Goal: Transaction & Acquisition: Purchase product/service

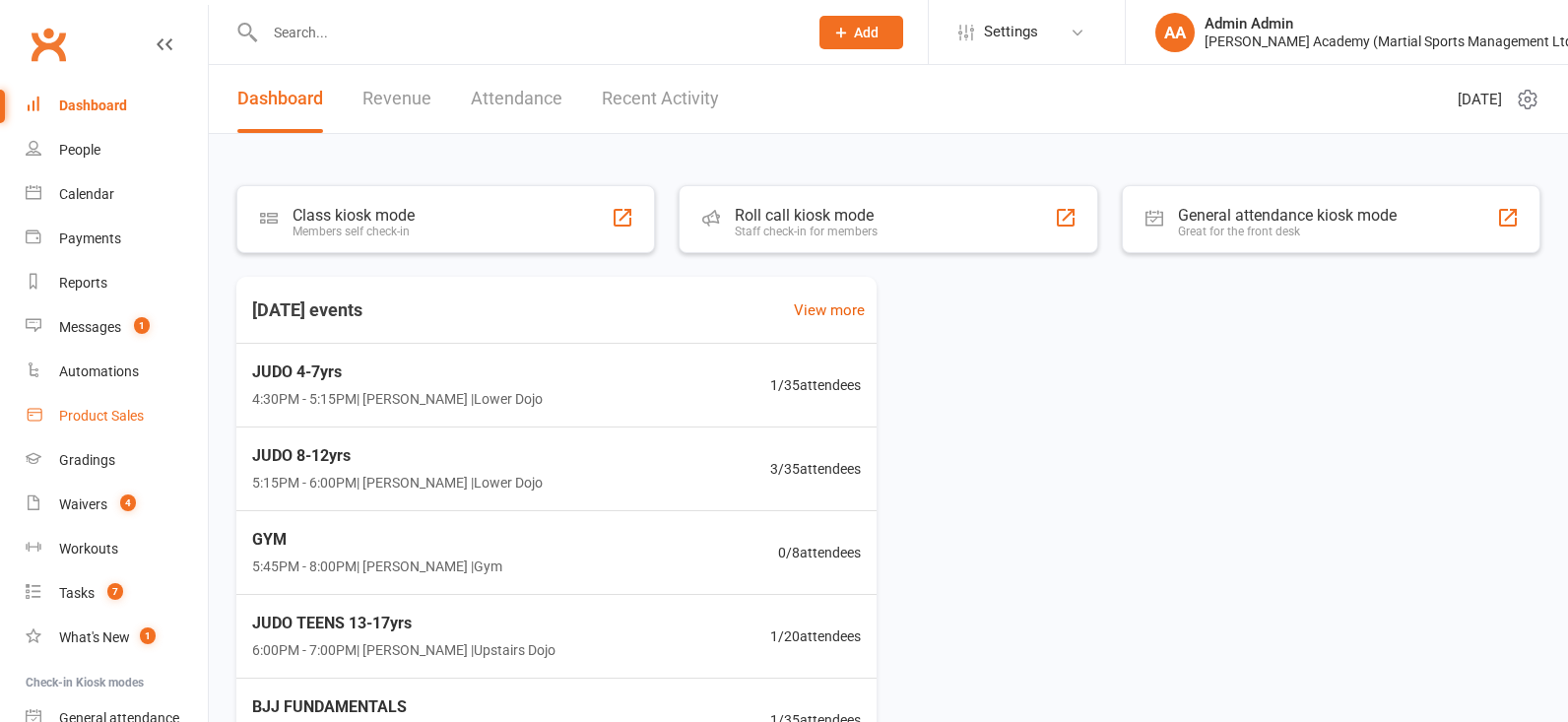
click at [129, 413] on div "Product Sales" at bounding box center [101, 416] width 84 height 16
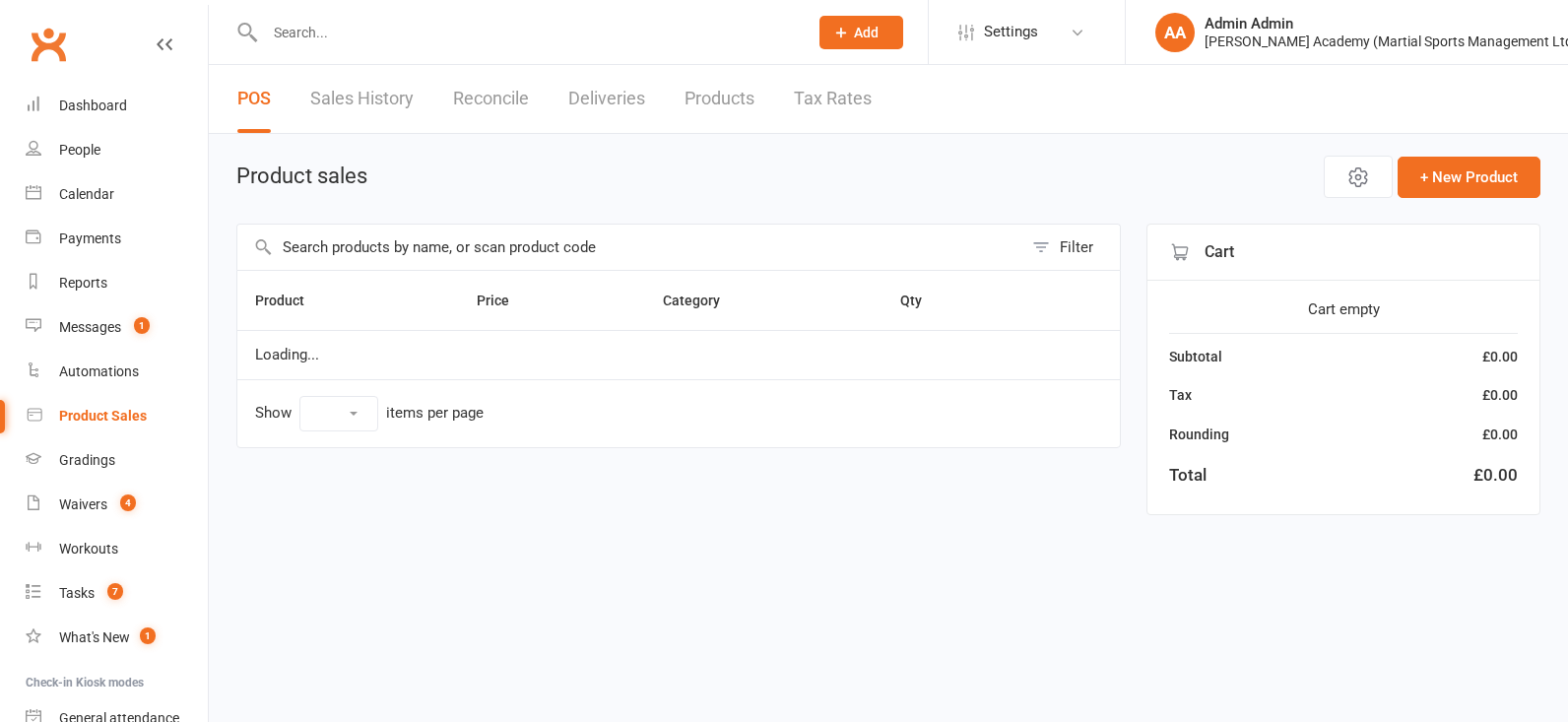
select select "100"
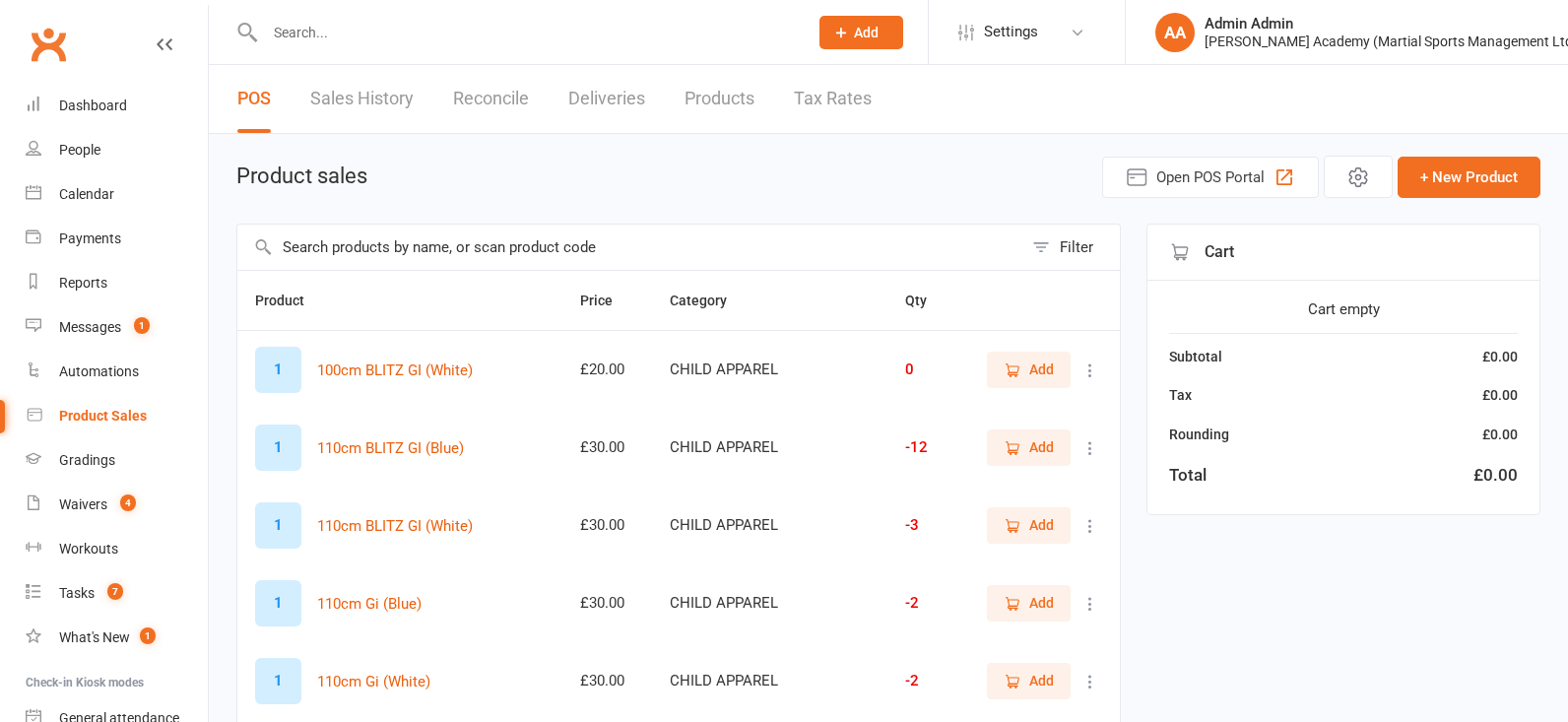
click at [76, 141] on link "People" at bounding box center [117, 150] width 182 height 45
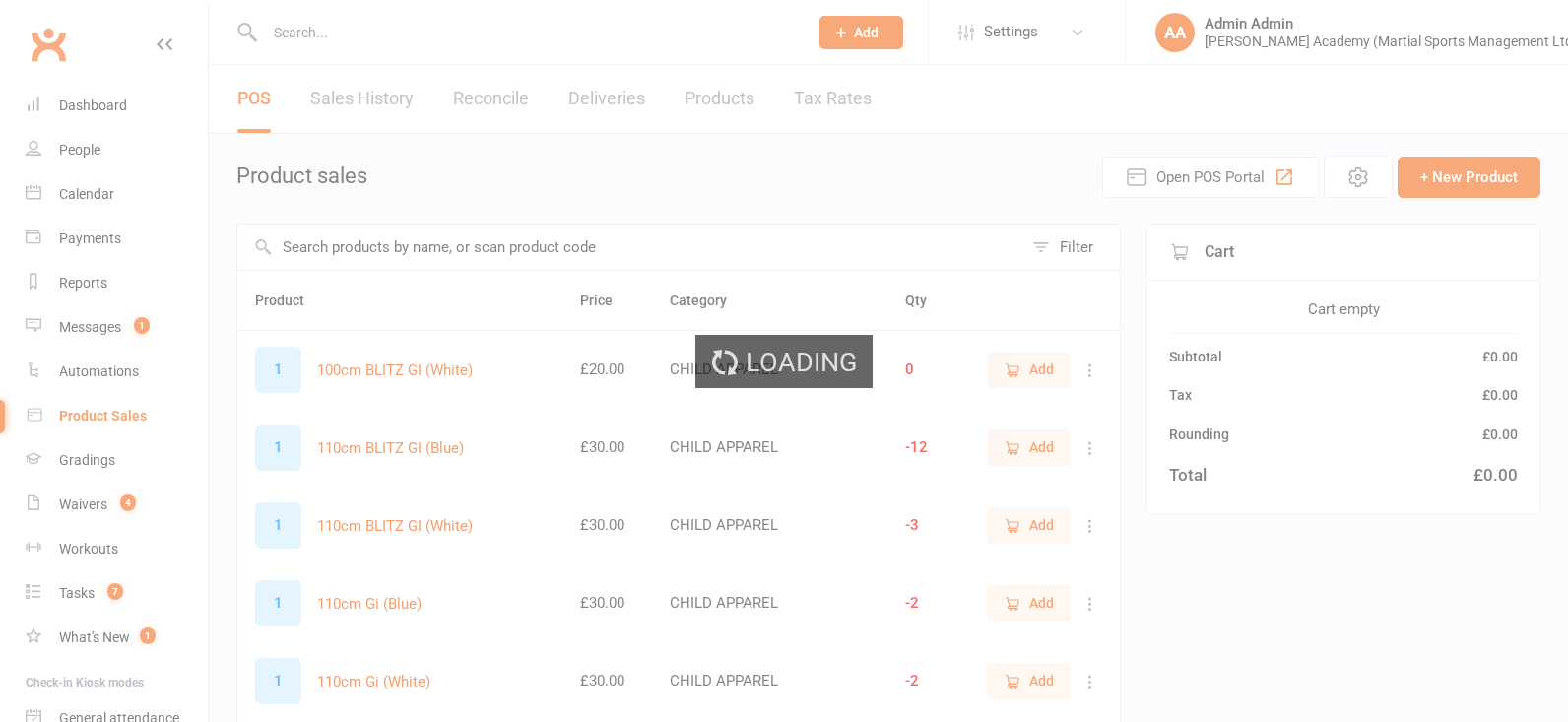
select select "100"
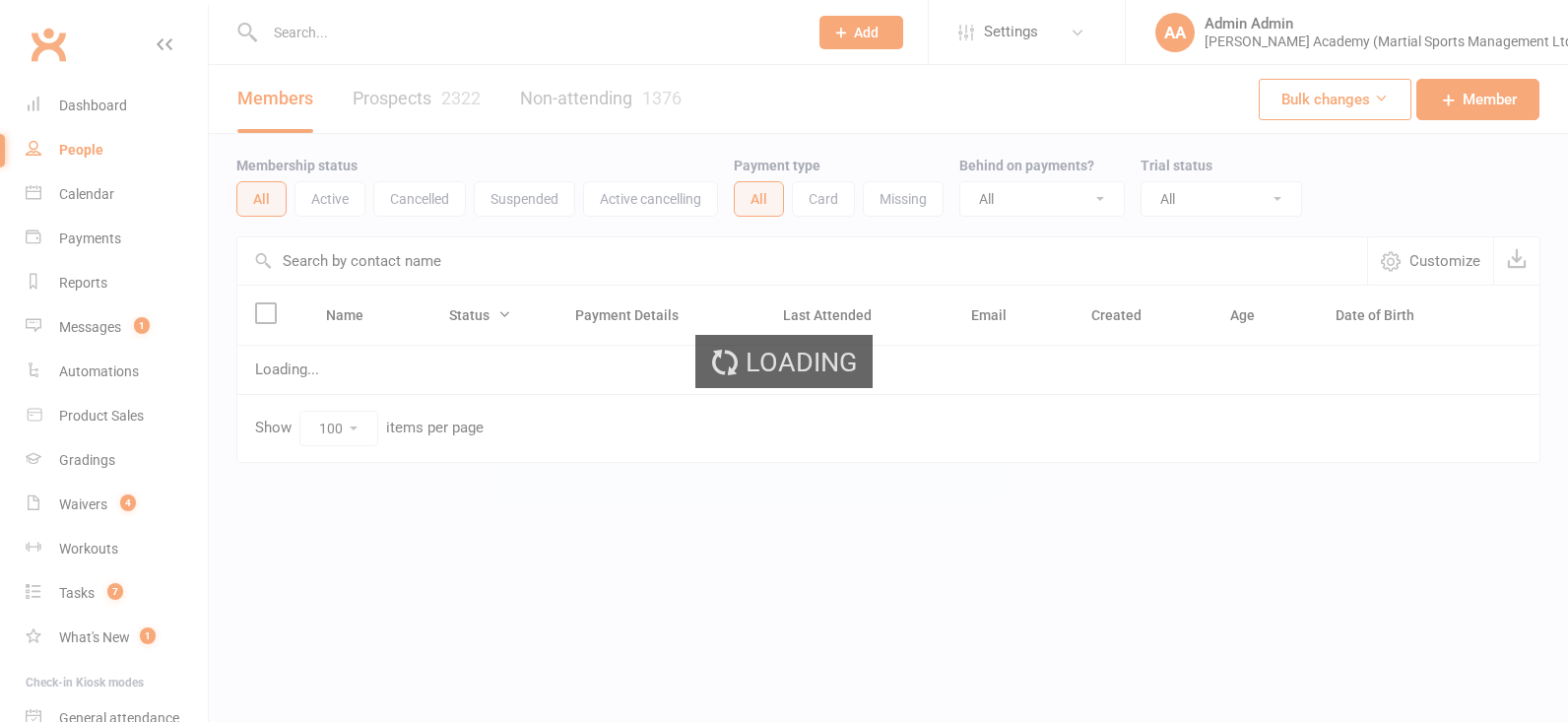
click at [357, 30] on div "Loading" at bounding box center [784, 361] width 1568 height 722
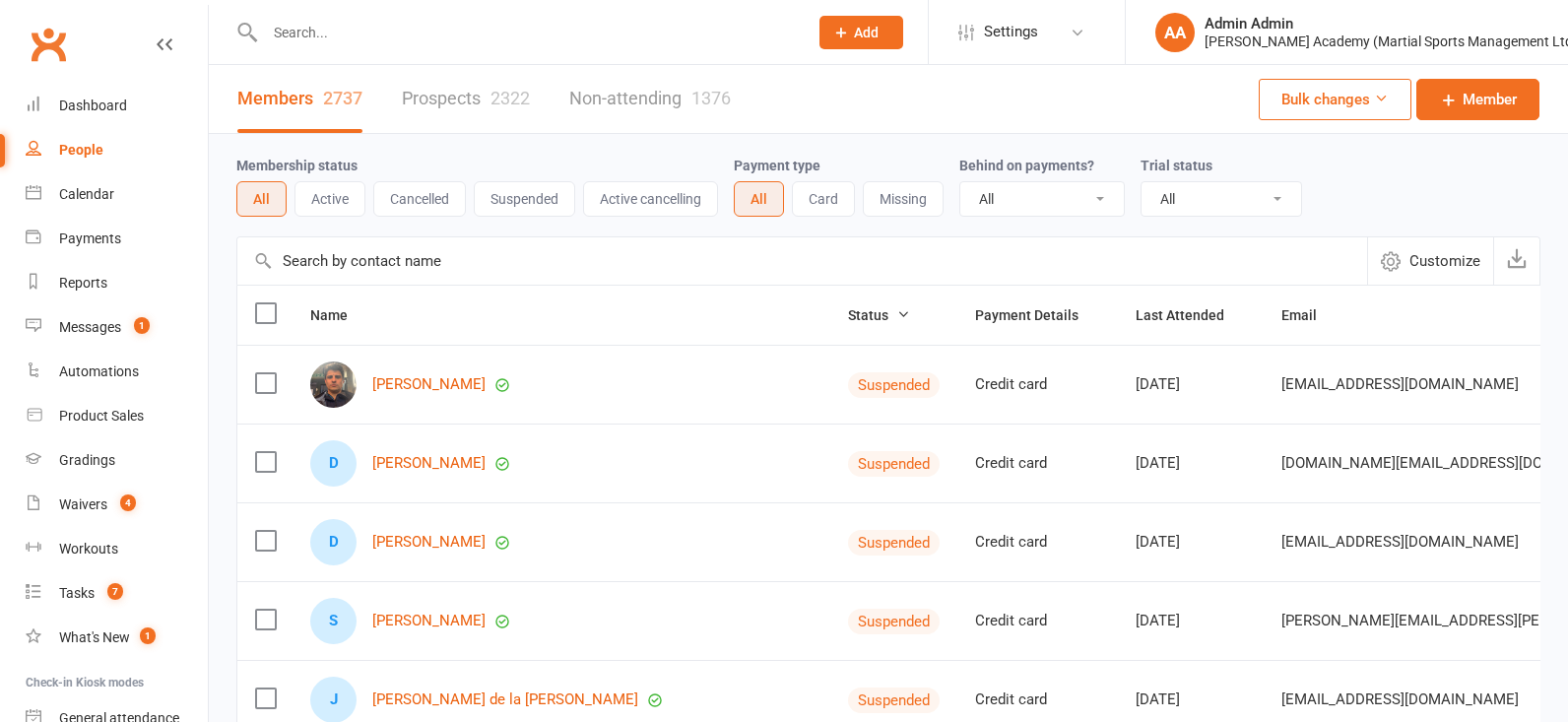
click at [366, 45] on input "text" at bounding box center [526, 33] width 535 height 28
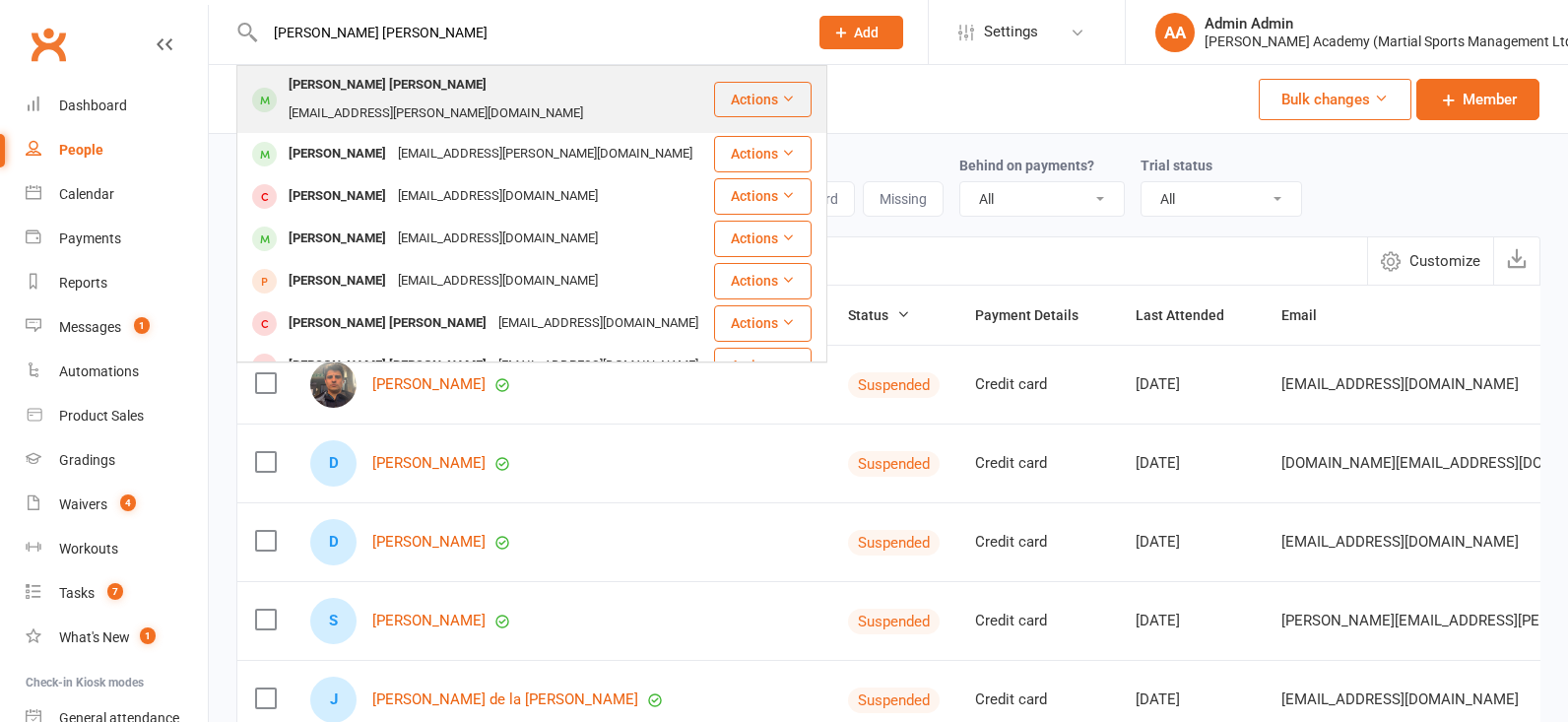
type input "marley rose sanche"
click at [263, 87] on span at bounding box center [264, 99] width 25 height 25
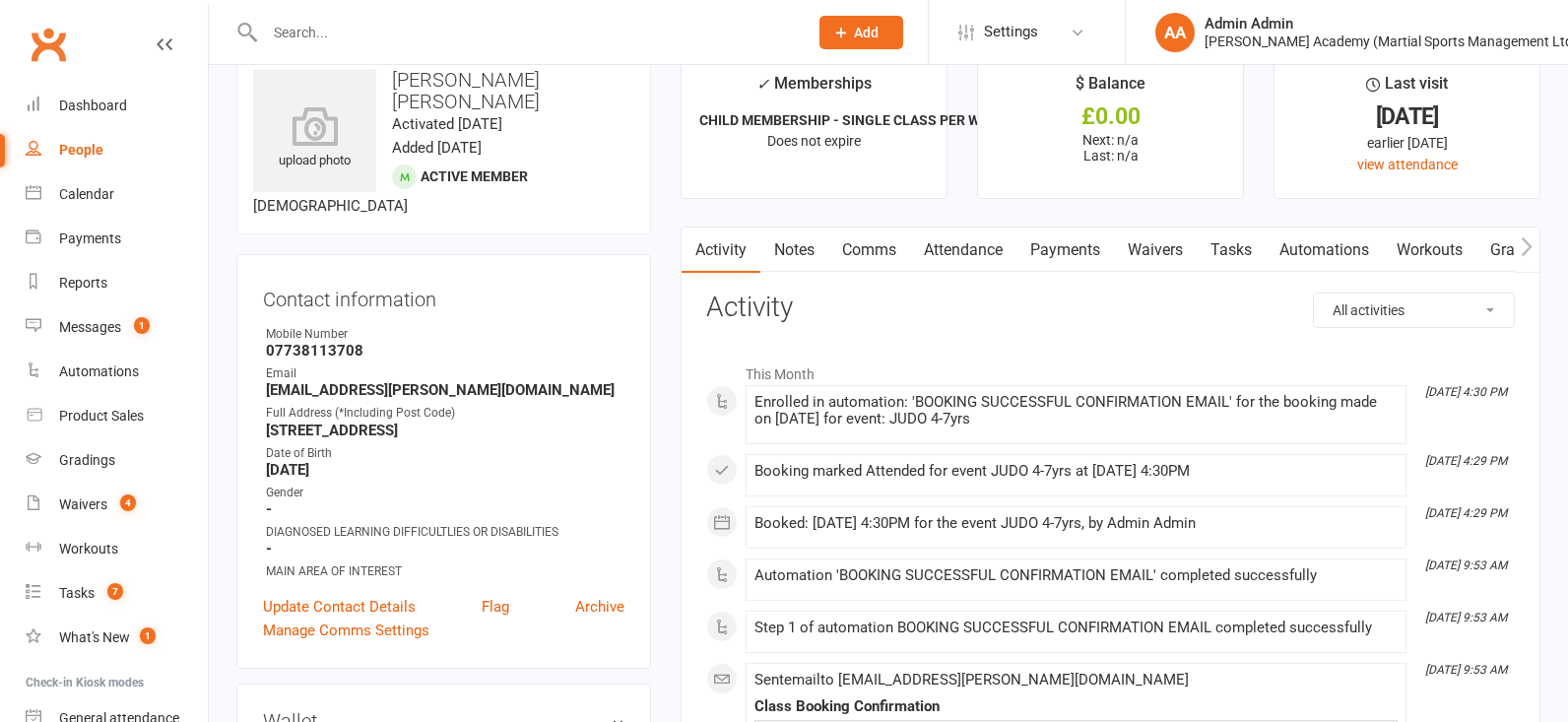
scroll to position [47, 0]
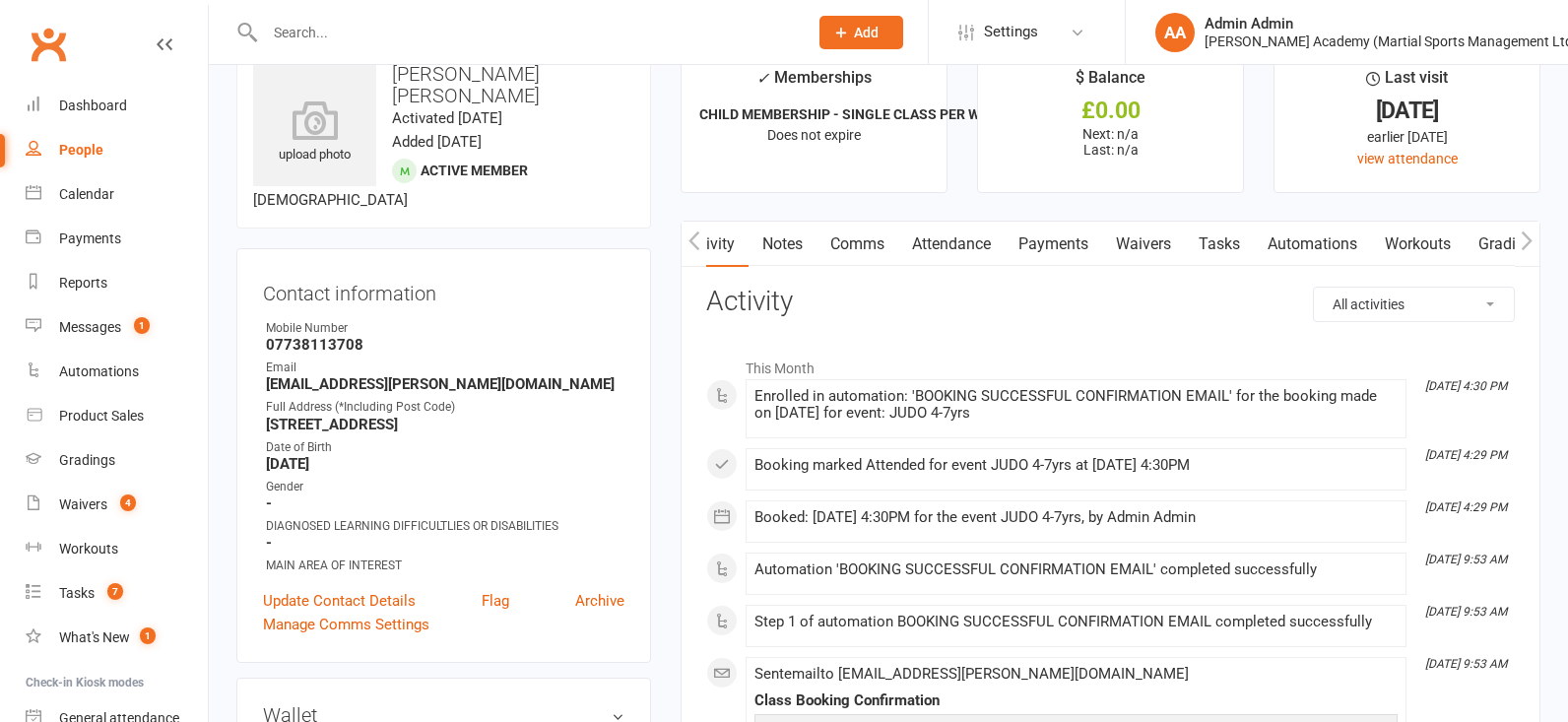
click at [950, 243] on link "Attendance" at bounding box center [951, 245] width 106 height 46
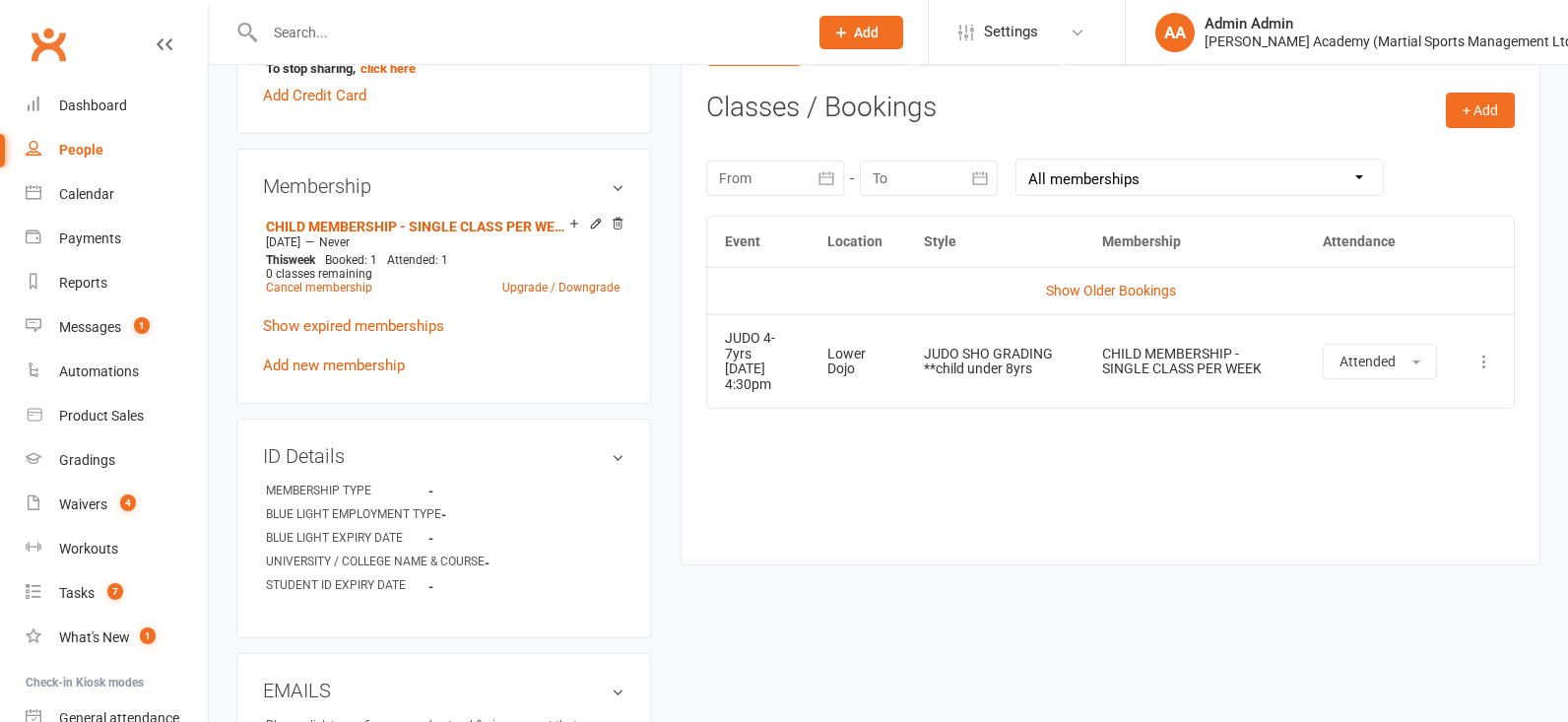
scroll to position [802, 0]
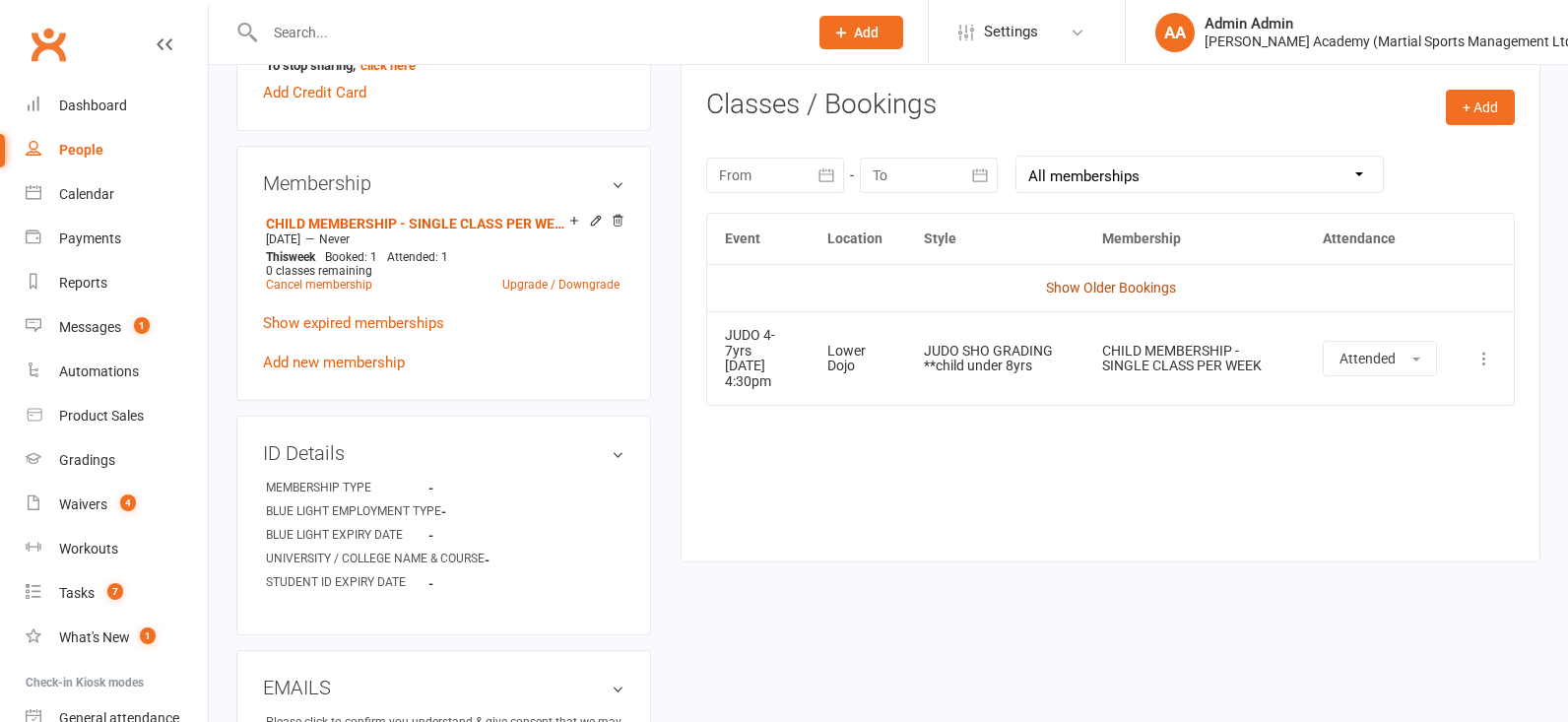
click at [1101, 291] on link "Show Older Bookings" at bounding box center [1110, 288] width 130 height 16
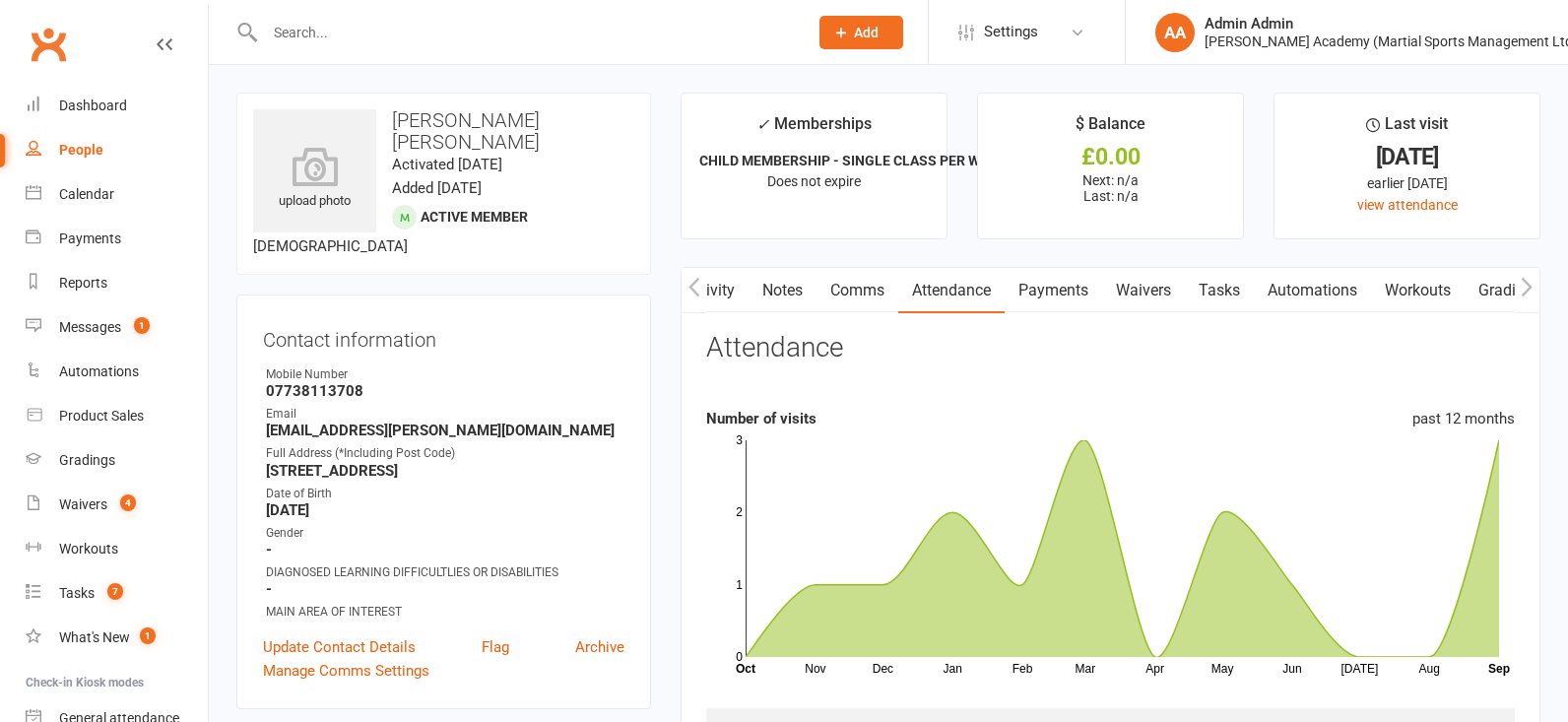
scroll to position [0, 0]
click at [353, 30] on input "text" at bounding box center [526, 33] width 535 height 28
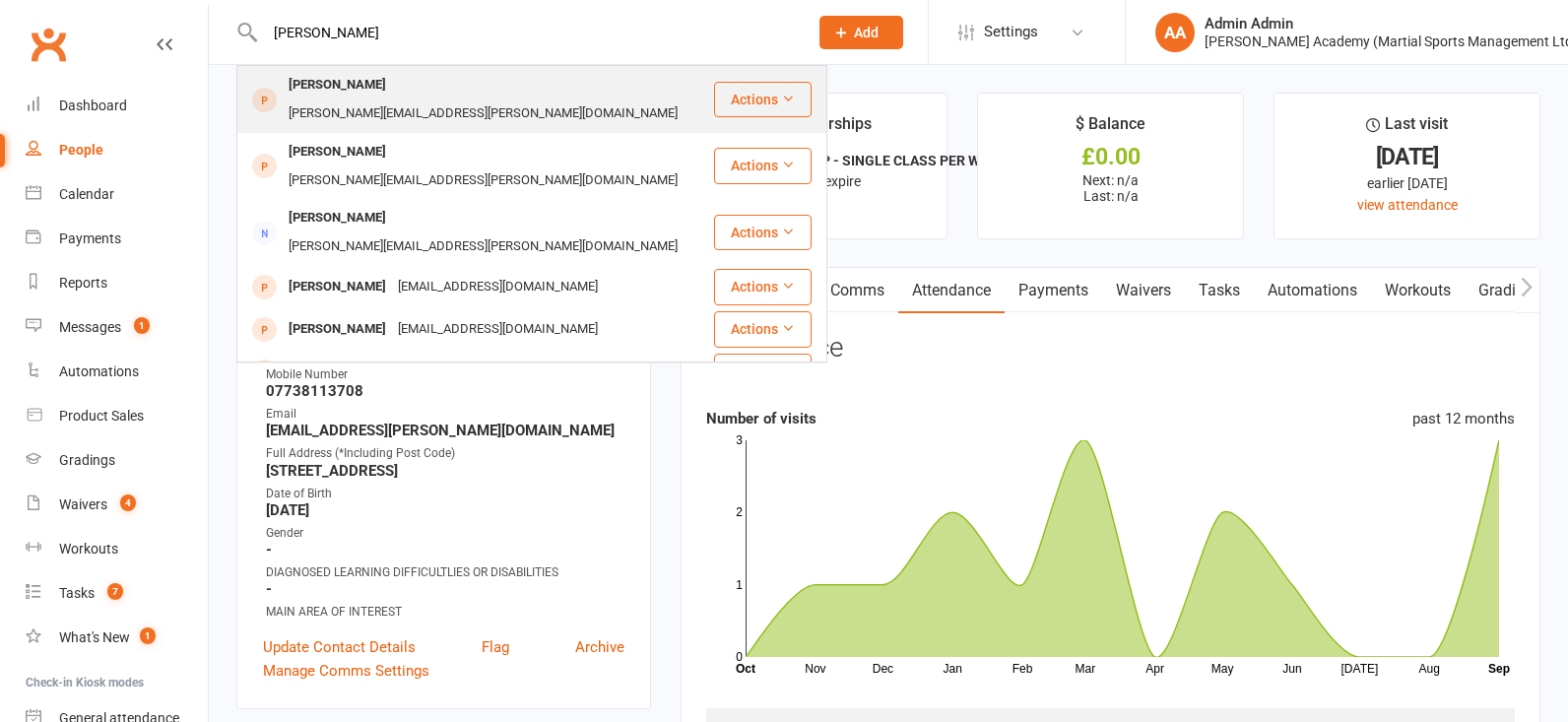
type input "stefan petrova"
click at [309, 83] on div "Stefan Petrov" at bounding box center [337, 85] width 109 height 29
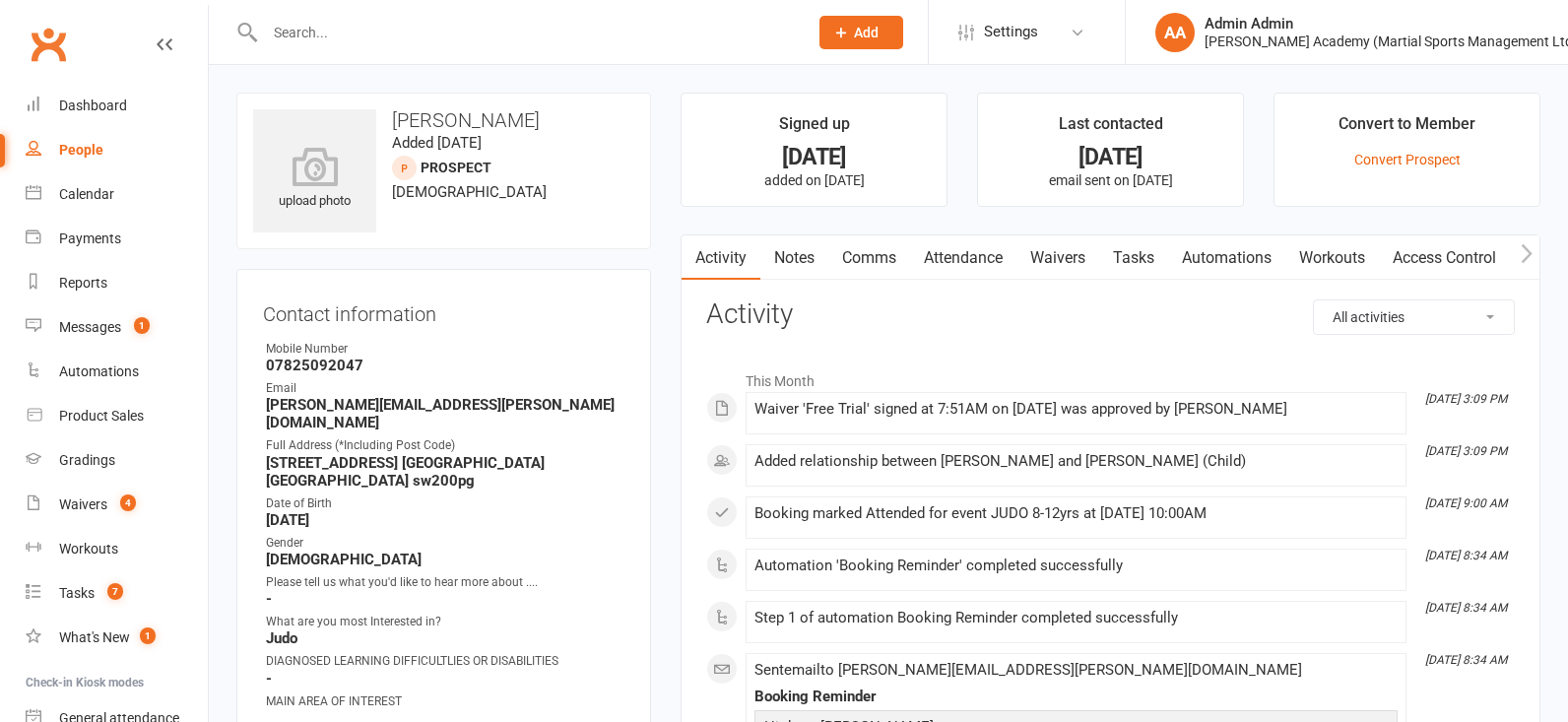
click at [460, 49] on div at bounding box center [514, 32] width 557 height 64
click at [491, 45] on input "text" at bounding box center [526, 33] width 535 height 28
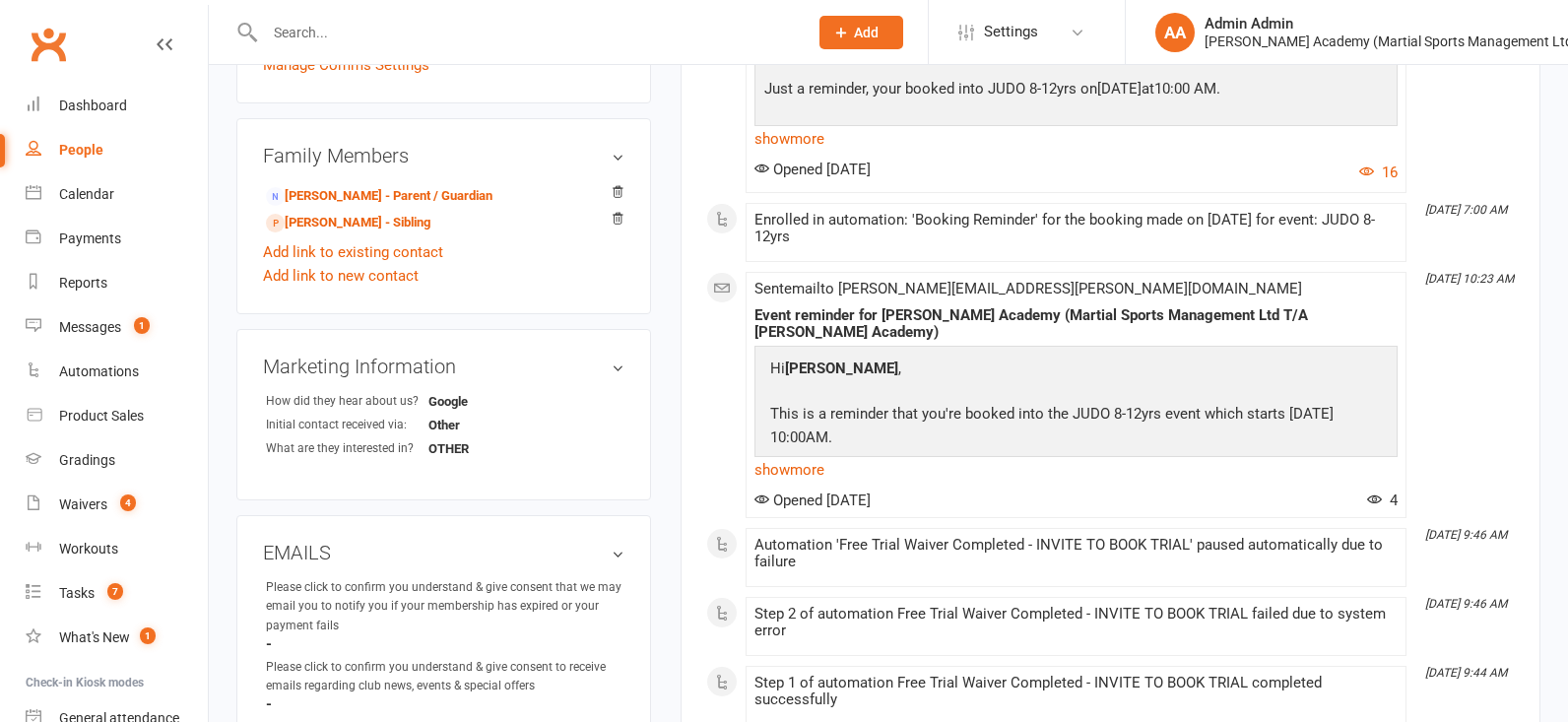
scroll to position [694, 0]
click at [295, 187] on link "Peter Petrov - Parent / Guardian" at bounding box center [379, 197] width 227 height 21
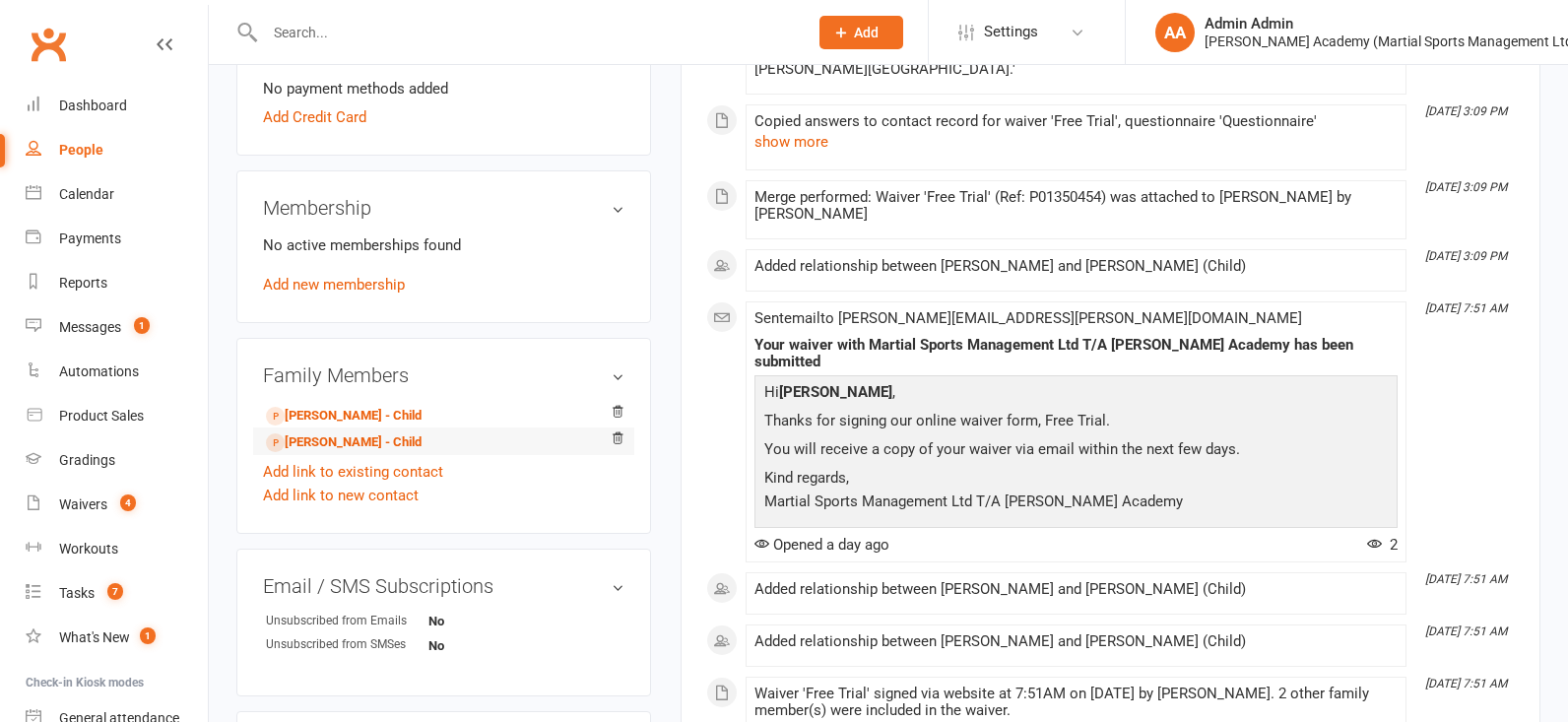
scroll to position [682, 0]
click at [361, 275] on link "Add new membership" at bounding box center [333, 284] width 142 height 18
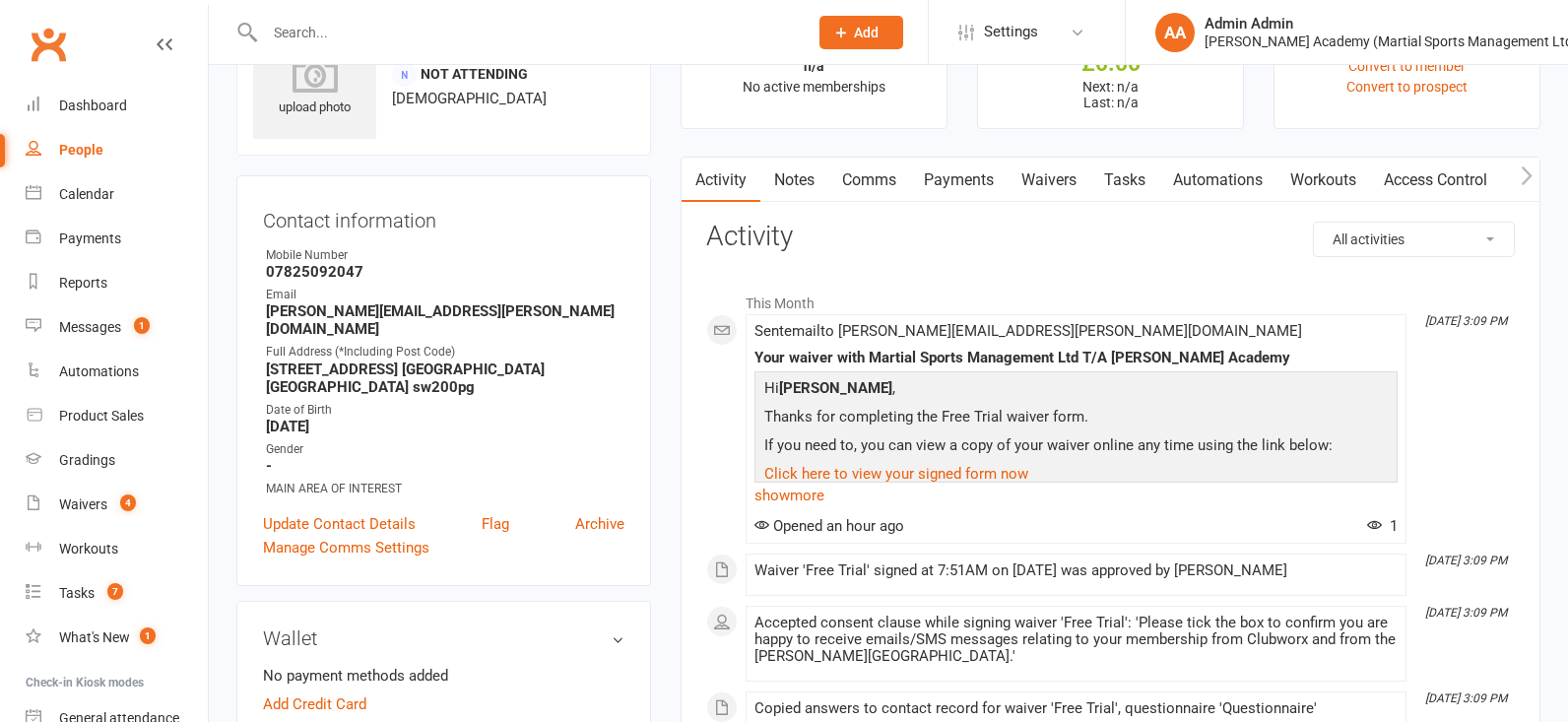
scroll to position [95, 0]
click at [780, 180] on link "Notes" at bounding box center [794, 179] width 68 height 46
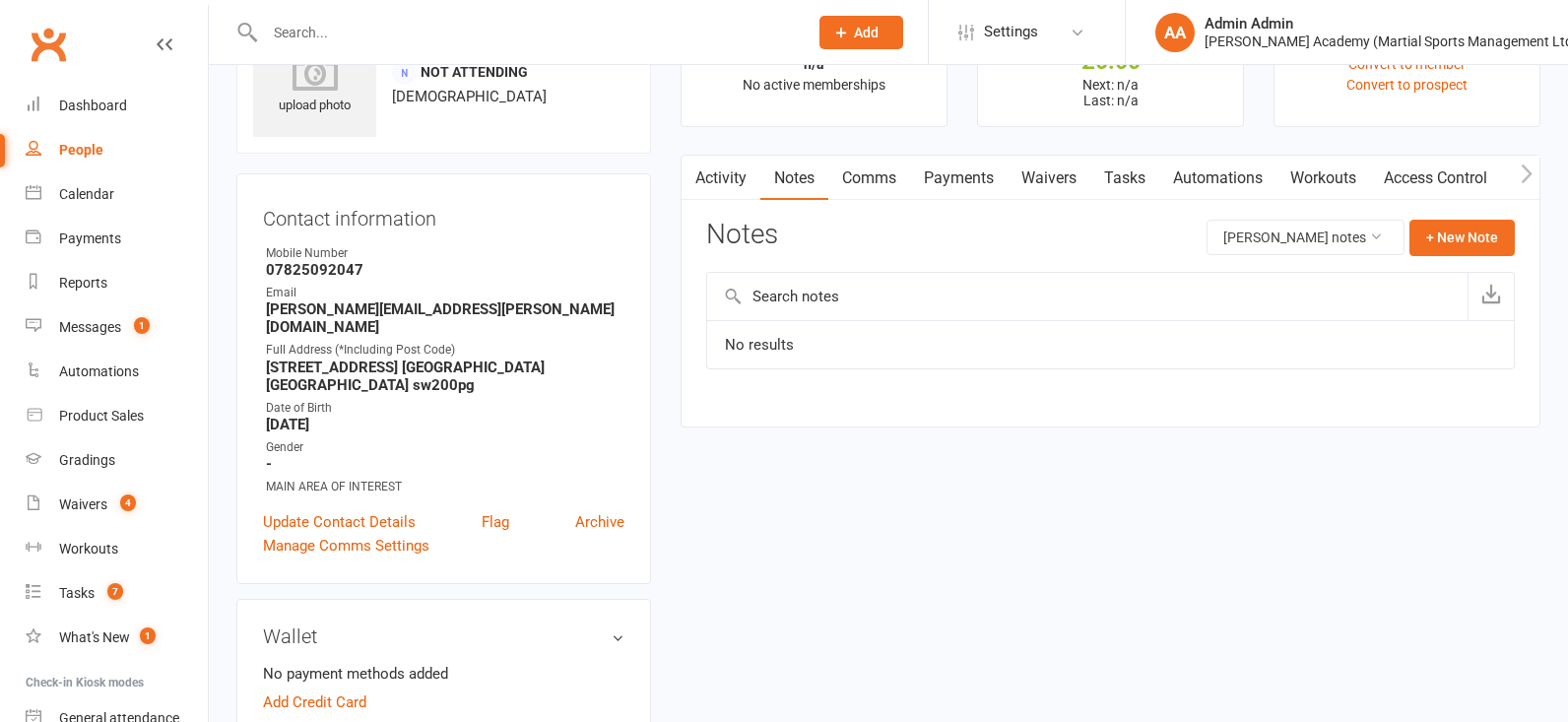
click at [876, 183] on link "Comms" at bounding box center [869, 179] width 81 height 46
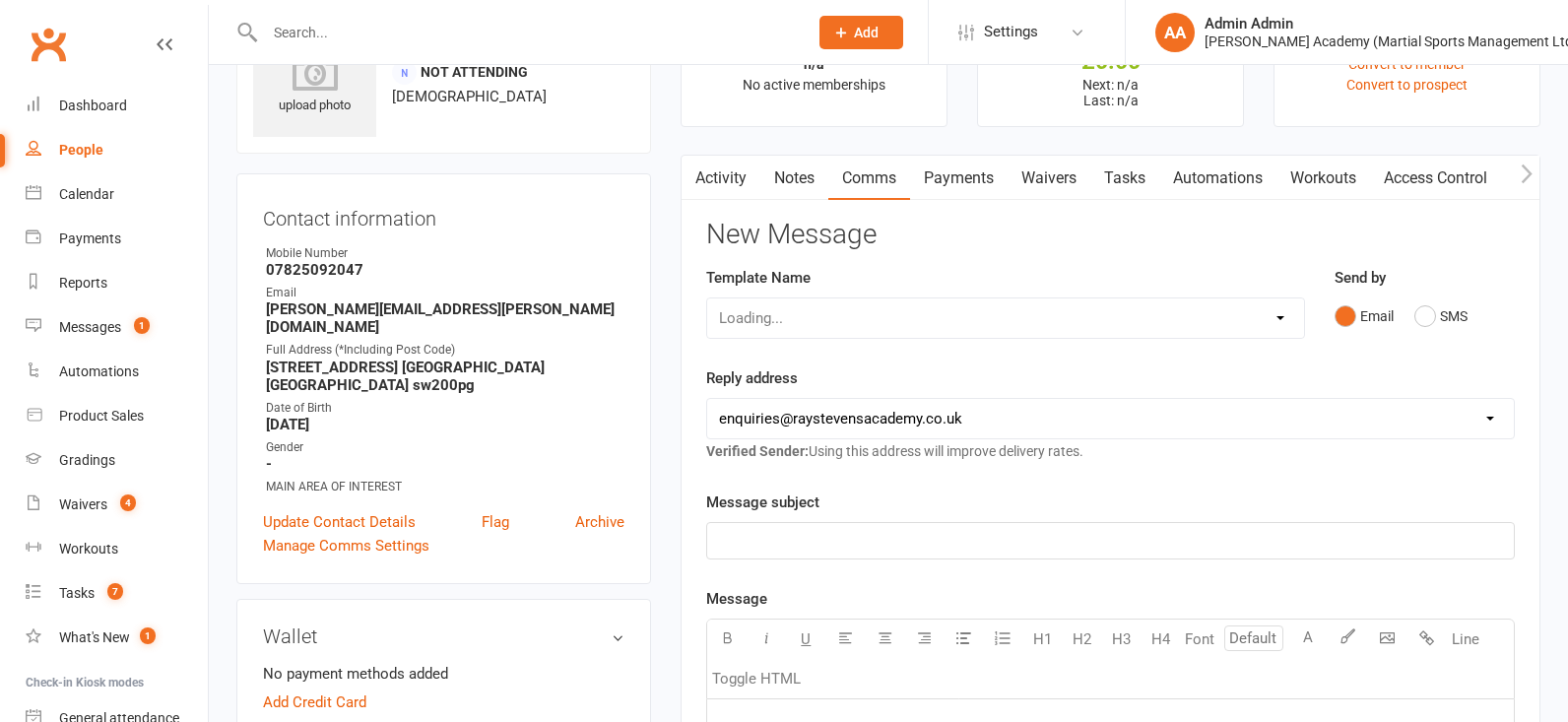
click at [730, 183] on link "Activity" at bounding box center [721, 179] width 78 height 46
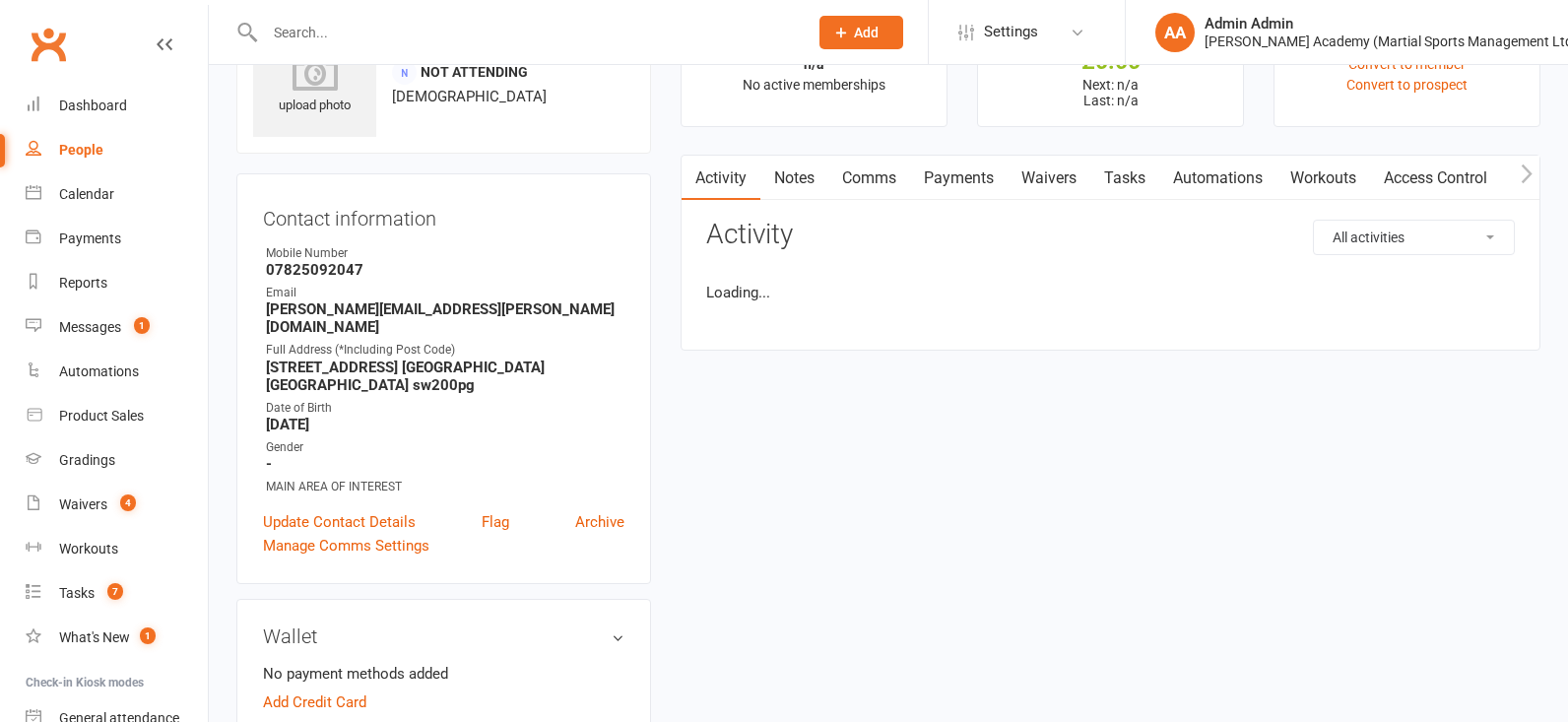
click at [789, 183] on link "Notes" at bounding box center [794, 179] width 68 height 46
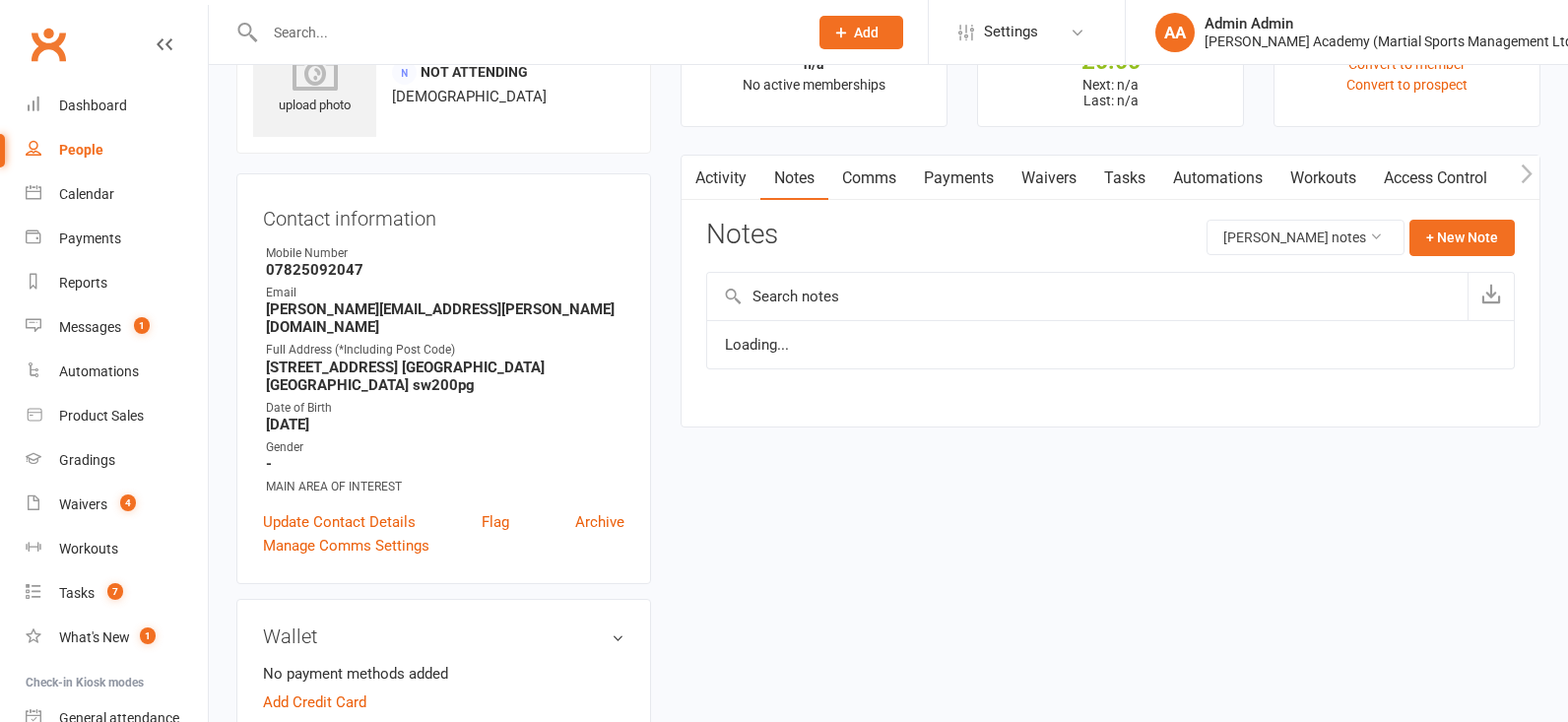
click at [873, 184] on link "Comms" at bounding box center [869, 179] width 81 height 46
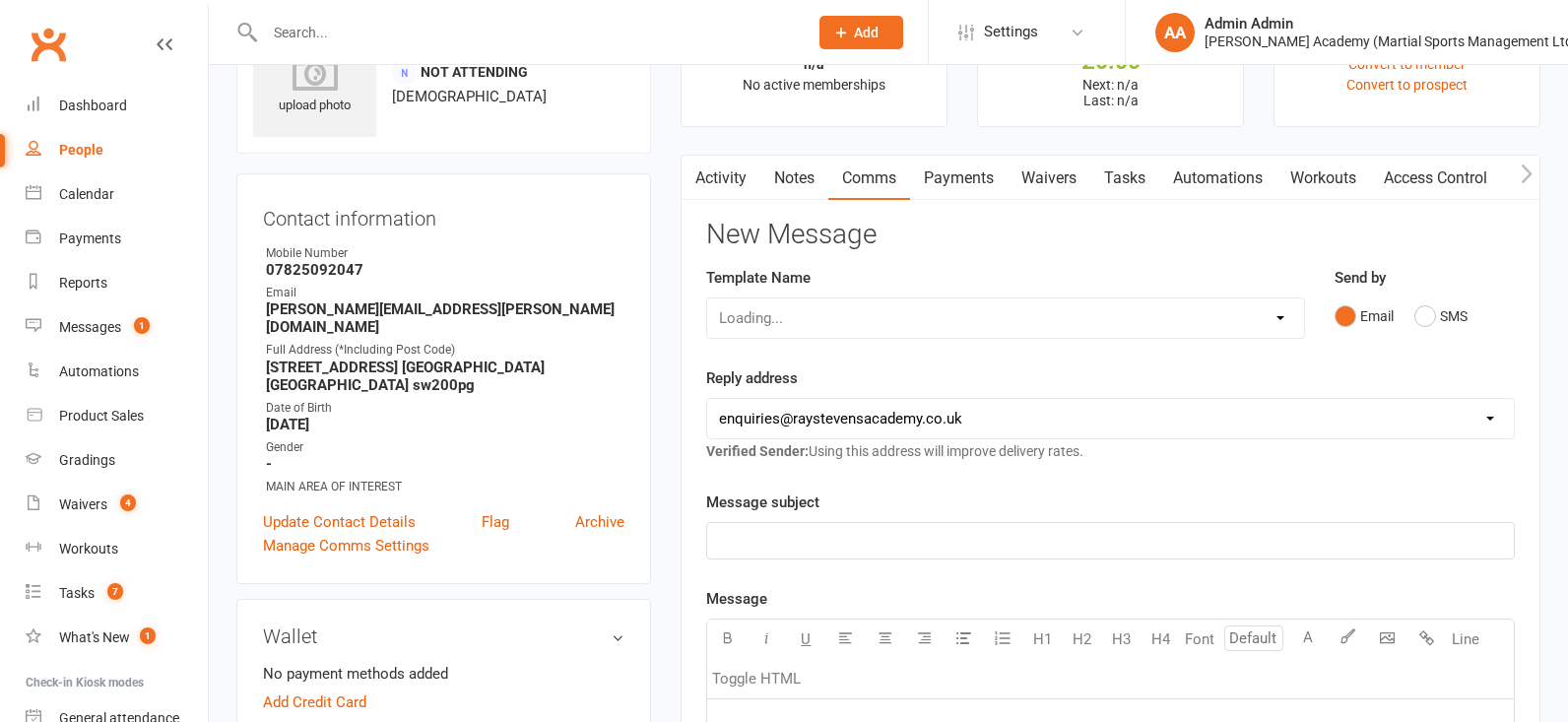
click at [977, 179] on link "Payments" at bounding box center [958, 179] width 97 height 46
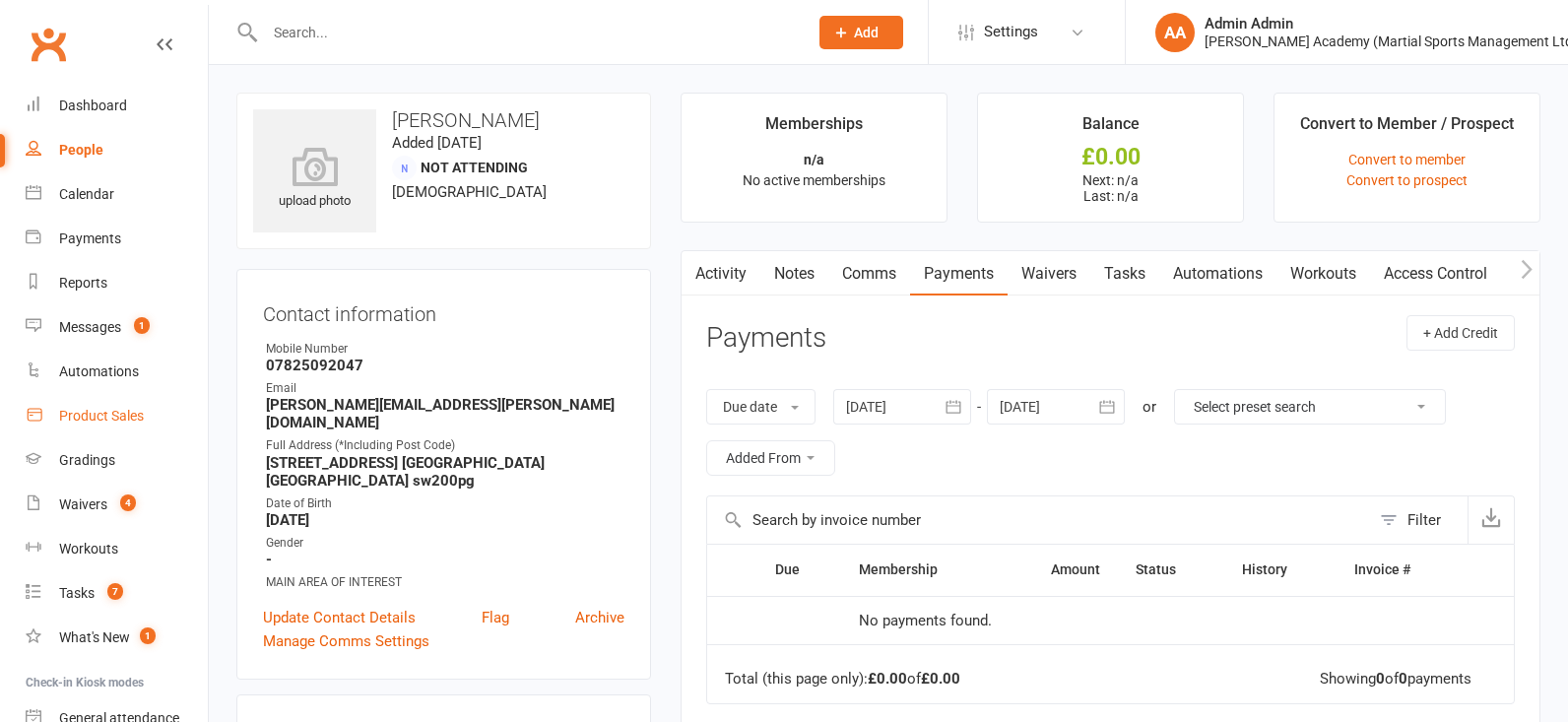
click at [99, 418] on div "Product Sales" at bounding box center [101, 416] width 84 height 16
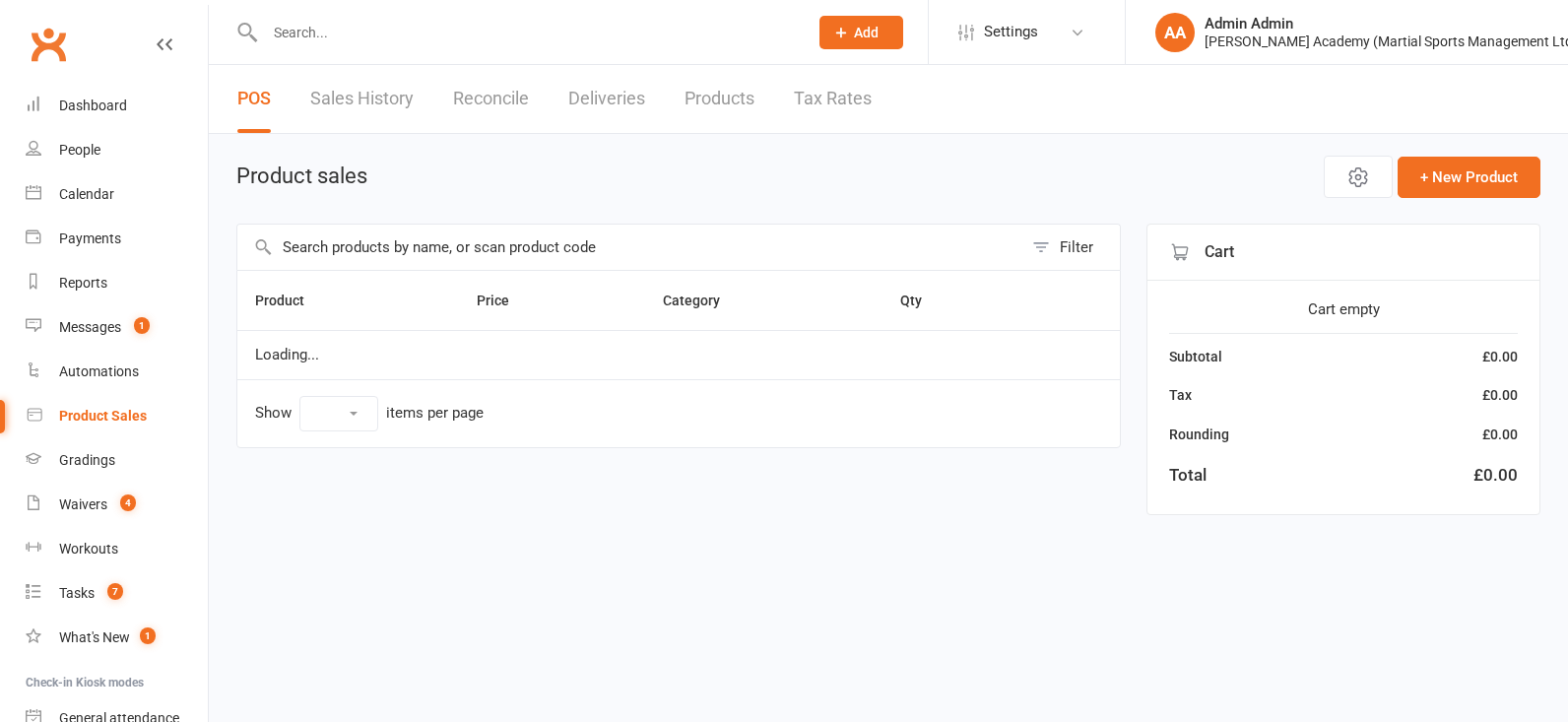
select select "100"
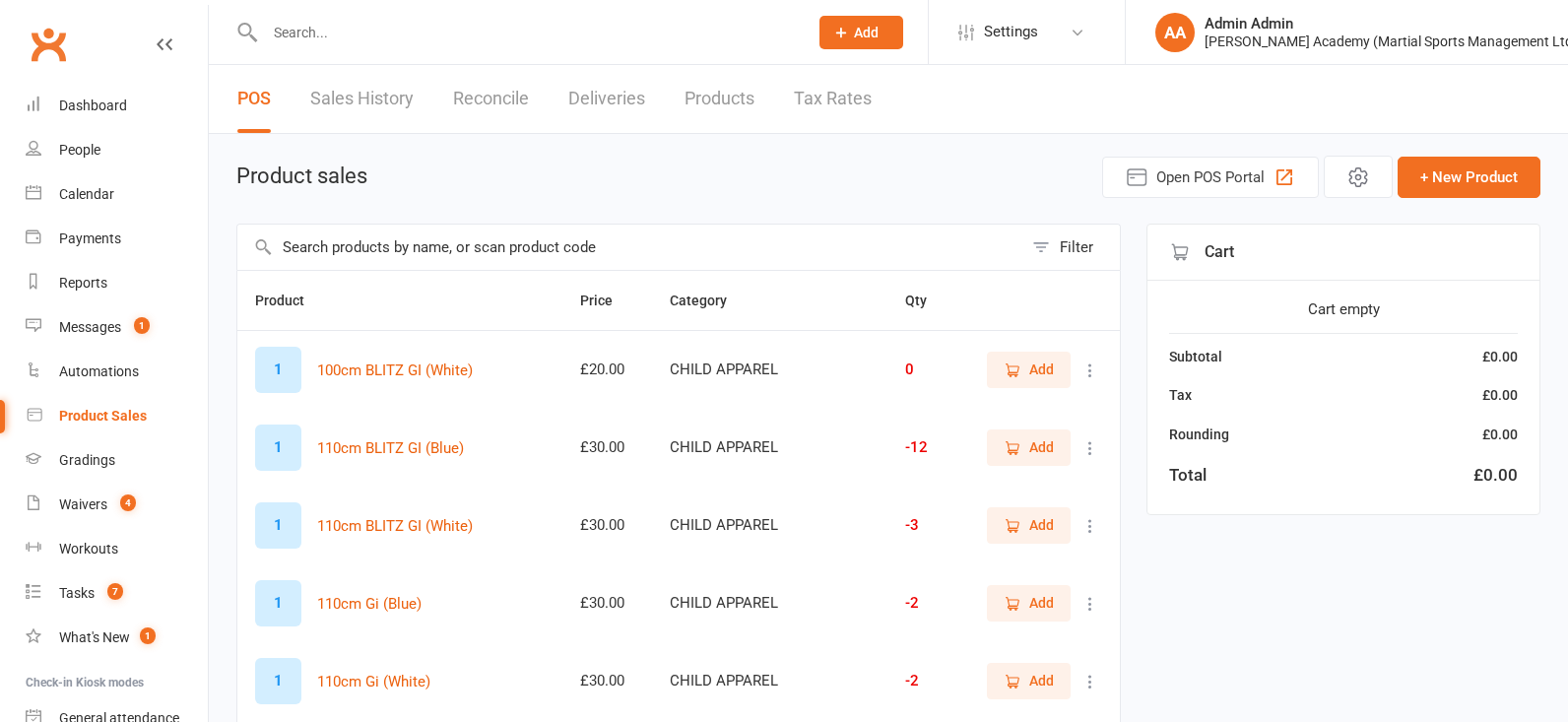
click at [393, 261] on input "text" at bounding box center [629, 248] width 785 height 46
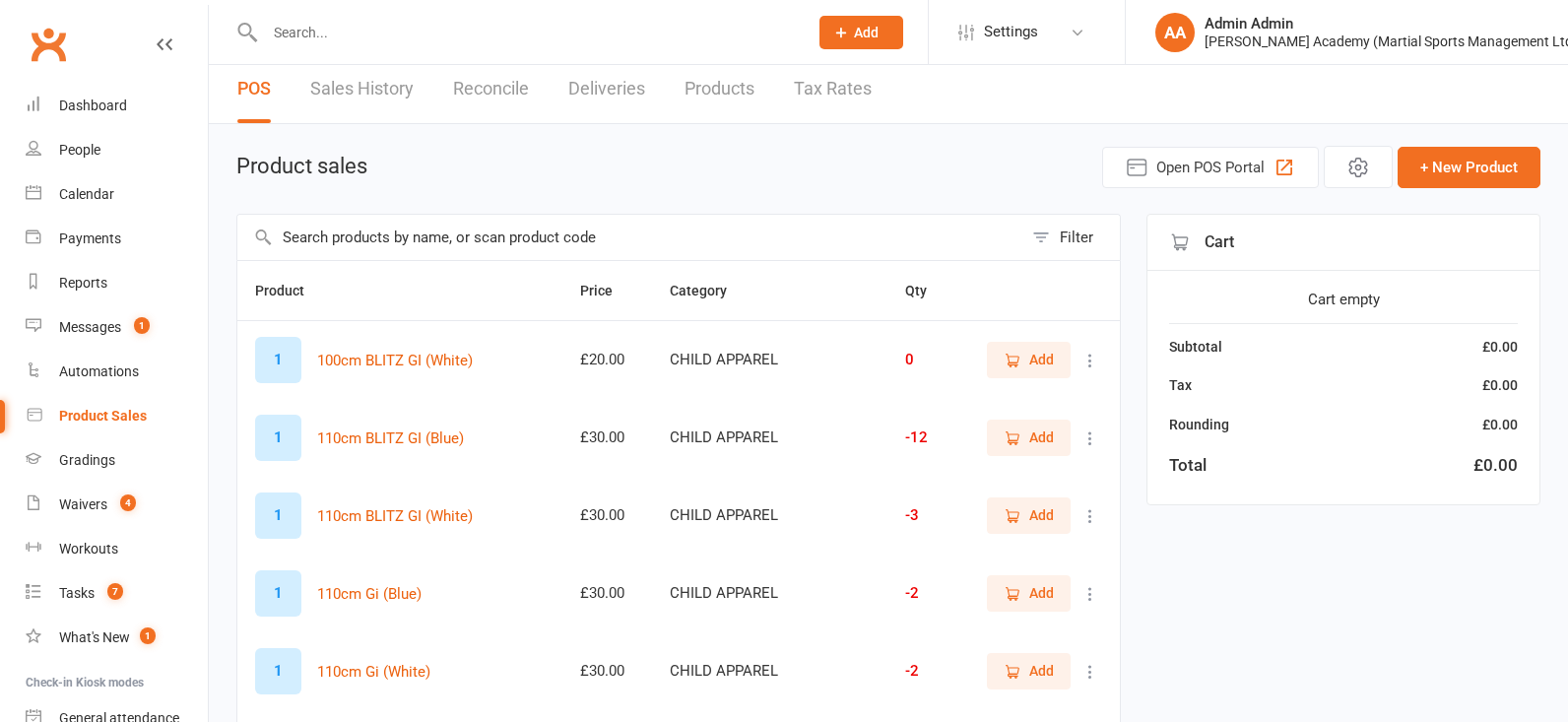
scroll to position [14, 0]
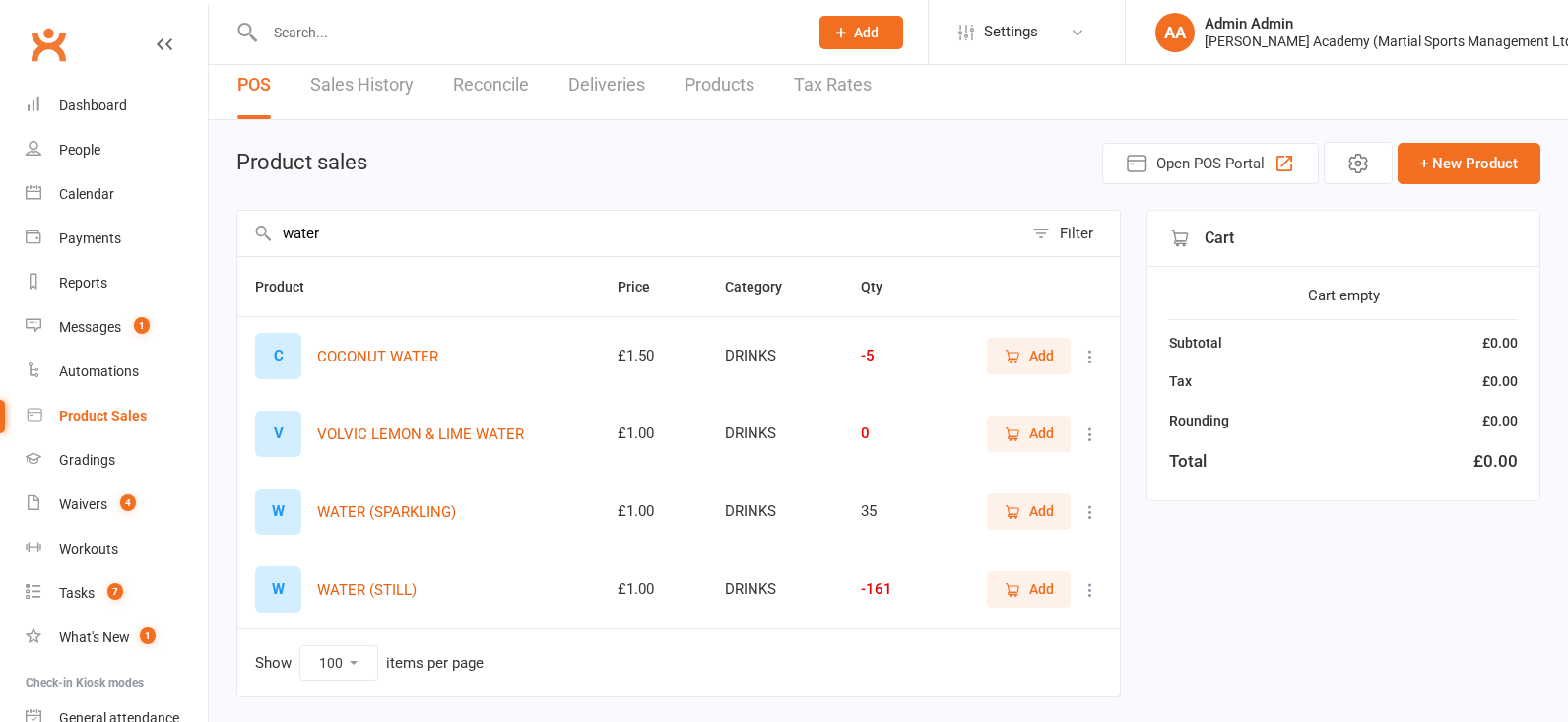
type input "water"
click at [1038, 600] on span "Add" at bounding box center [1041, 589] width 25 height 22
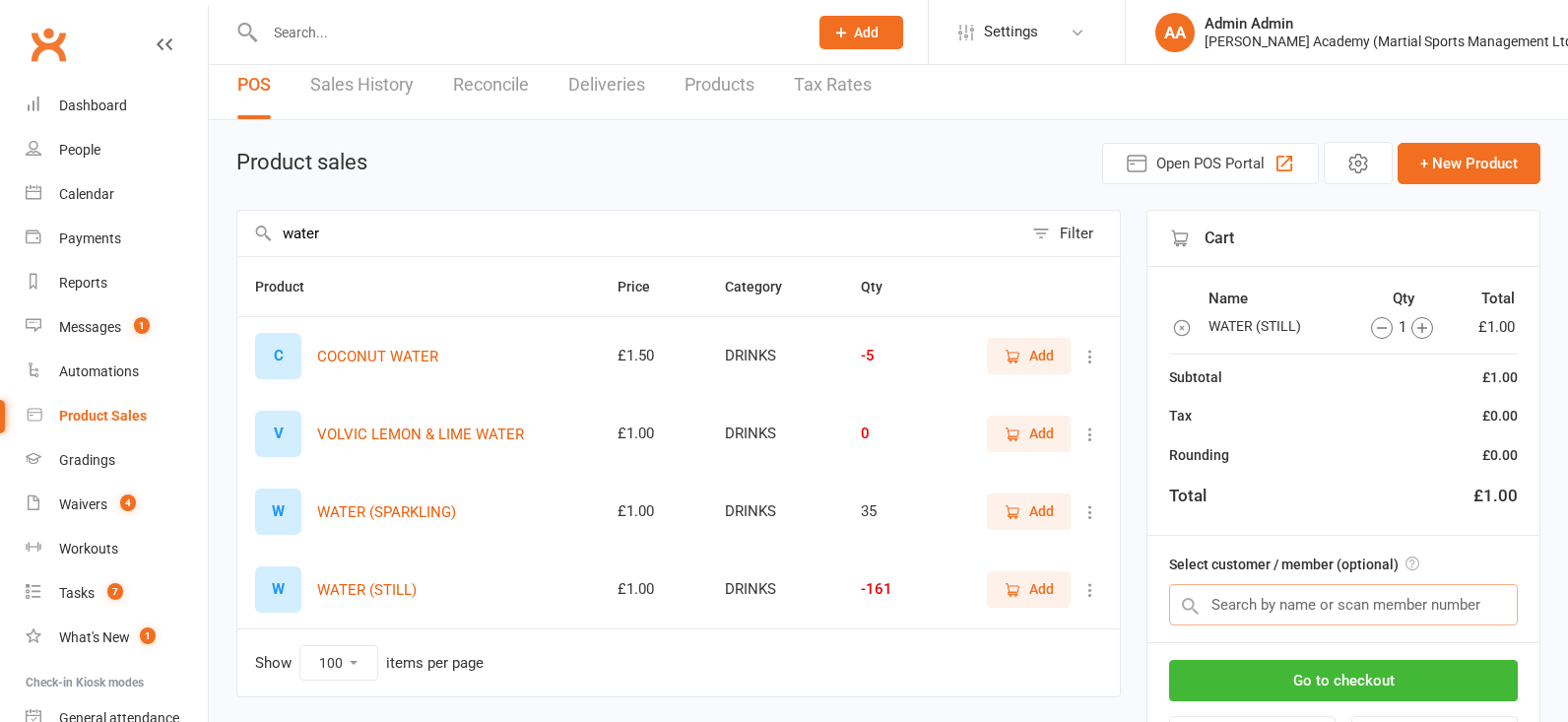
click at [1266, 594] on input "text" at bounding box center [1343, 605] width 349 height 42
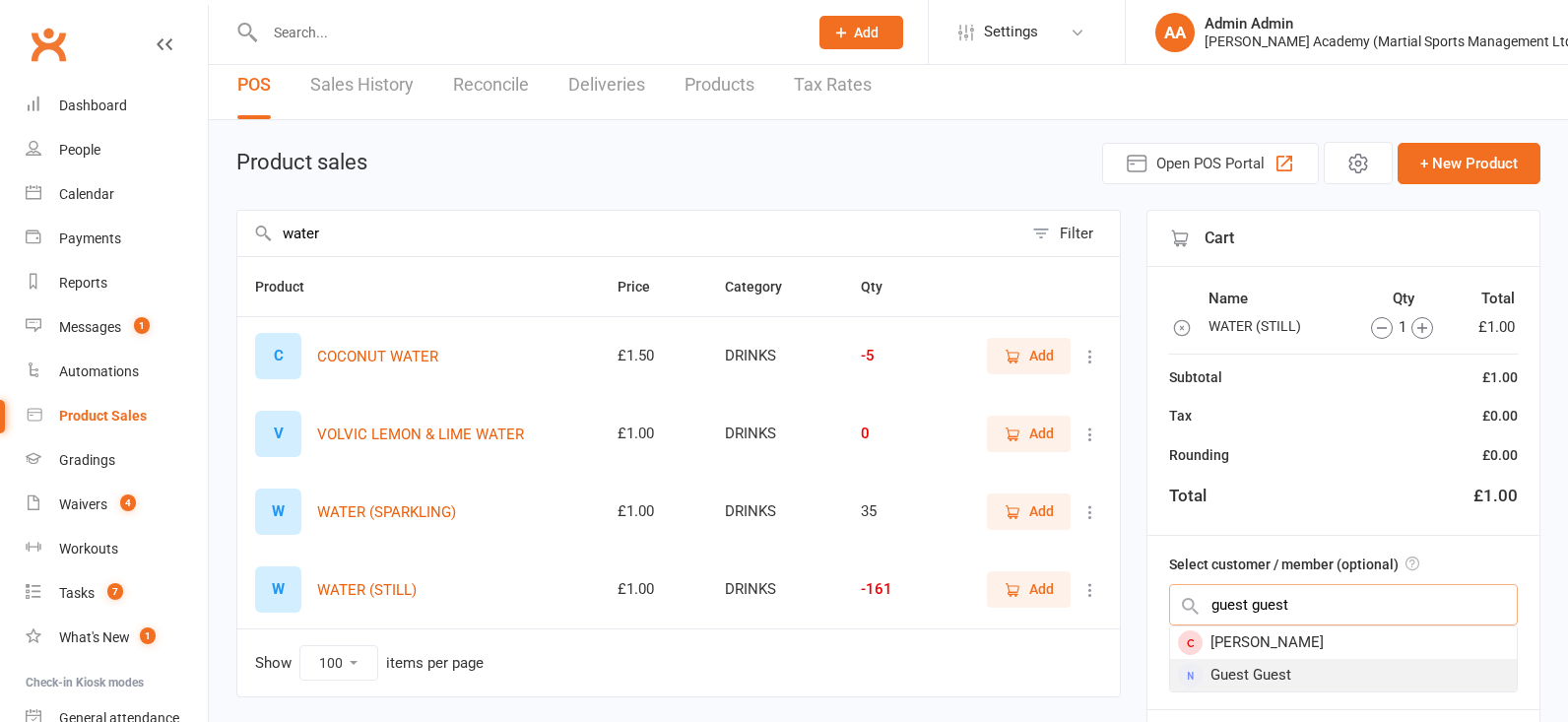
type input "guest guest"
click at [1355, 671] on div "Guest Guest" at bounding box center [1343, 675] width 347 height 33
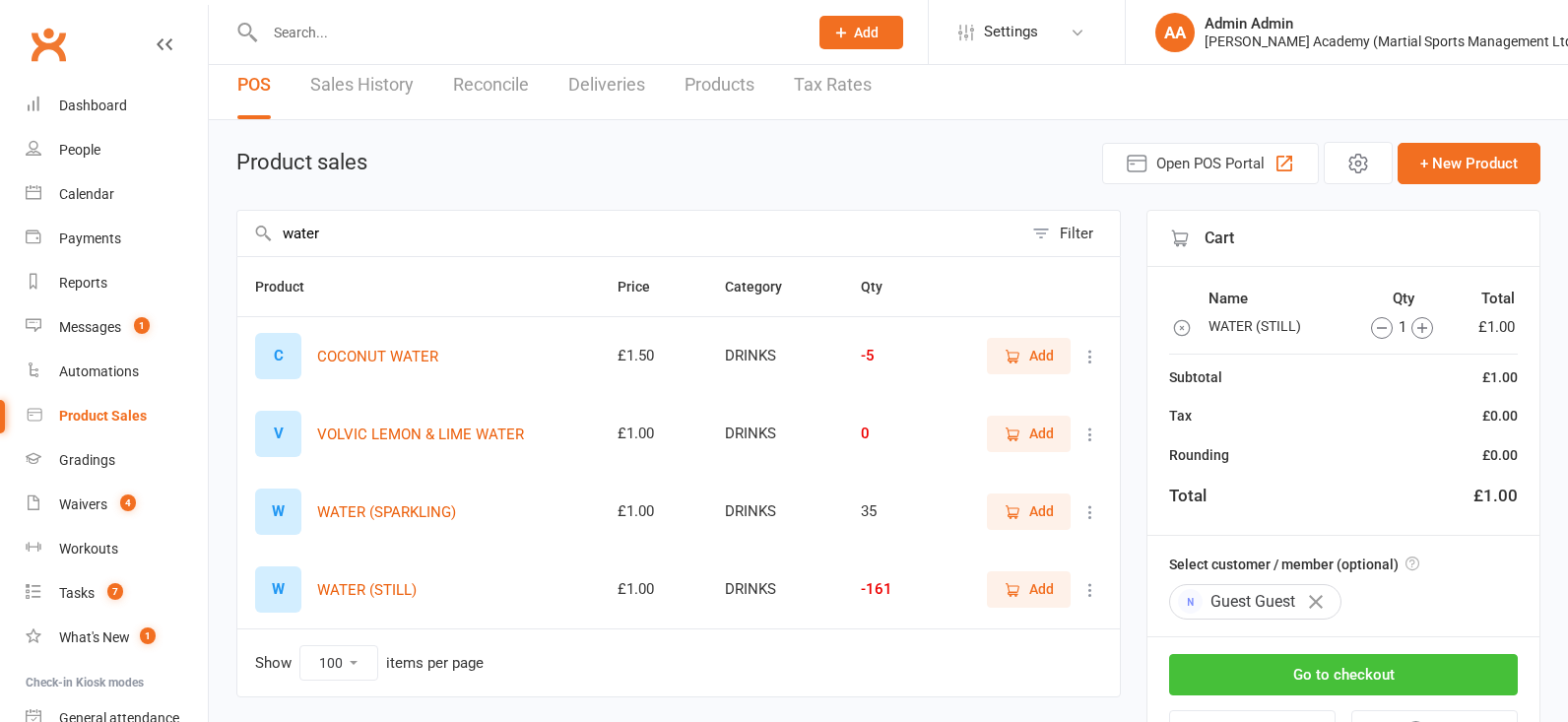
click at [1356, 675] on button "Go to checkout" at bounding box center [1343, 675] width 349 height 42
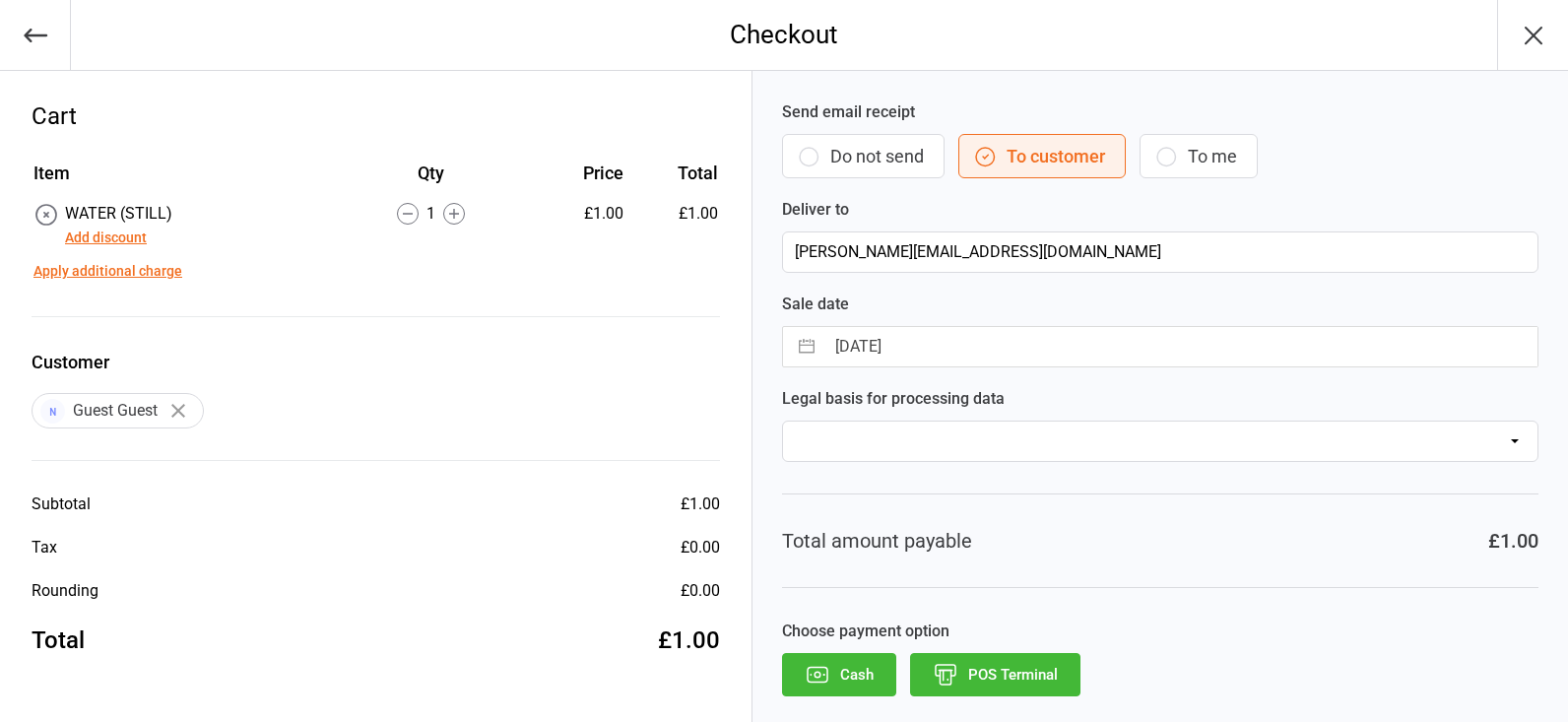
click at [999, 661] on button "POS Terminal" at bounding box center [995, 675] width 170 height 44
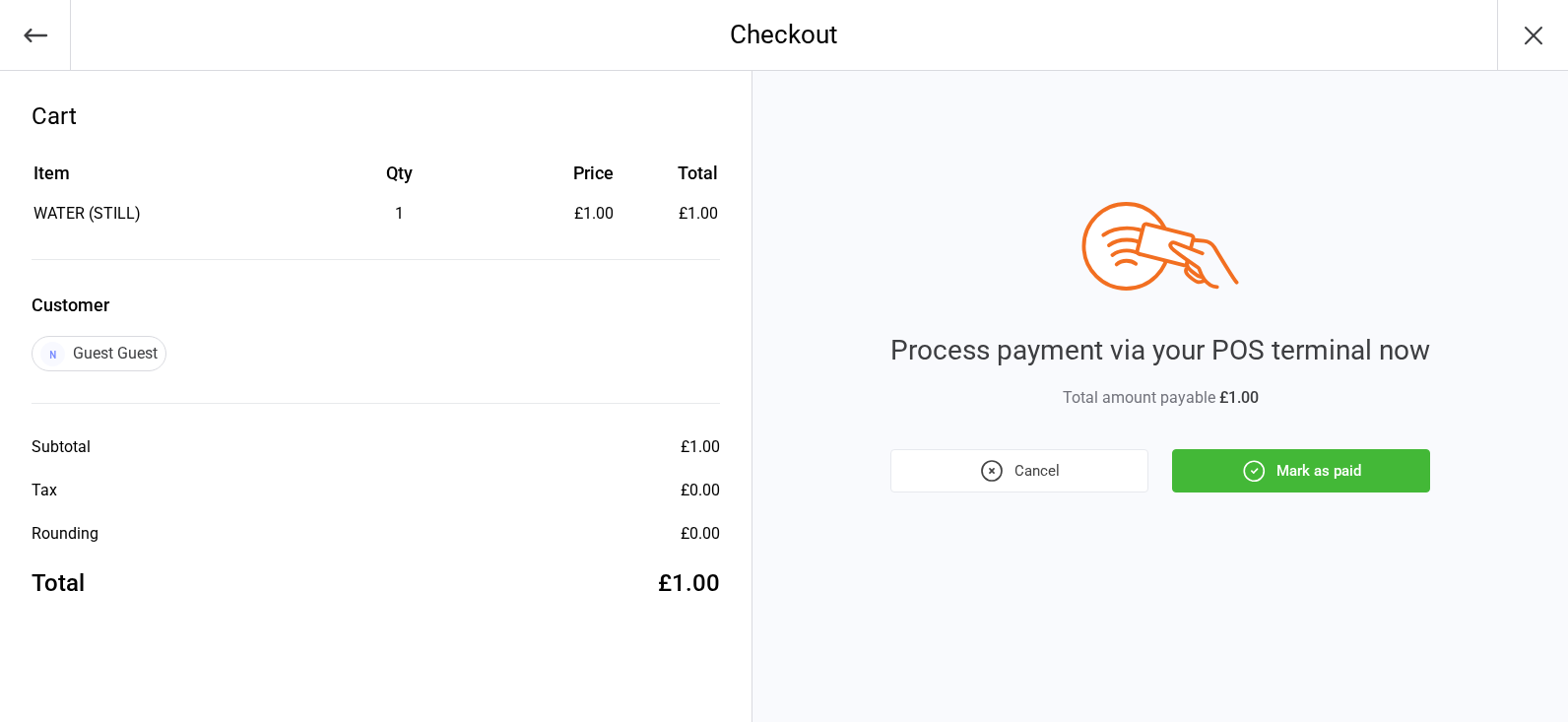
click at [1289, 461] on button "Mark as paid" at bounding box center [1300, 471] width 258 height 44
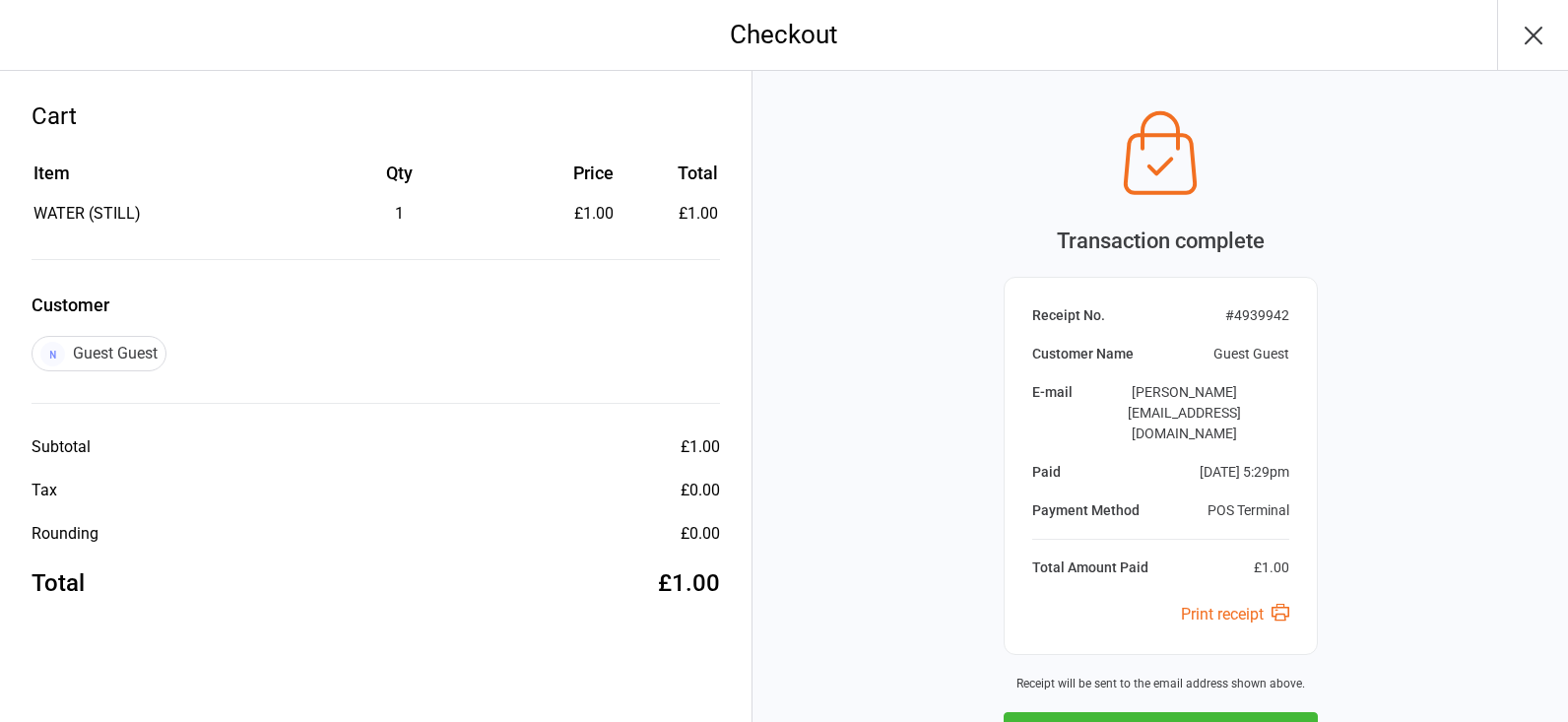
click at [1199, 712] on button "Next Sale" at bounding box center [1160, 734] width 314 height 44
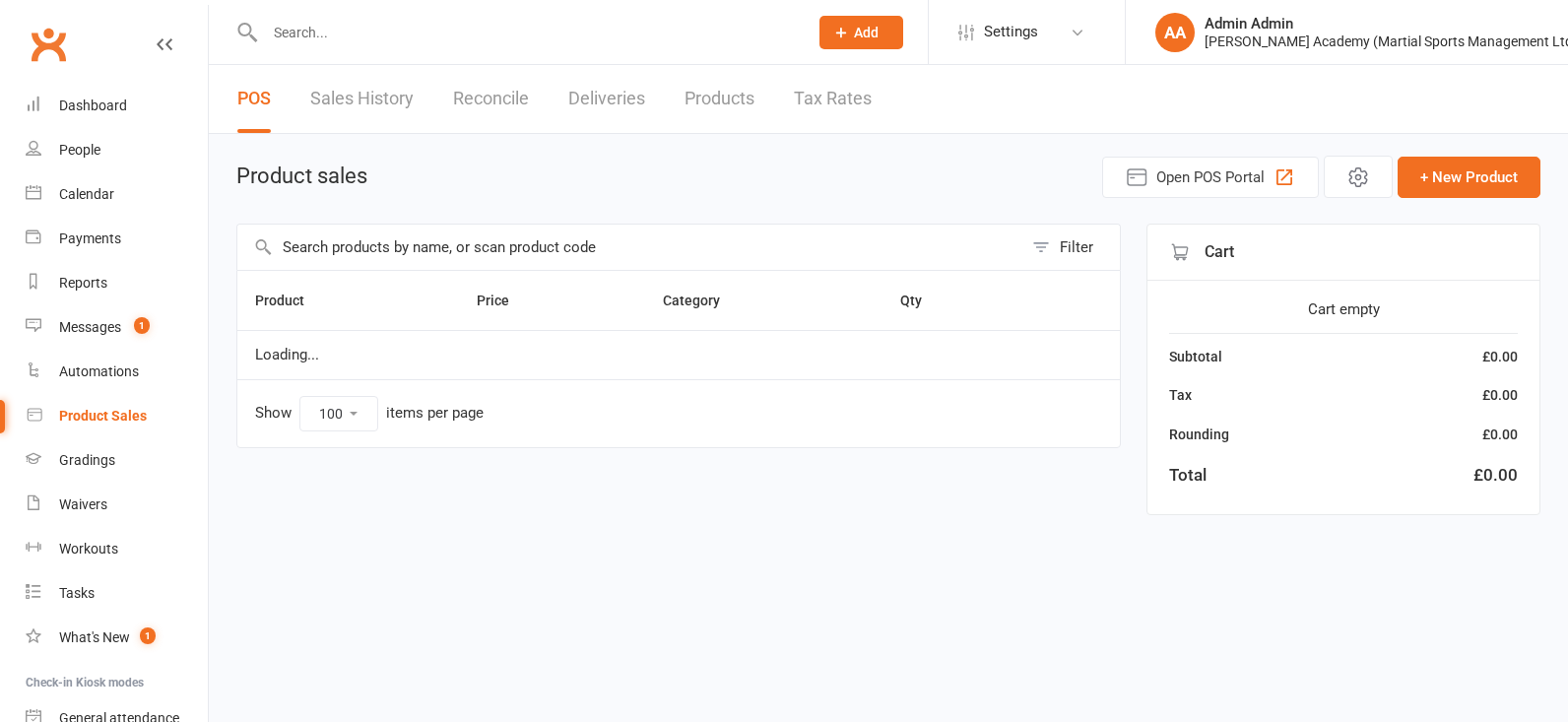
select select "100"
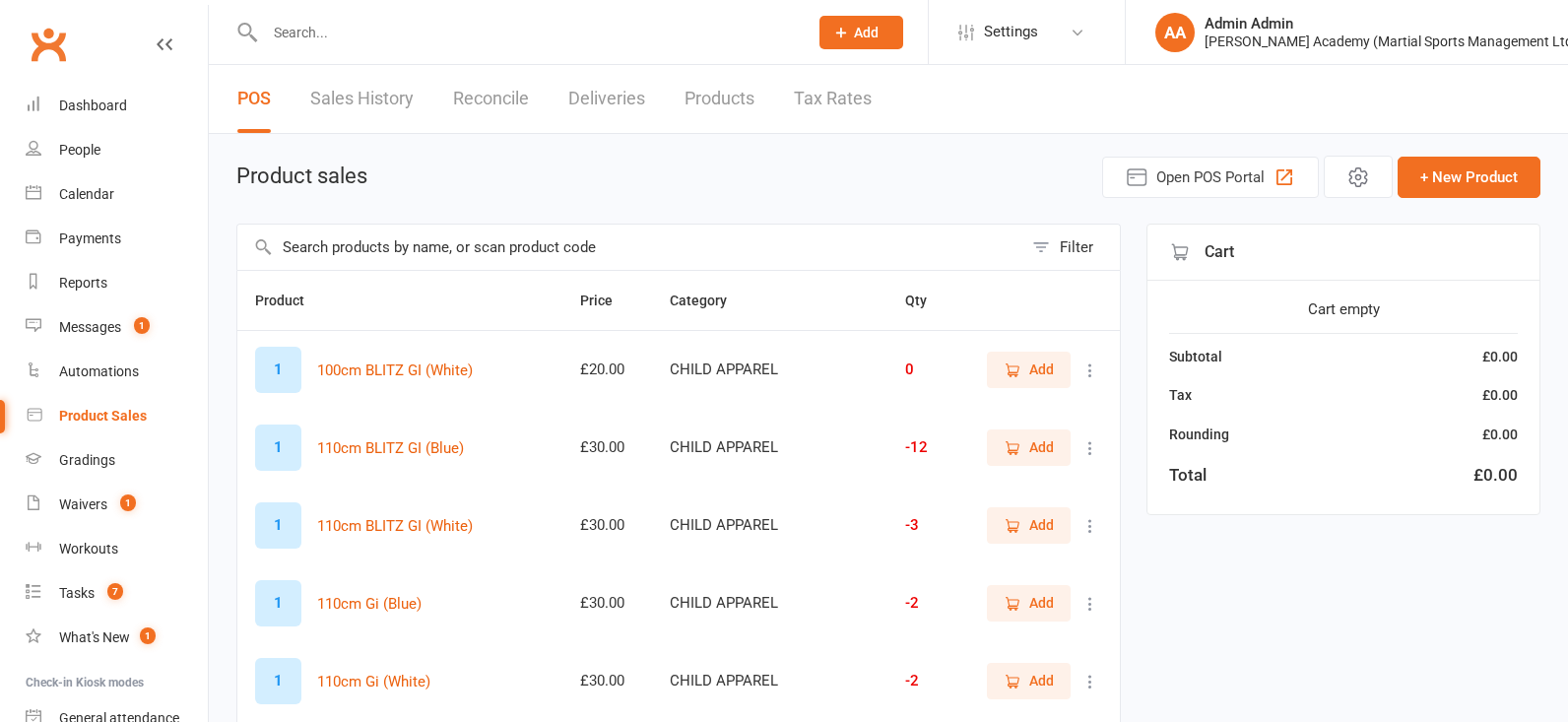
click at [432, 244] on input "text" at bounding box center [629, 248] width 785 height 46
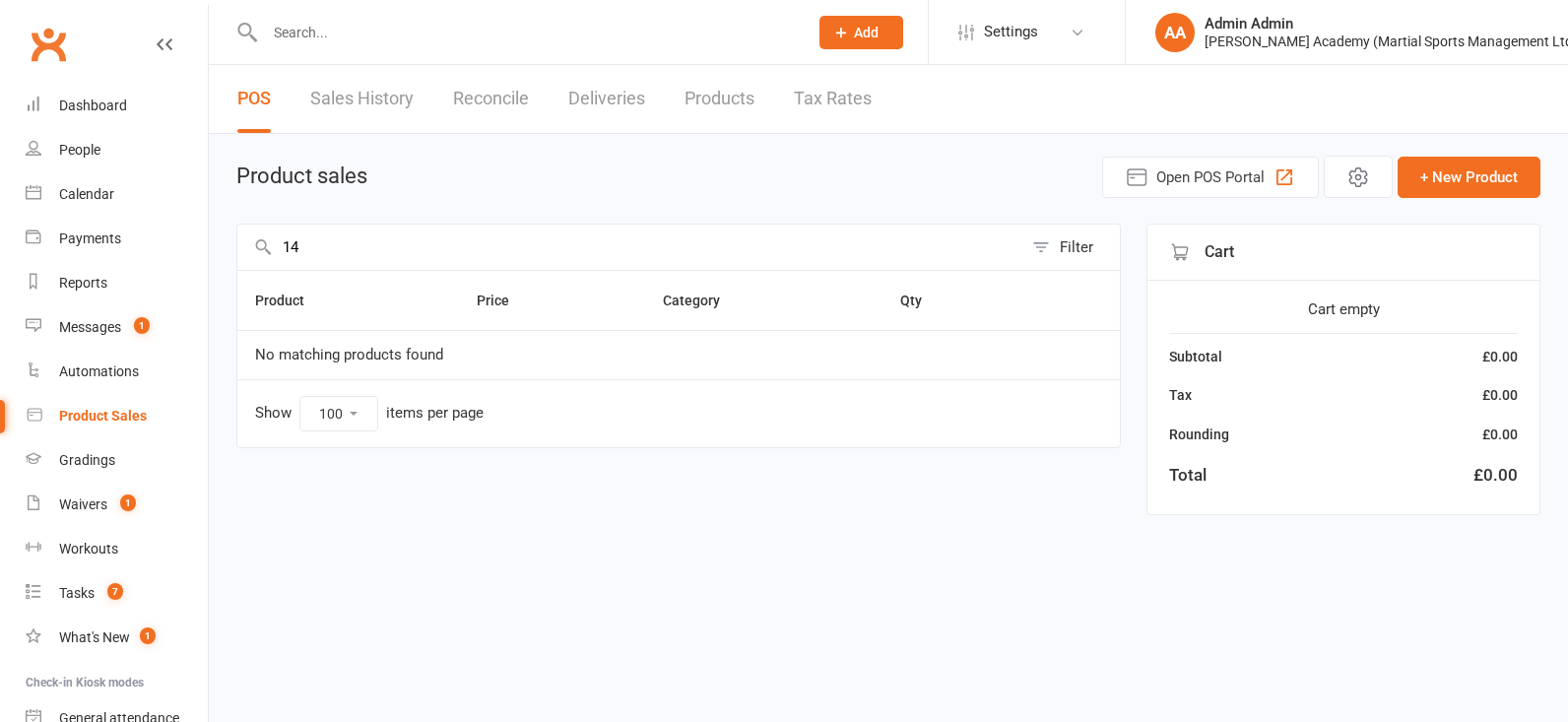
type input "1"
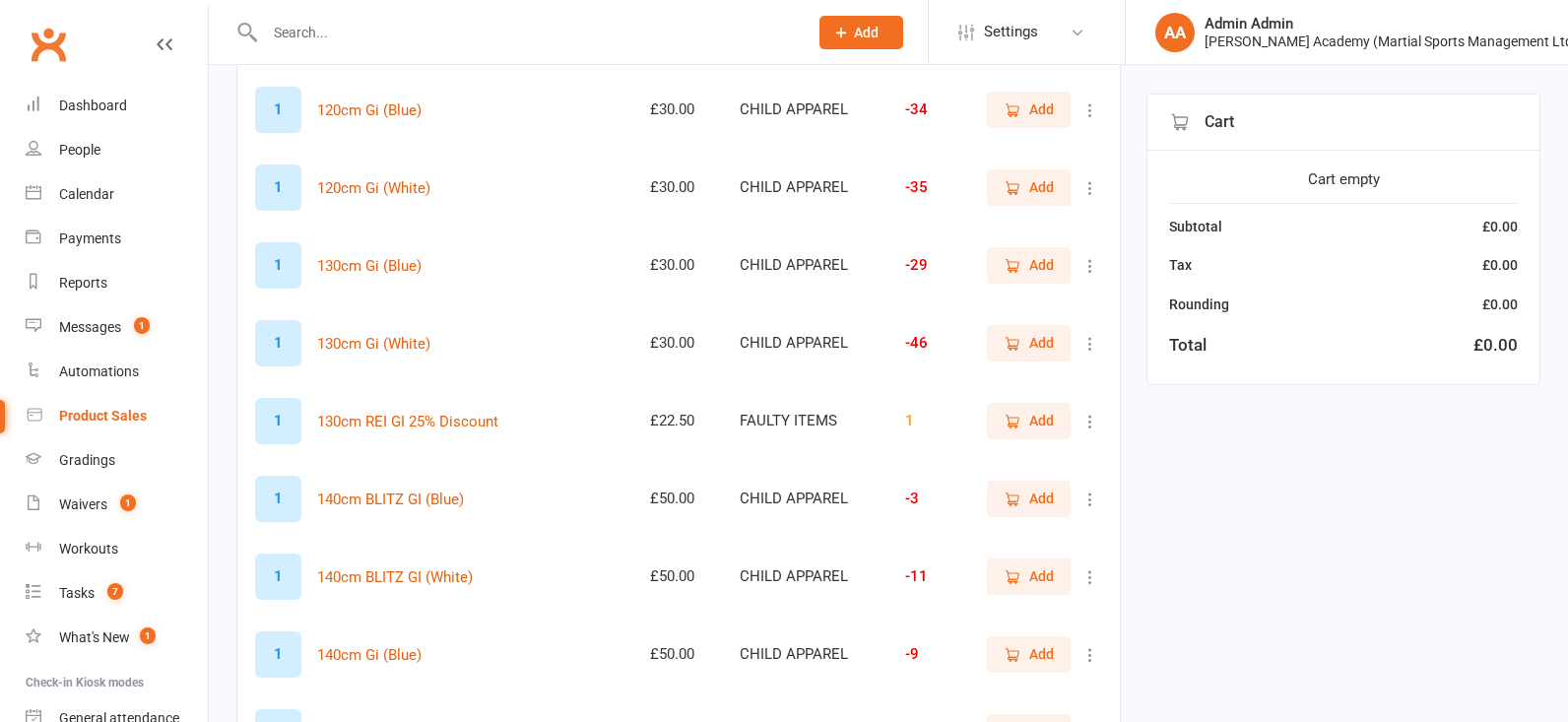
scroll to position [729, 0]
type input "gi"
click at [446, 25] on input "text" at bounding box center [526, 33] width 535 height 28
click at [111, 137] on link "People" at bounding box center [117, 150] width 182 height 45
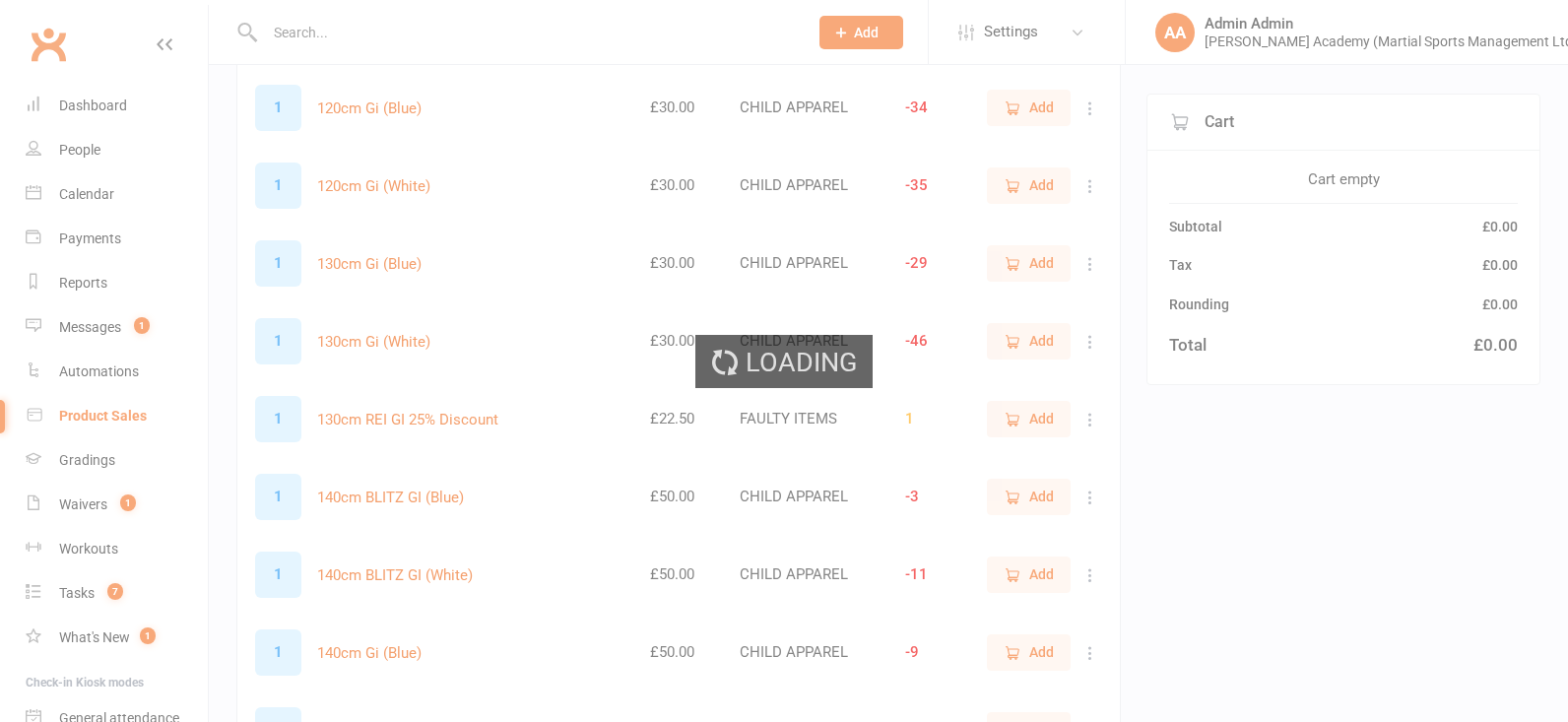
select select "100"
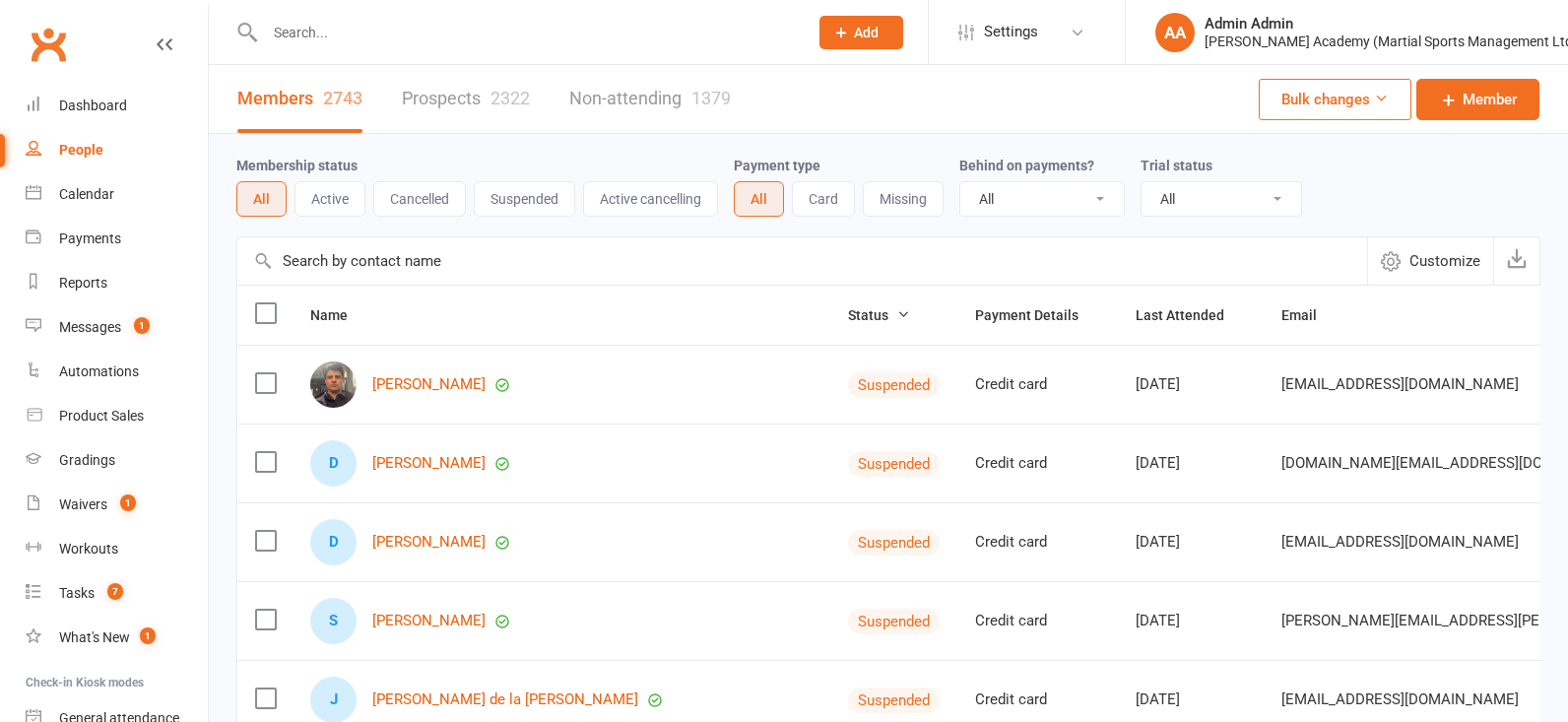
click at [344, 32] on input "text" at bounding box center [526, 33] width 535 height 28
click at [348, 35] on input "text" at bounding box center [526, 33] width 535 height 28
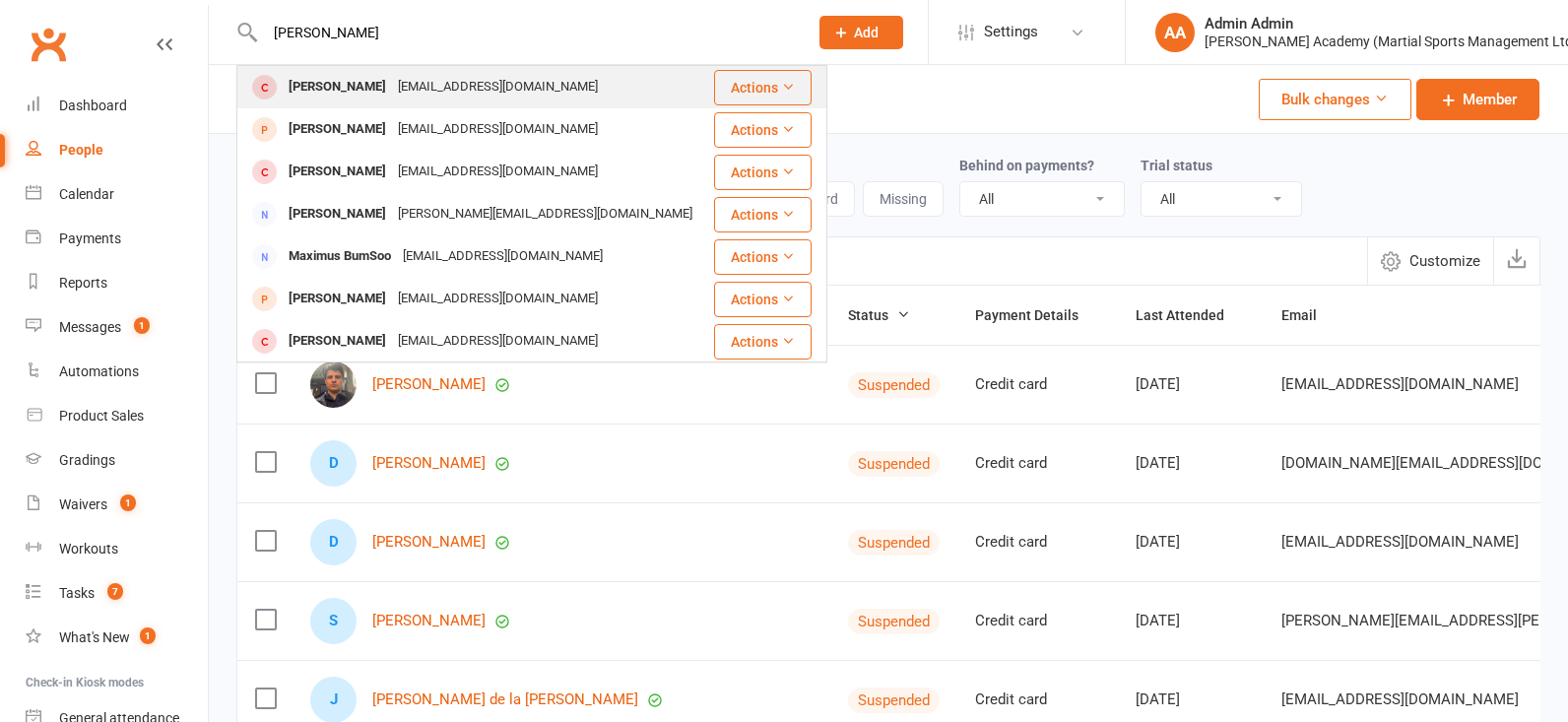
type input "max bugaski"
click at [293, 89] on div "[PERSON_NAME]" at bounding box center [337, 87] width 109 height 29
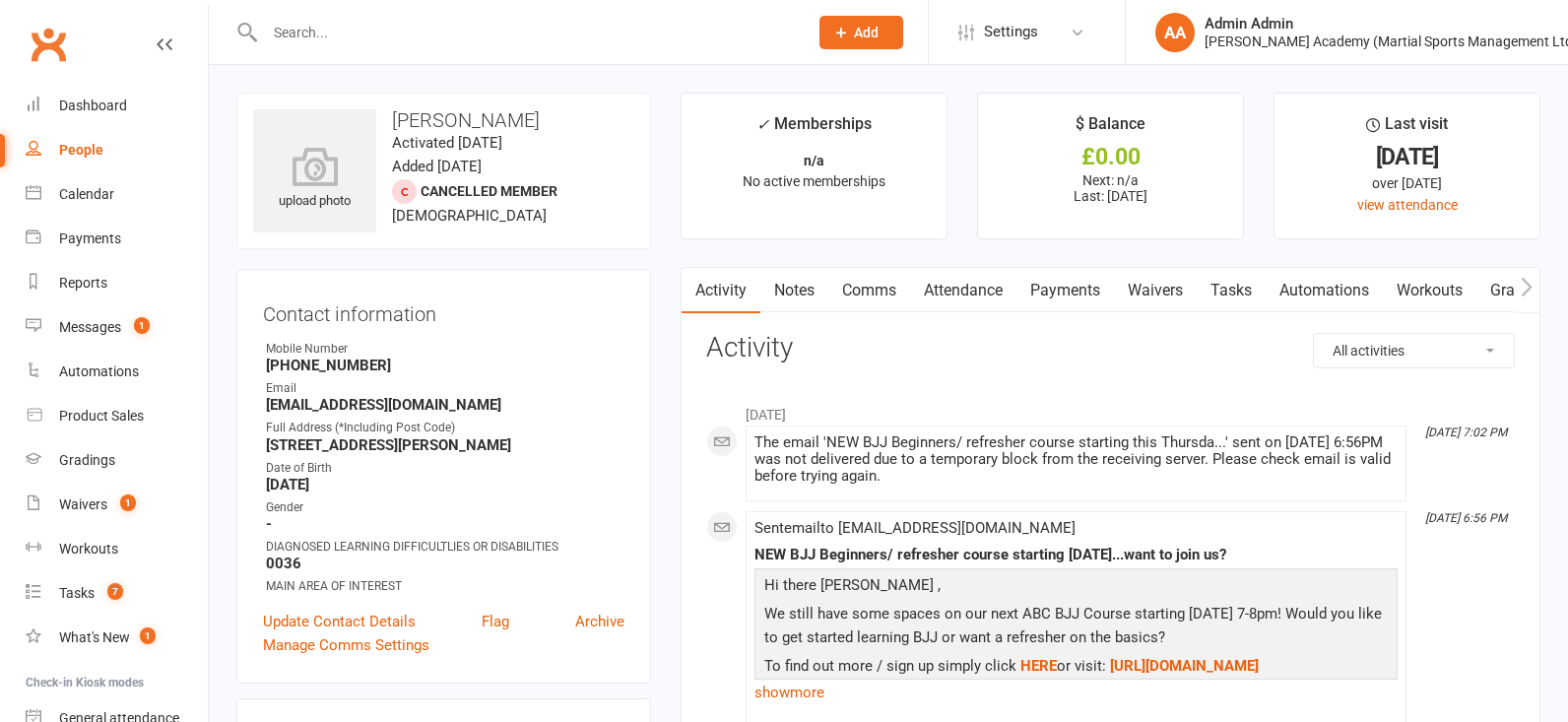
click at [941, 298] on link "Attendance" at bounding box center [962, 291] width 106 height 46
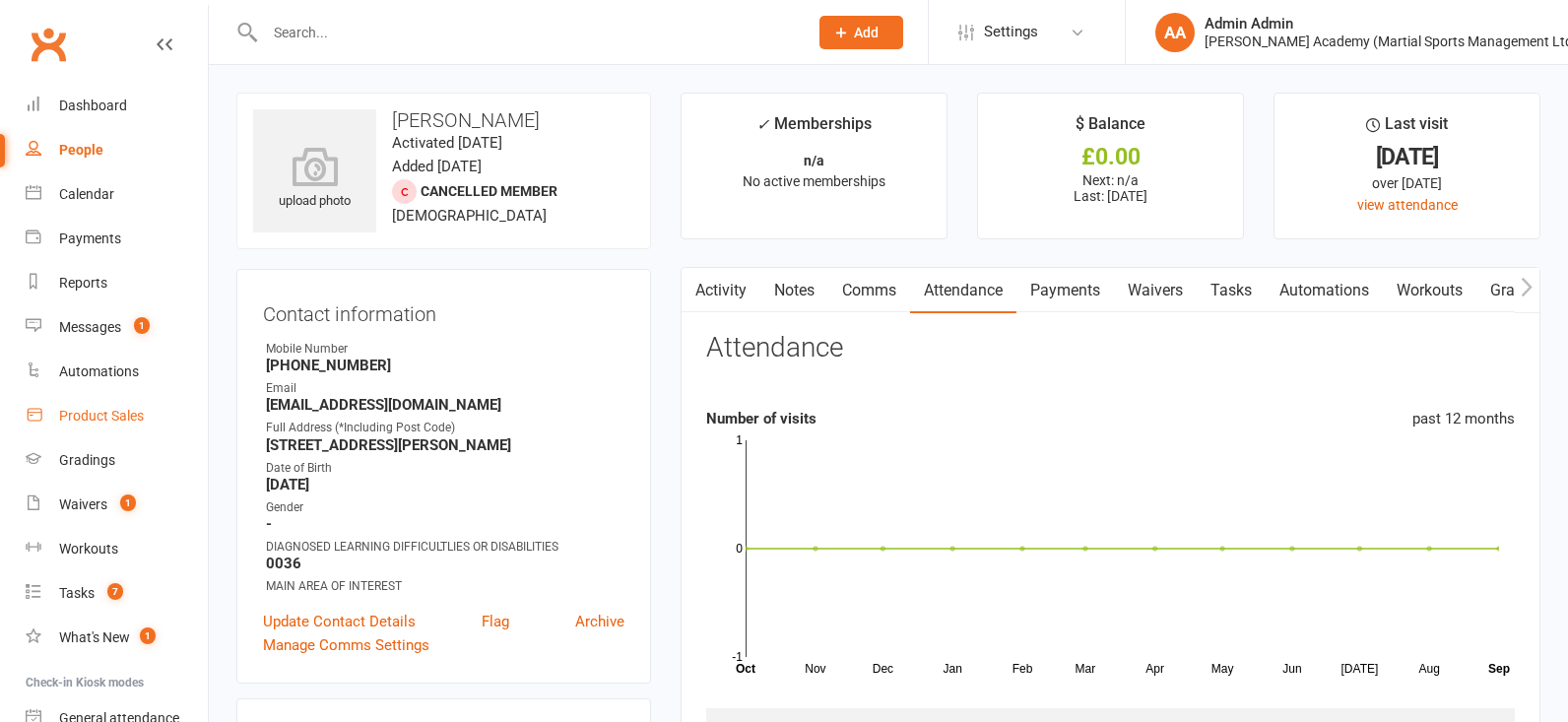
click at [129, 400] on link "Product Sales" at bounding box center [117, 416] width 182 height 45
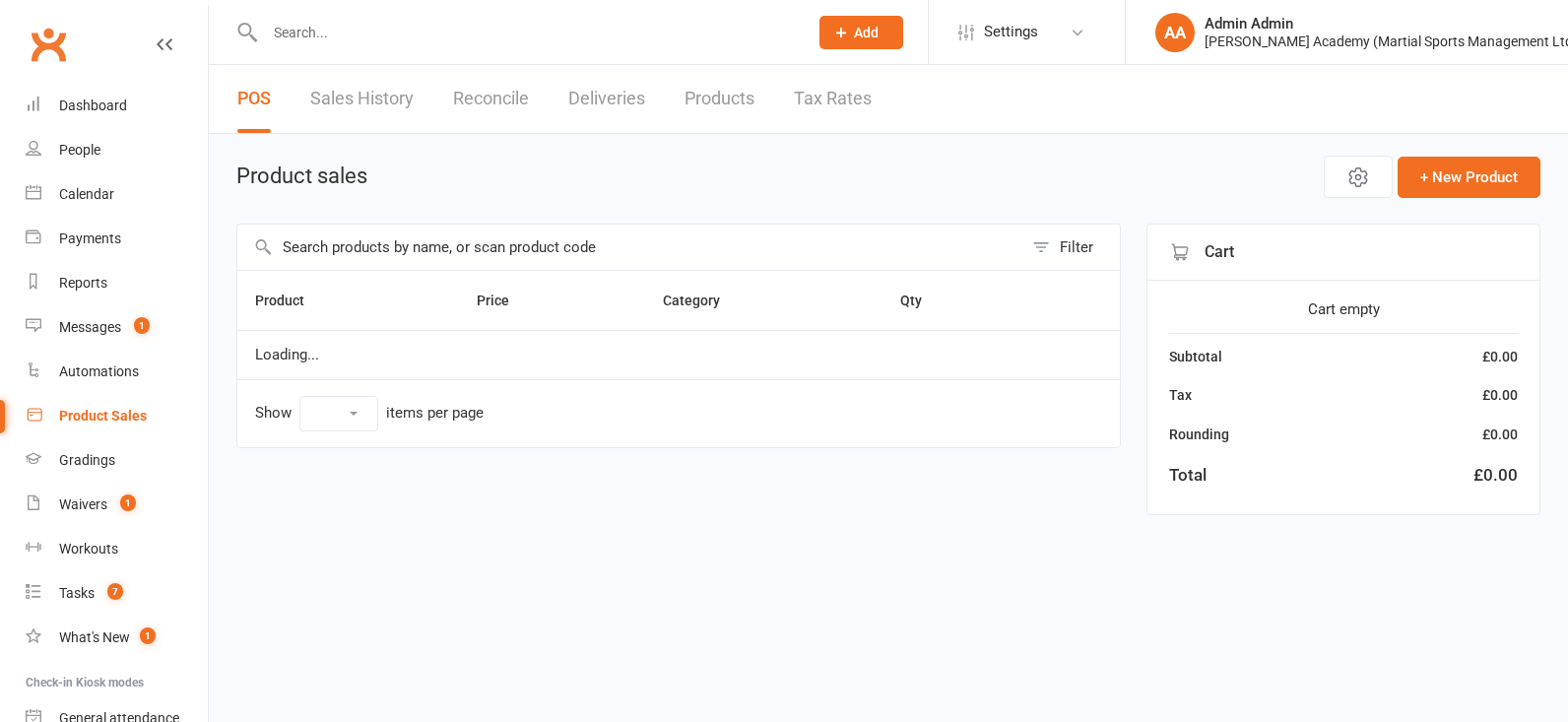
select select "100"
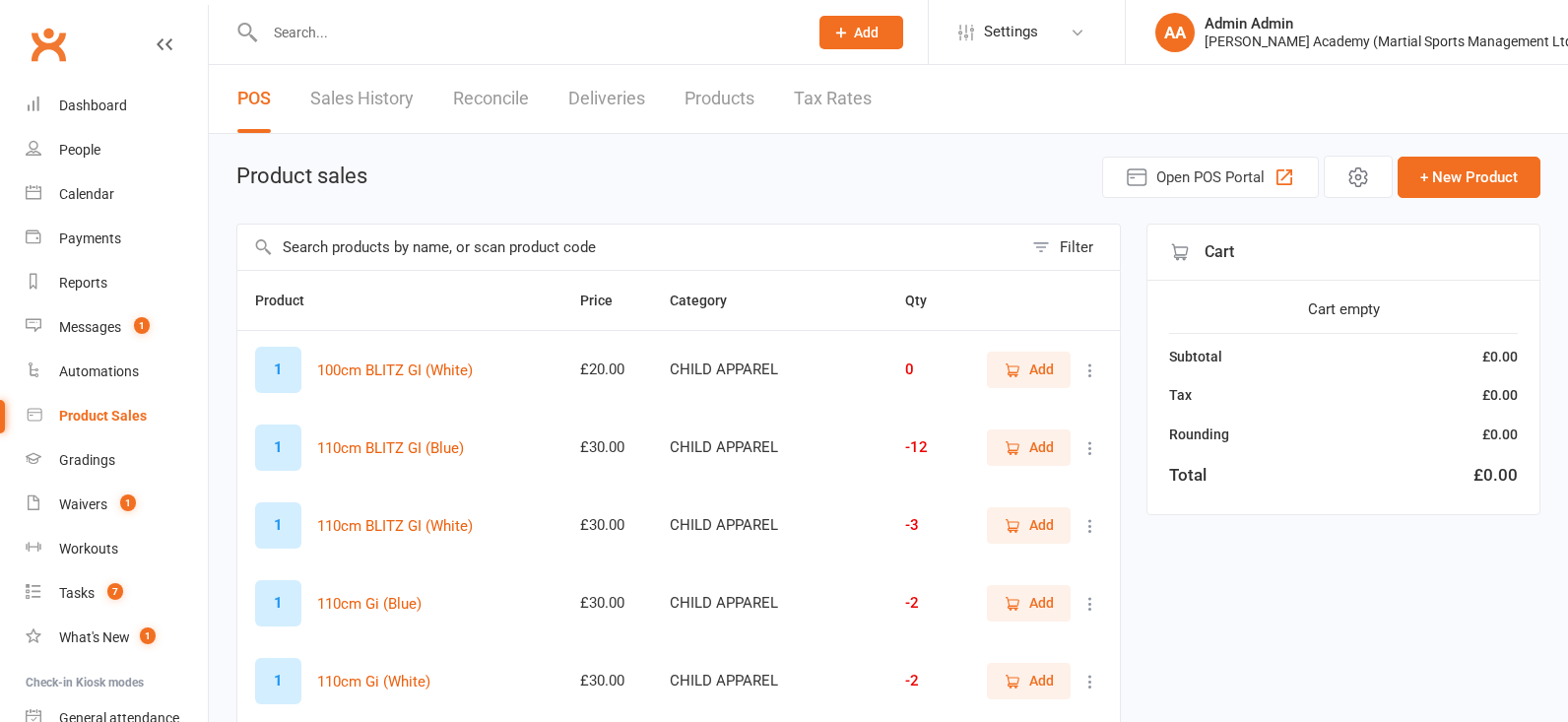
click at [447, 37] on input "text" at bounding box center [526, 33] width 535 height 28
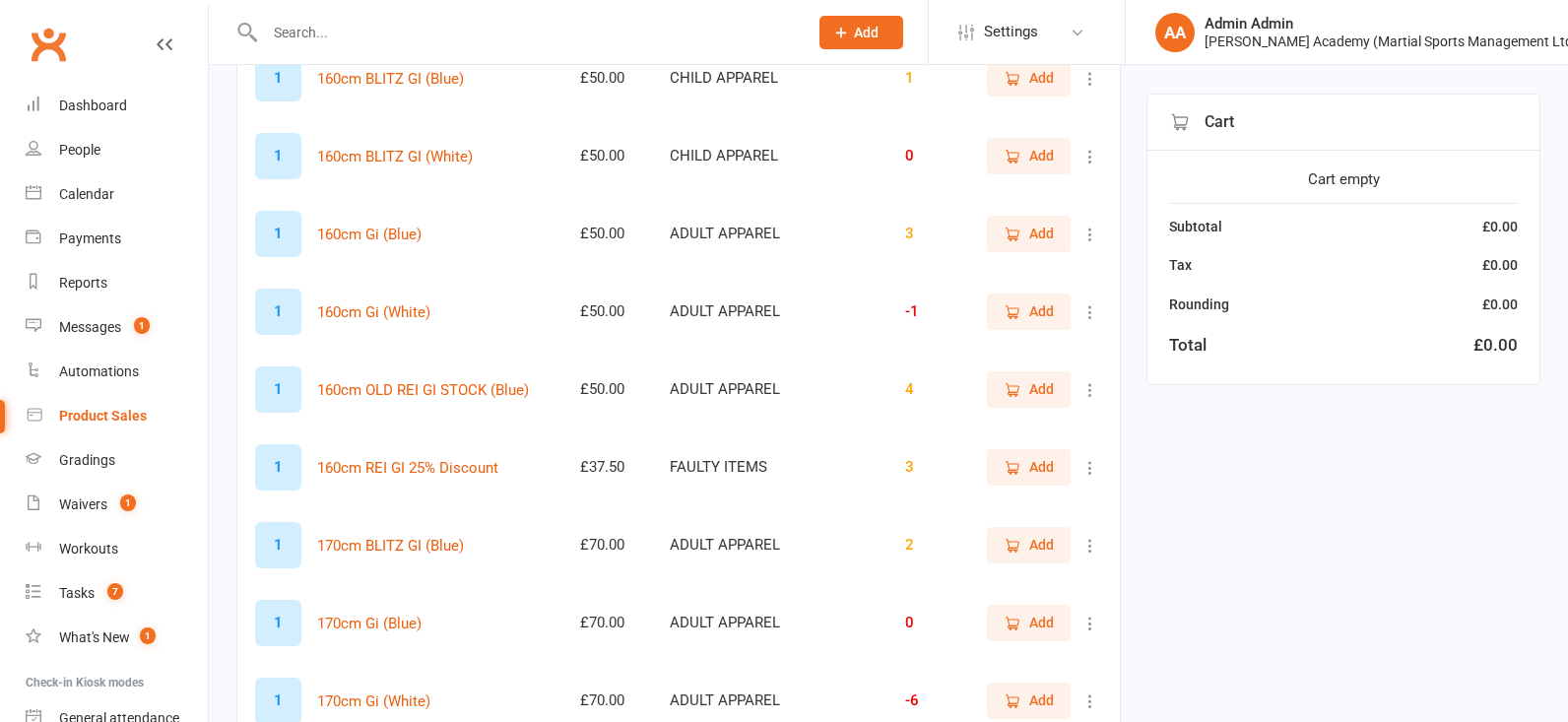
scroll to position [1935, 0]
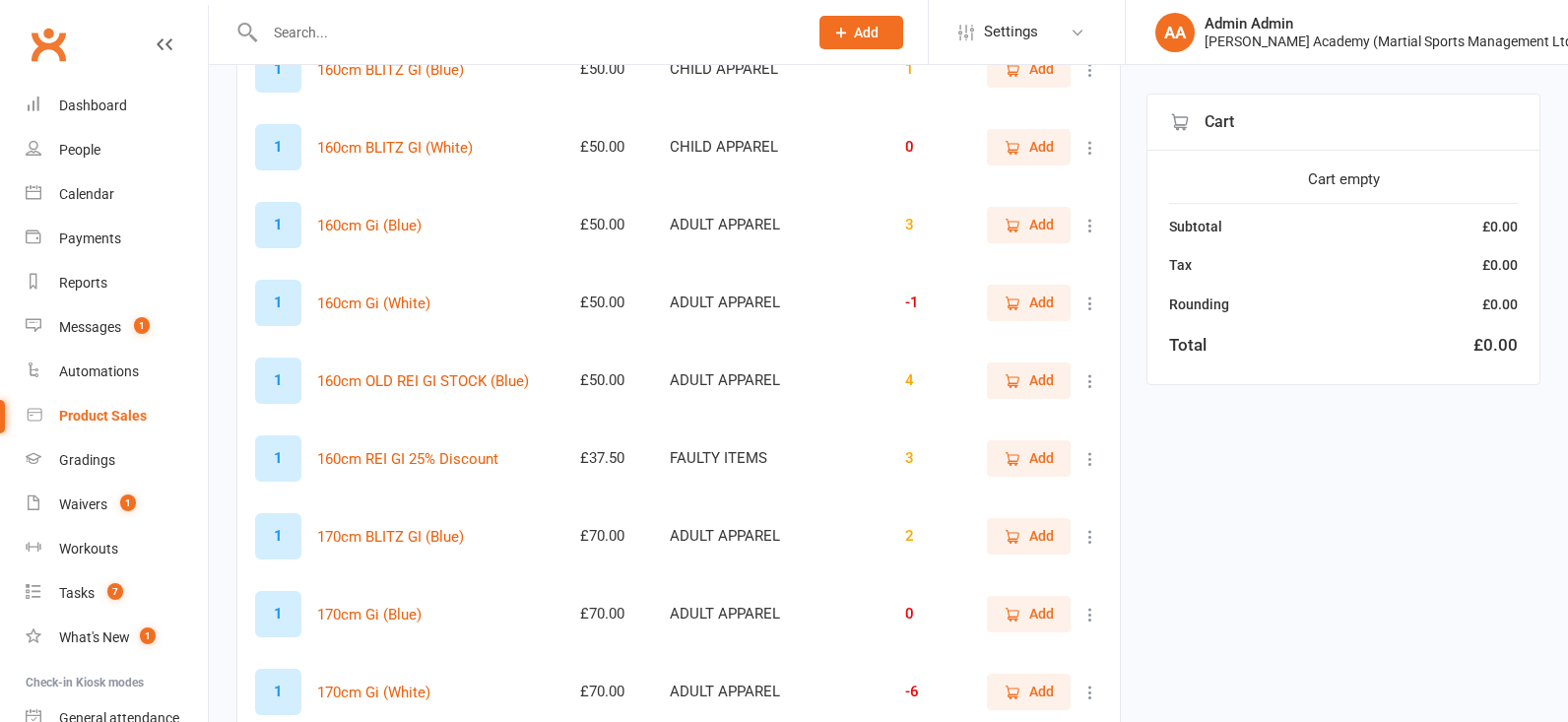
click at [95, 158] on link "People" at bounding box center [117, 150] width 182 height 45
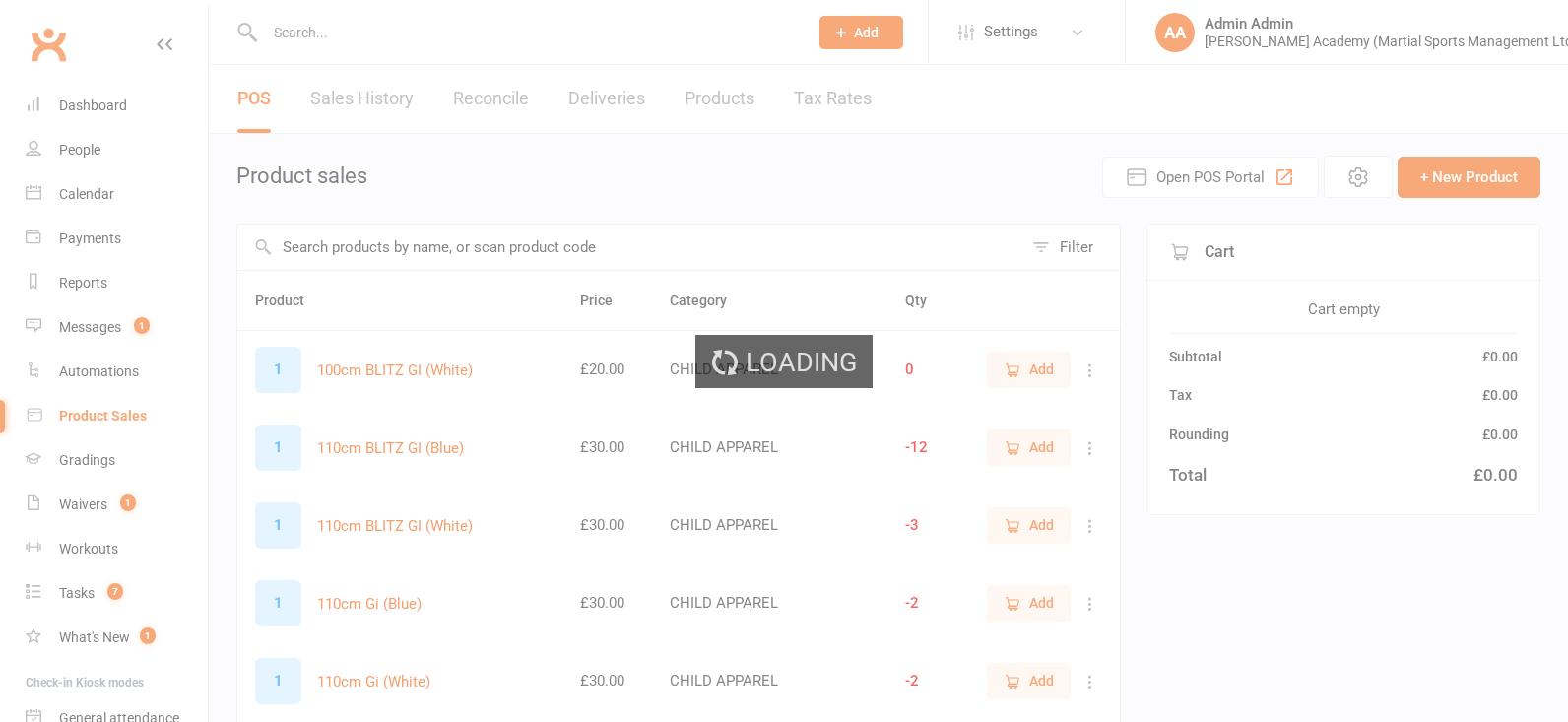
select select "100"
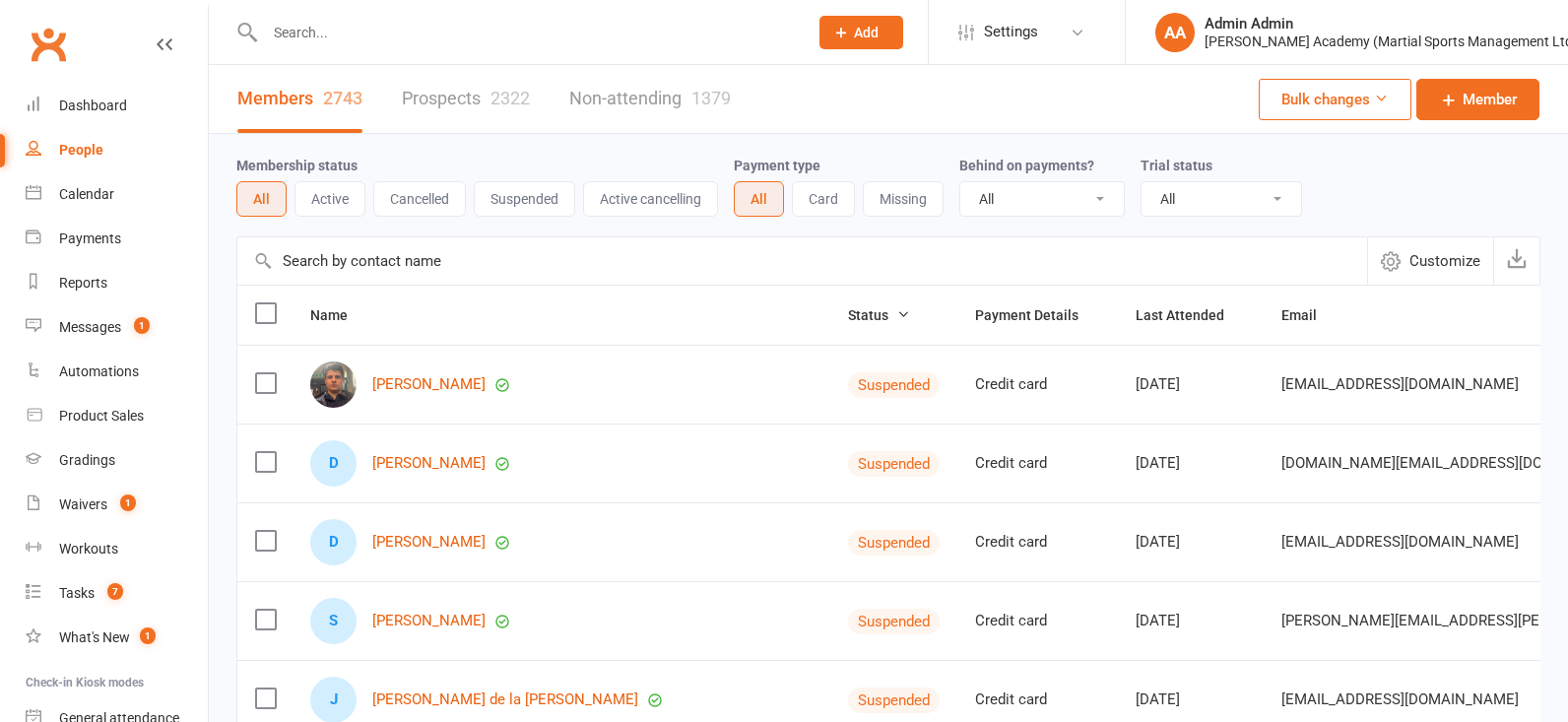
click at [72, 142] on div "People" at bounding box center [81, 150] width 45 height 16
click at [344, 37] on input "text" at bounding box center [526, 33] width 535 height 28
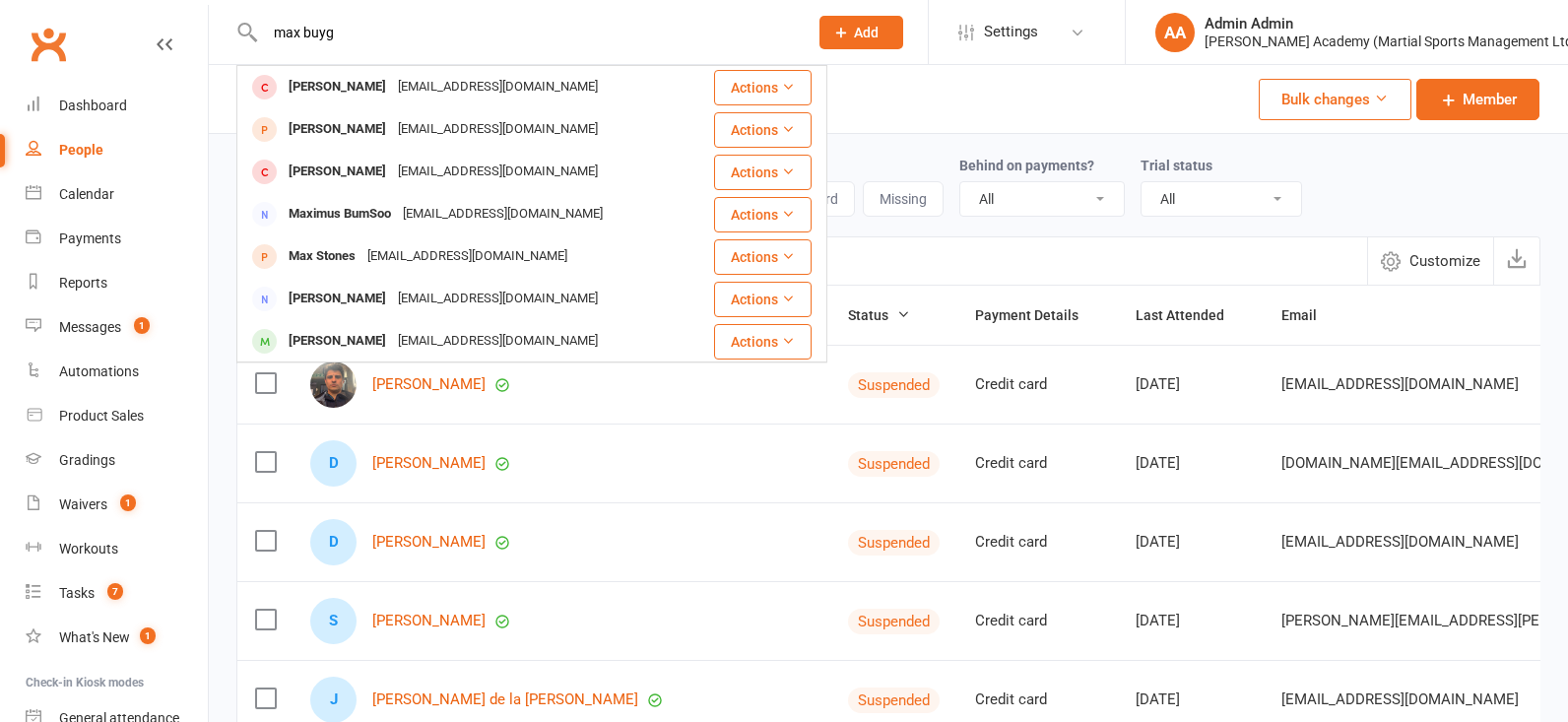
type input "max buys"
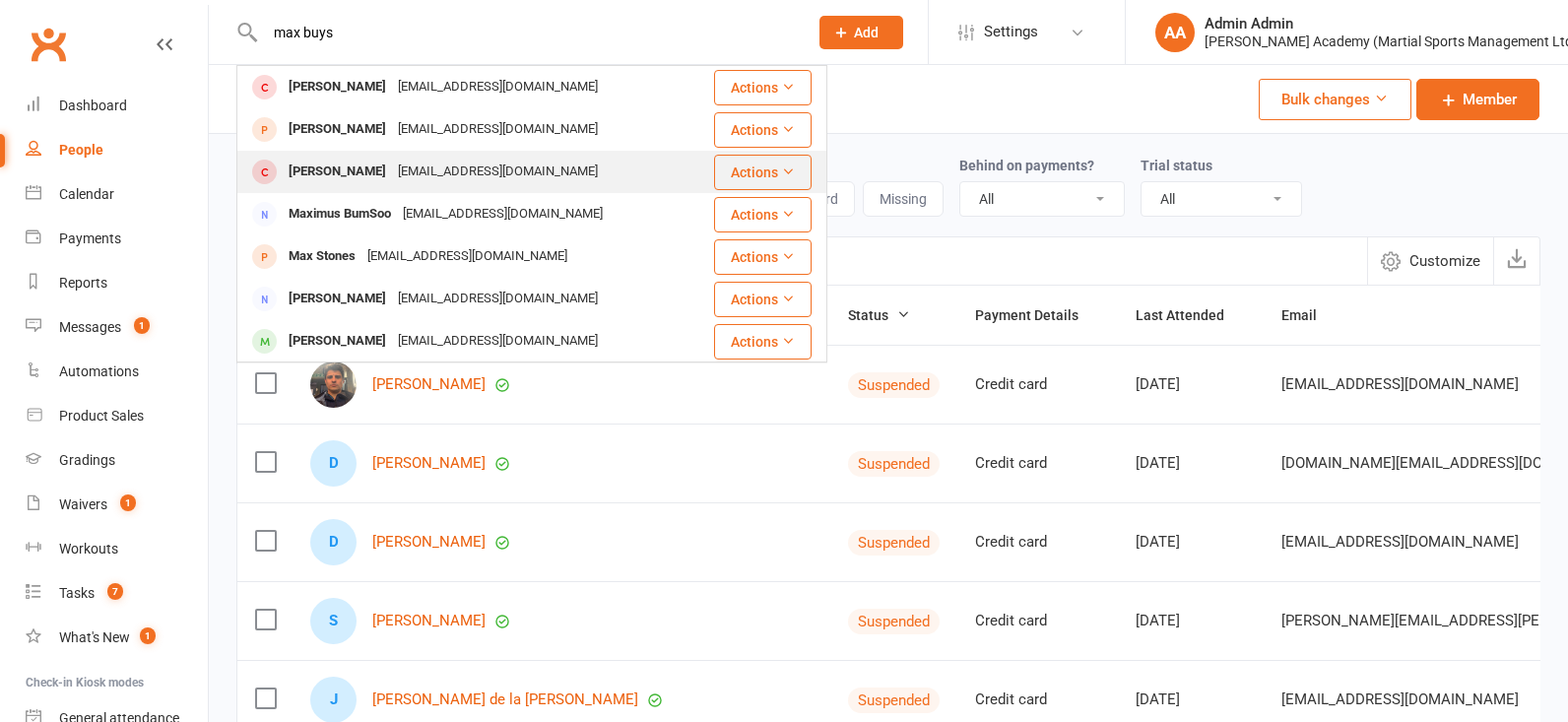
drag, startPoint x: 345, startPoint y: 37, endPoint x: 329, endPoint y: 176, distance: 139.9
click at [329, 176] on div "Max Bugajski" at bounding box center [337, 172] width 109 height 29
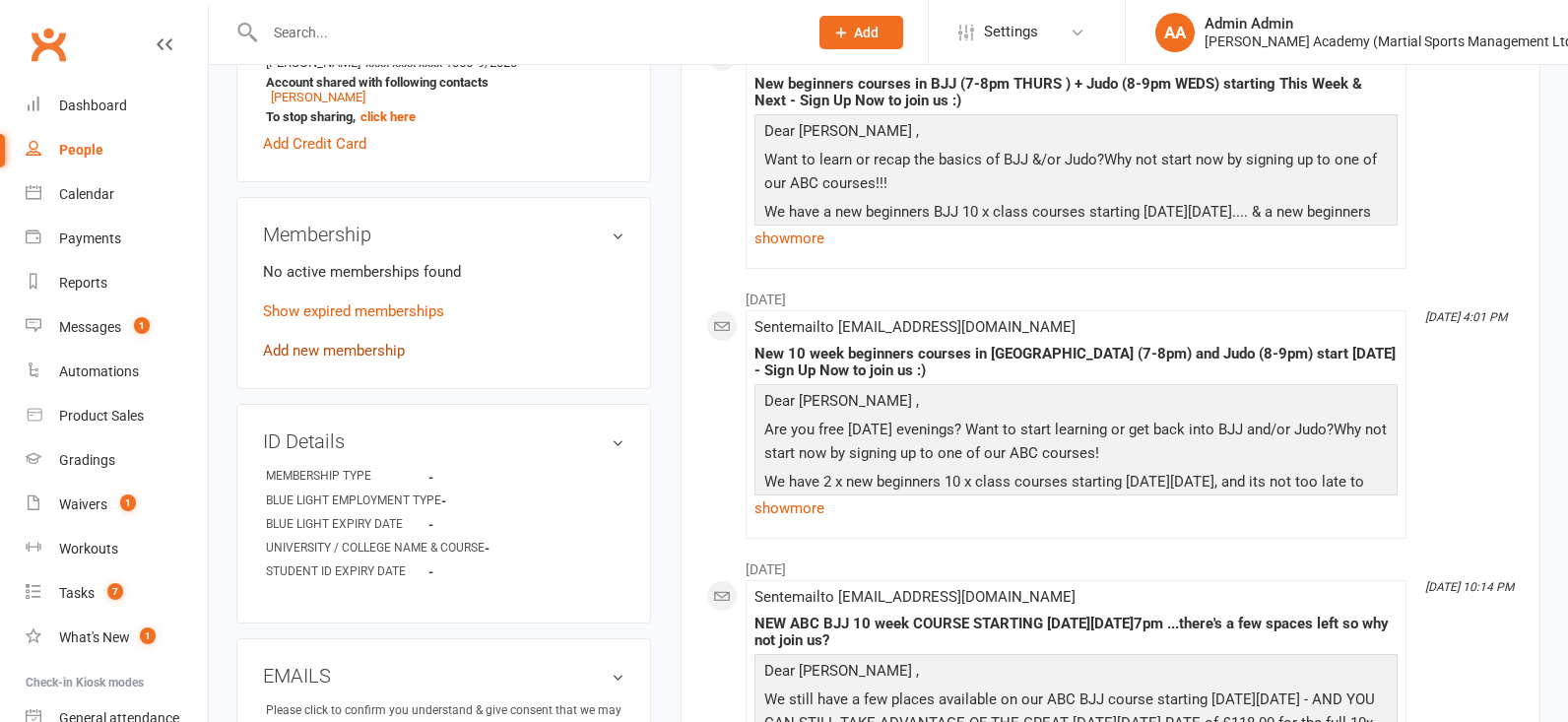
scroll to position [728, 0]
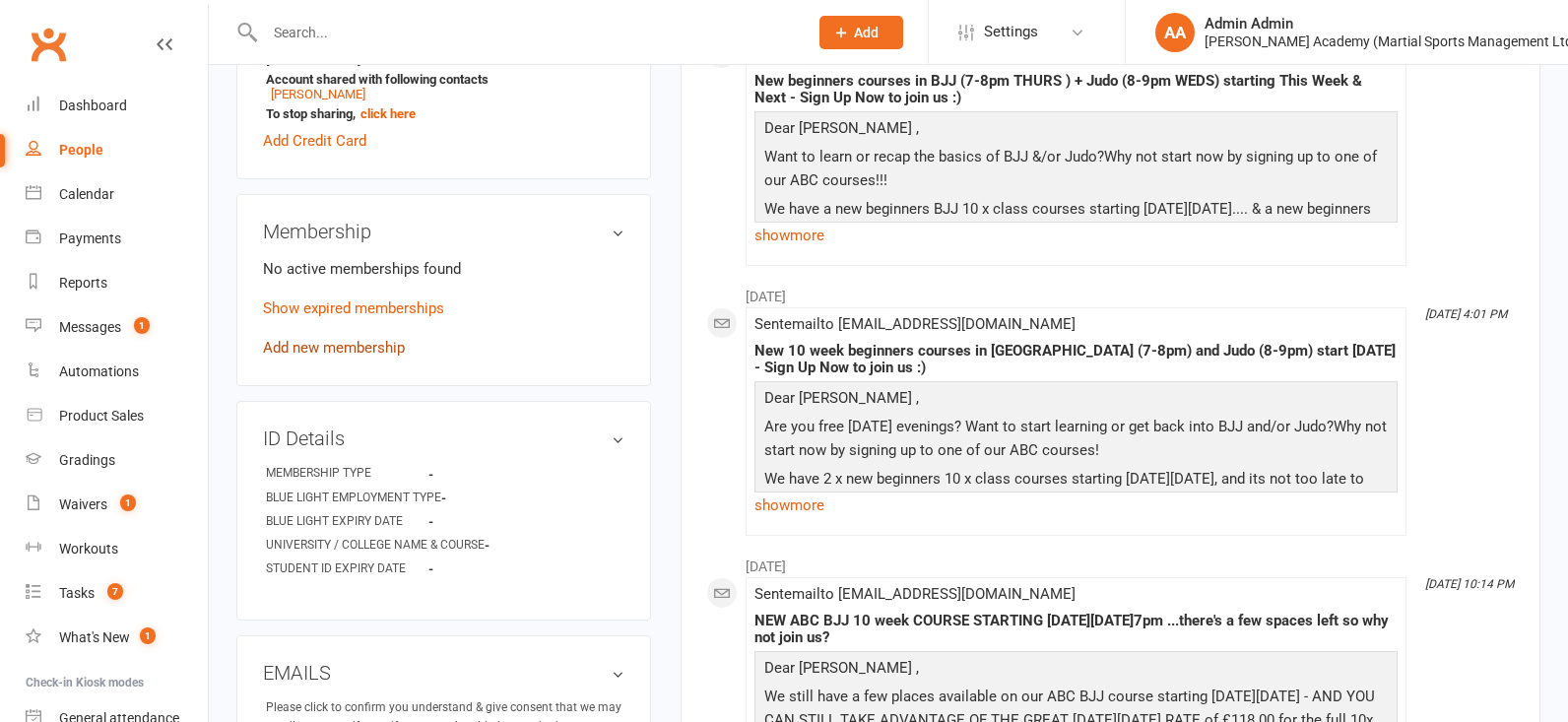
click at [342, 357] on link "Add new membership" at bounding box center [333, 348] width 142 height 18
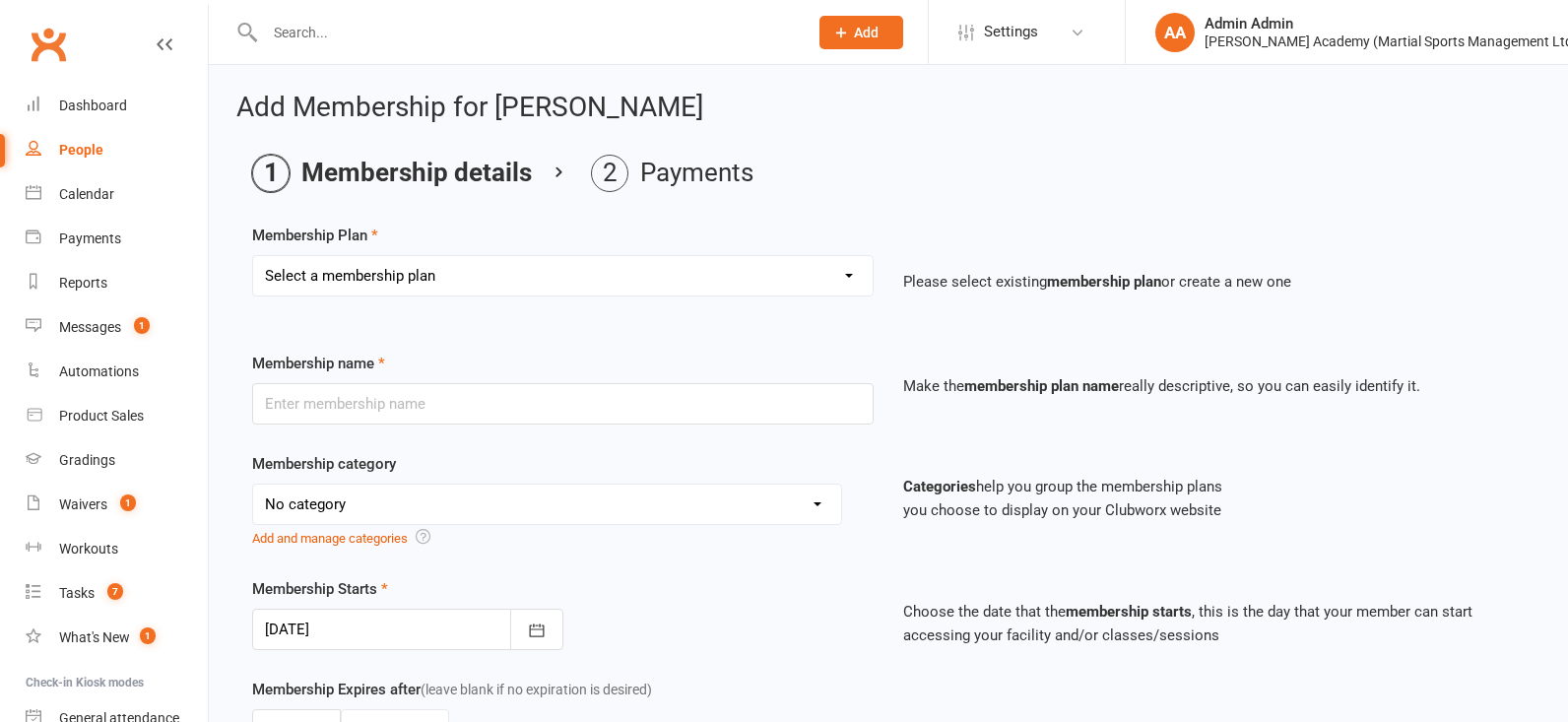
click at [57, 147] on link "People" at bounding box center [117, 150] width 182 height 45
select select "100"
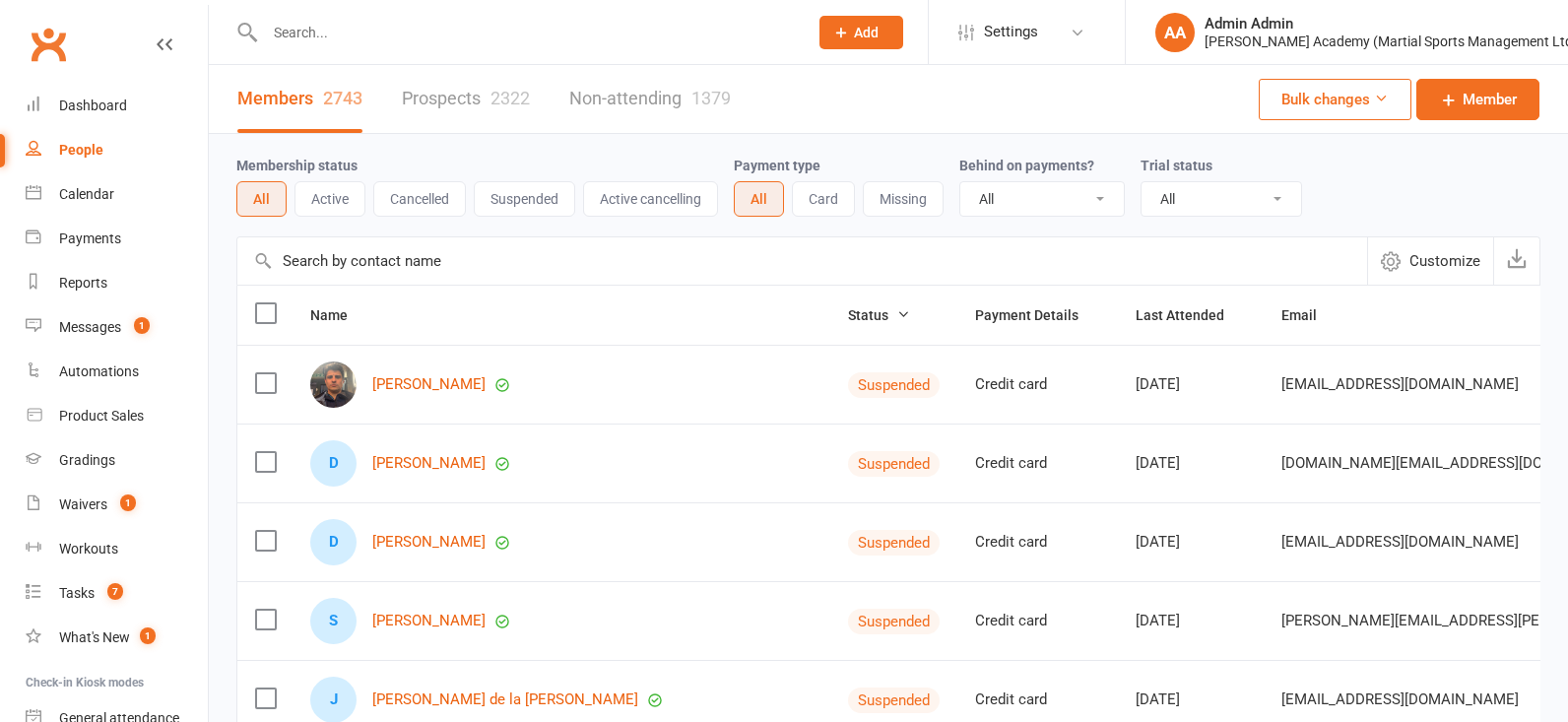
click at [330, 40] on input "text" at bounding box center [526, 33] width 535 height 28
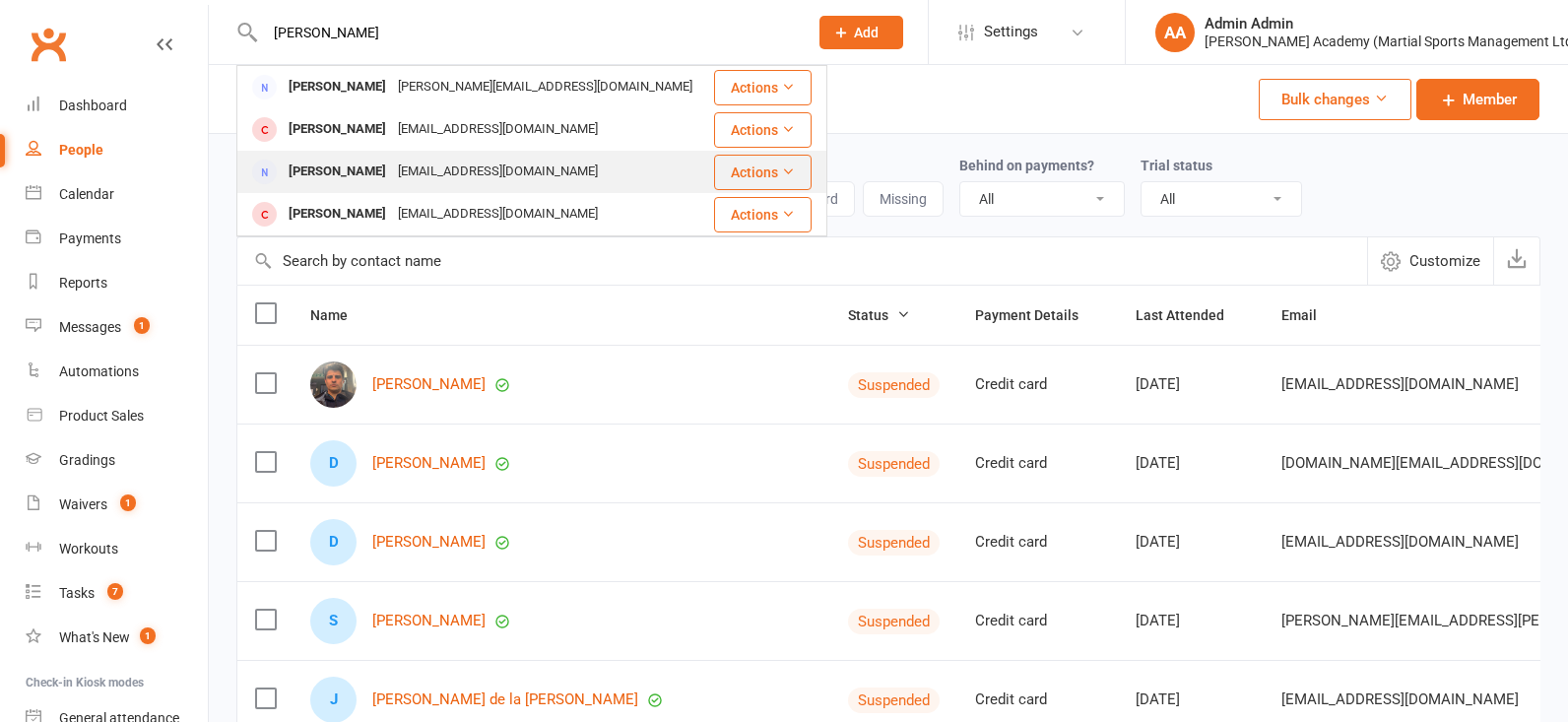
type input "bugaj"
click at [310, 175] on div "Jolanta Bugajska" at bounding box center [337, 172] width 109 height 29
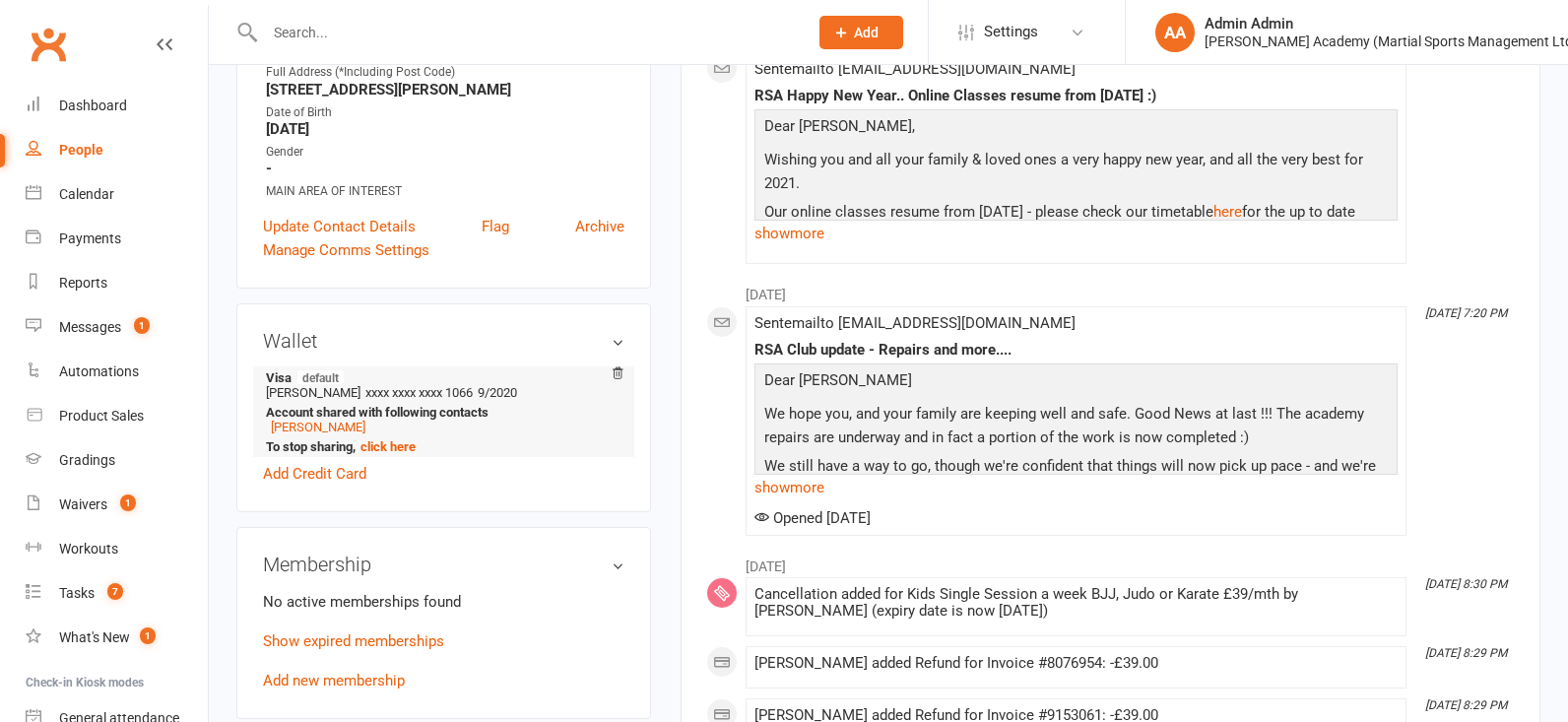
scroll to position [357, 0]
click at [491, 399] on span "9/2020" at bounding box center [498, 391] width 40 height 15
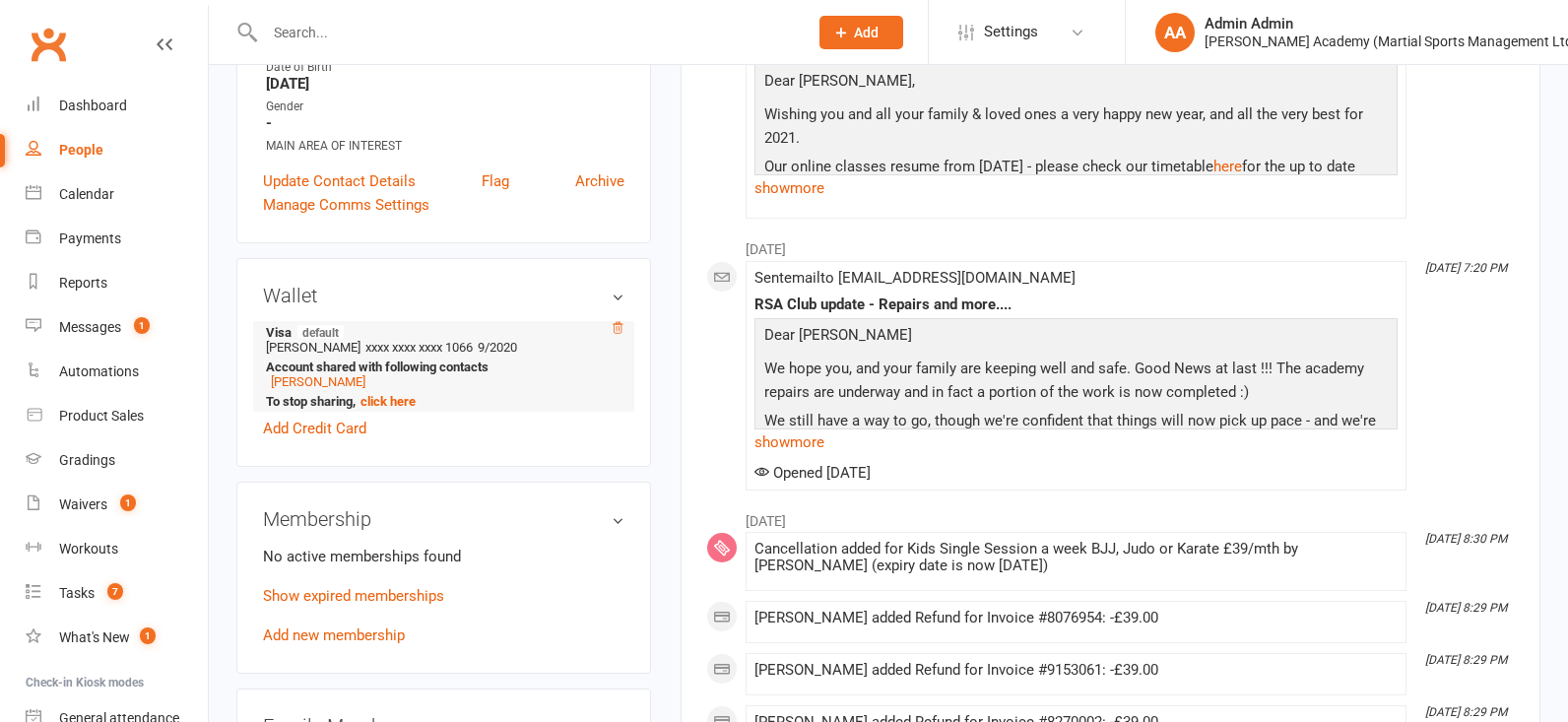
click at [615, 333] on icon at bounding box center [618, 327] width 10 height 11
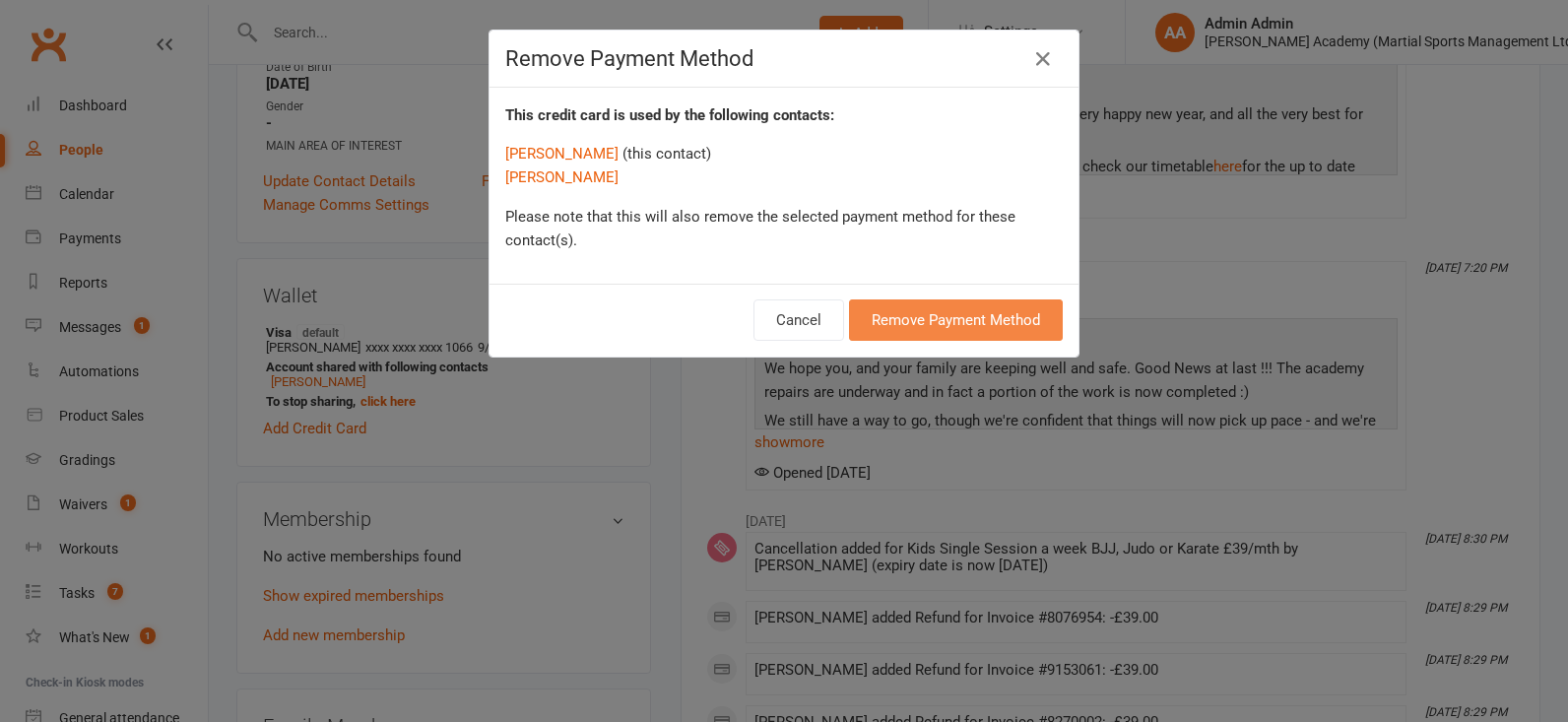
click at [919, 316] on button "Remove Payment Method" at bounding box center [955, 320] width 214 height 42
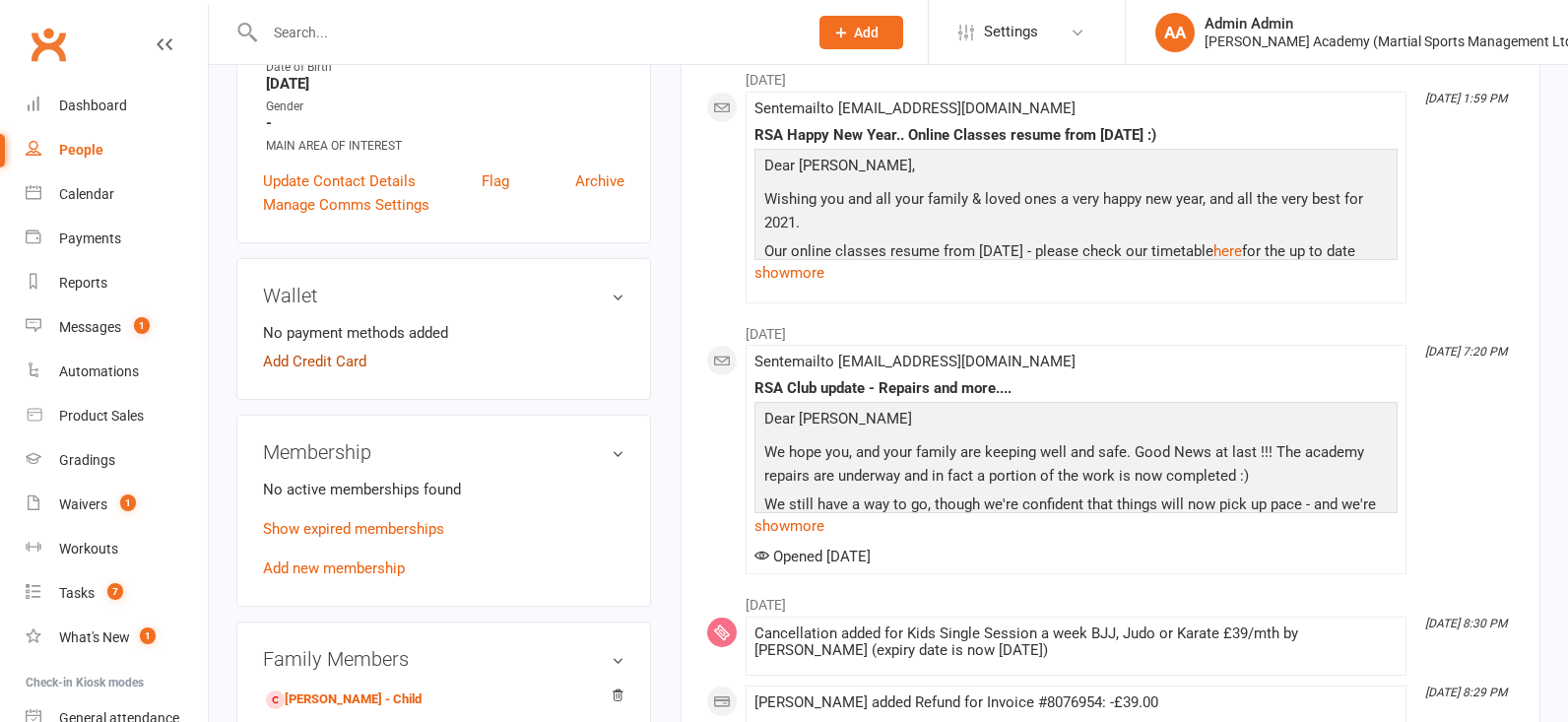
click at [361, 374] on link "Add Credit Card" at bounding box center [314, 362] width 103 height 24
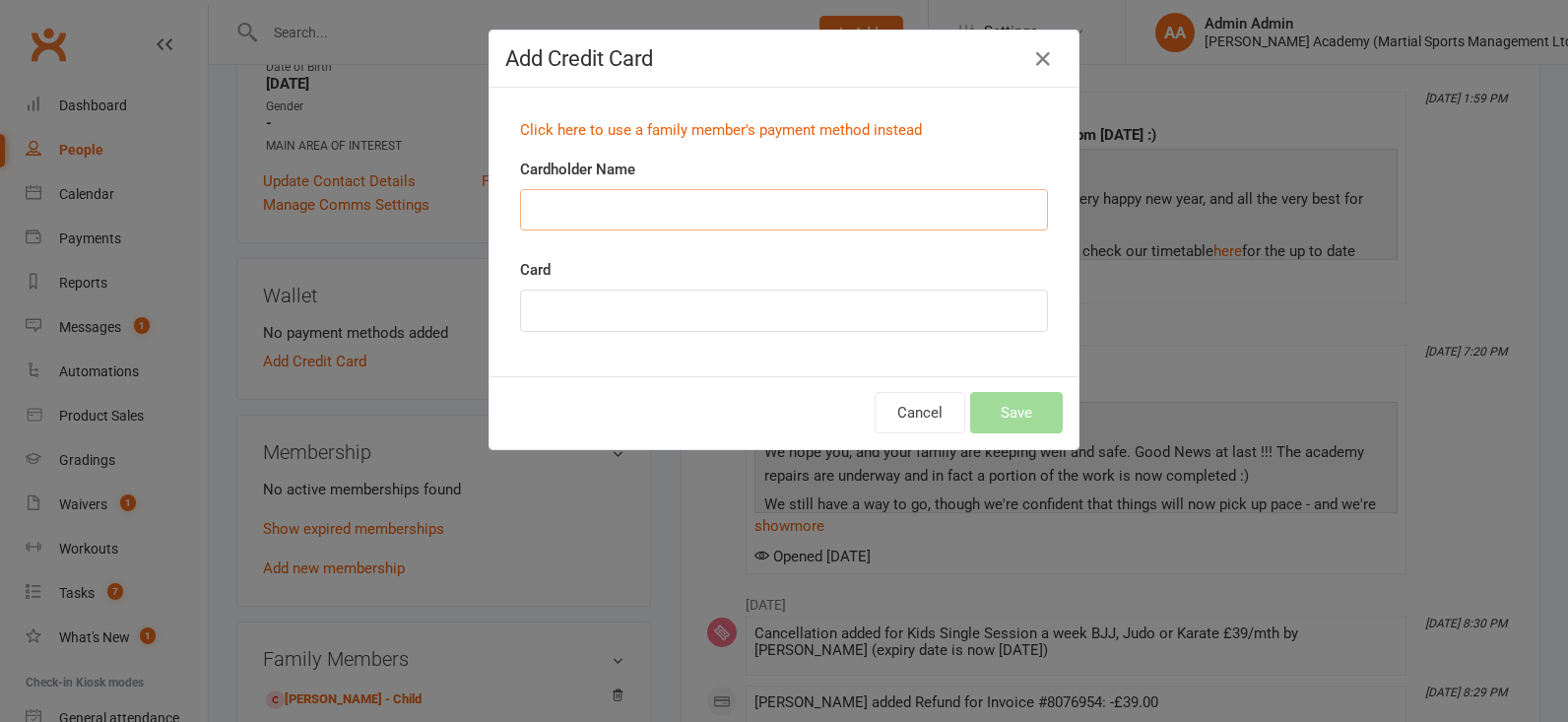
click at [639, 206] on input "Cardholder Name" at bounding box center [784, 210] width 528 height 42
type input "Jolanta Buajska"
click at [1023, 415] on button "Save" at bounding box center [1016, 413] width 92 height 42
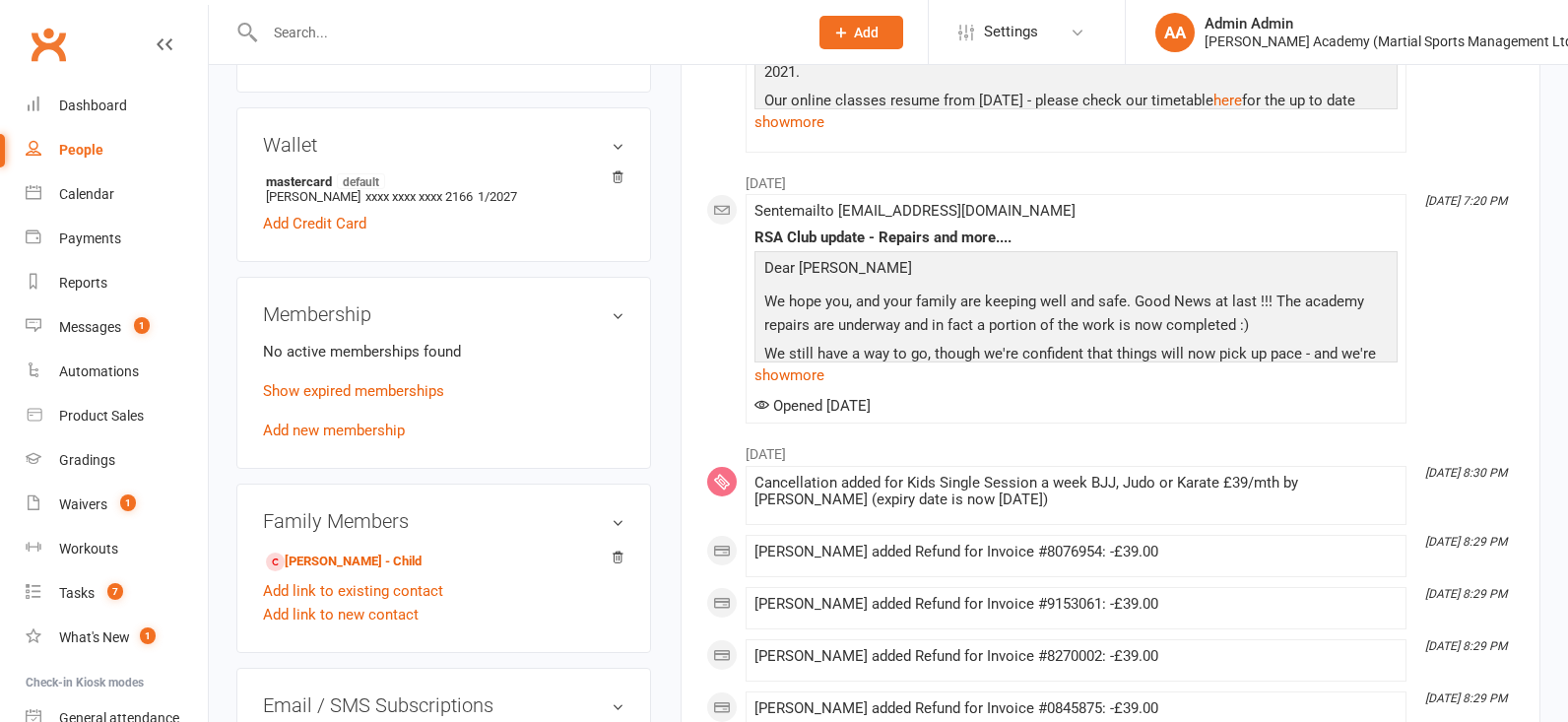
scroll to position [554, 0]
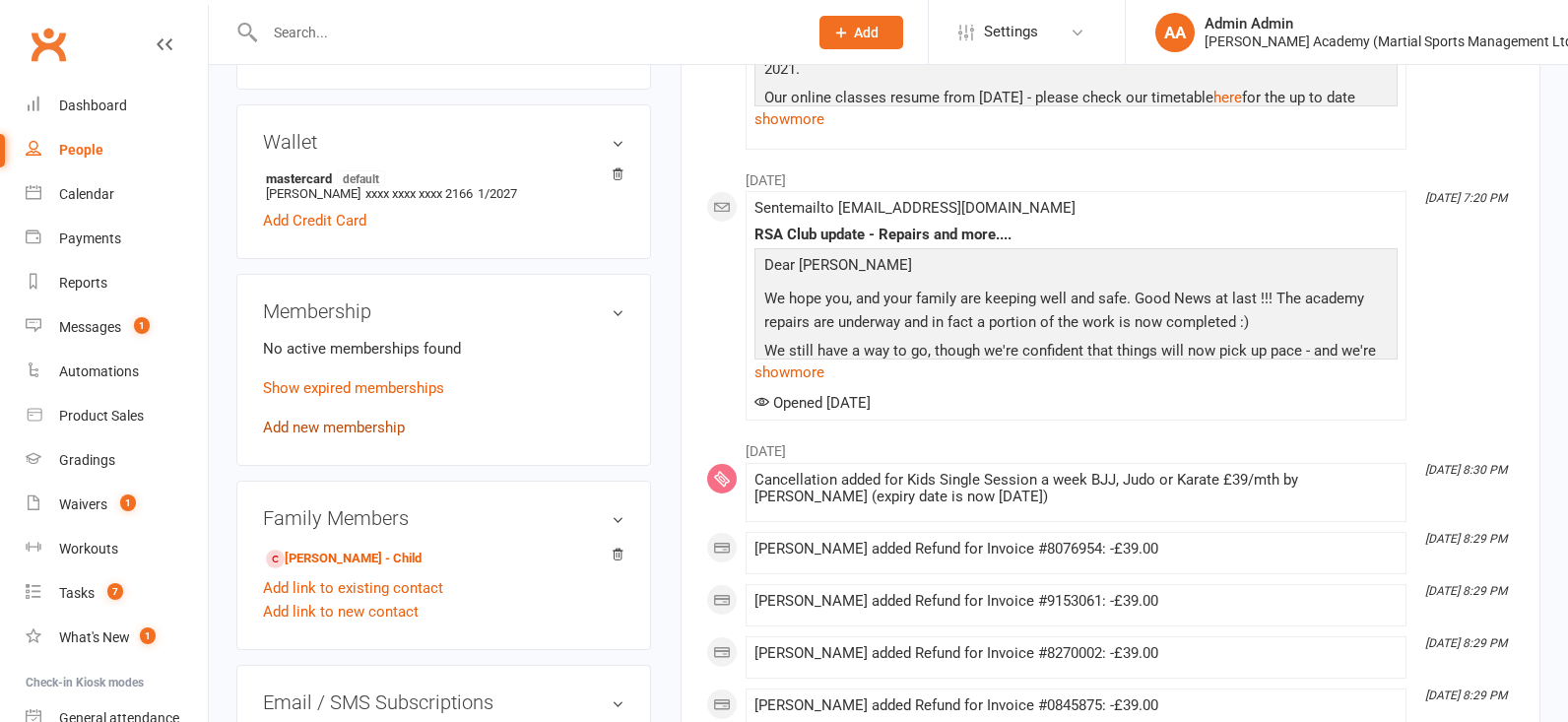
click at [363, 436] on link "Add new membership" at bounding box center [333, 427] width 142 height 18
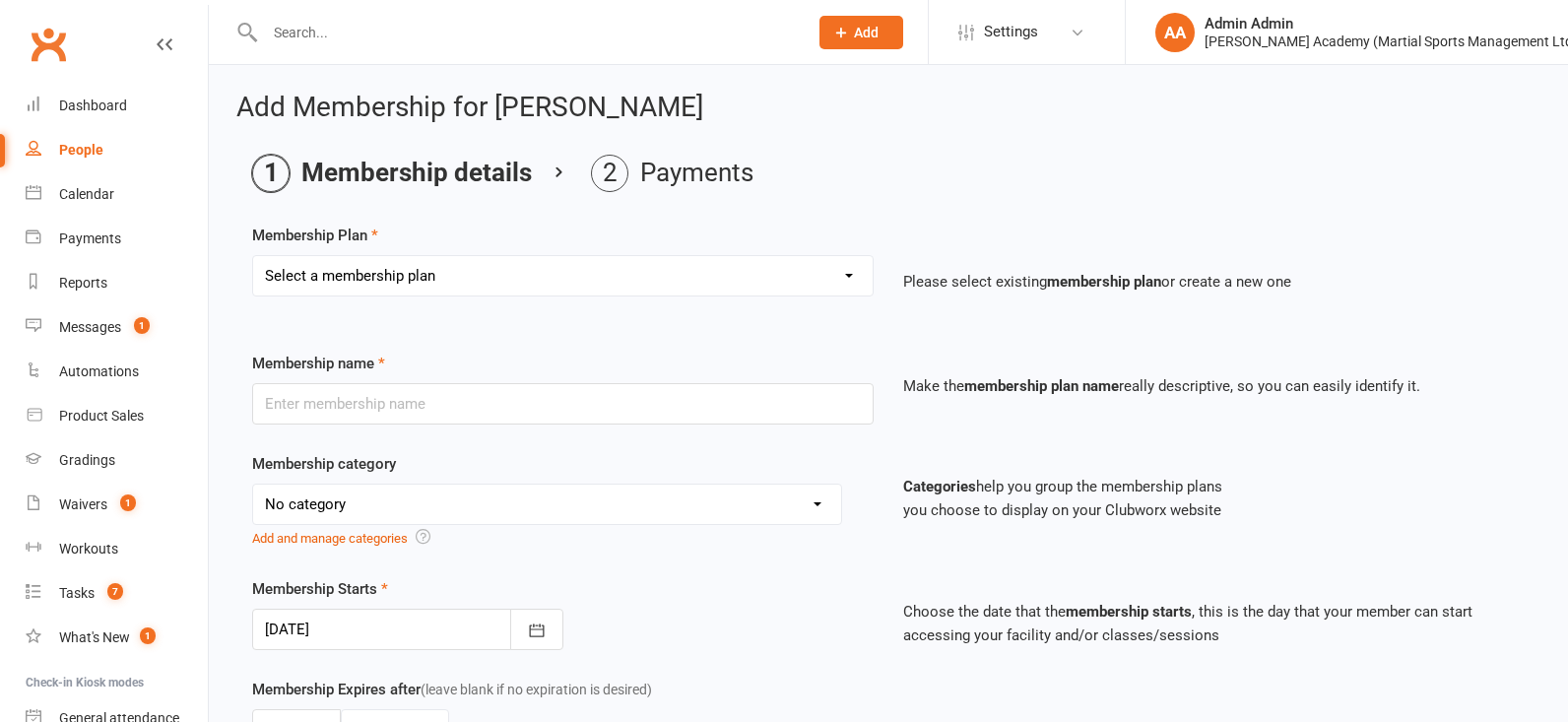
select select "20"
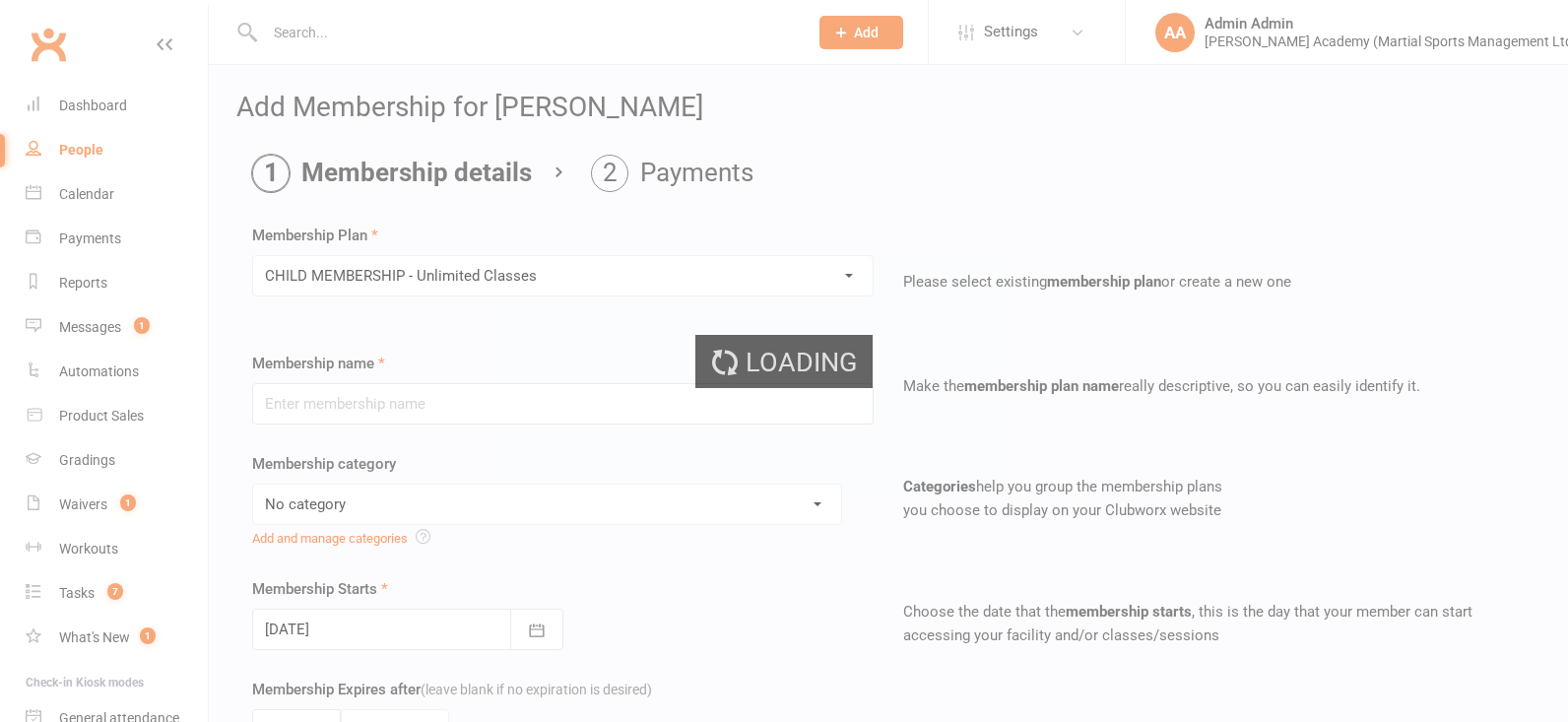
type input "CHILD MEMBERSHIP - Unlimited Classes"
select select "2"
type input "0"
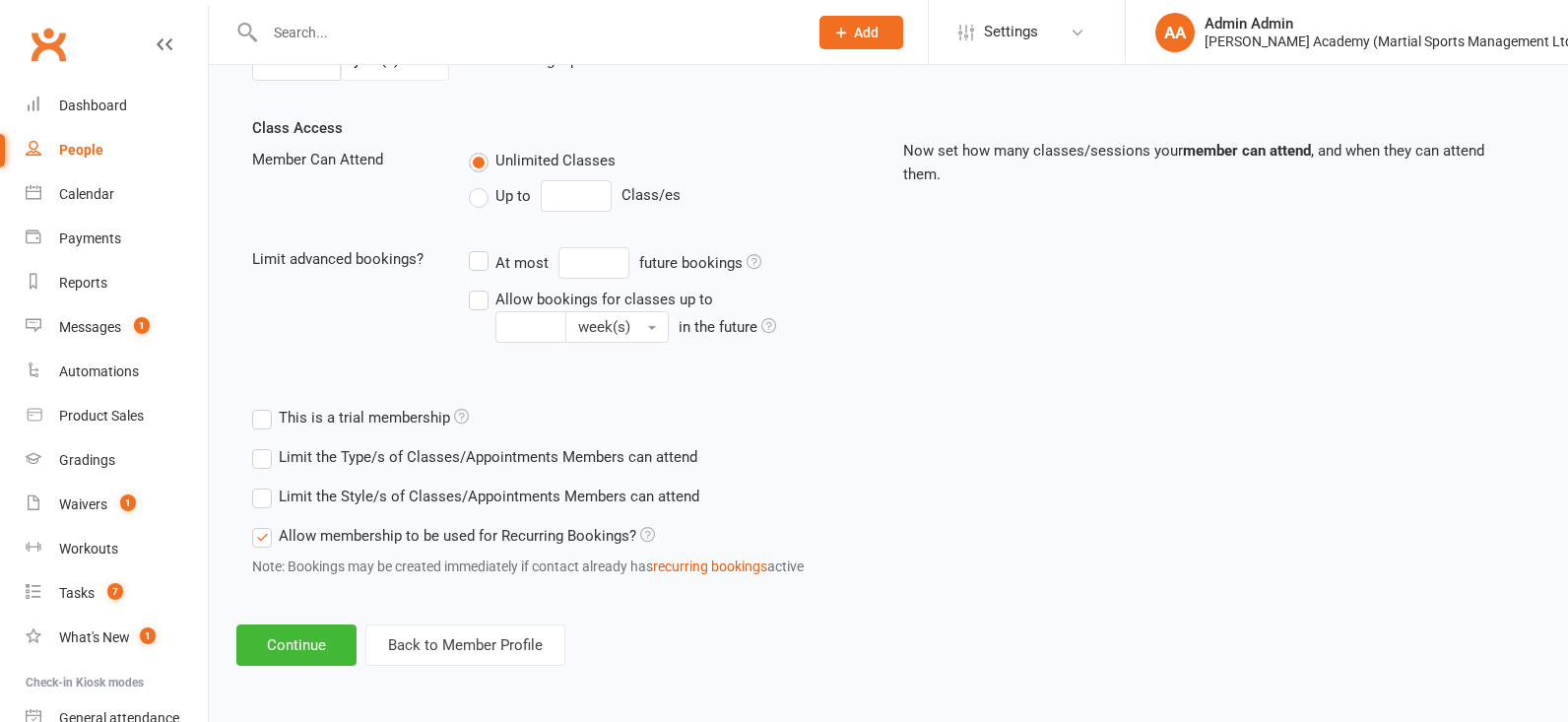
scroll to position [689, 0]
click at [333, 648] on button "Continue" at bounding box center [295, 646] width 120 height 42
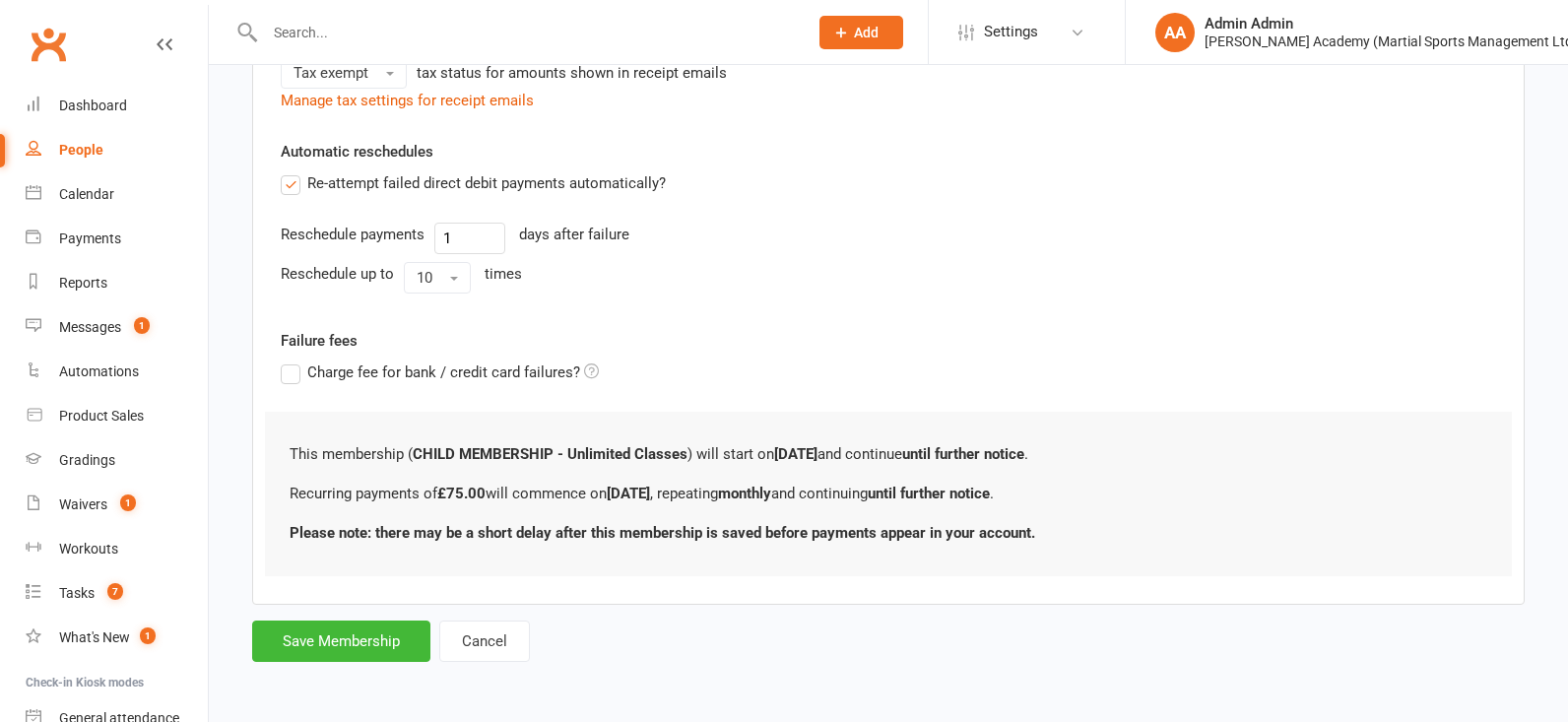
scroll to position [716, 0]
click at [379, 643] on button "Save Membership" at bounding box center [341, 642] width 178 height 42
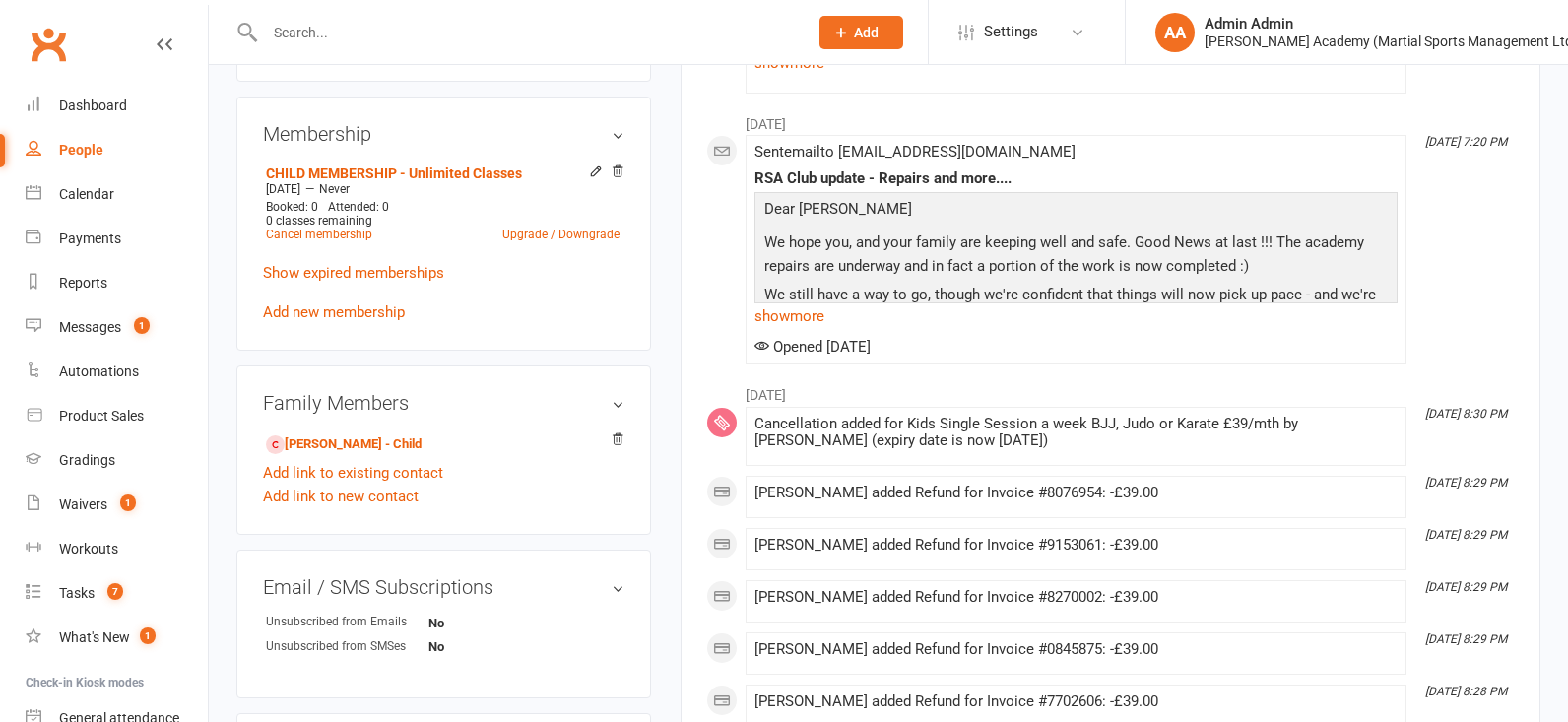
scroll to position [774, 0]
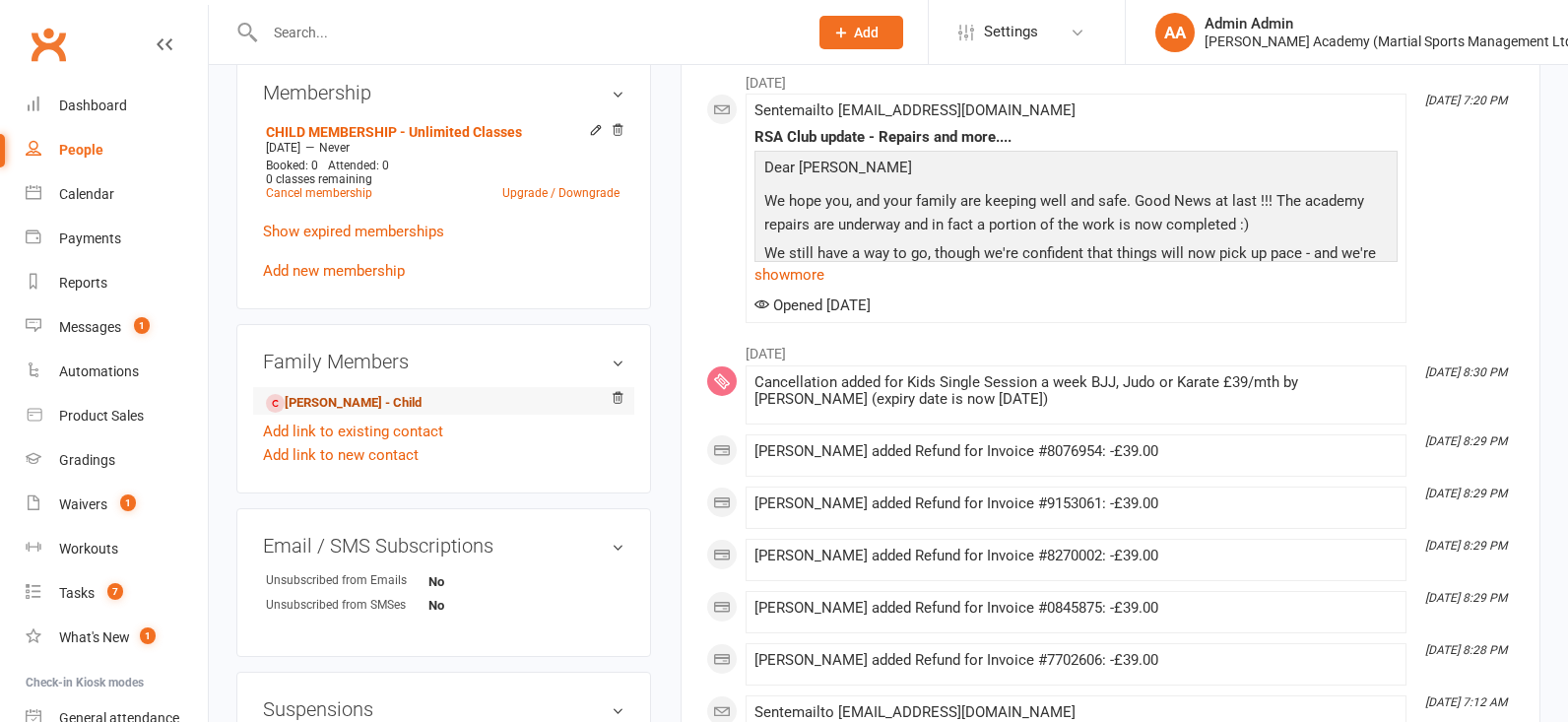
click at [363, 414] on link "Max Bugajski - Child" at bounding box center [343, 403] width 156 height 21
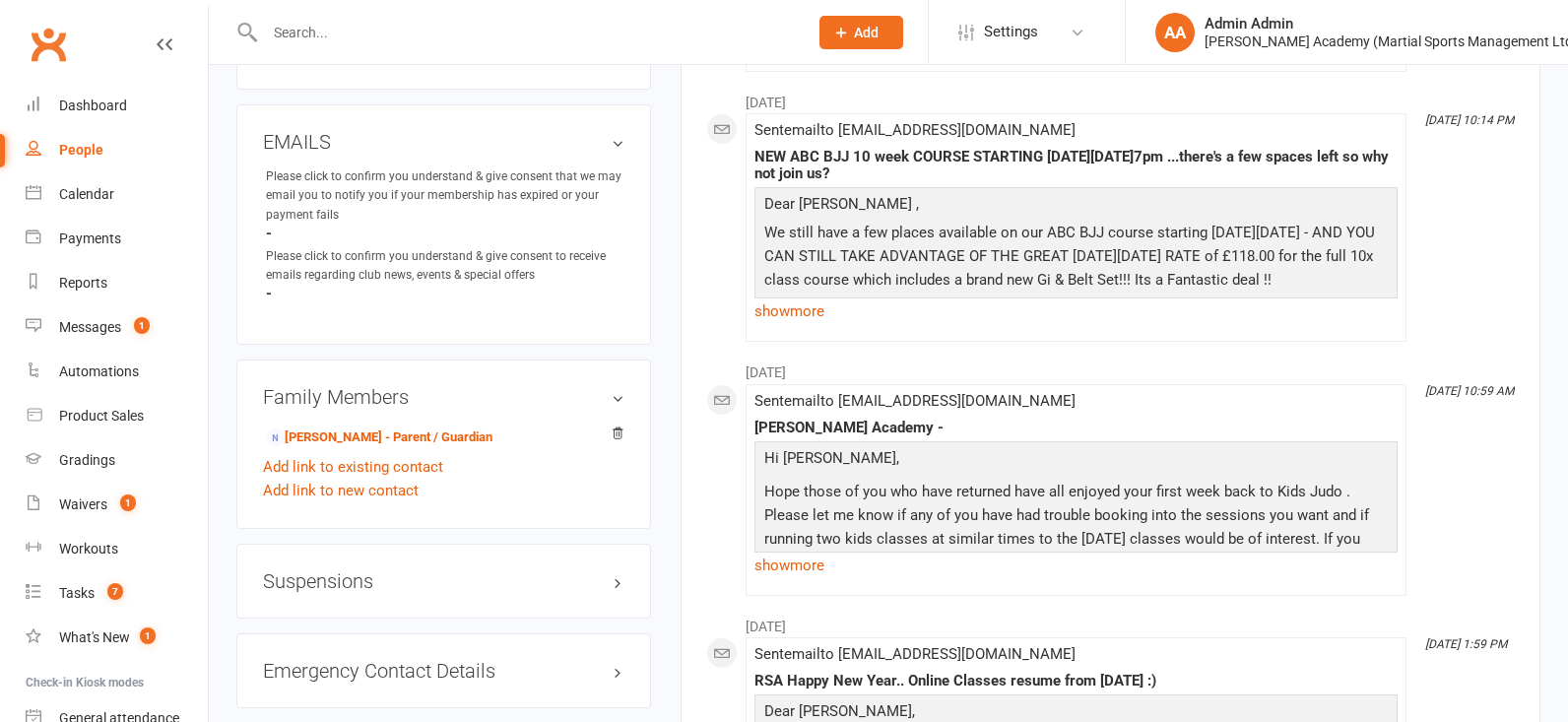
scroll to position [1193, 0]
click at [440, 447] on link "Jolanta Bugajska - Parent / Guardian" at bounding box center [379, 436] width 227 height 21
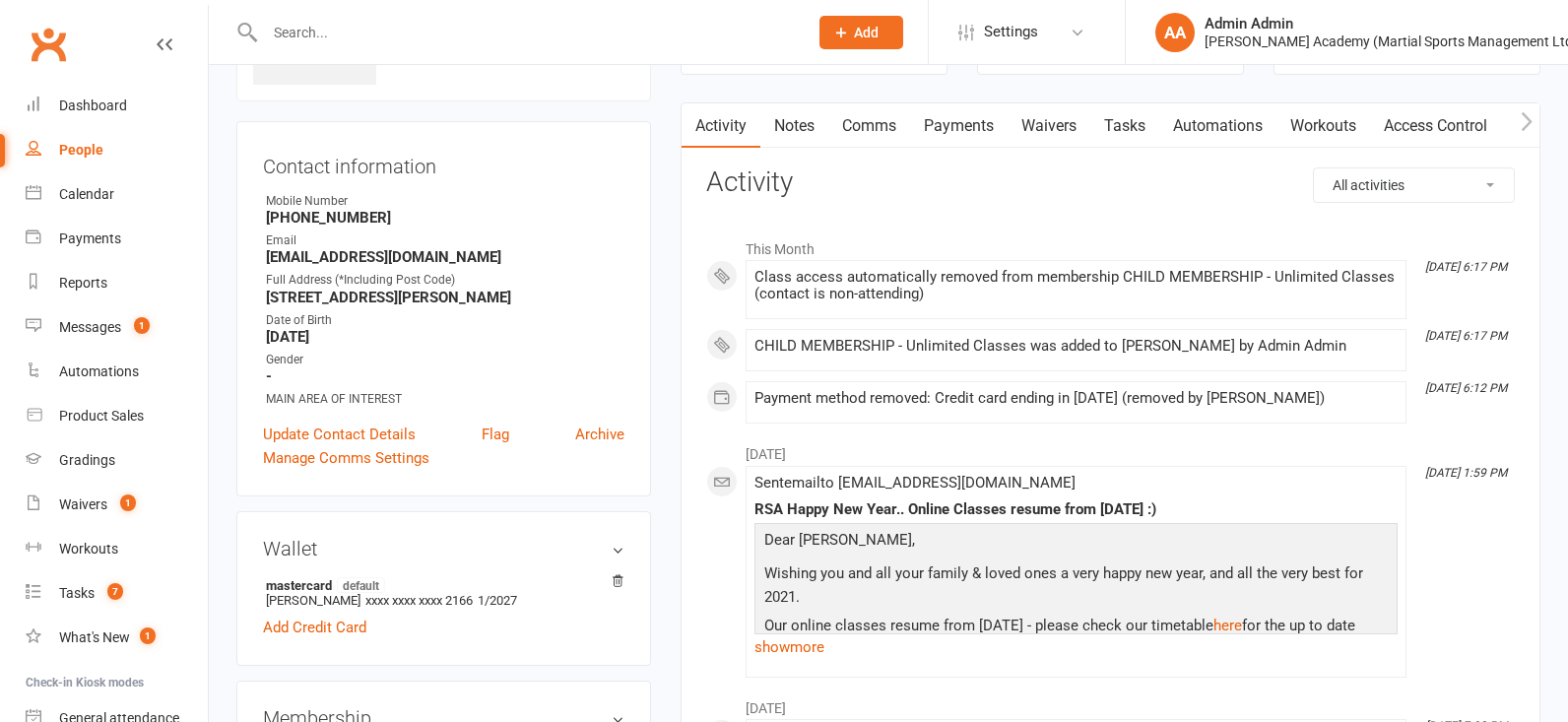
scroll to position [151, 0]
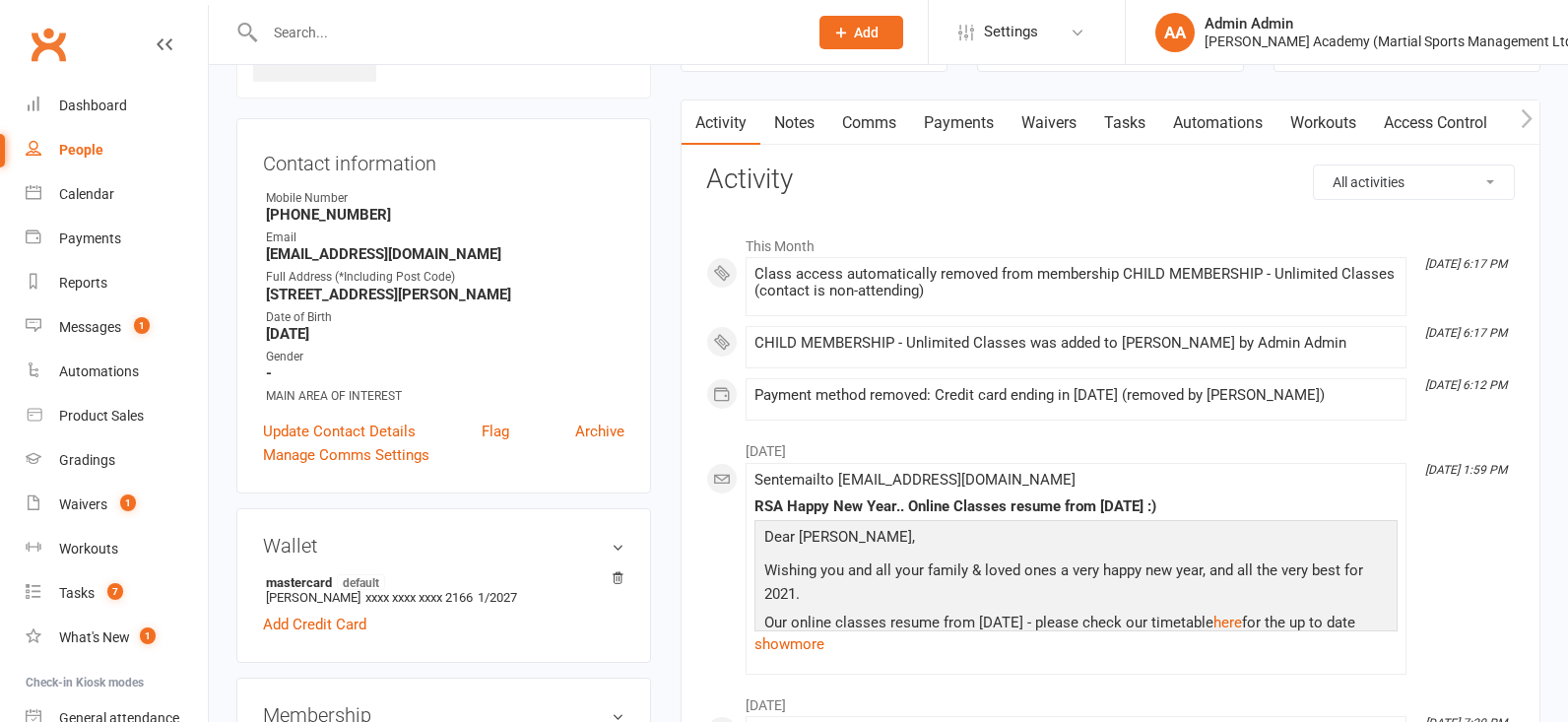
click at [969, 139] on link "Payments" at bounding box center [958, 123] width 97 height 46
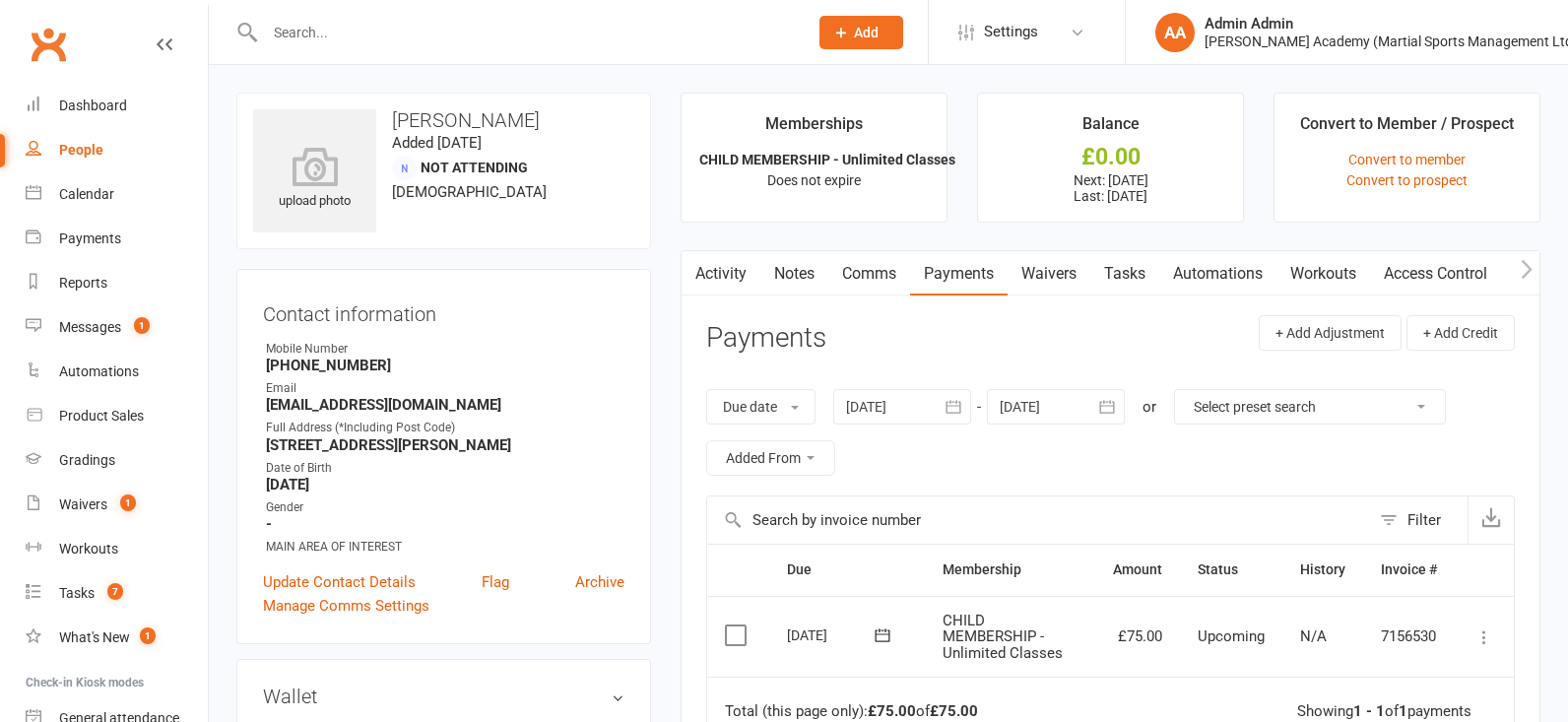
click at [412, 44] on input "text" at bounding box center [526, 33] width 535 height 28
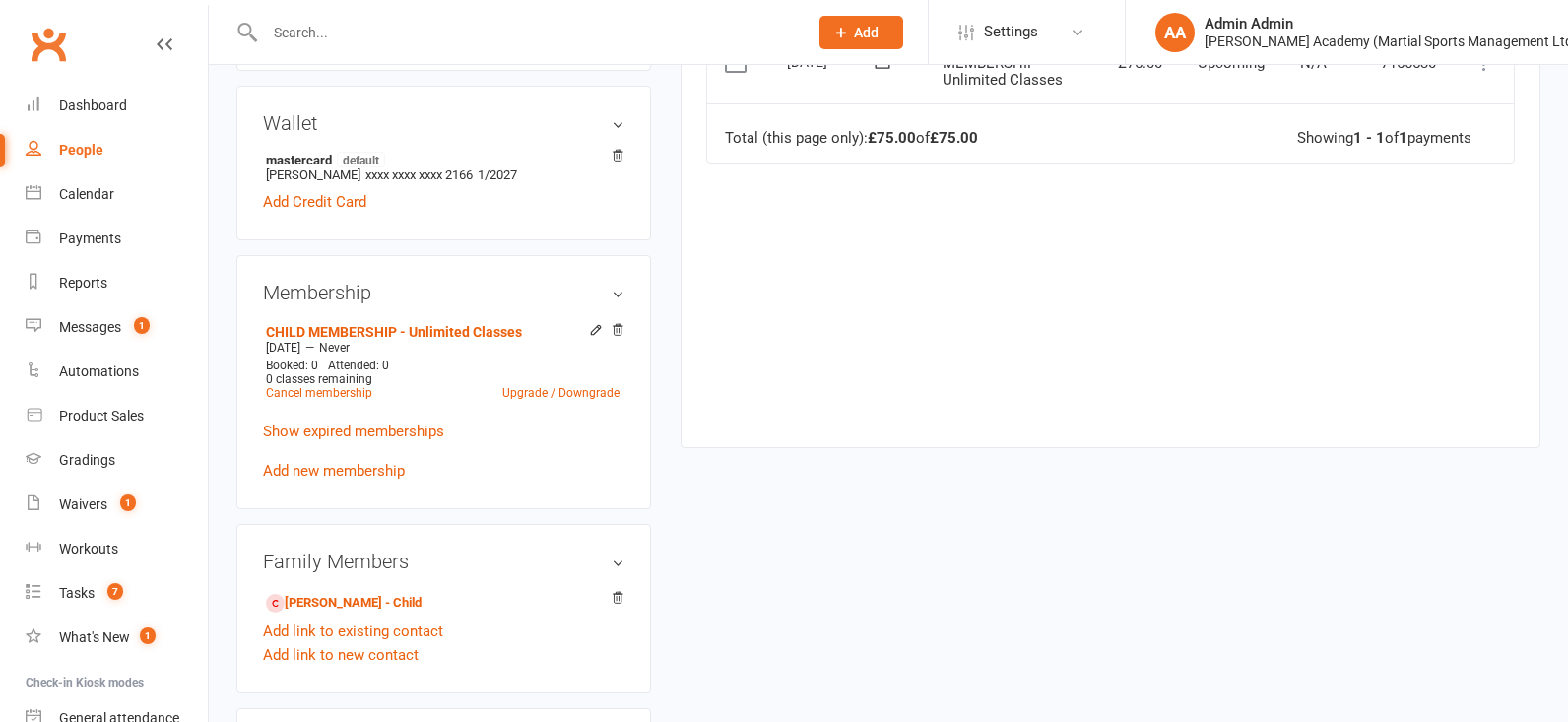
scroll to position [576, 0]
click at [614, 569] on h3 "Family Members" at bounding box center [443, 558] width 362 height 22
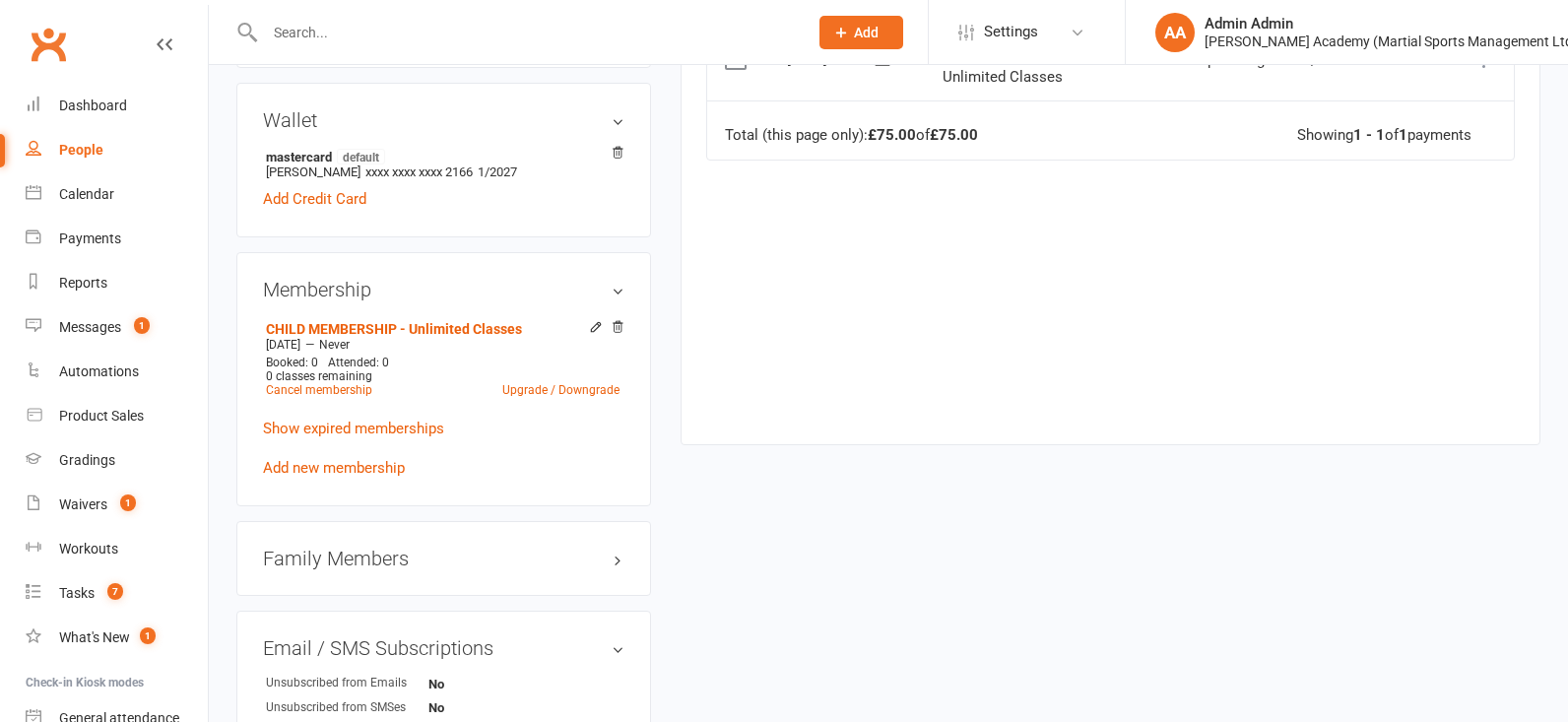
click at [614, 569] on h3 "Family Members" at bounding box center [443, 558] width 362 height 22
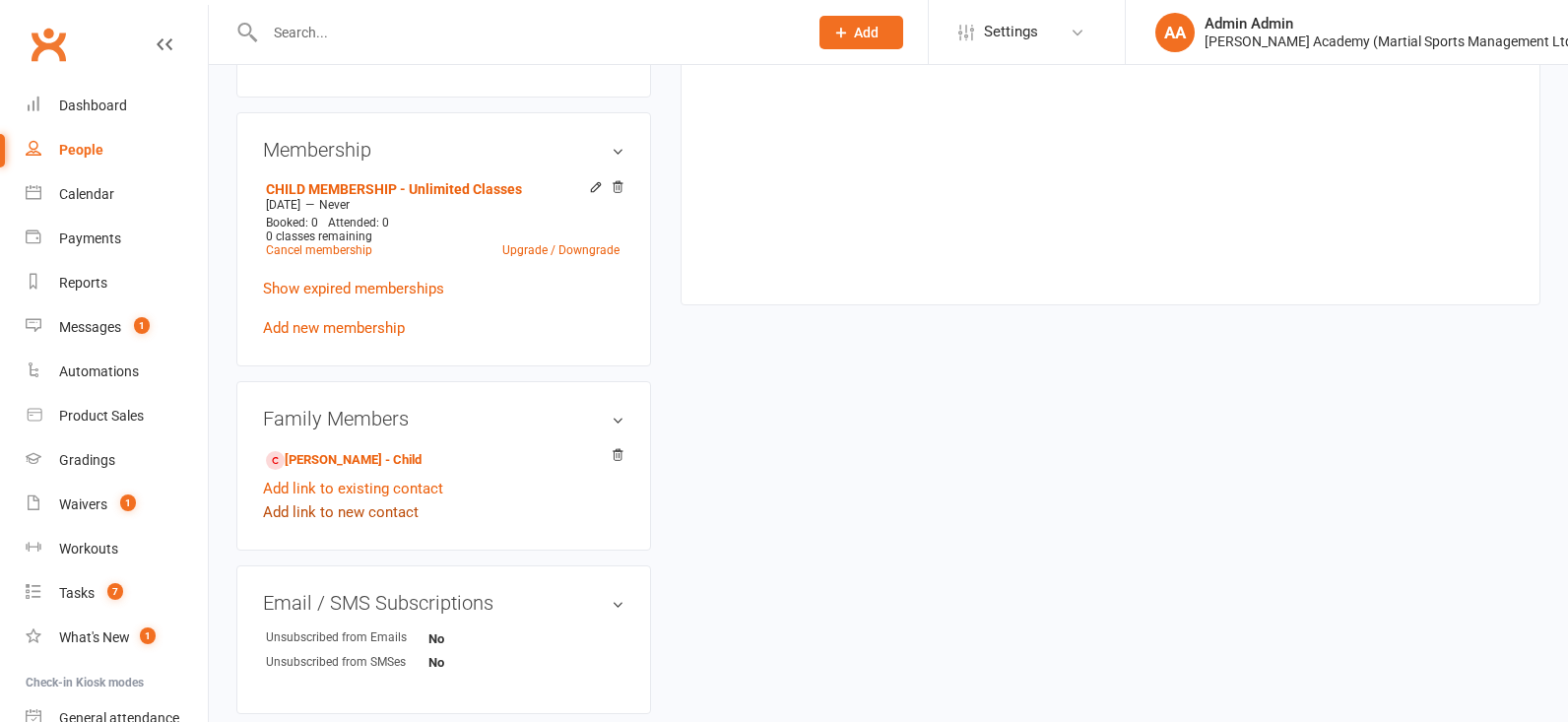
scroll to position [717, 0]
click at [341, 470] on link "Max Bugajski - Child" at bounding box center [343, 459] width 156 height 21
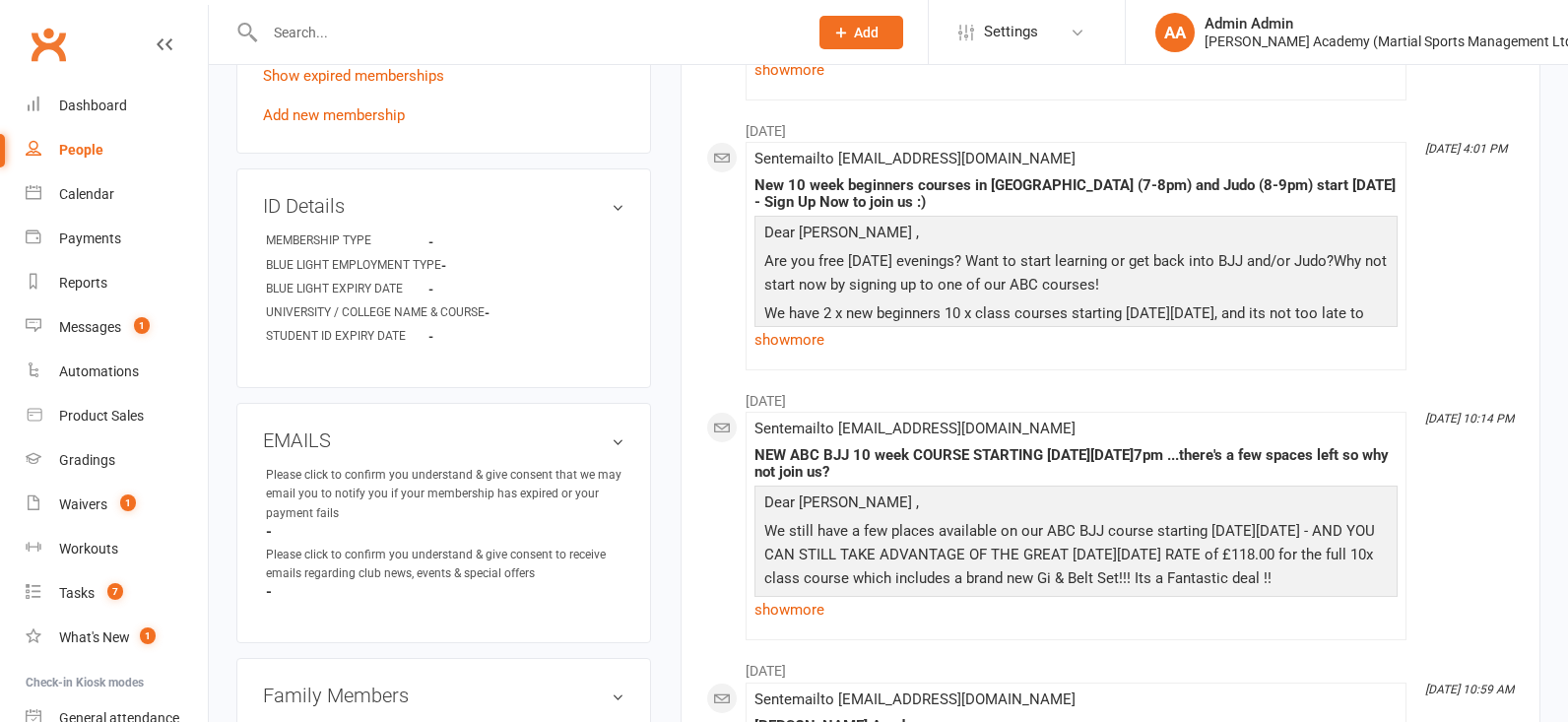
scroll to position [894, 0]
click at [326, 124] on link "Add new membership" at bounding box center [333, 115] width 142 height 18
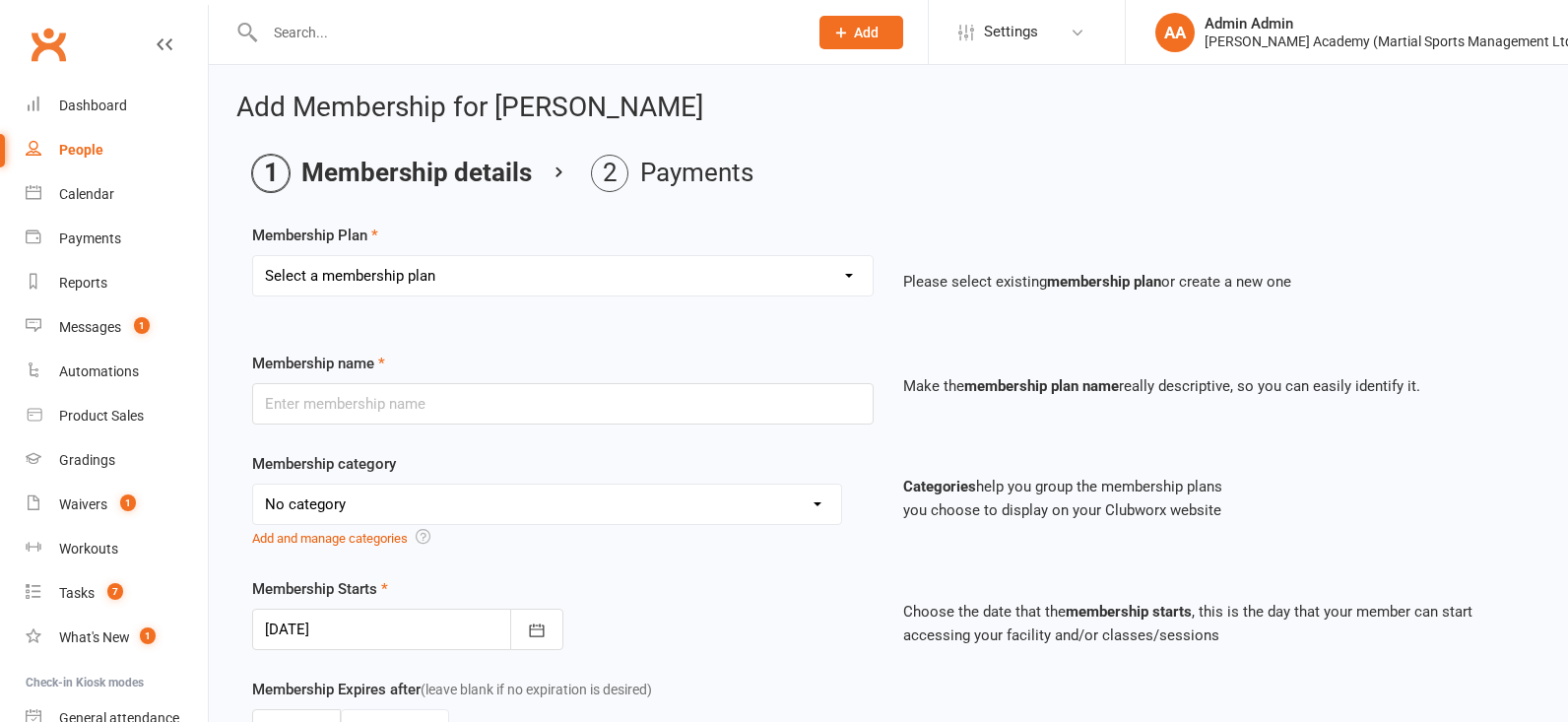
scroll to position [0, 1]
click at [88, 201] on div "Calendar" at bounding box center [87, 194] width 56 height 16
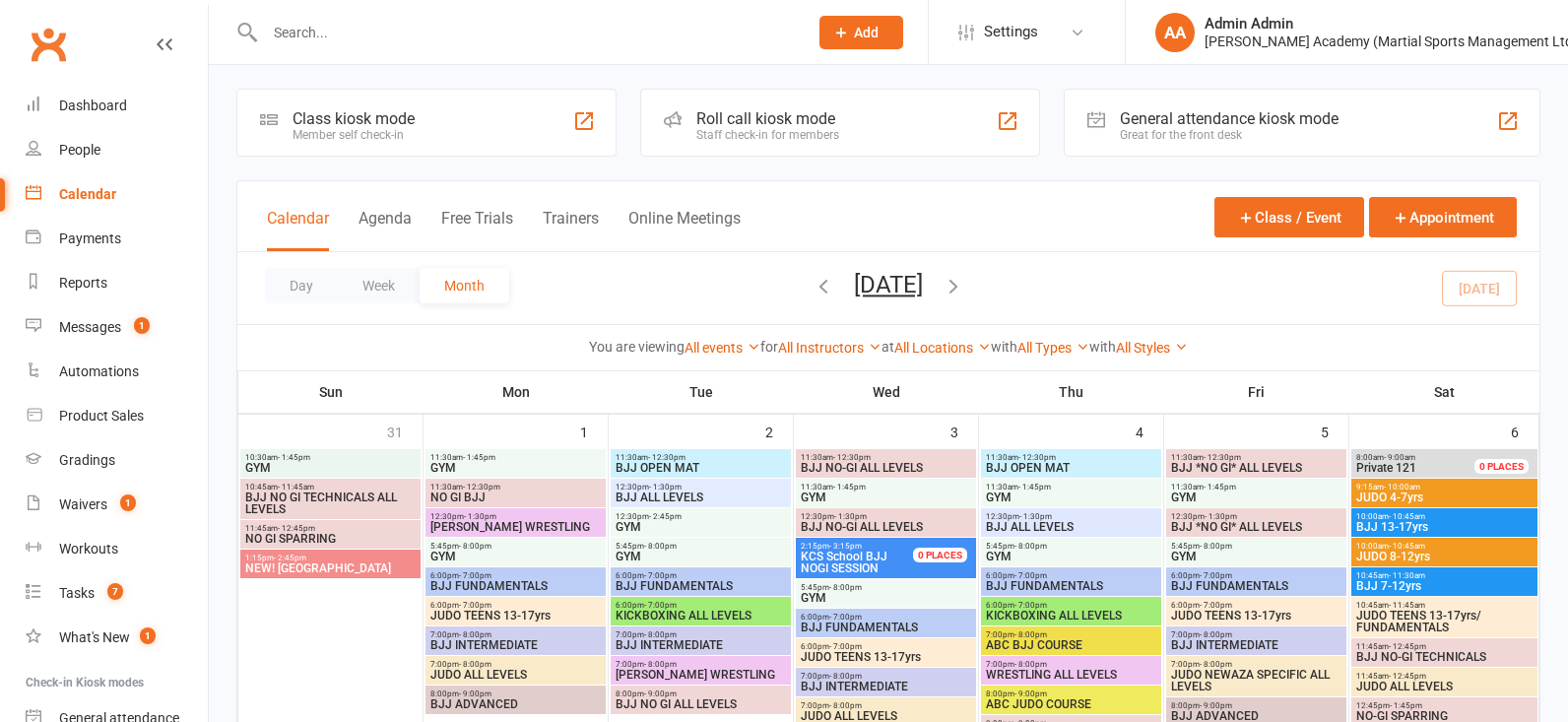
scroll to position [9, 1]
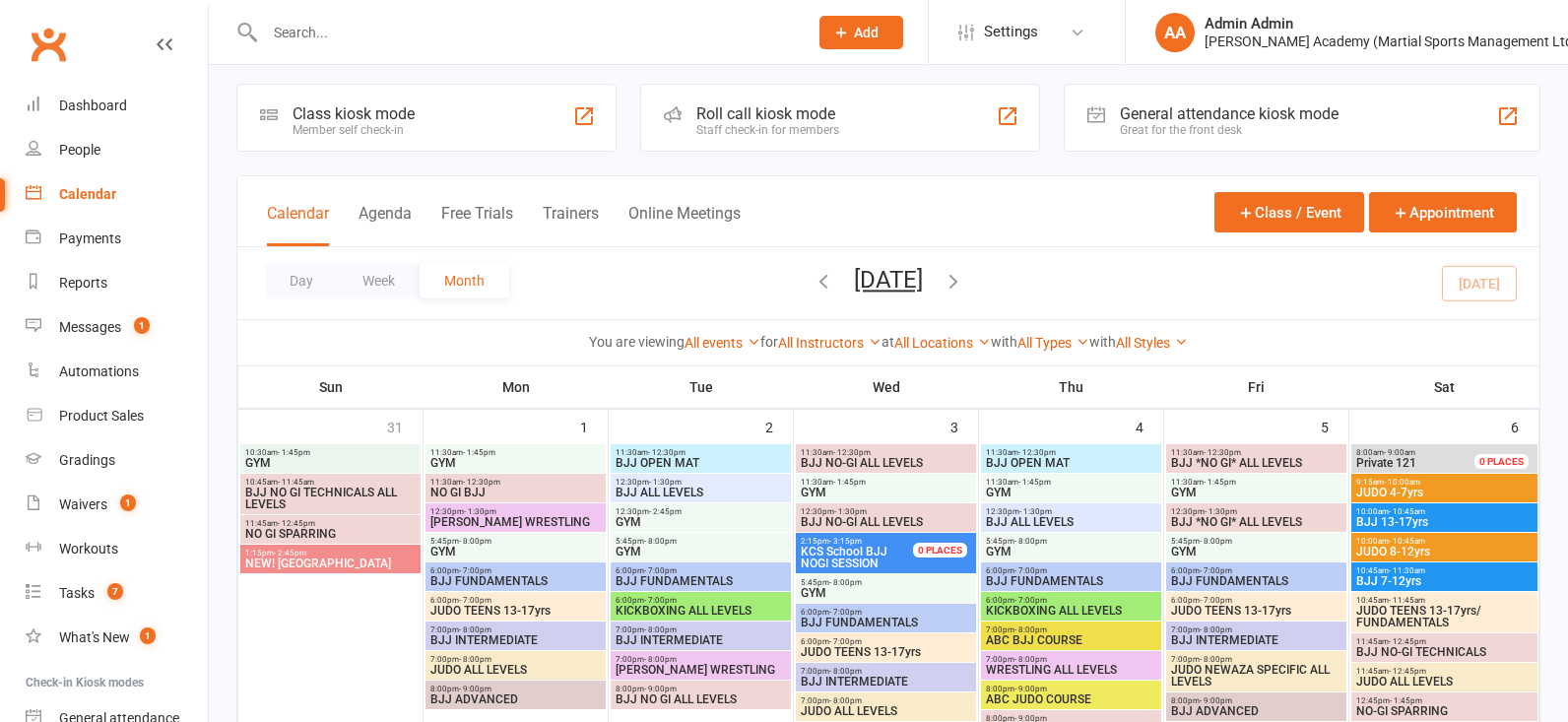
click at [453, 41] on input "text" at bounding box center [526, 33] width 535 height 28
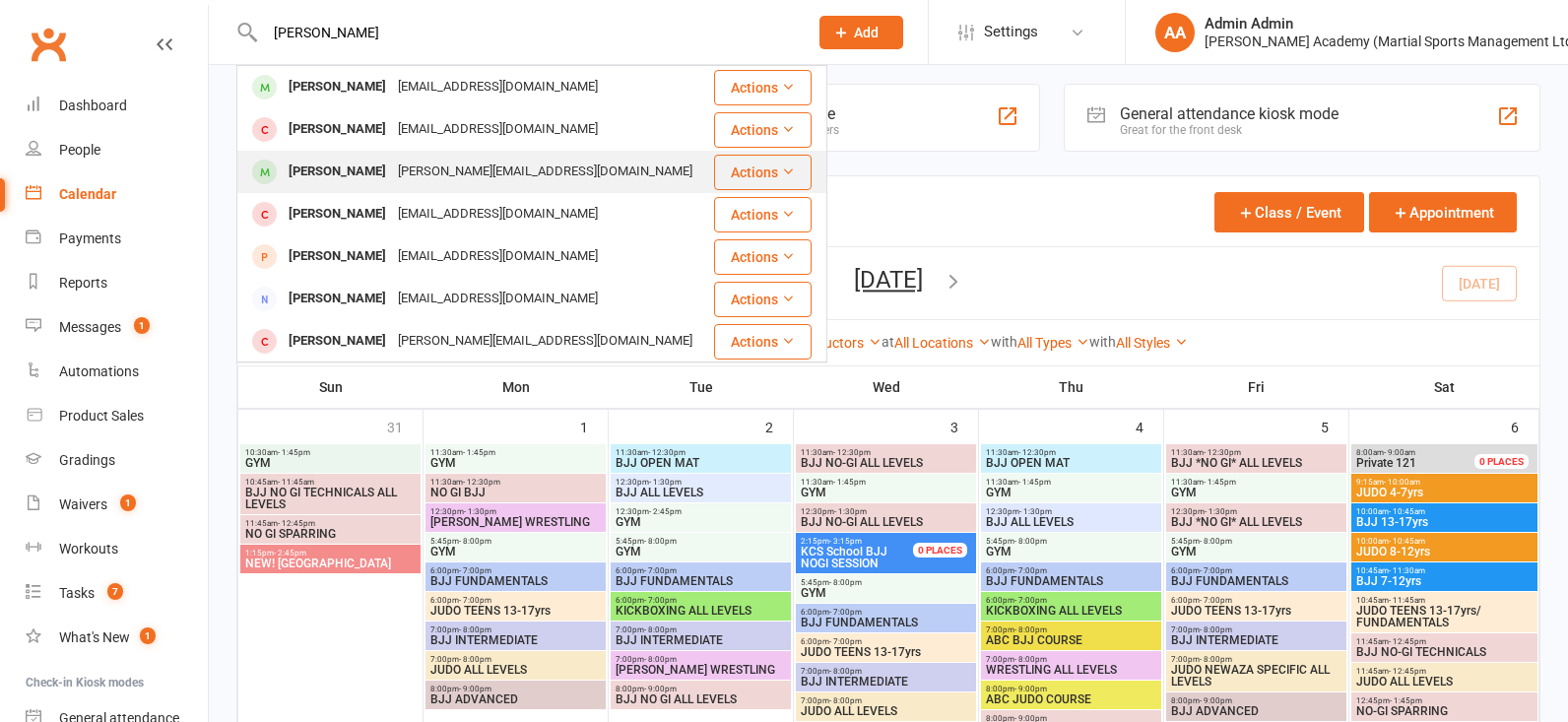
type input "cormack"
click at [385, 170] on div "Cormac Fitzgerald-Walker" at bounding box center [337, 172] width 109 height 29
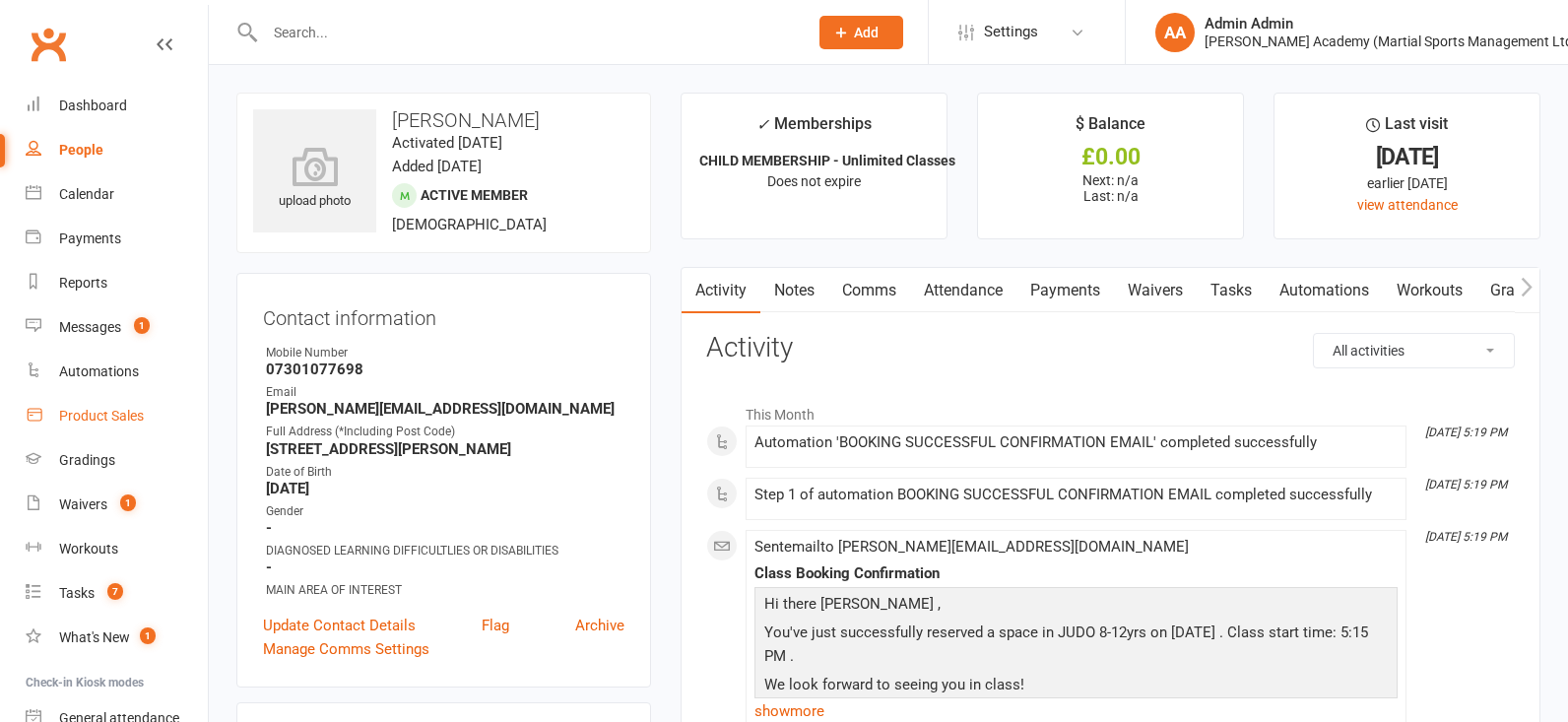
click at [143, 407] on link "Product Sales" at bounding box center [117, 416] width 182 height 45
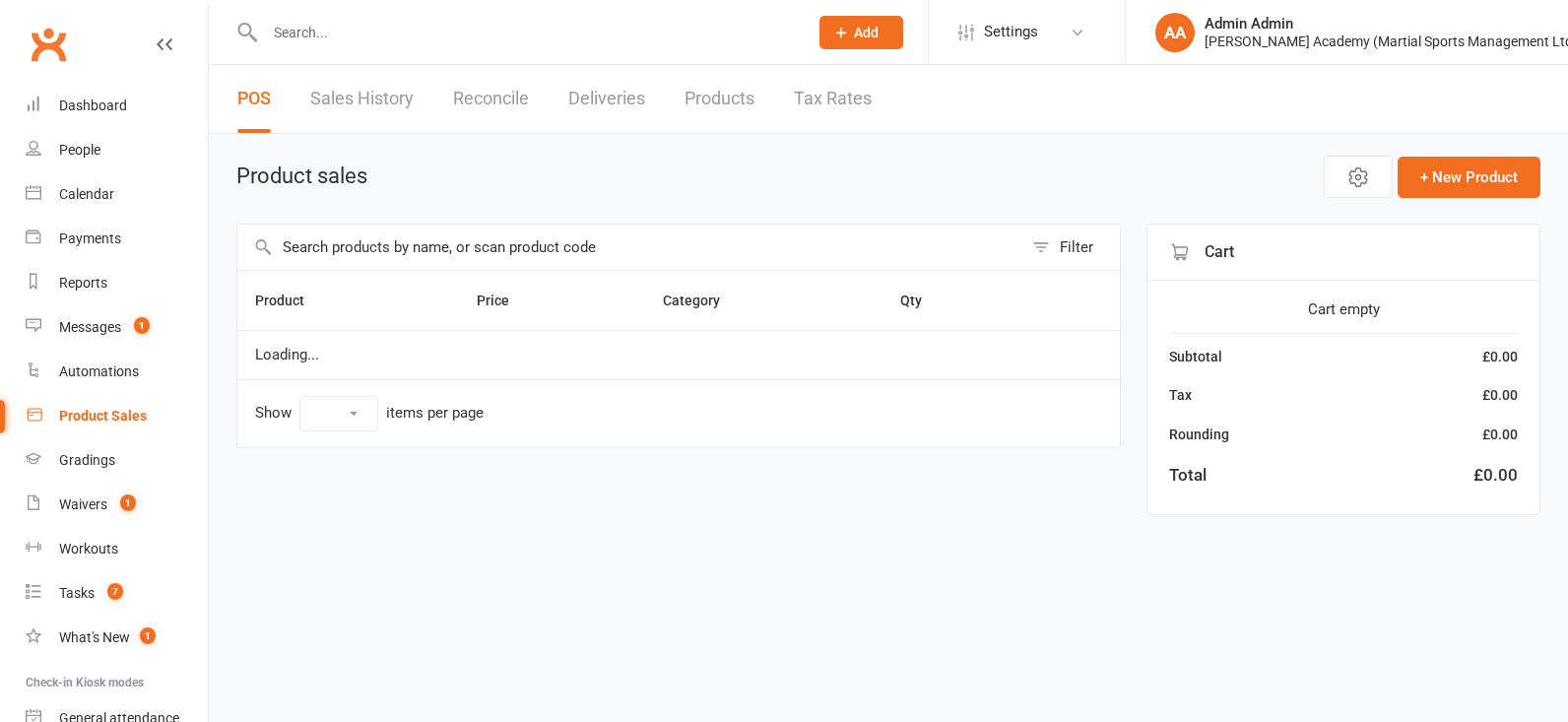
select select "100"
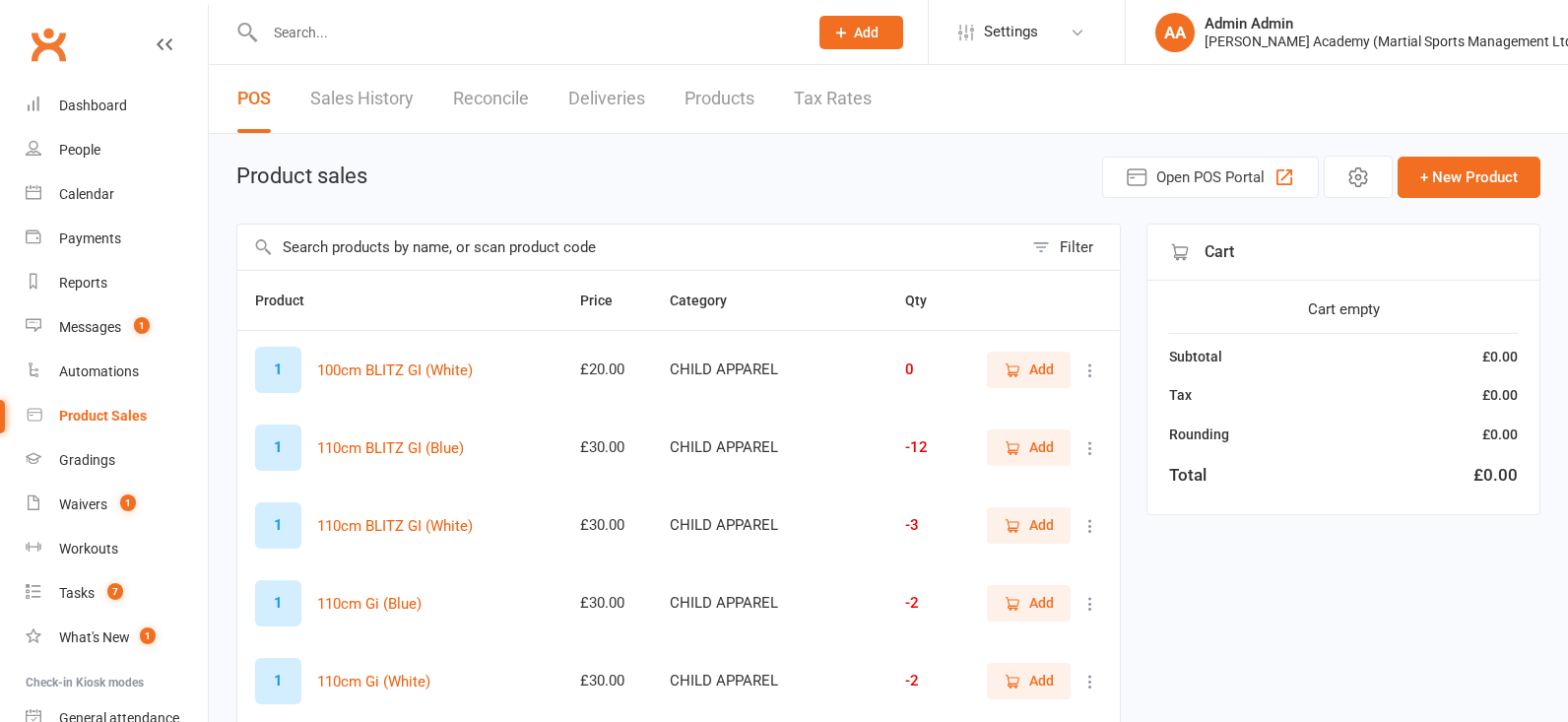
click at [324, 267] on input "text" at bounding box center [629, 248] width 785 height 46
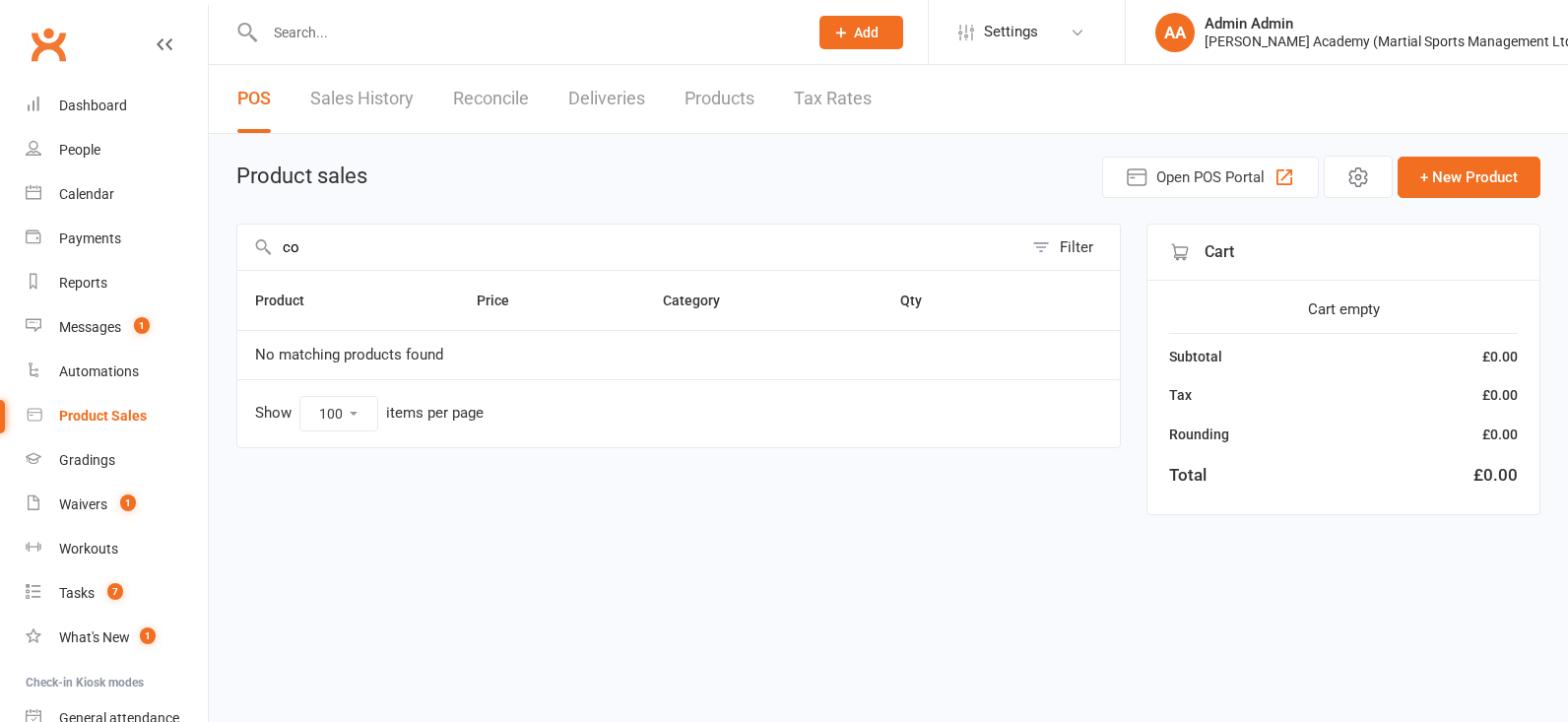
type input "c"
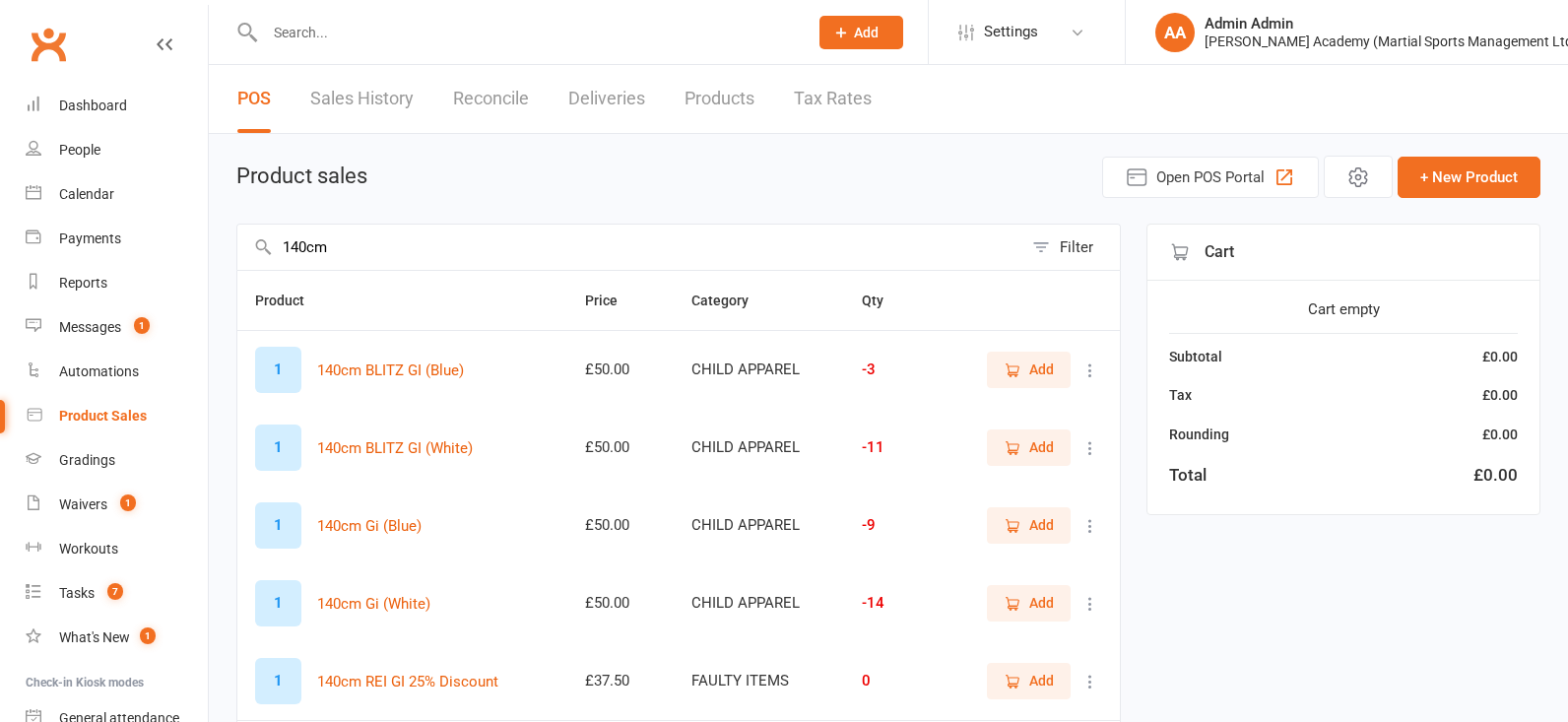
type input "140cm"
click at [1031, 375] on span "Add" at bounding box center [1041, 370] width 25 height 22
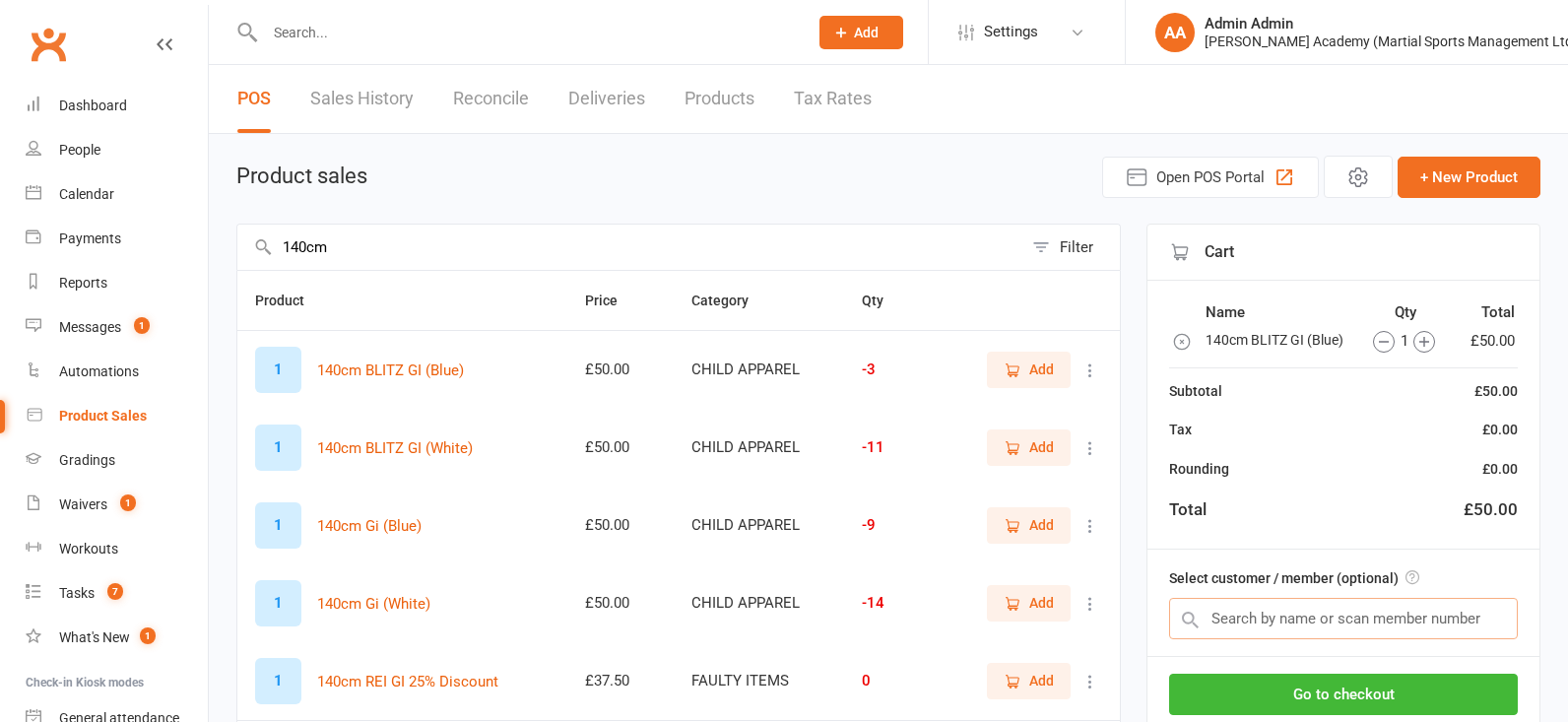
click at [1278, 617] on input "text" at bounding box center [1343, 619] width 349 height 42
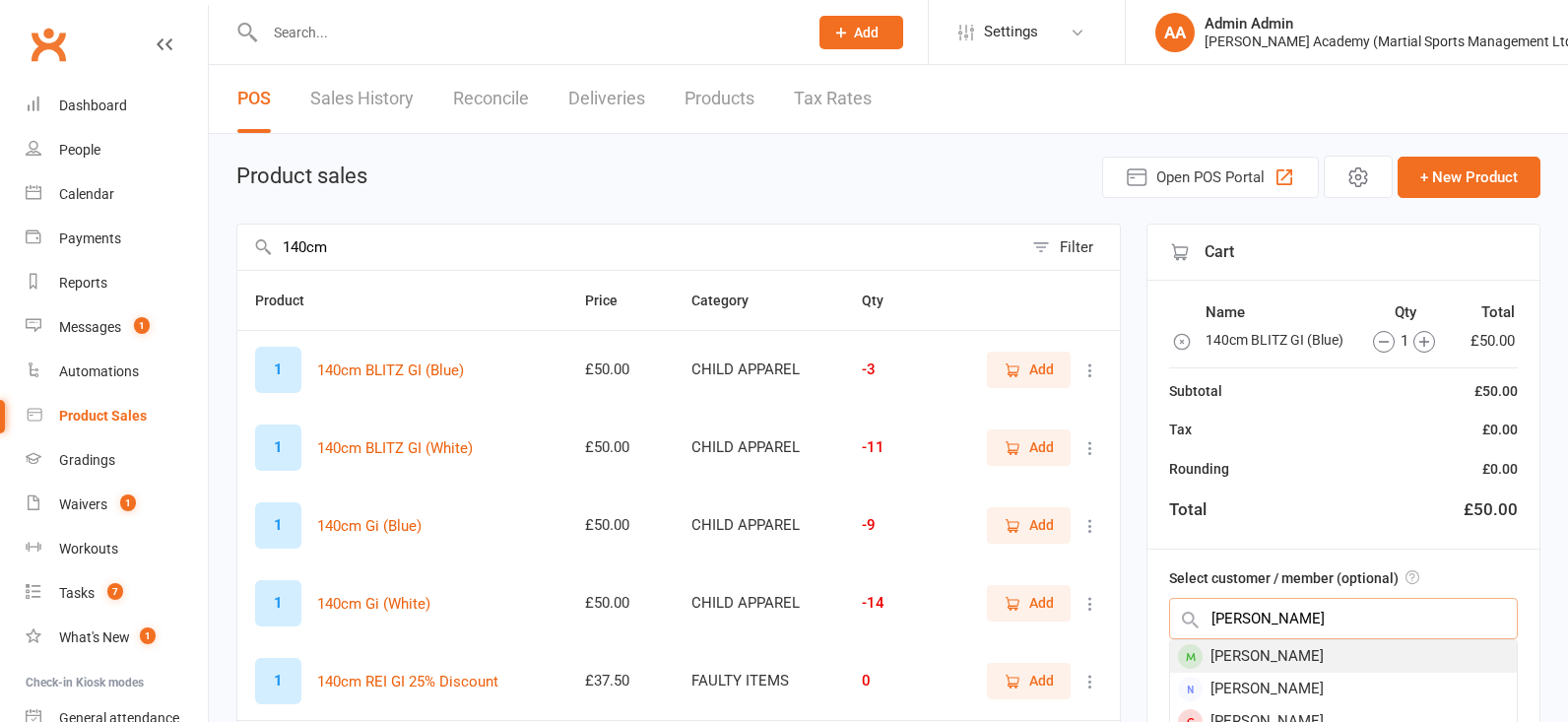
scroll to position [130, 0]
type input "cormack"
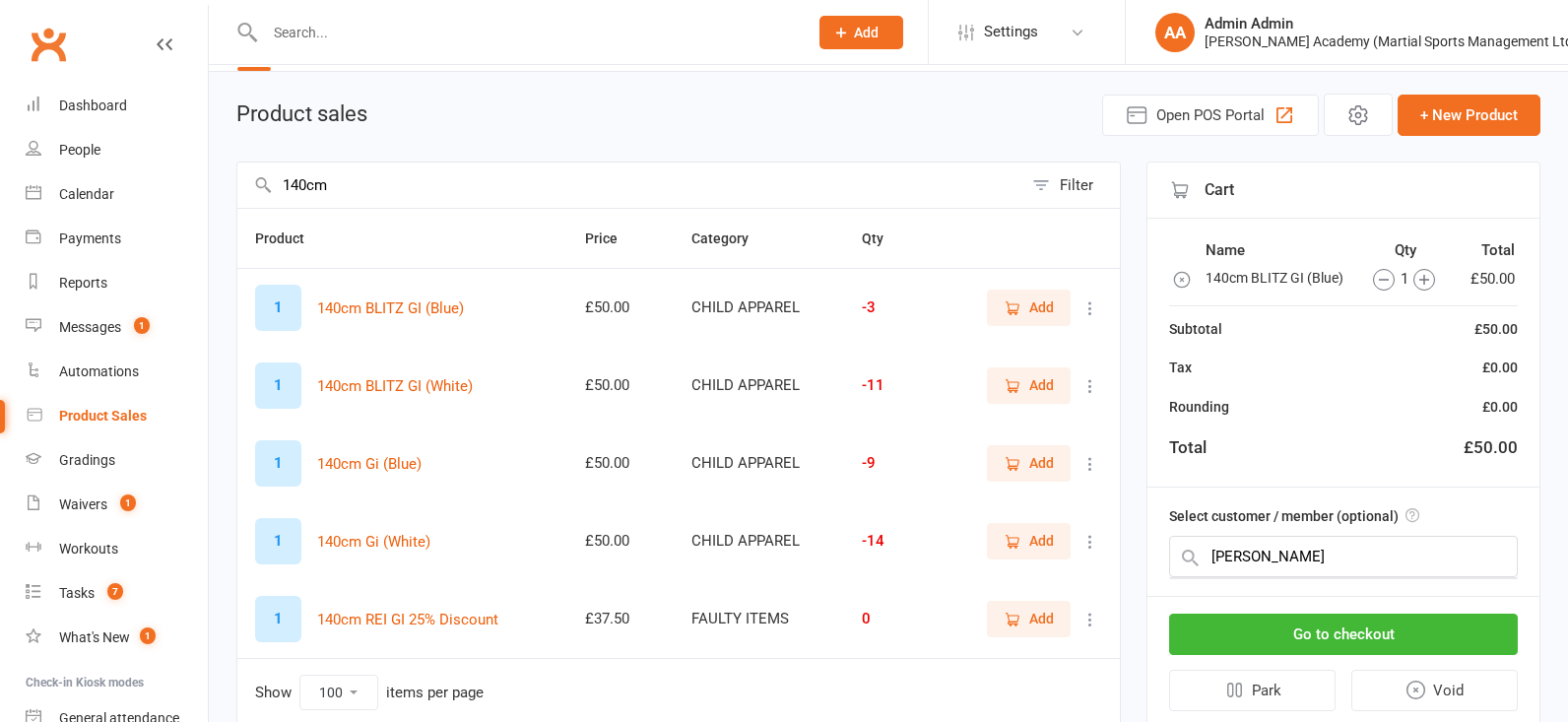
scroll to position [0, 0]
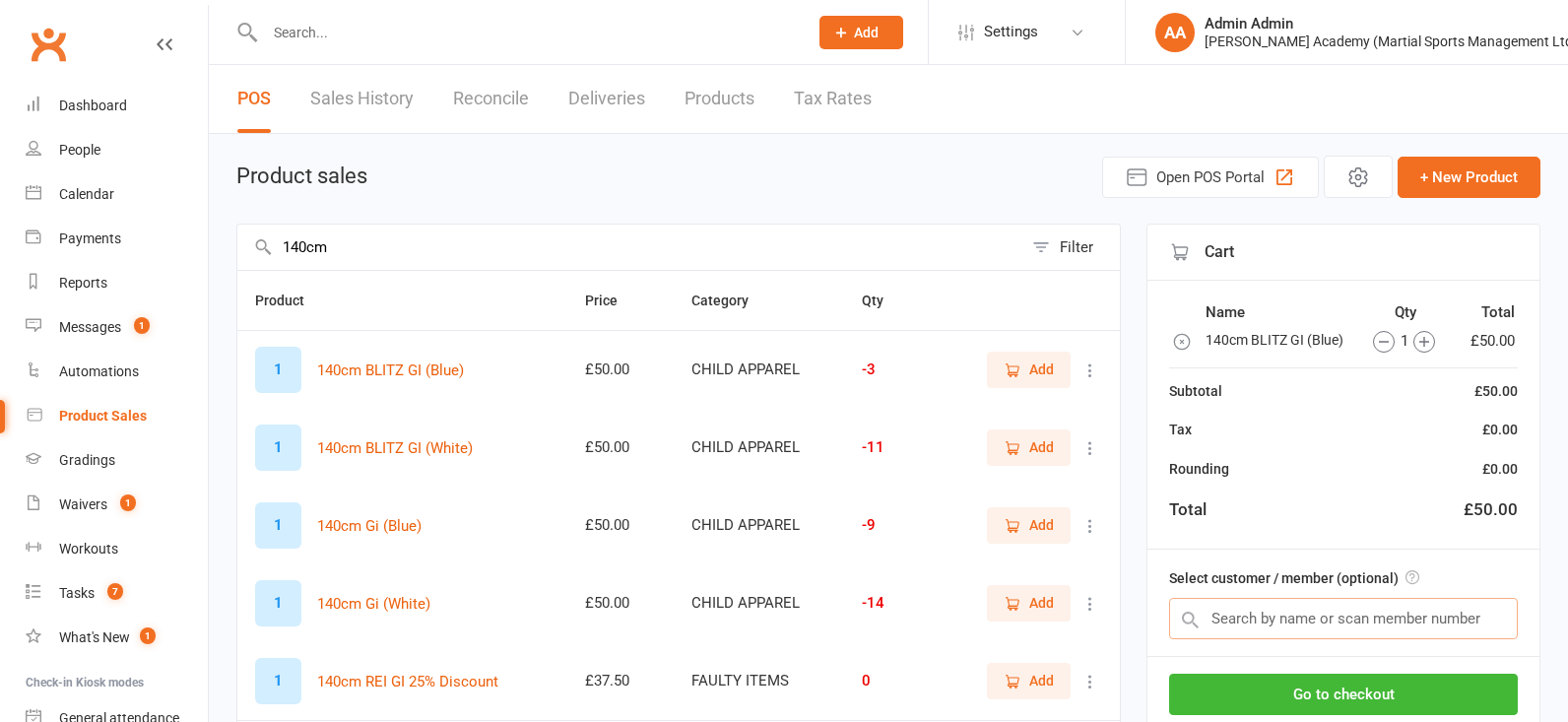
click at [1326, 617] on input "text" at bounding box center [1343, 619] width 349 height 42
click at [1326, 618] on input "text" at bounding box center [1343, 619] width 349 height 42
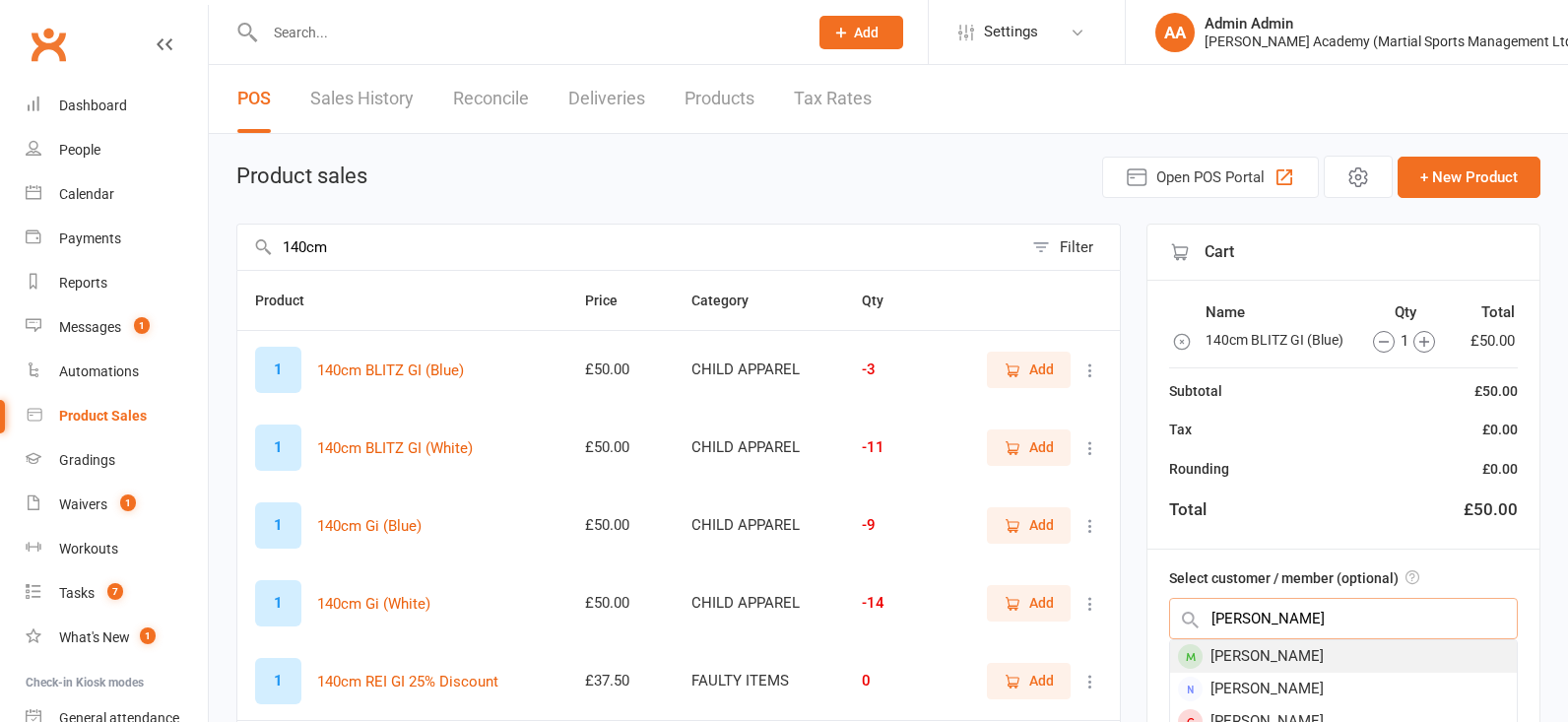
scroll to position [18, 0]
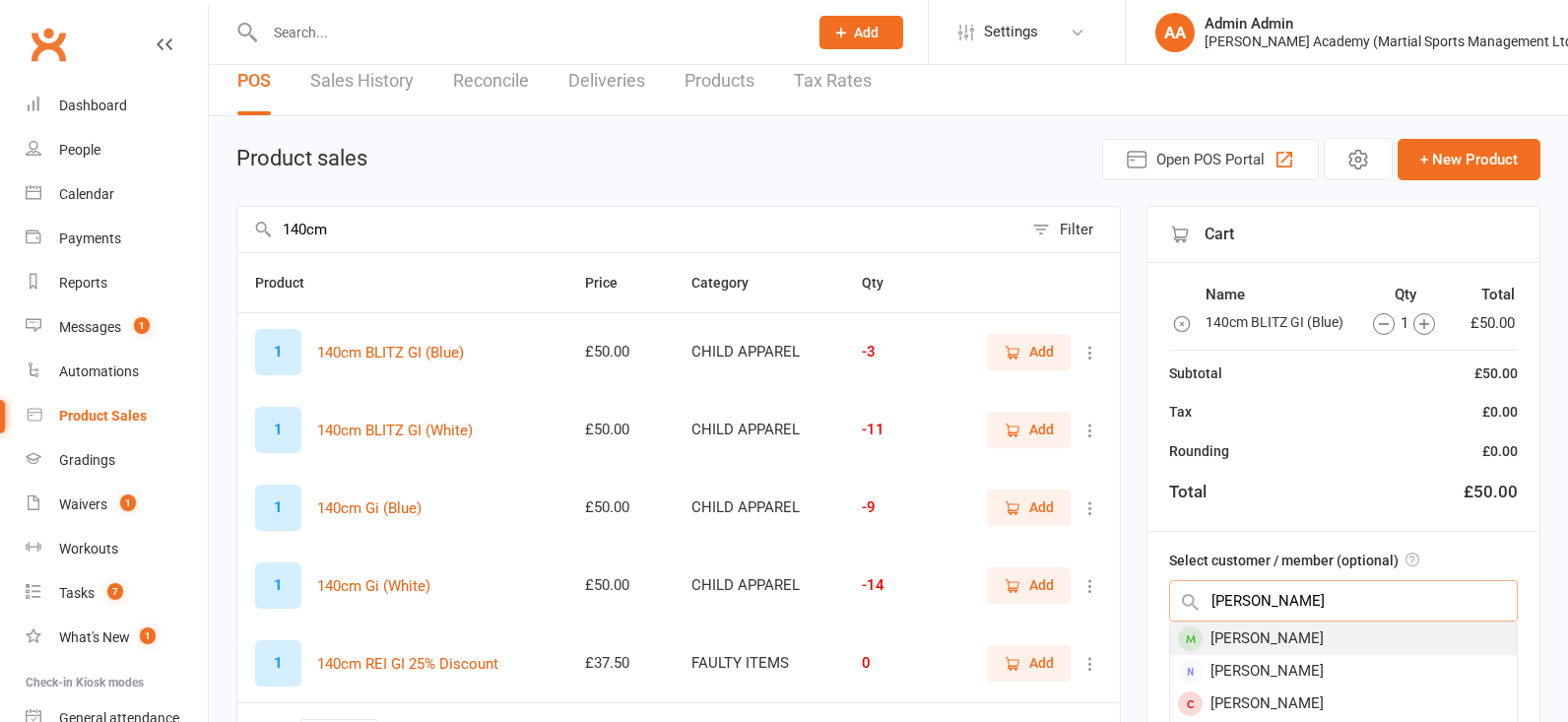
type input "cormack"
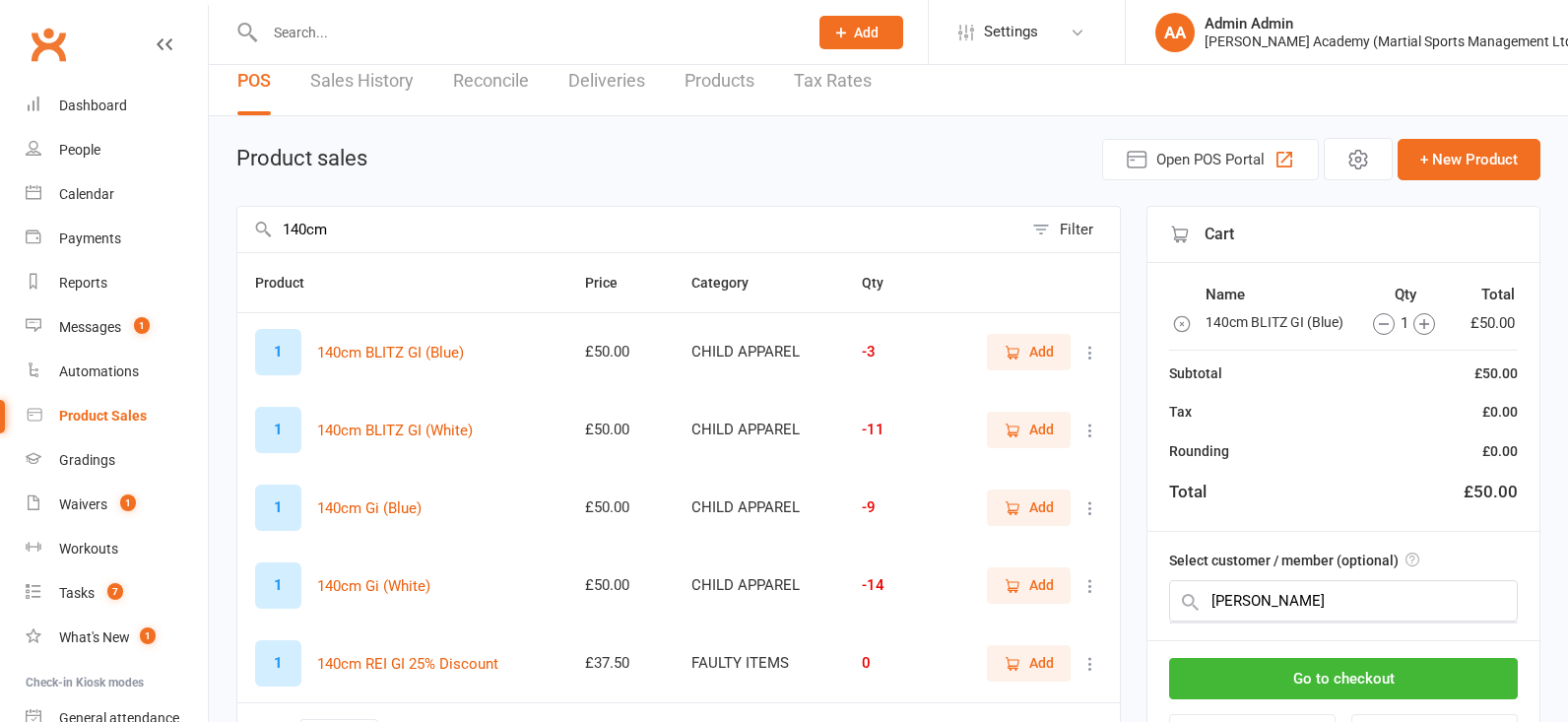
scroll to position [0, 0]
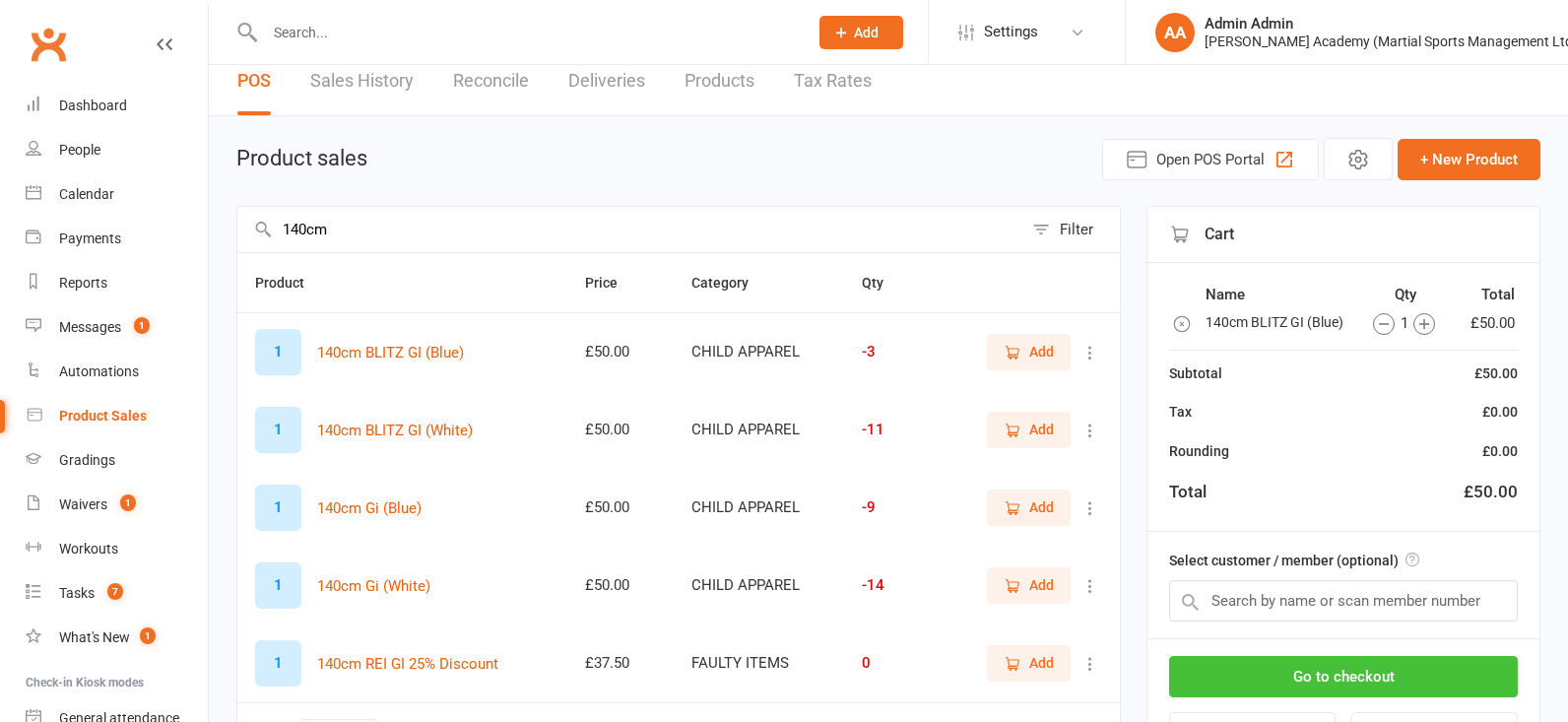
click at [1398, 686] on button "Go to checkout" at bounding box center [1343, 677] width 349 height 42
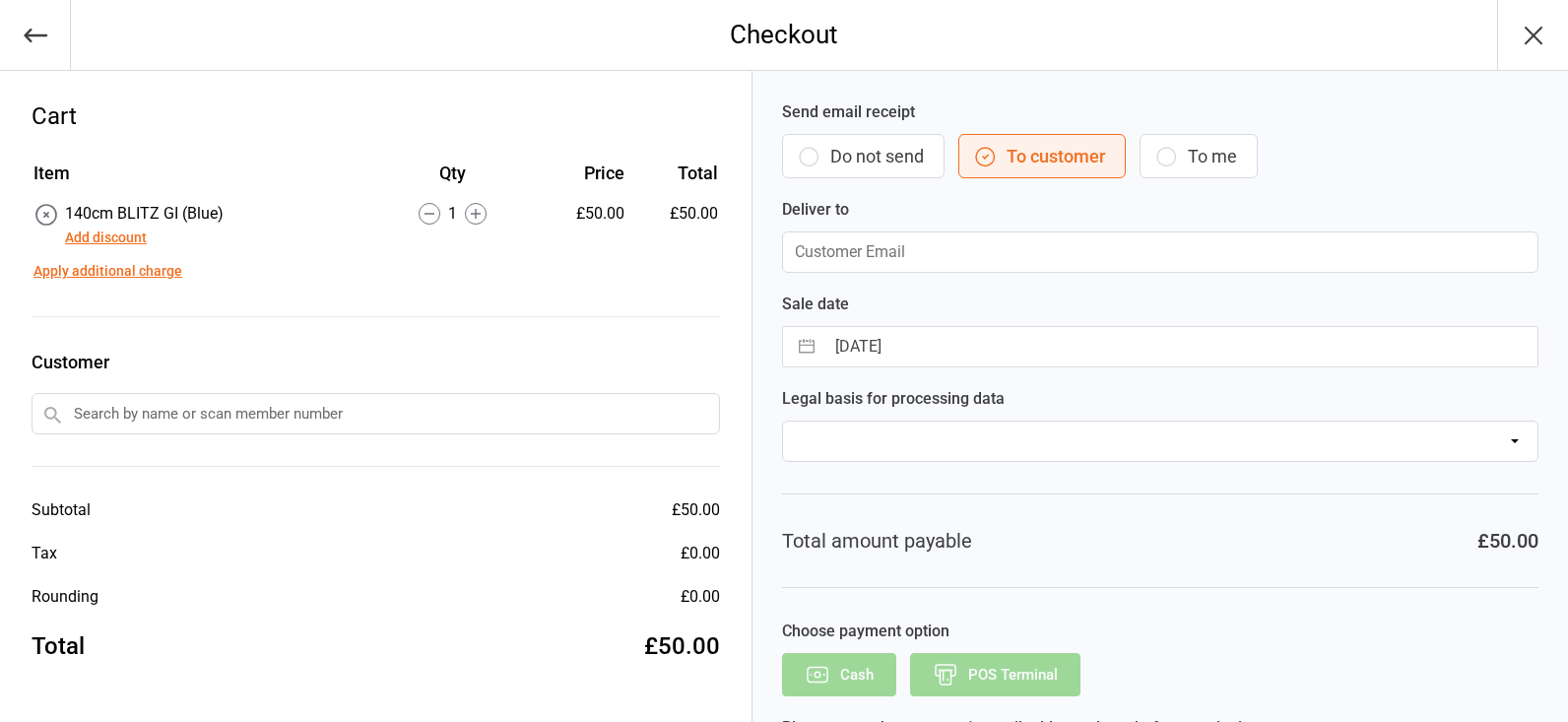
click at [277, 422] on input "text" at bounding box center [376, 414] width 689 height 42
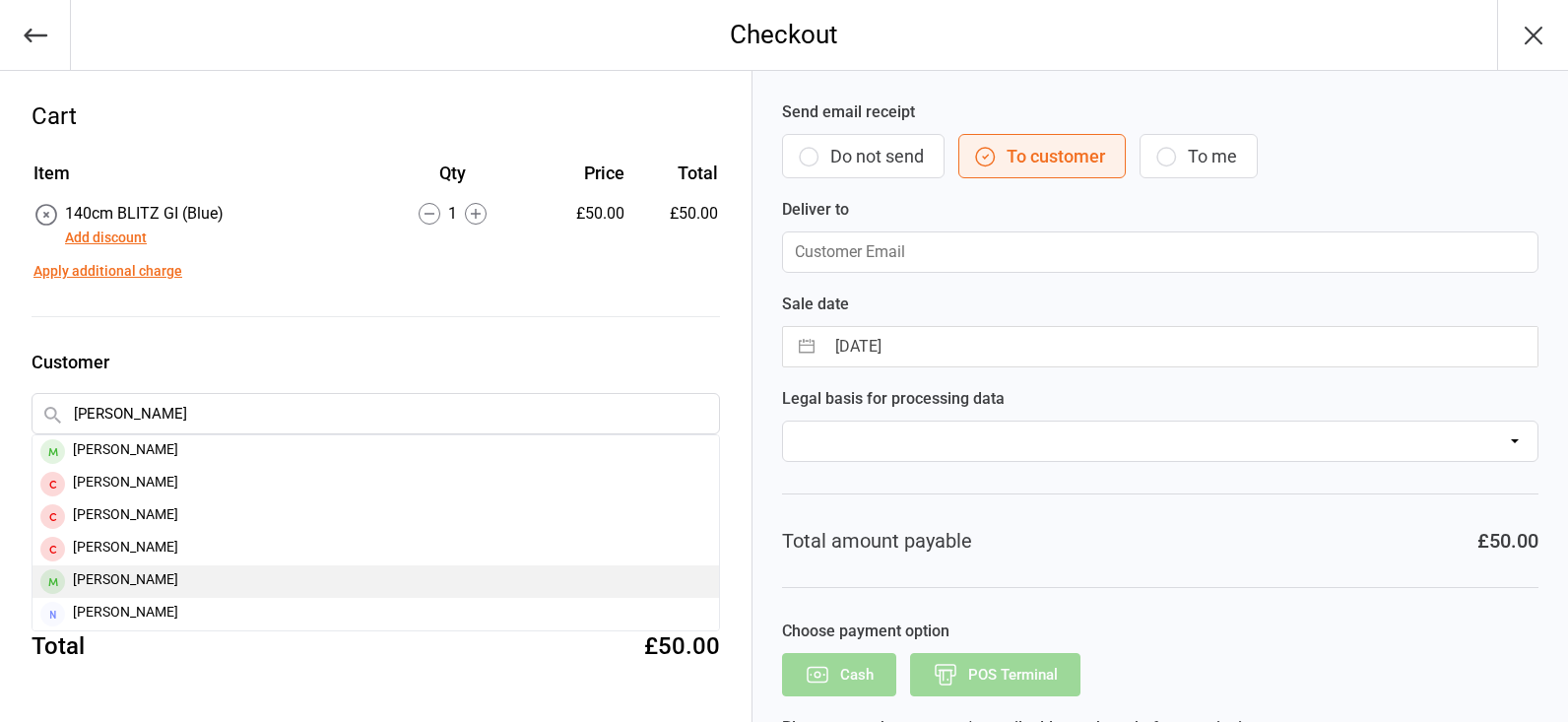
type input "[PERSON_NAME]"
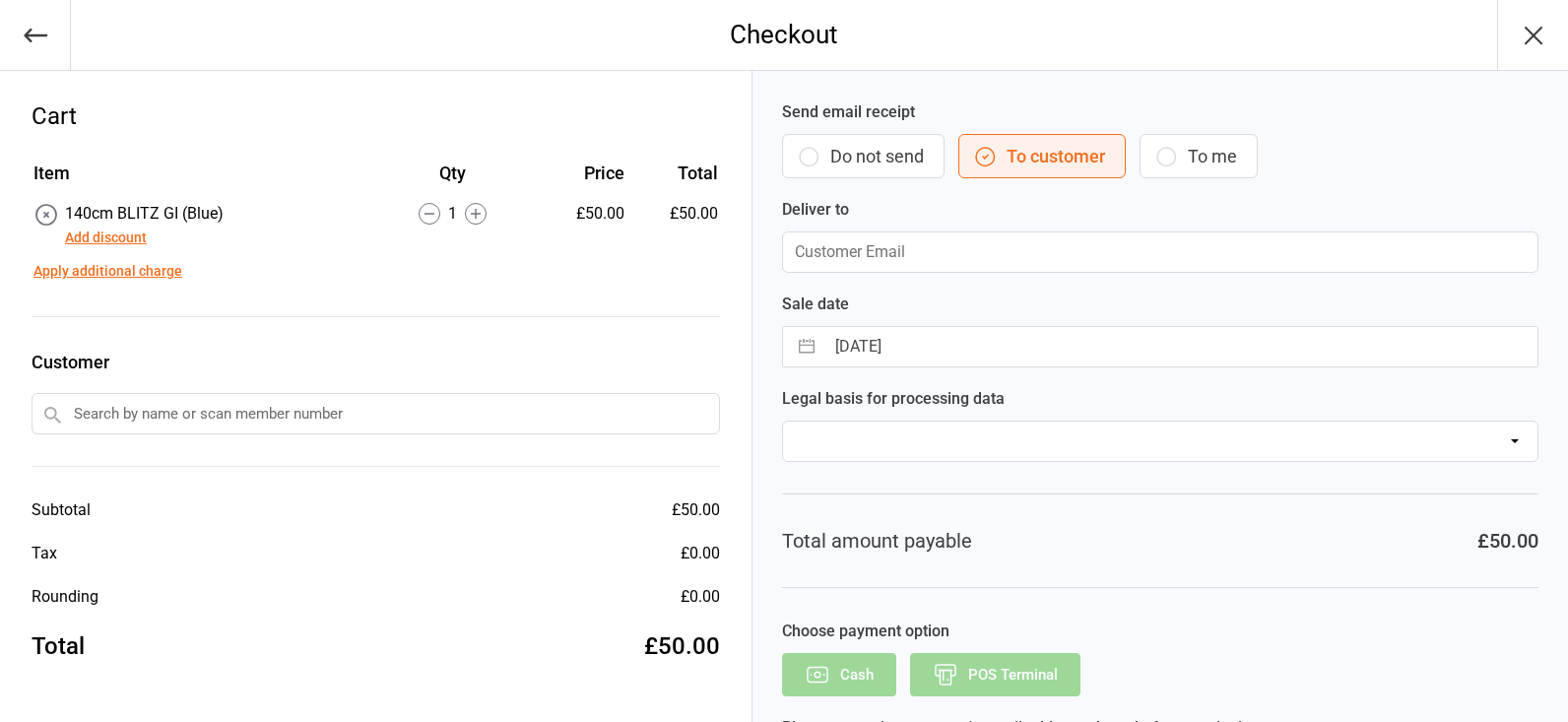
click at [272, 423] on input "text" at bounding box center [376, 414] width 689 height 42
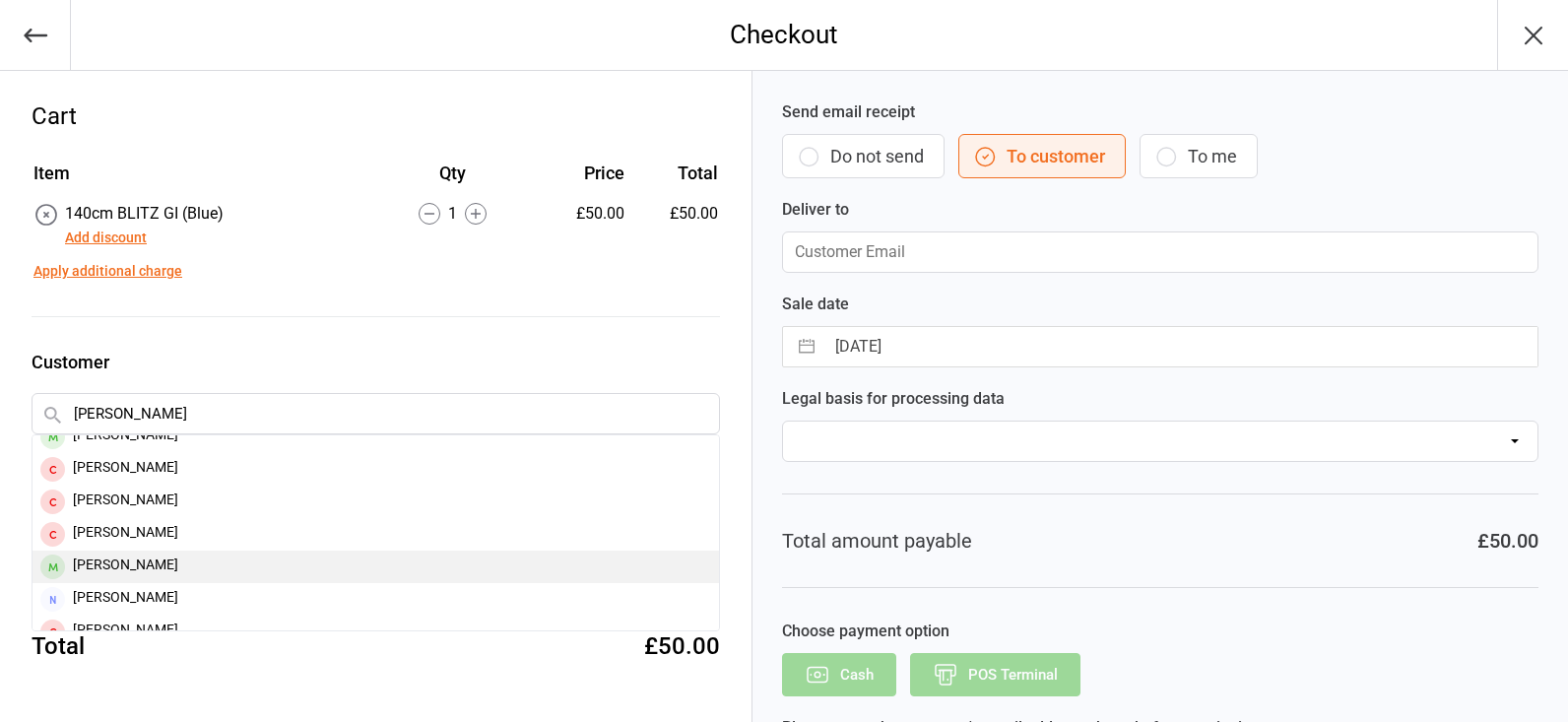
type input "[PERSON_NAME]"
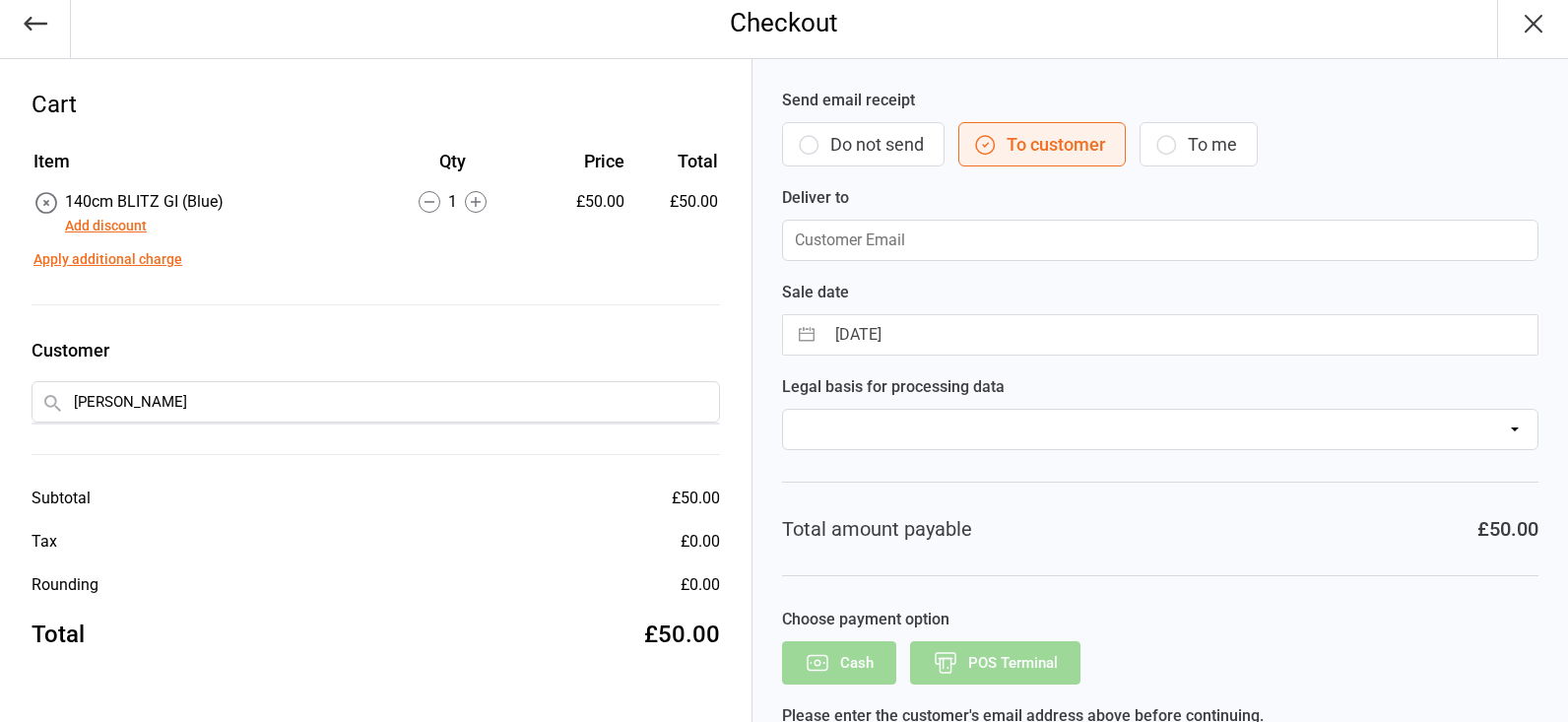
scroll to position [15, 0]
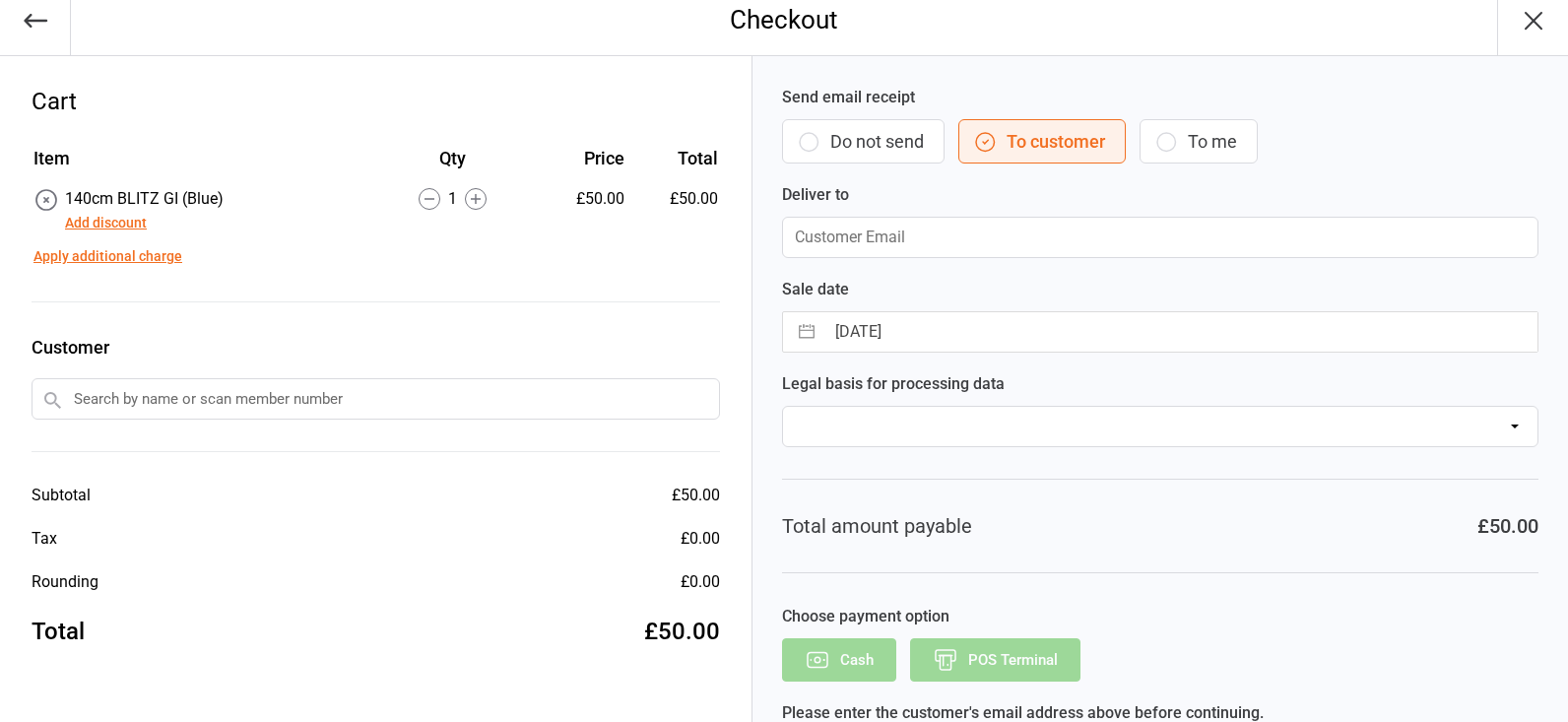
click at [181, 403] on input "text" at bounding box center [376, 400] width 689 height 42
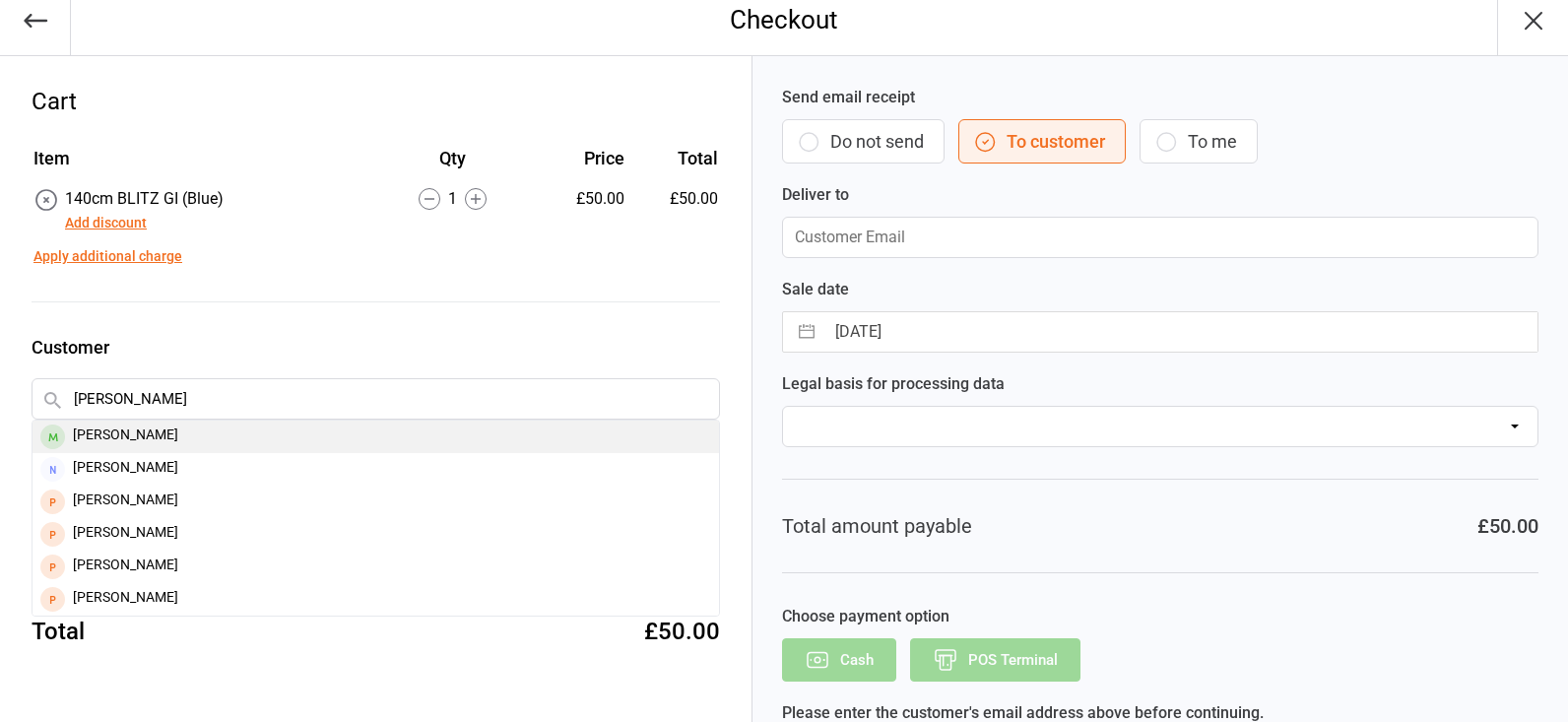
type input "cormac fitzgerald"
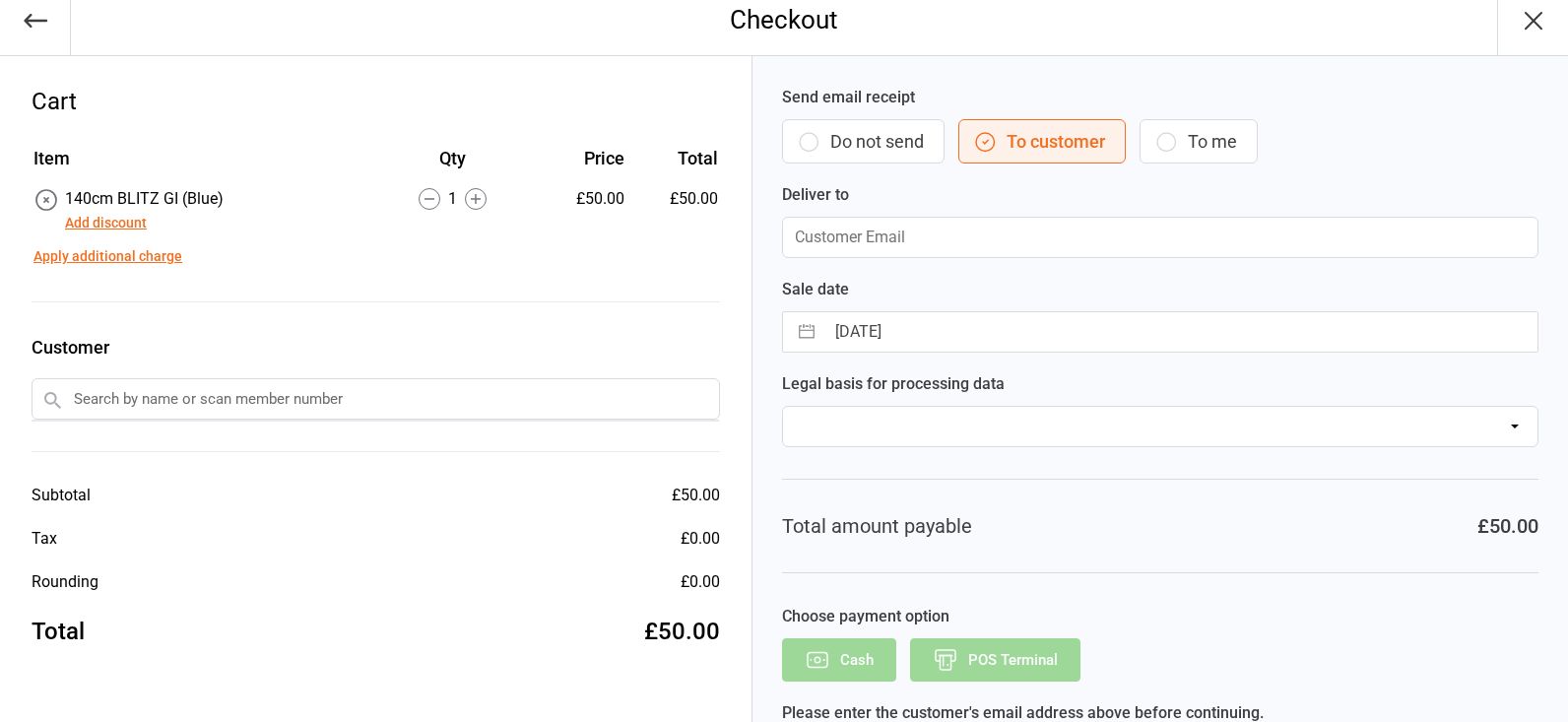
click at [252, 407] on input "text" at bounding box center [376, 400] width 689 height 42
paste input "Cormac Fitzgerald-Walker"
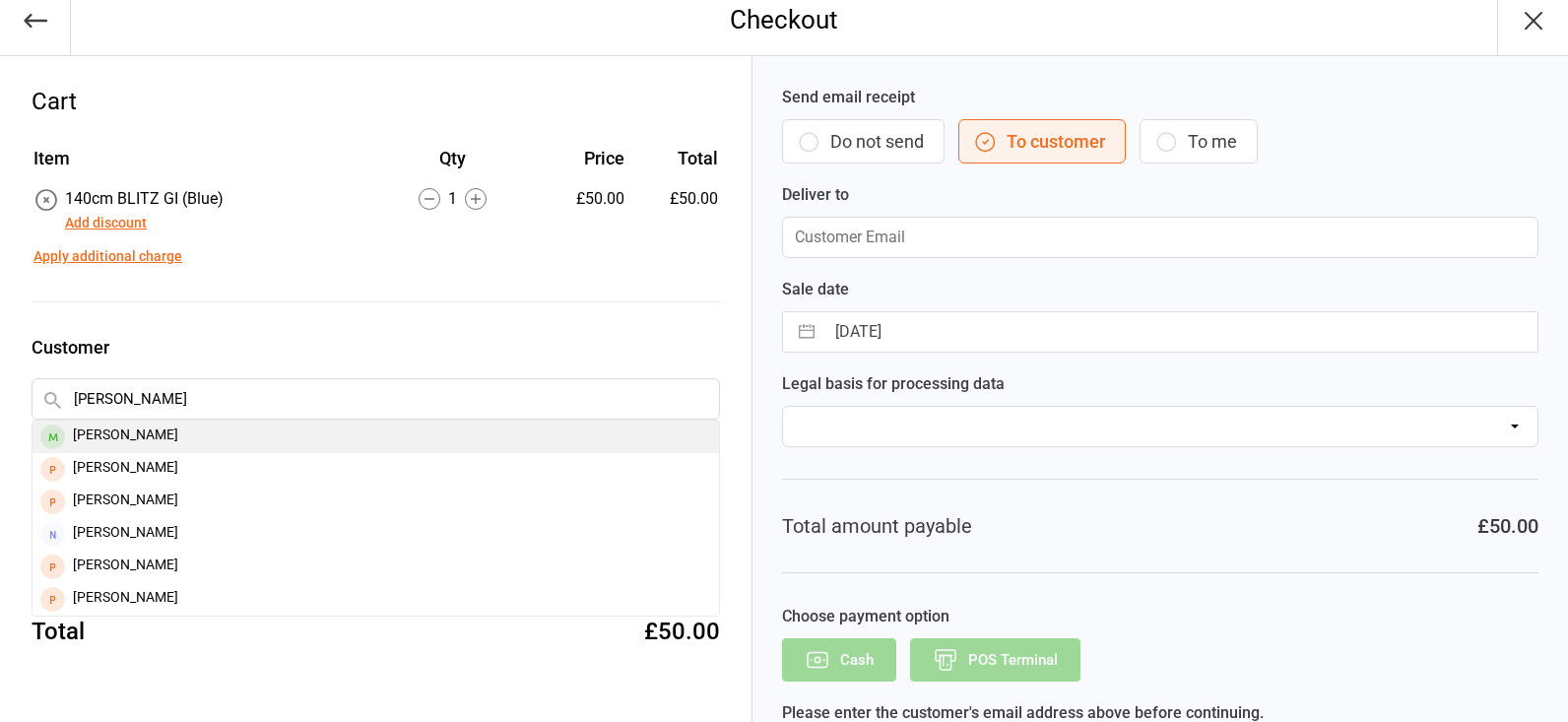
type input "Cormac Fitzgerald-Walker"
click at [413, 435] on div "Cormac Fitzgerald-Walker" at bounding box center [376, 436] width 687 height 33
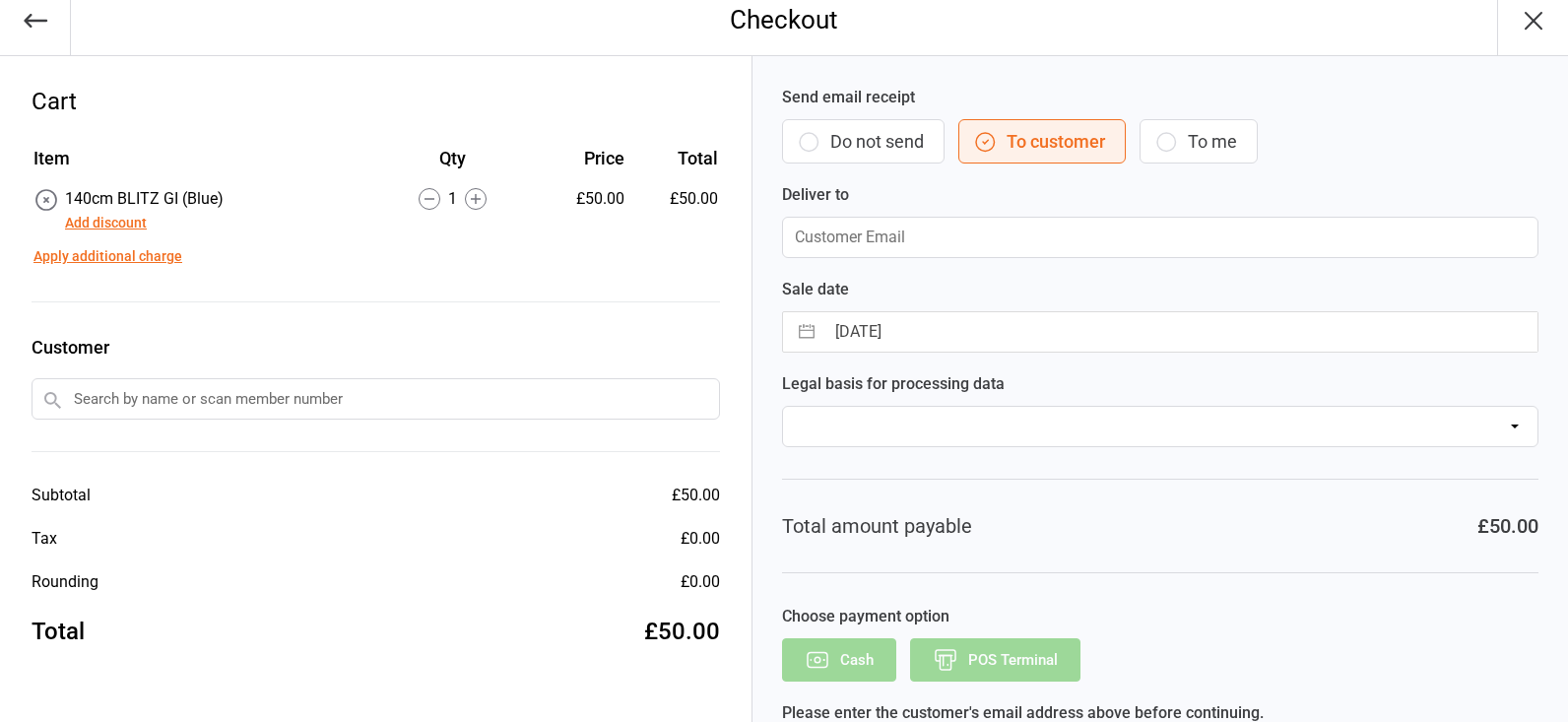
type input "k.j.f.fitzgerald@gmail.com"
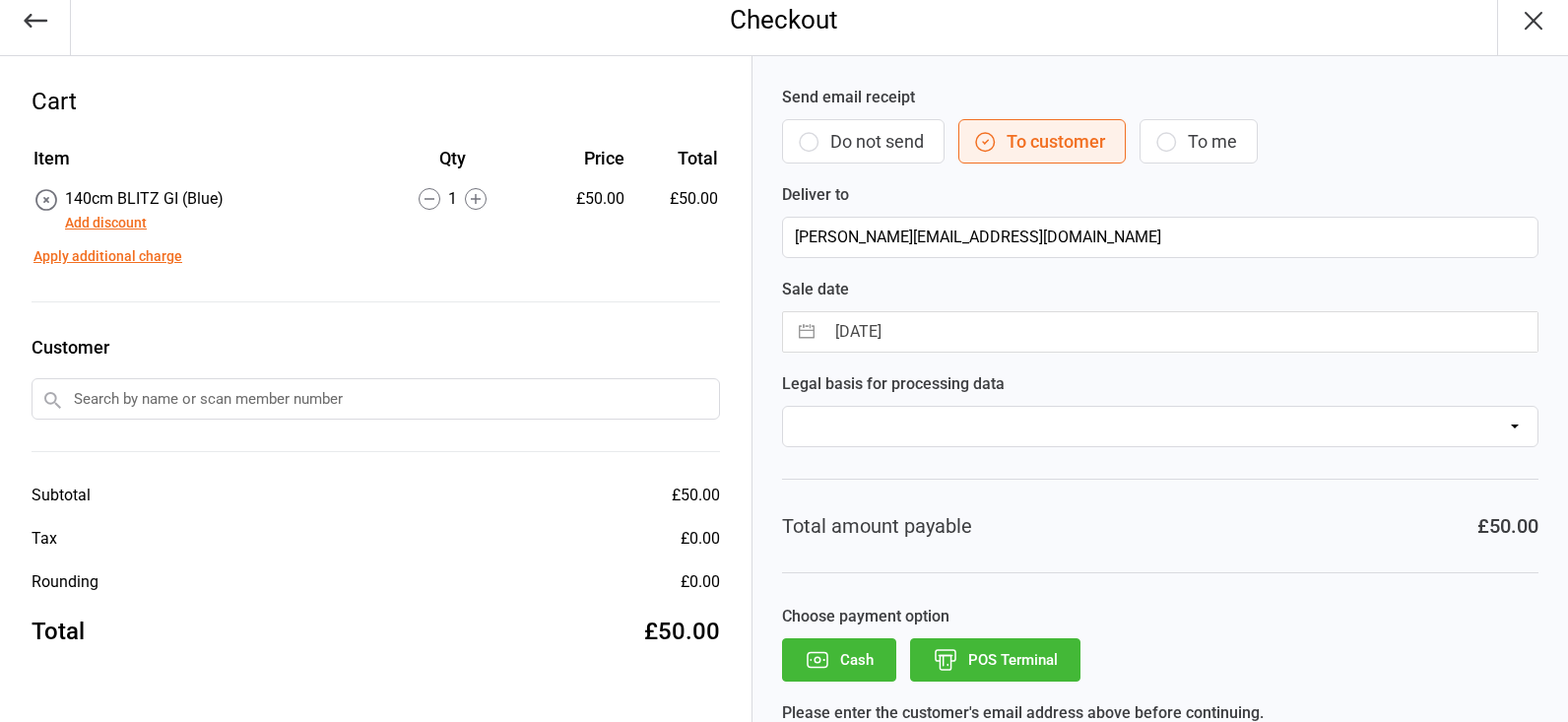
scroll to position [0, 0]
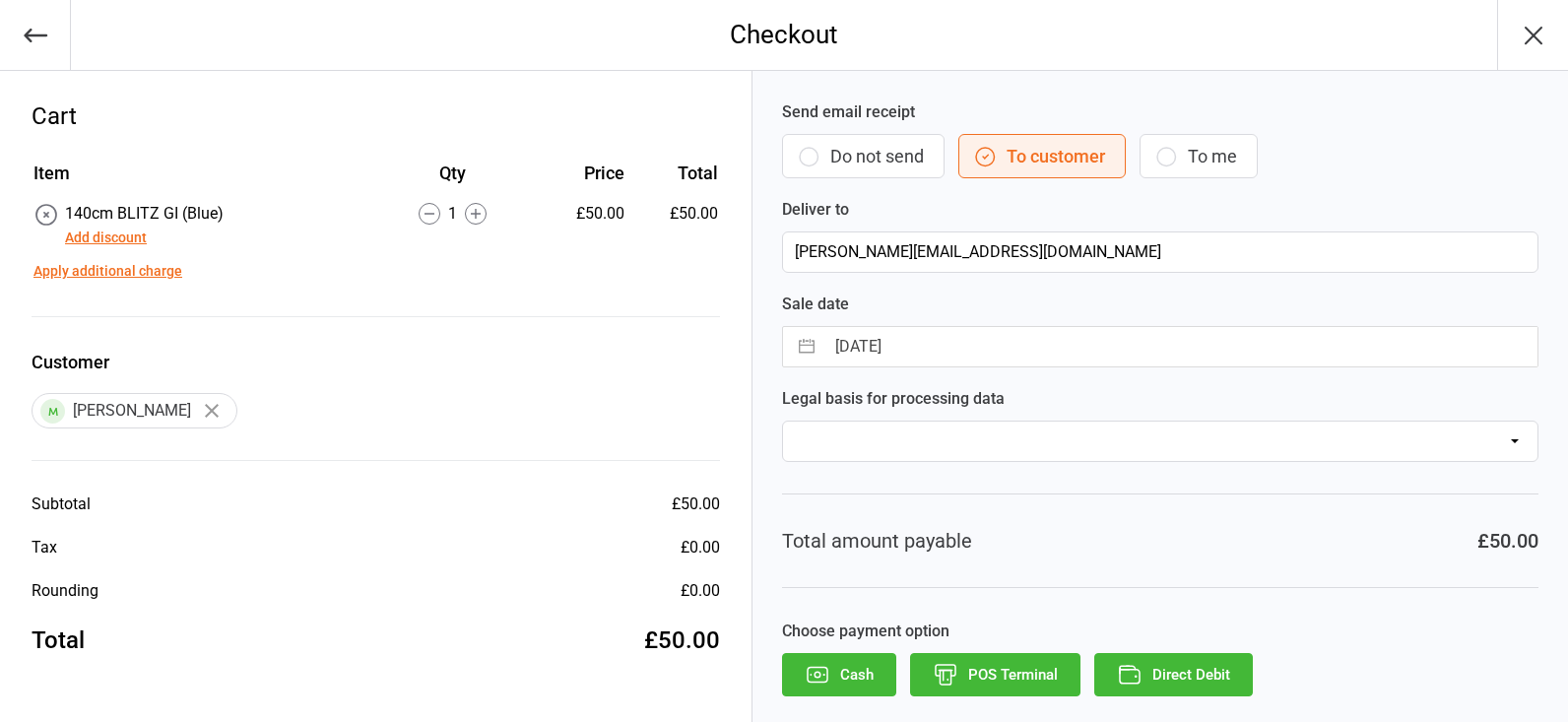
click at [995, 676] on button "POS Terminal" at bounding box center [995, 675] width 170 height 44
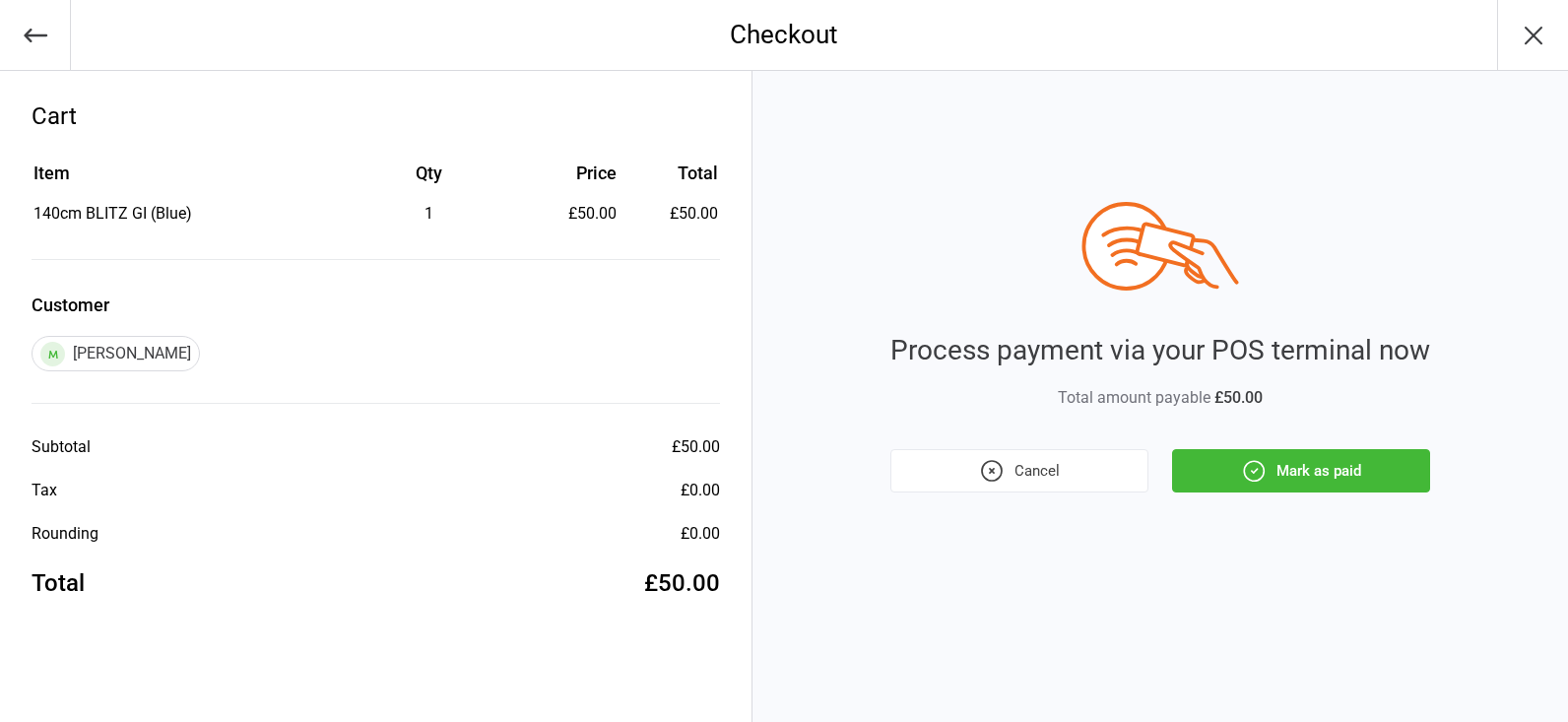
click at [1260, 466] on icon "button" at bounding box center [1254, 471] width 26 height 26
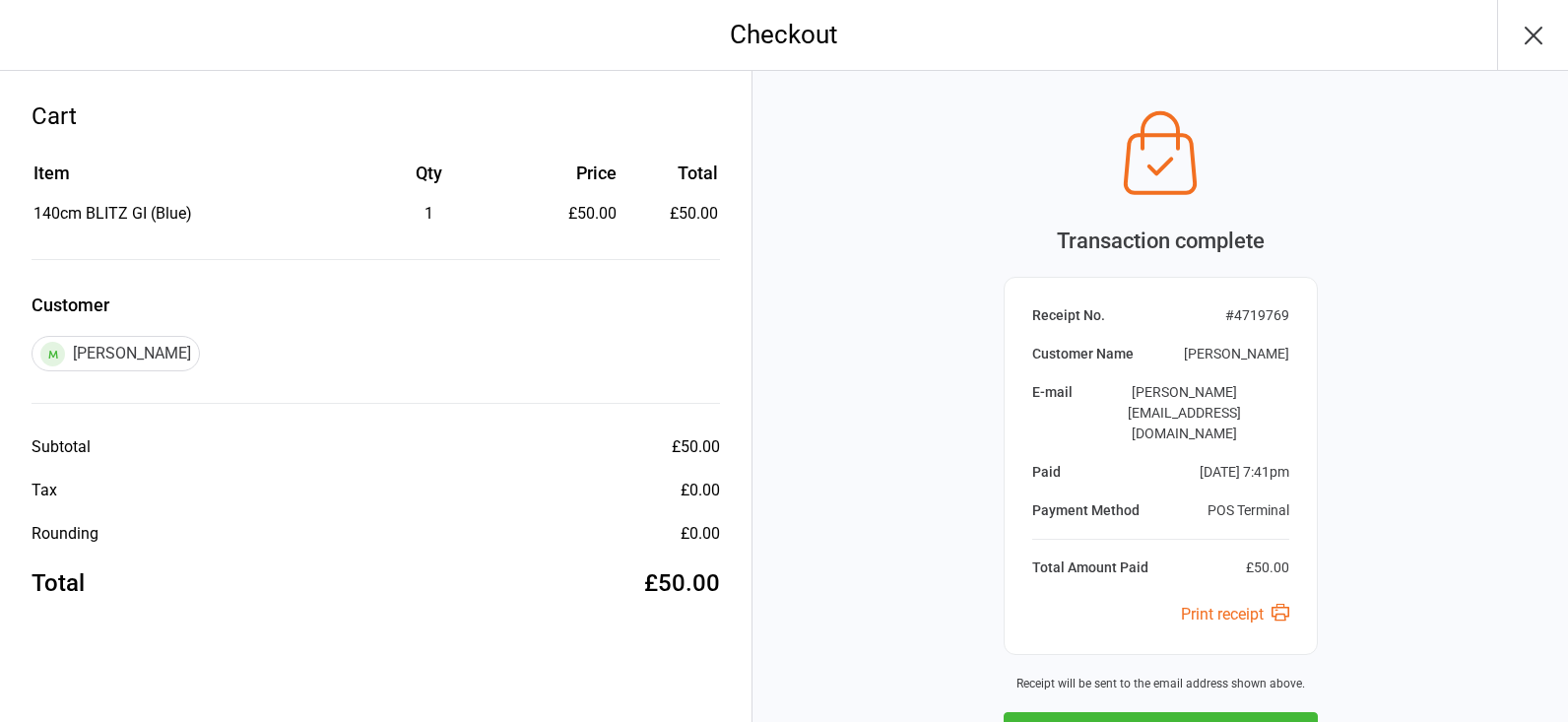
scroll to position [1, 0]
click at [1176, 711] on button "Next Sale" at bounding box center [1160, 733] width 314 height 44
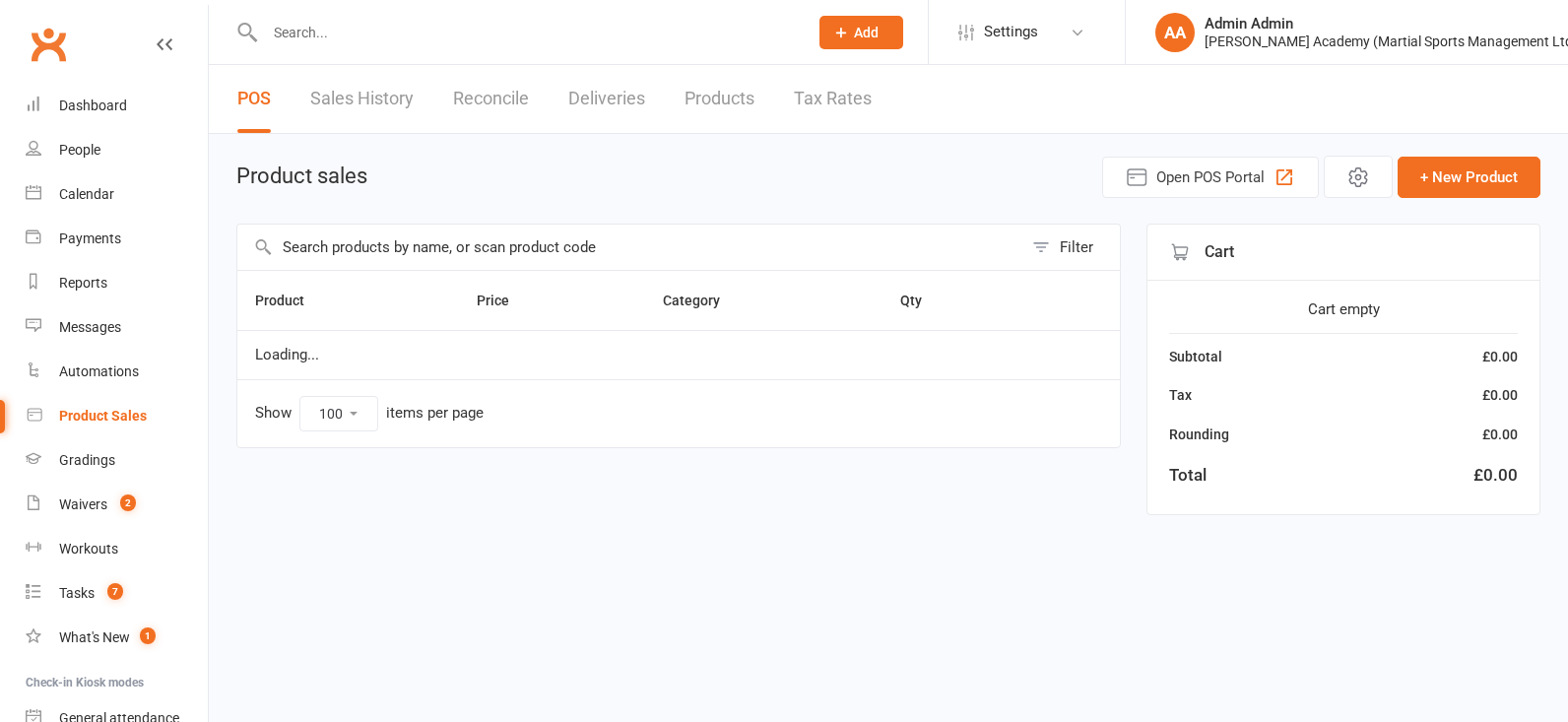
select select "100"
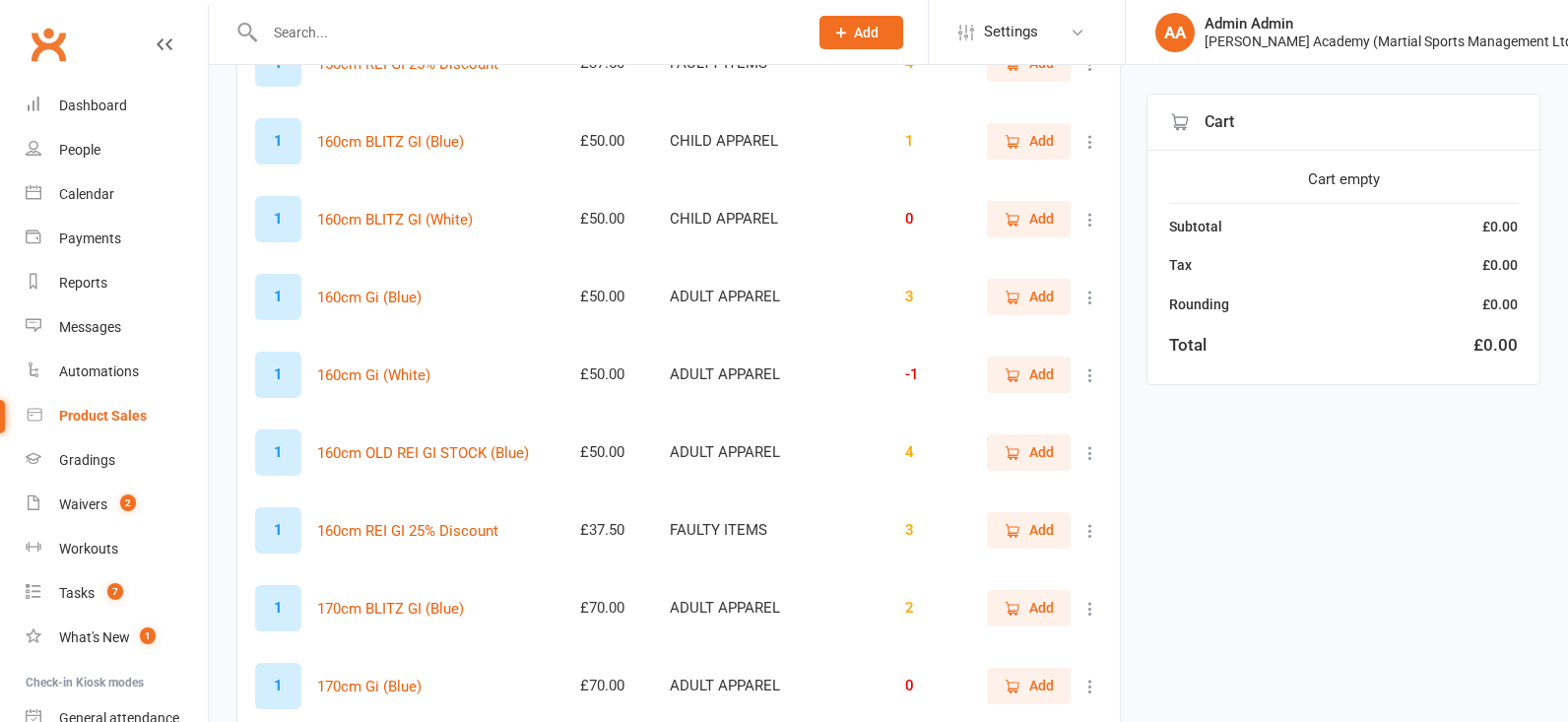
scroll to position [1869, 0]
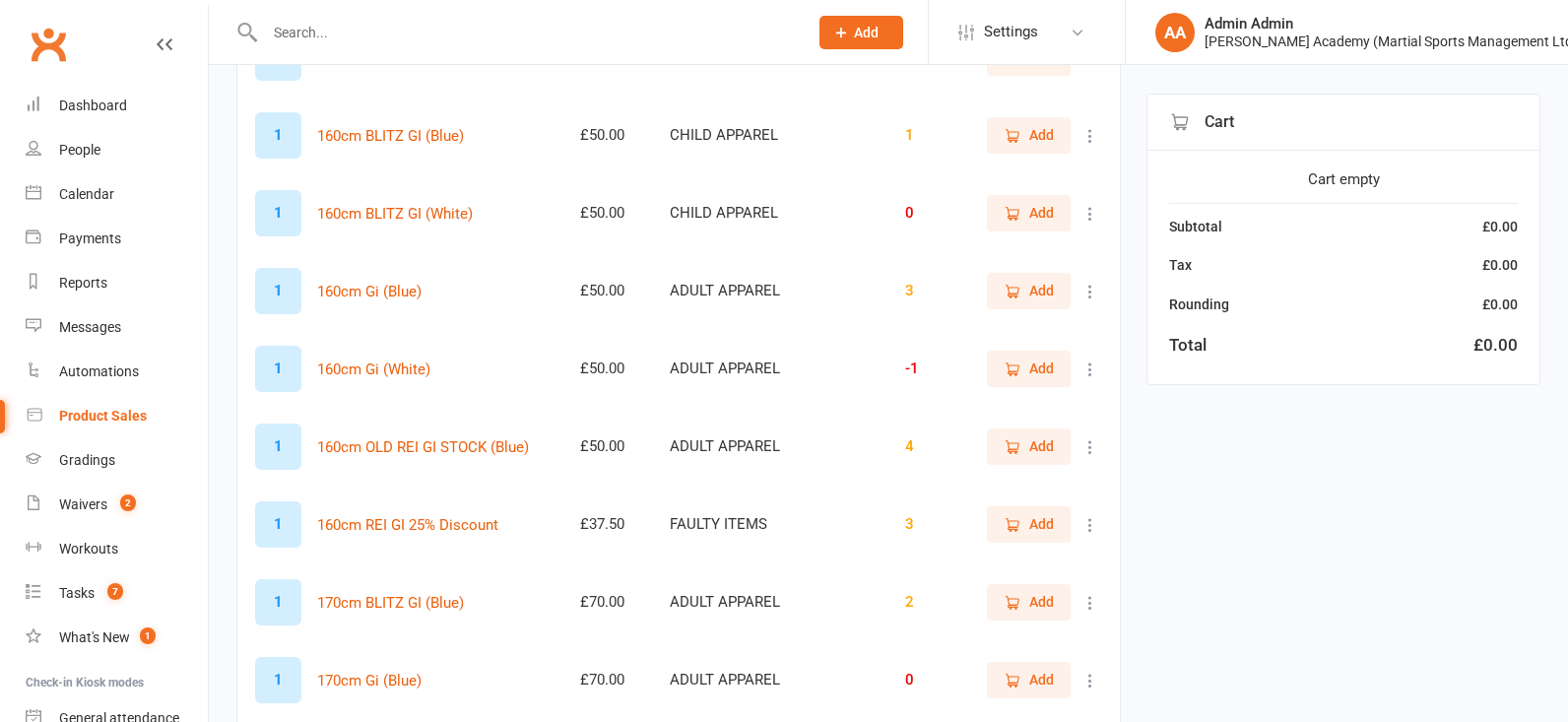
click at [1006, 606] on icon "button" at bounding box center [1012, 603] width 18 height 18
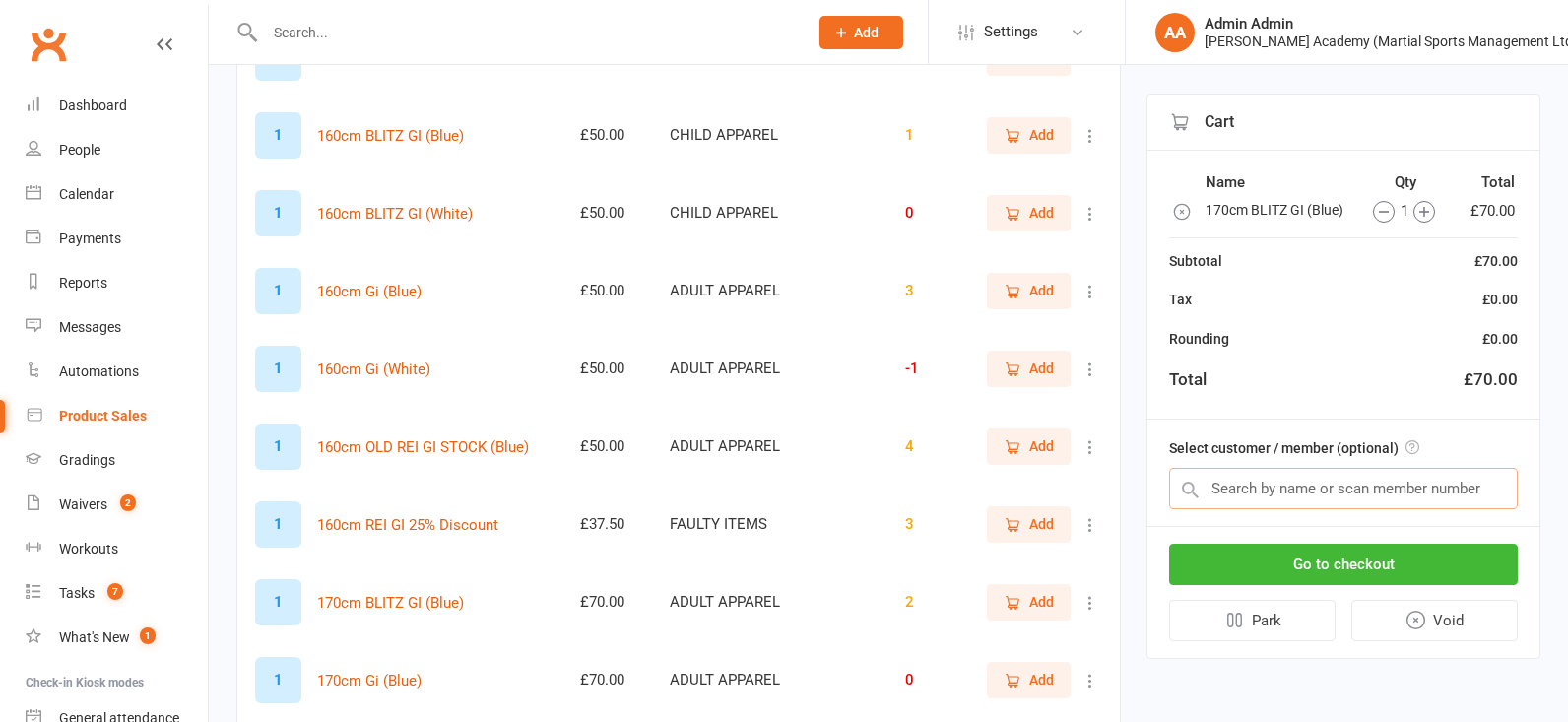
click at [1247, 501] on input "text" at bounding box center [1343, 489] width 349 height 42
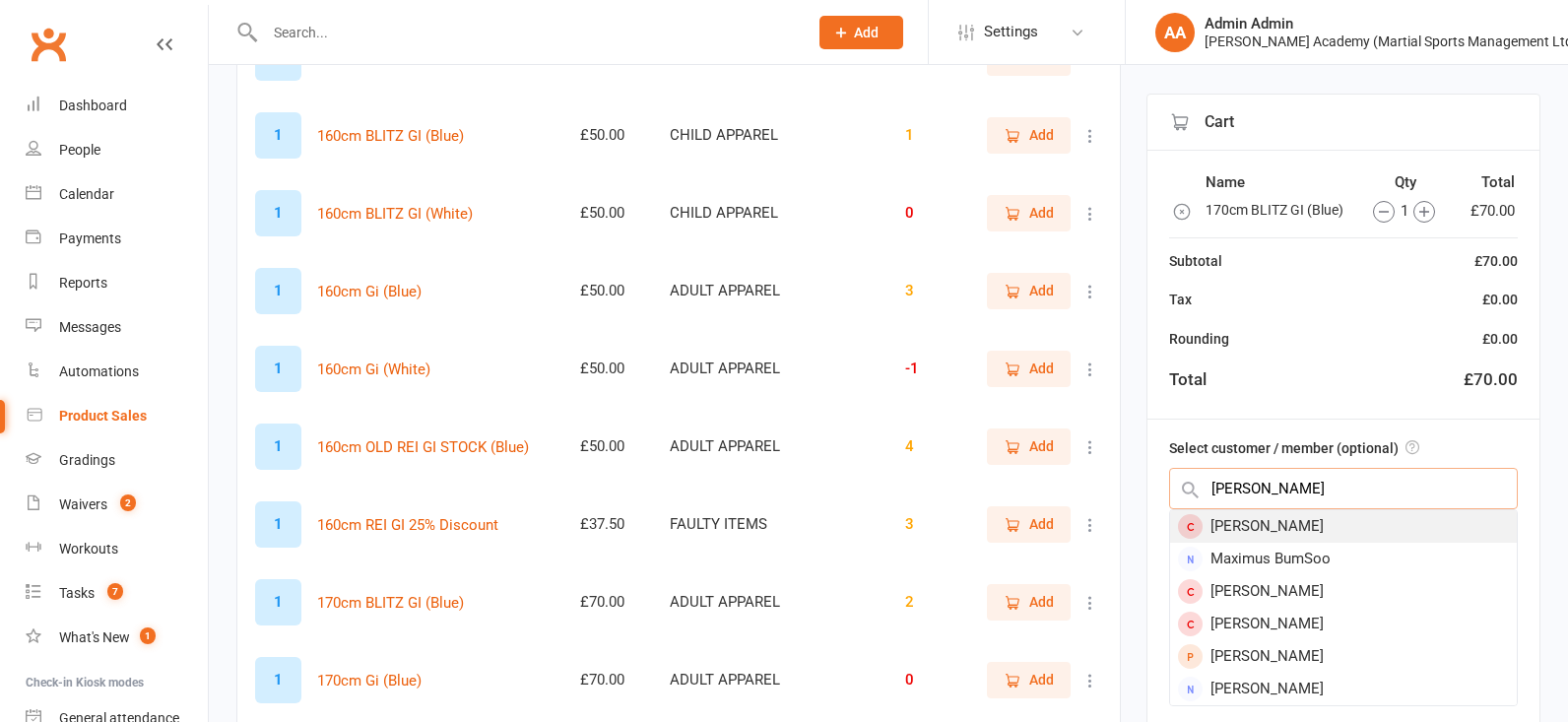
type input "[PERSON_NAME]"
click at [1316, 528] on div "[PERSON_NAME]" at bounding box center [1343, 527] width 347 height 33
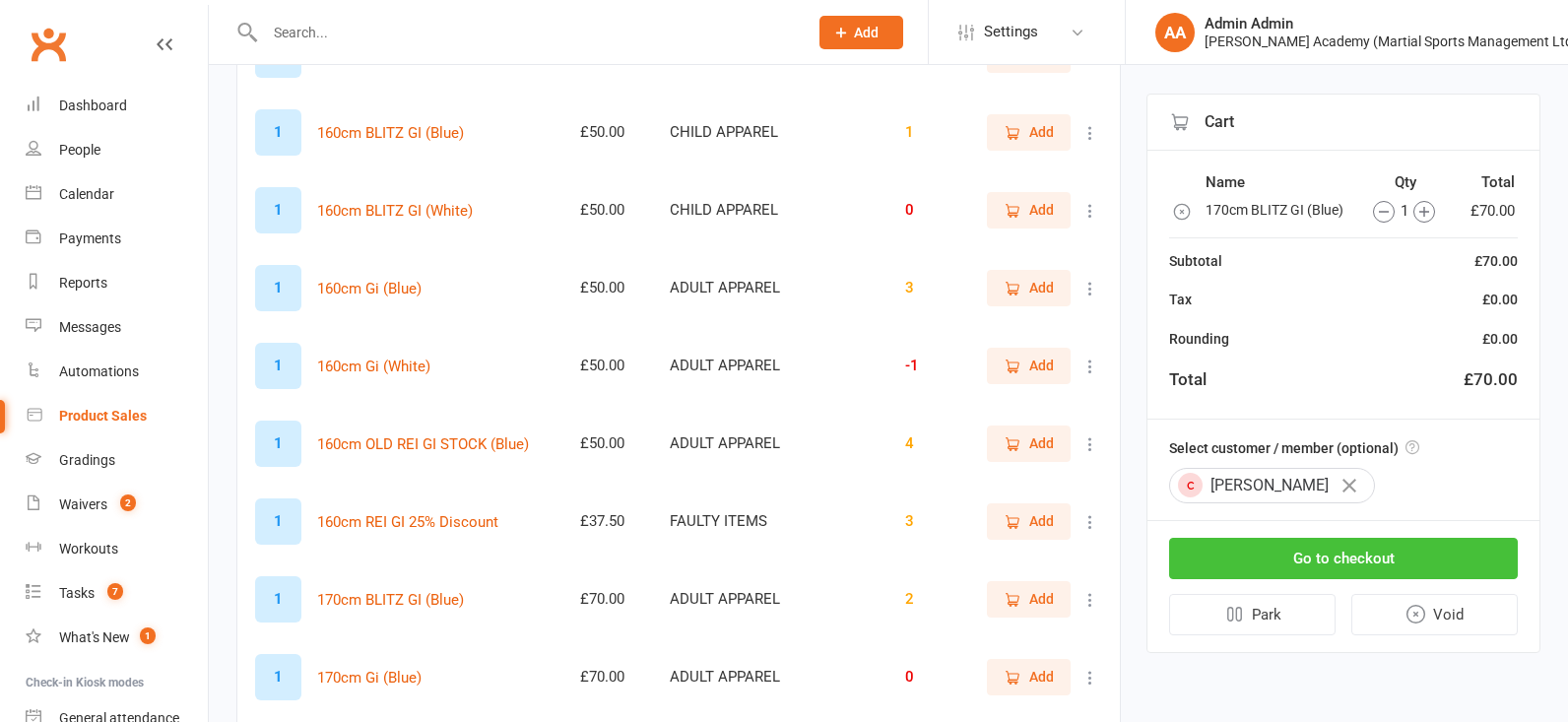
scroll to position [1872, 0]
click at [1294, 567] on button "Go to checkout" at bounding box center [1343, 558] width 349 height 42
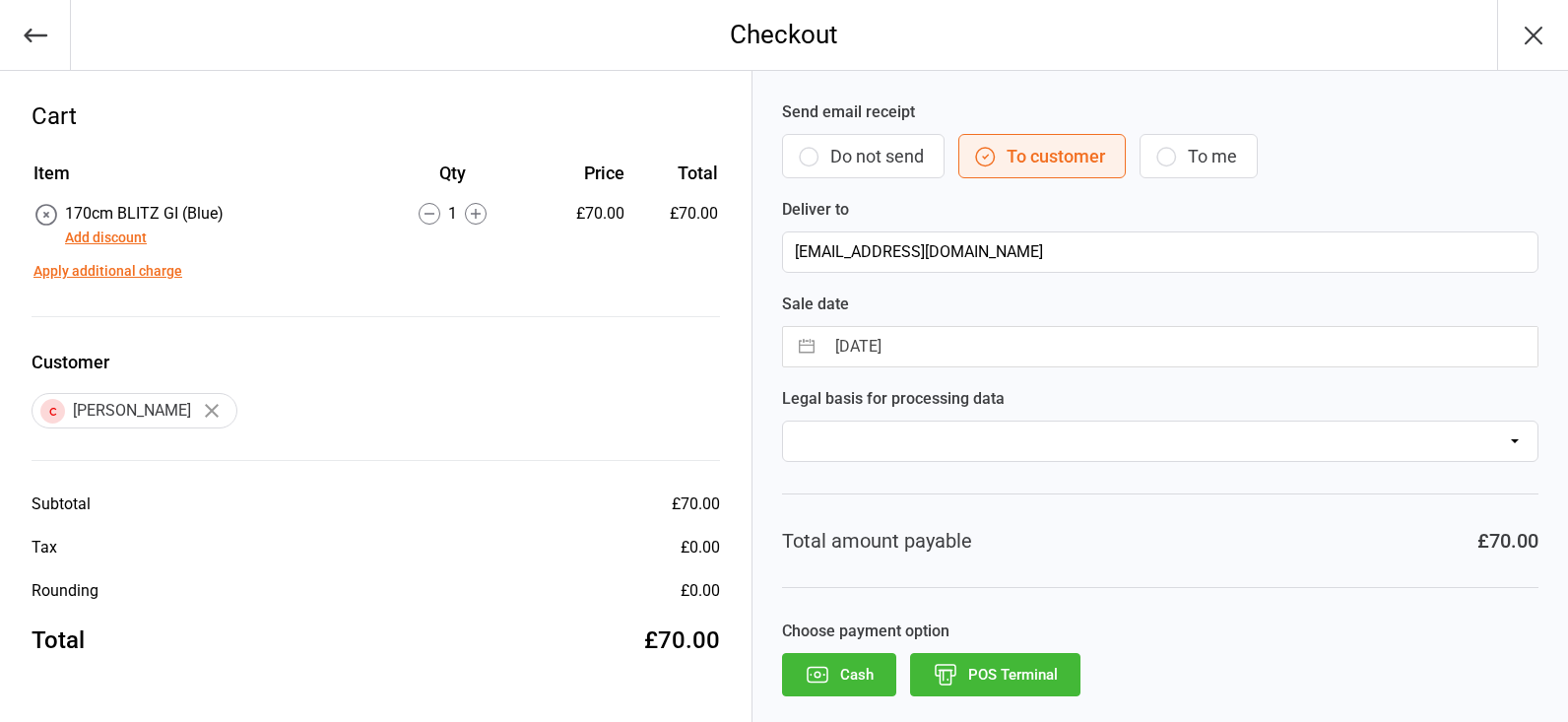
click at [55, 36] on button "button" at bounding box center [36, 35] width 71 height 70
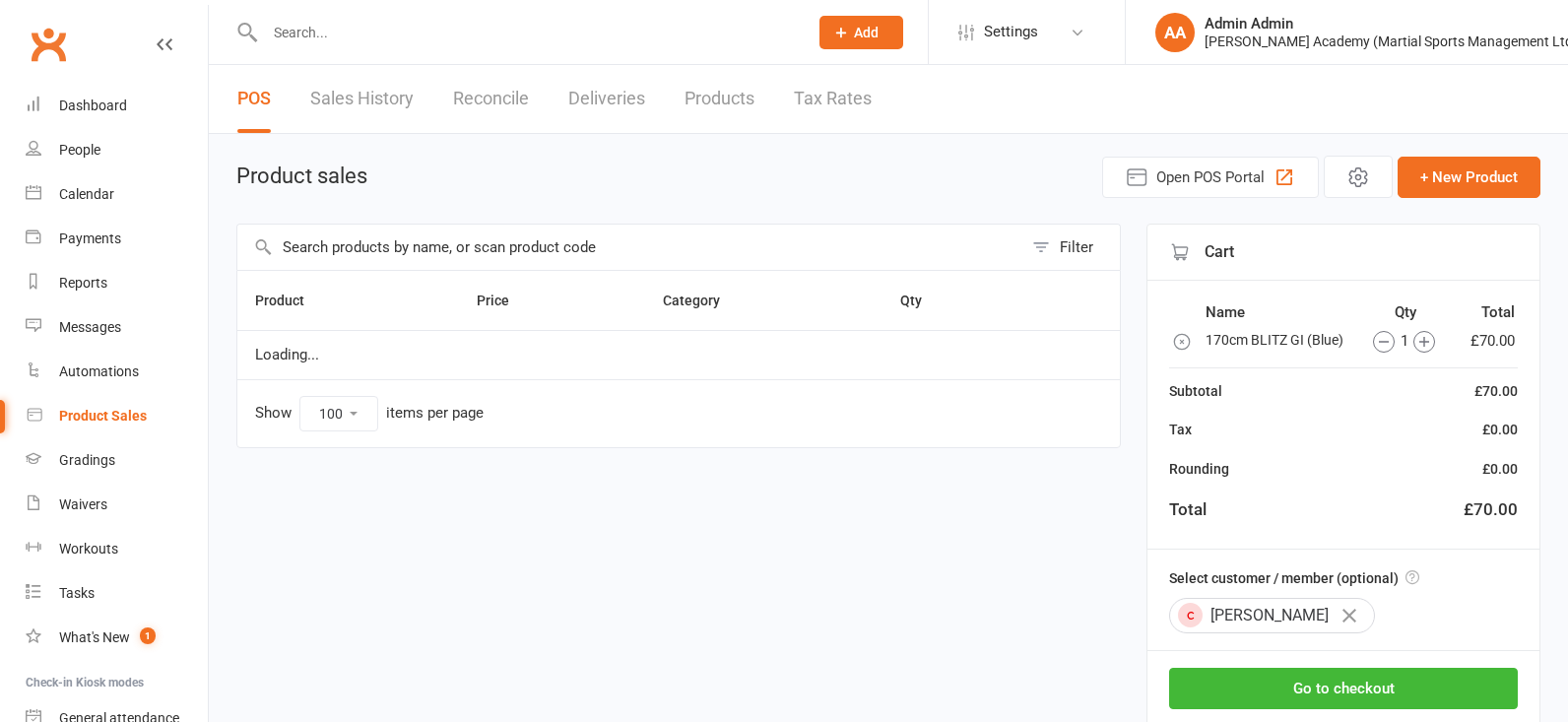
select select "100"
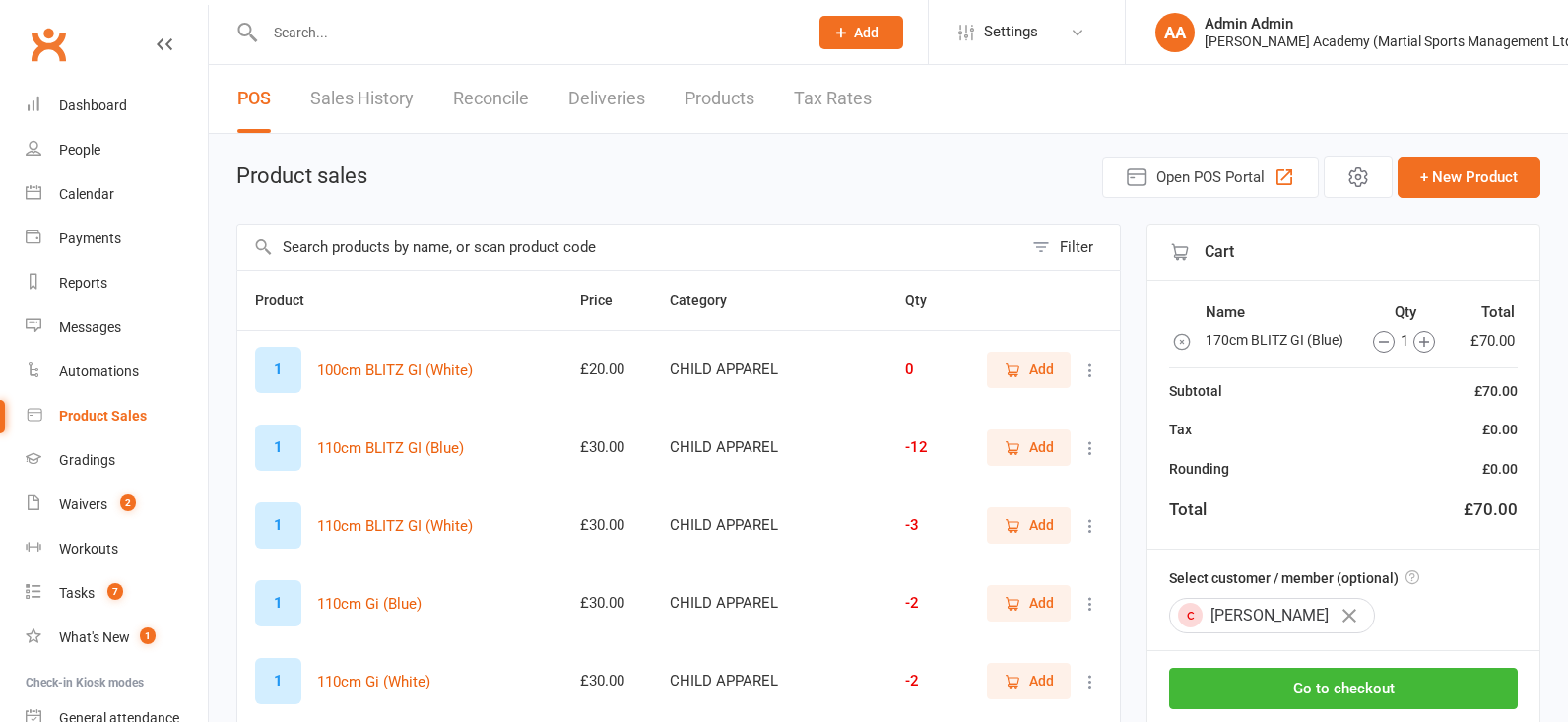
click at [718, 243] on input "text" at bounding box center [629, 248] width 785 height 46
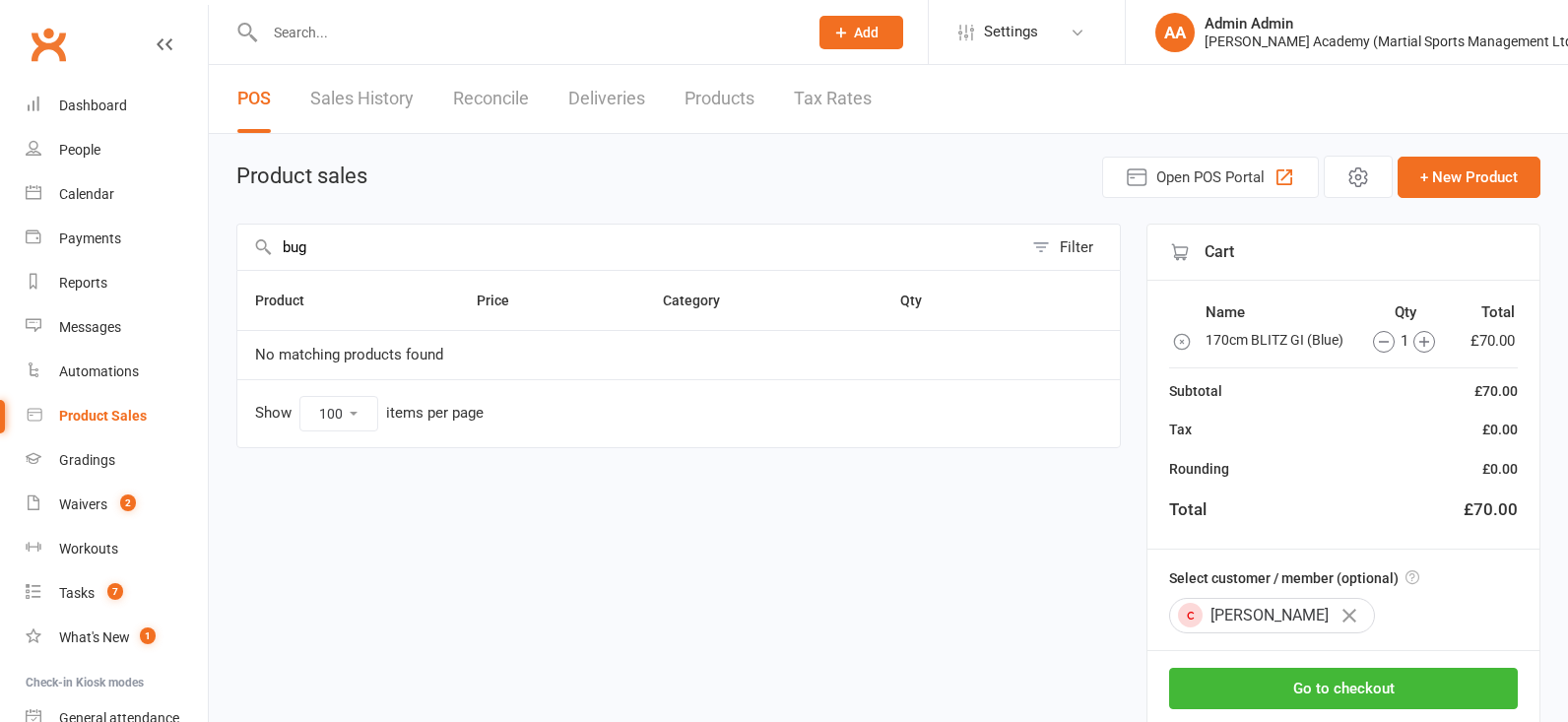
type input "bug"
click at [1342, 620] on icon "button" at bounding box center [1349, 616] width 14 height 14
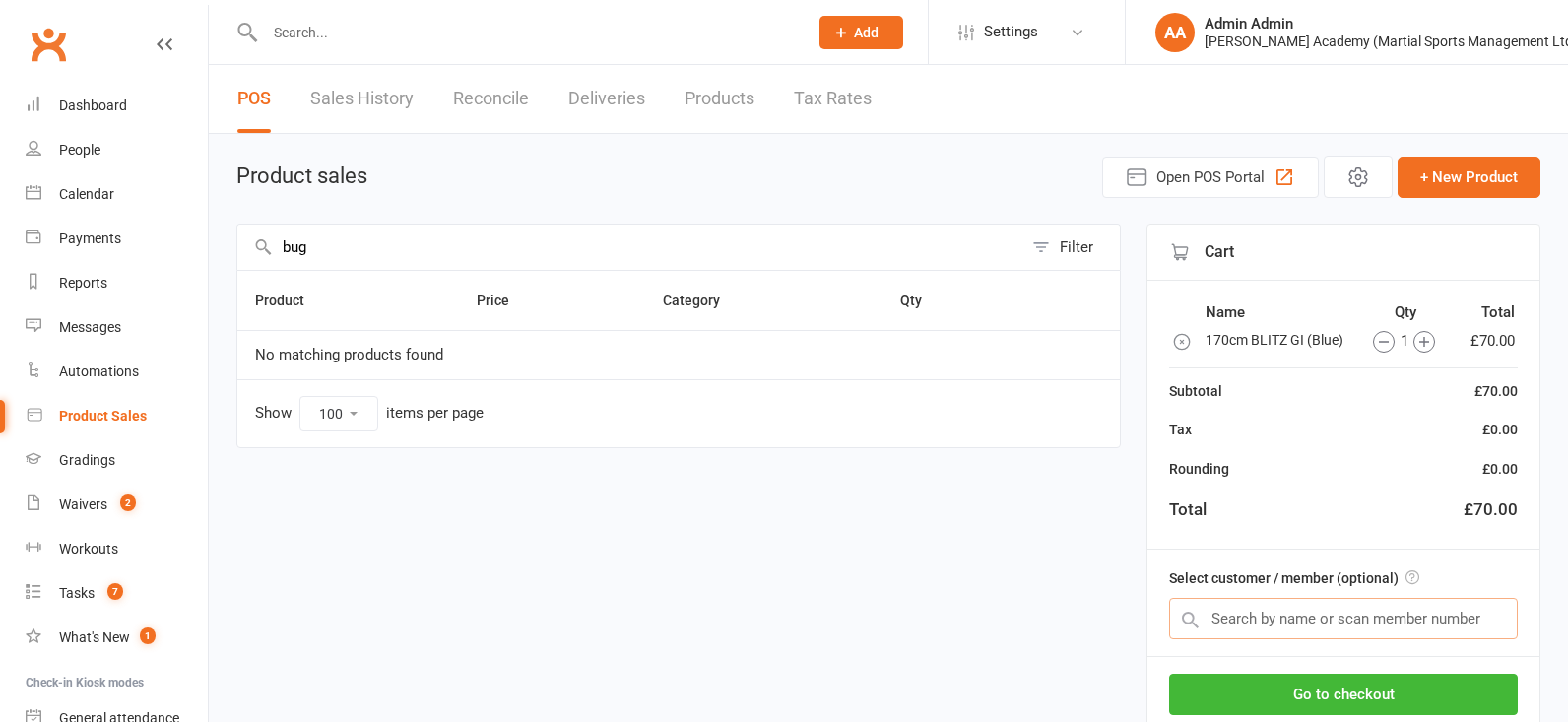
click at [1323, 619] on input "text" at bounding box center [1343, 619] width 349 height 42
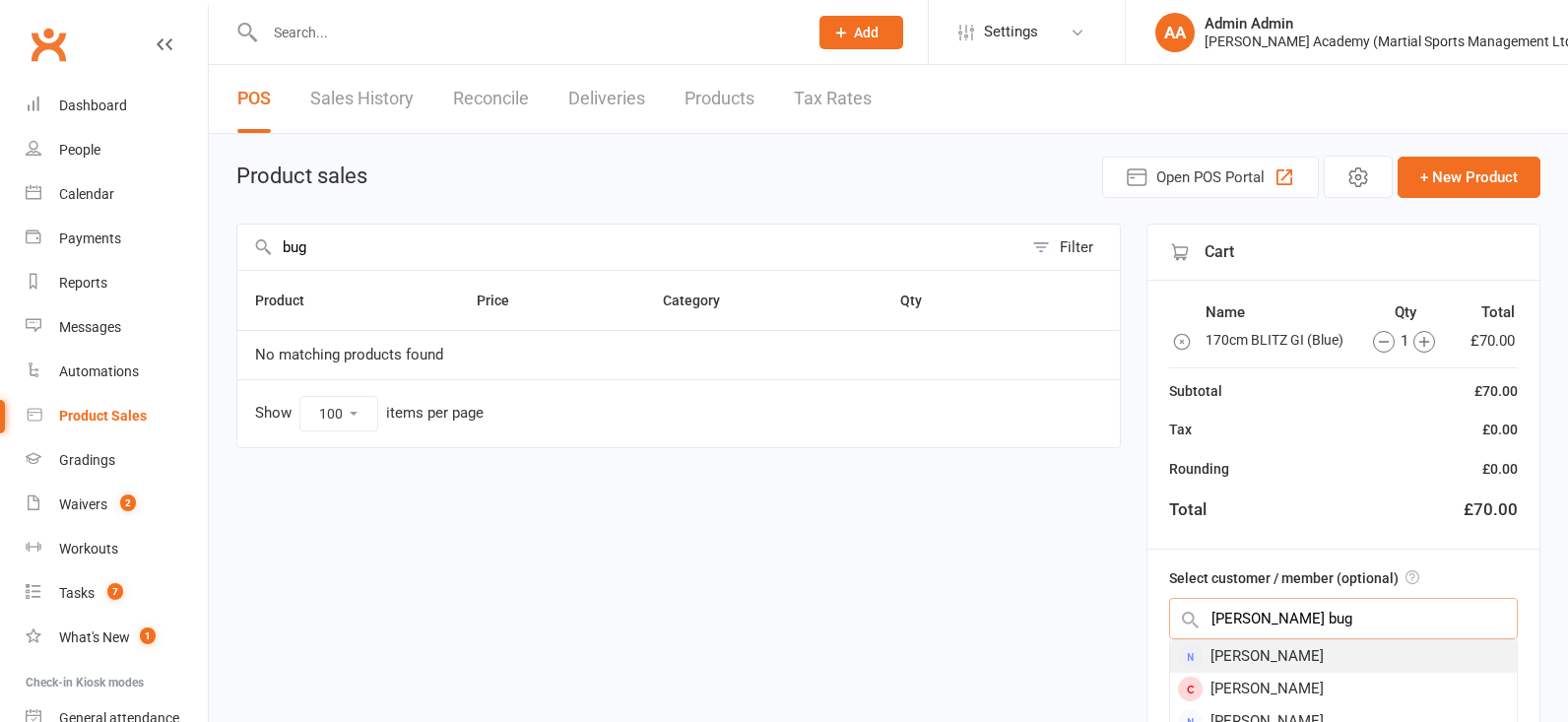
type input "[PERSON_NAME] bug"
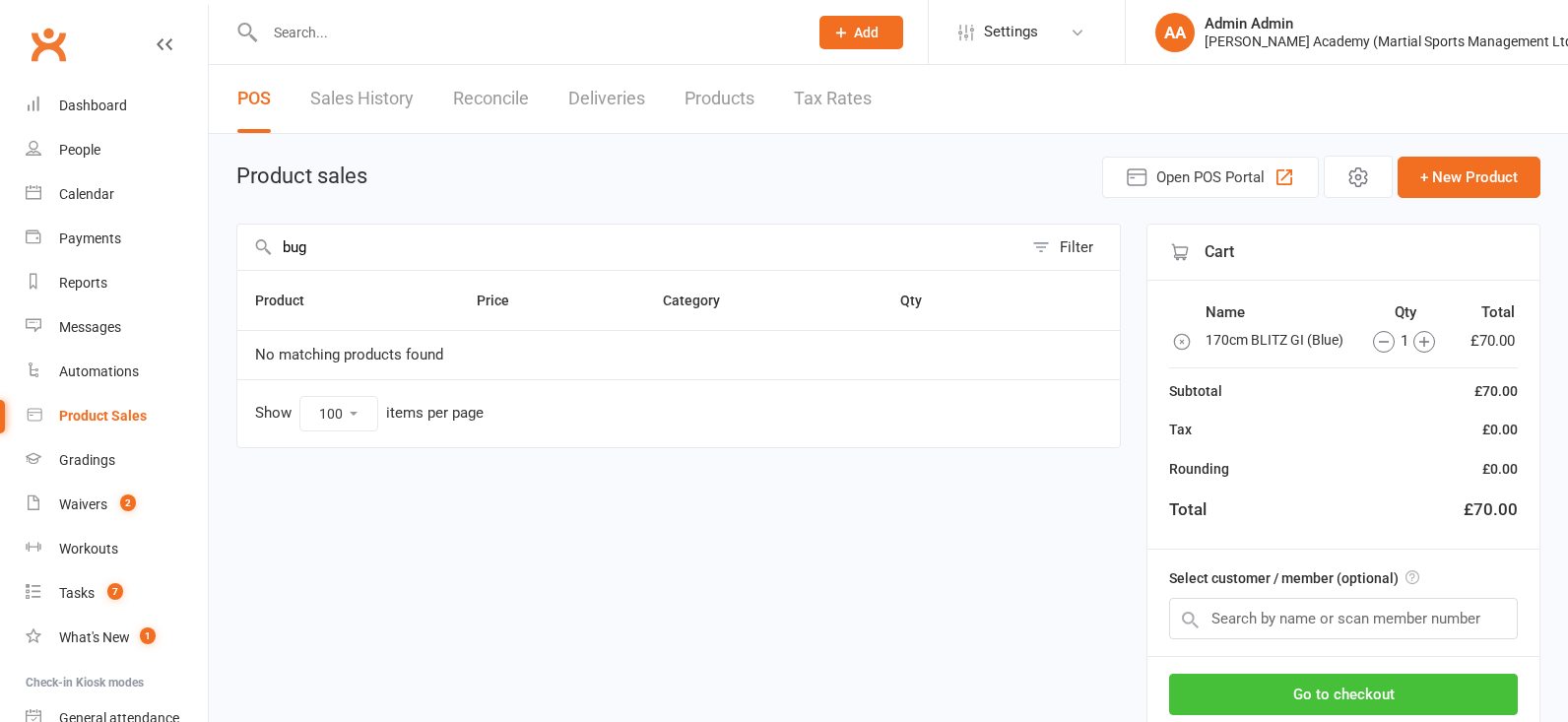
click at [1289, 687] on button "Go to checkout" at bounding box center [1343, 695] width 349 height 42
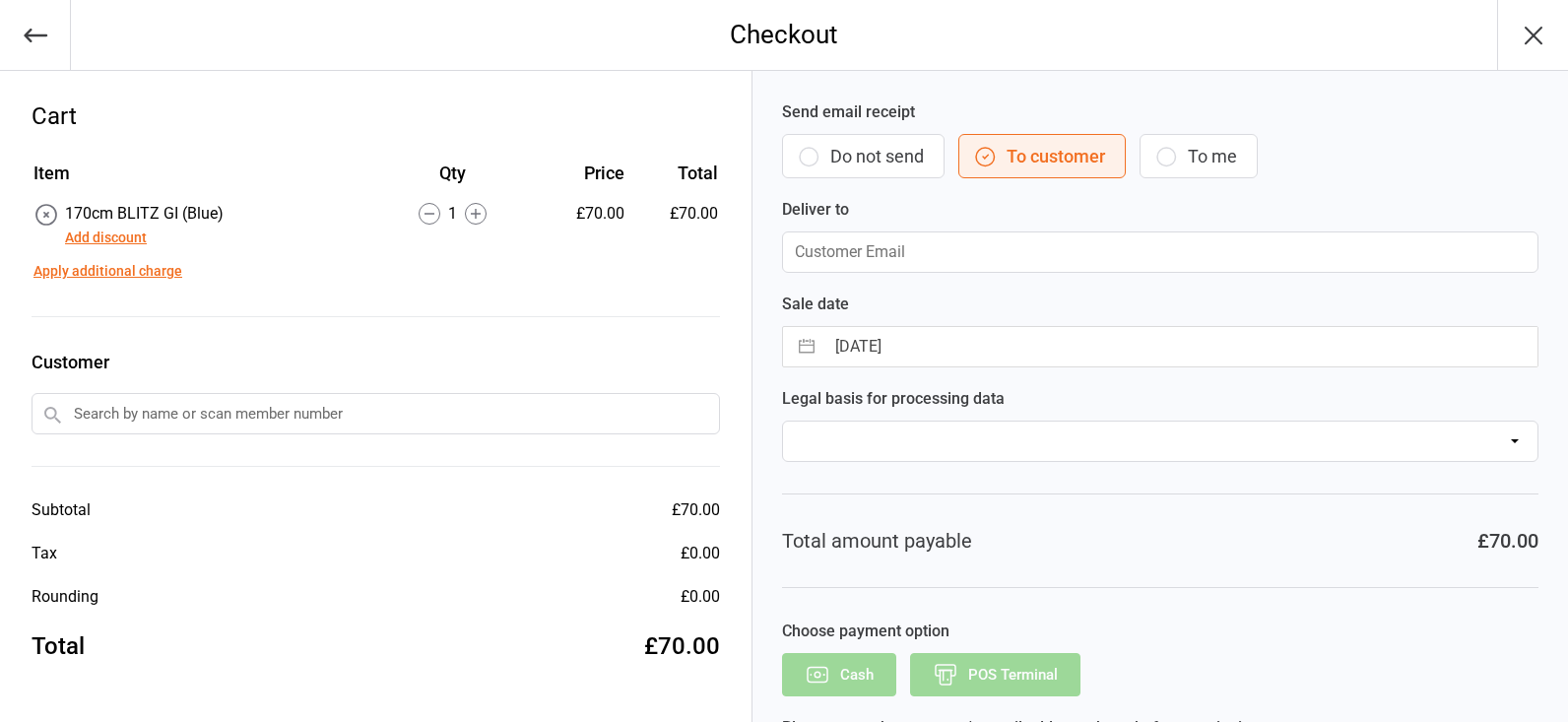
click at [563, 417] on input "text" at bounding box center [376, 414] width 689 height 42
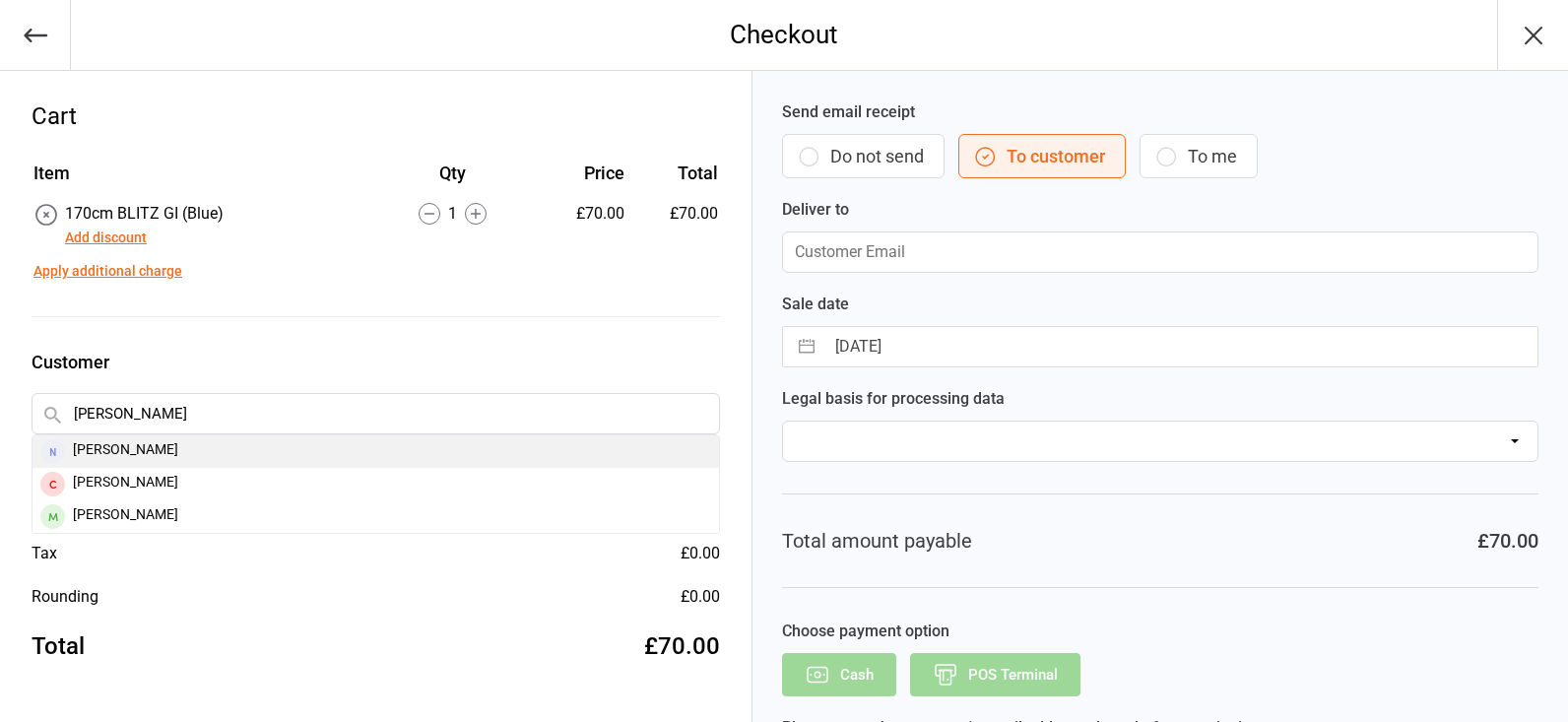
type input "jolanta"
click at [291, 453] on div "Jolanta Bugajska" at bounding box center [376, 451] width 687 height 33
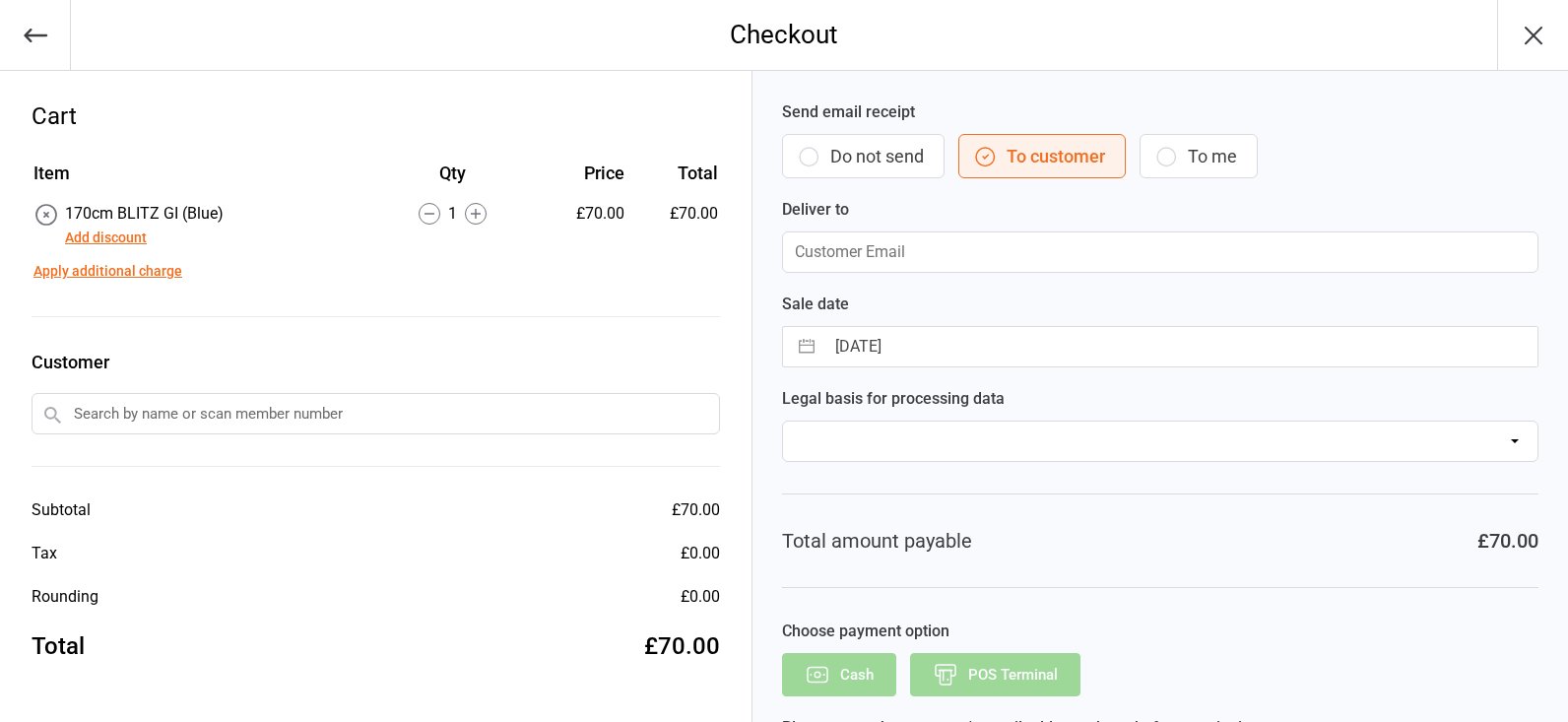
type input "jolazywicka@hotmail.co.uk"
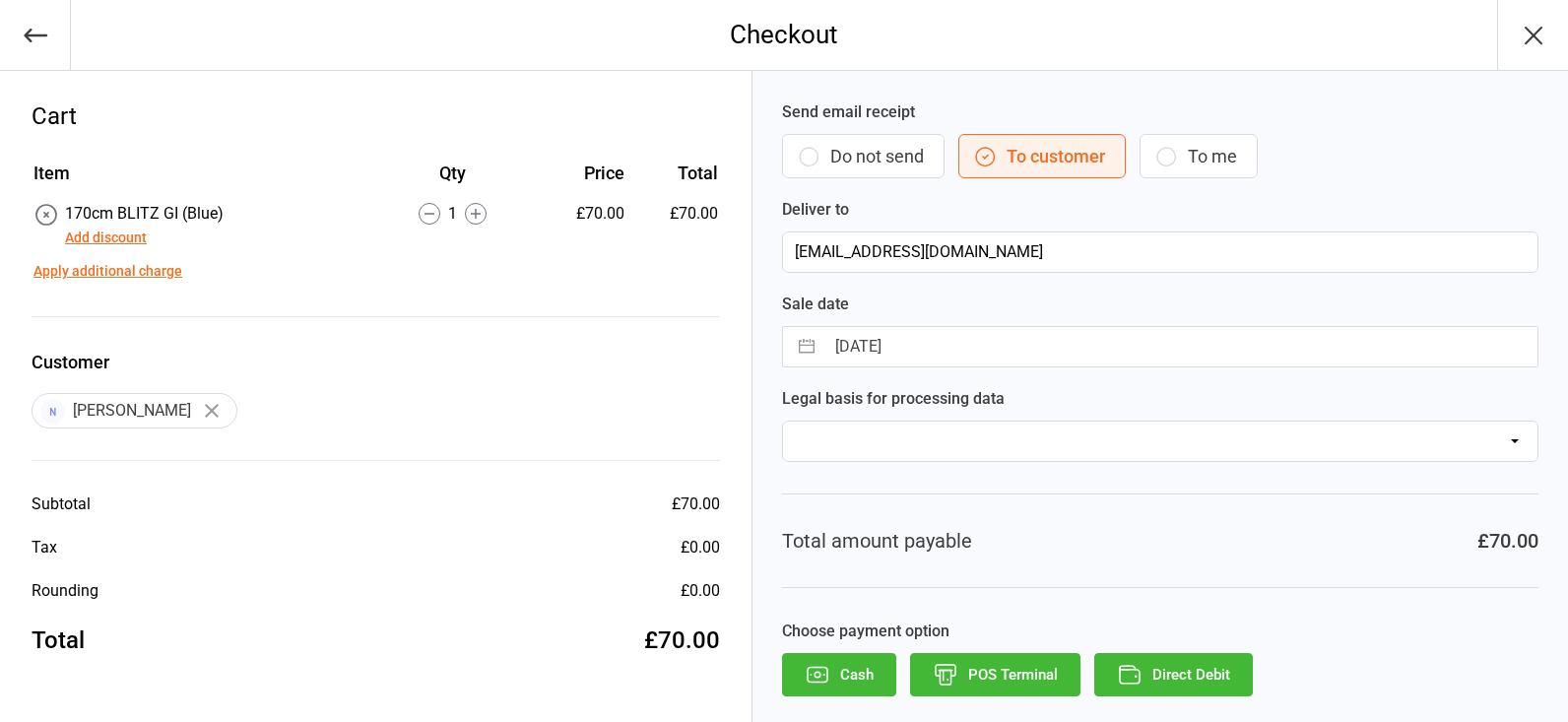
click at [981, 671] on button "POS Terminal" at bounding box center [995, 675] width 170 height 44
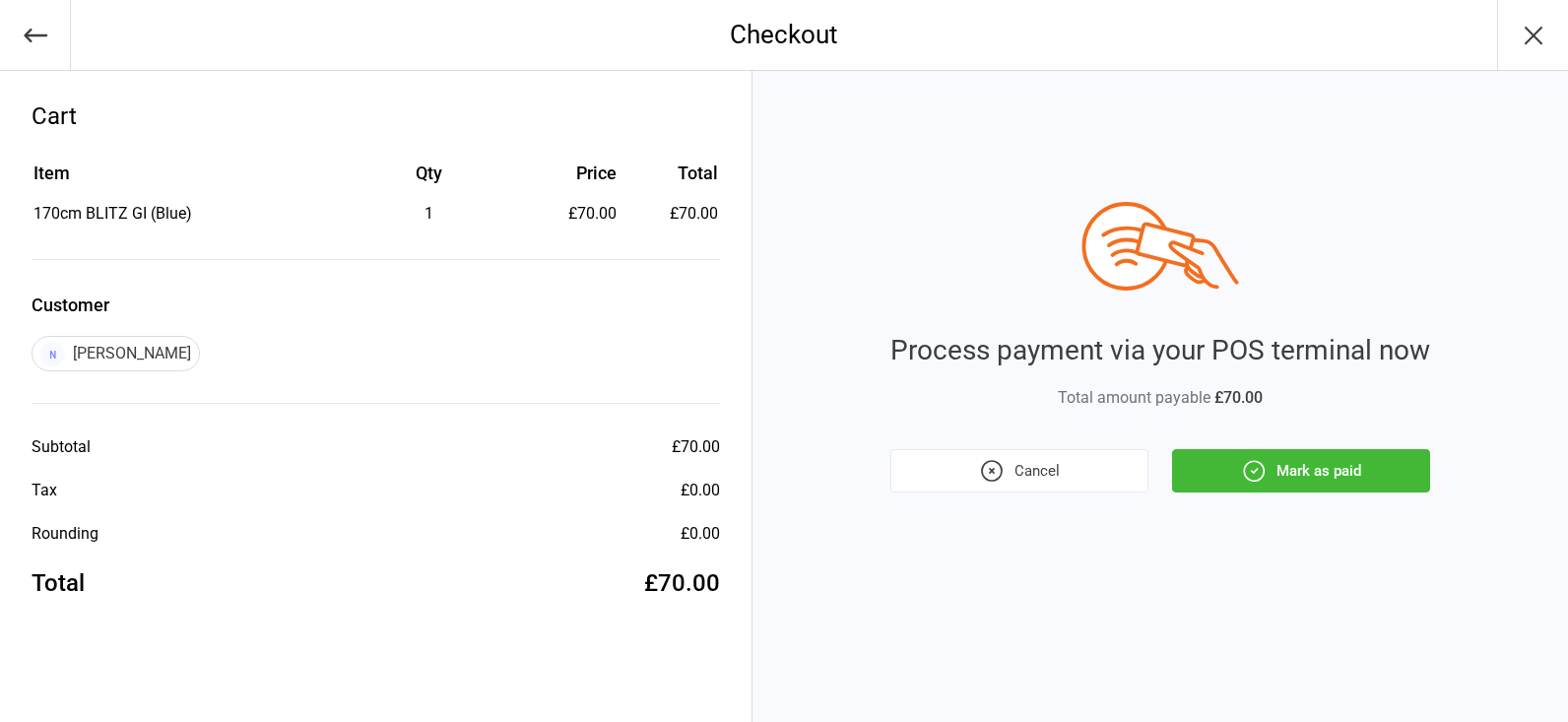
click at [1295, 463] on button "Mark as paid" at bounding box center [1300, 471] width 258 height 44
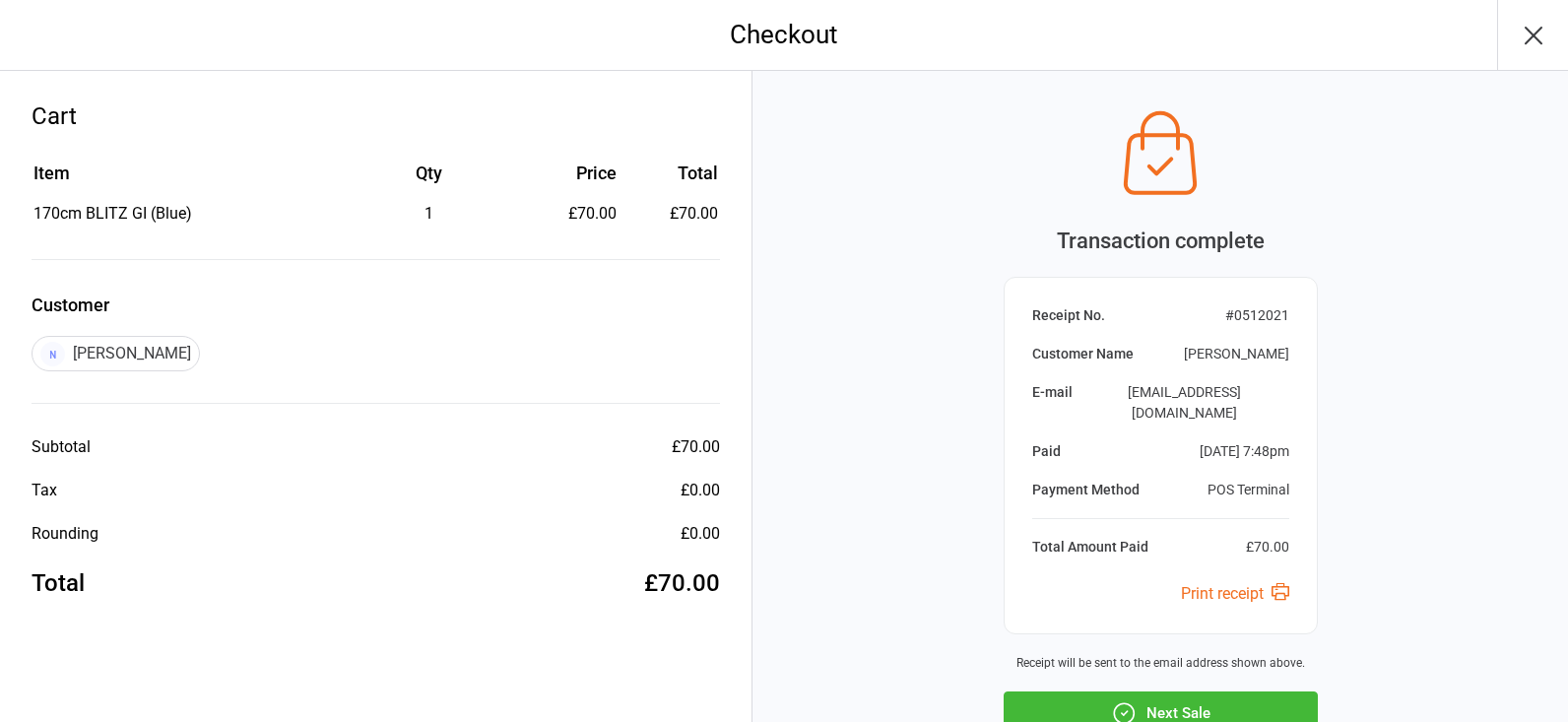
click at [1278, 476] on div "Receipt No. # 0512021 Customer Name Jolanta Bugajska E-mail jolazywicka@hotmail…" at bounding box center [1160, 455] width 314 height 358
click at [1273, 537] on div "£70.00" at bounding box center [1268, 546] width 44 height 21
click at [1311, 474] on div "Receipt No. # 0512021 Customer Name Jolanta Bugajska E-mail jolazywicka@hotmail…" at bounding box center [1160, 455] width 314 height 358
click at [1310, 473] on div "Receipt No. # 0512021 Customer Name Jolanta Bugajska E-mail jolazywicka@hotmail…" at bounding box center [1160, 455] width 314 height 358
click at [1311, 473] on div "Receipt No. # 0512021 Customer Name Jolanta Bugajska E-mail jolazywicka@hotmail…" at bounding box center [1160, 455] width 314 height 358
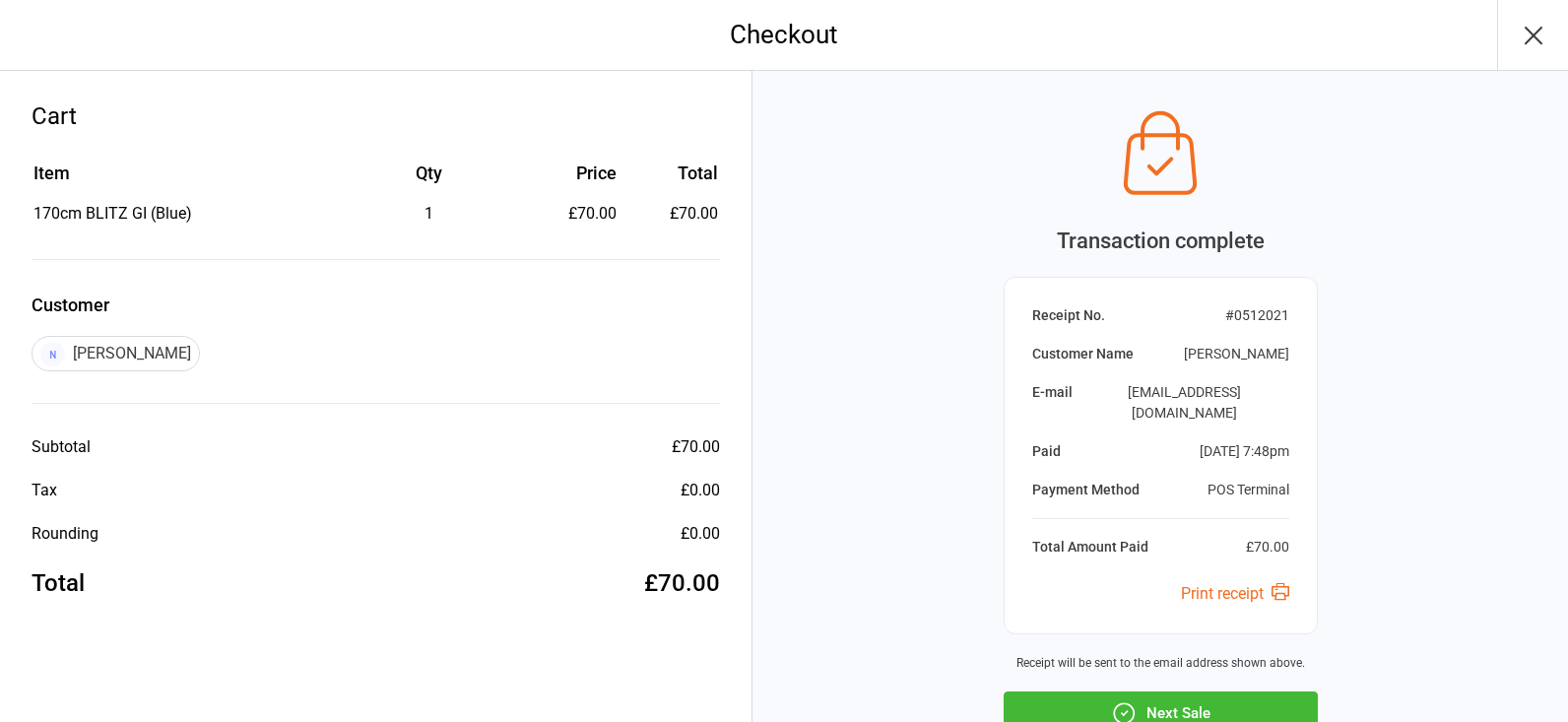
click at [1310, 473] on div "Receipt No. # 0512021 Customer Name Jolanta Bugajska E-mail jolazywicka@hotmail…" at bounding box center [1160, 455] width 314 height 358
click at [1294, 465] on div "Receipt No. # 0512021 Customer Name Jolanta Bugajska E-mail jolazywicka@hotmail…" at bounding box center [1160, 455] width 314 height 358
click at [1291, 477] on div "Receipt No. # 0512021 Customer Name Jolanta Bugajska E-mail jolazywicka@hotmail…" at bounding box center [1160, 455] width 314 height 358
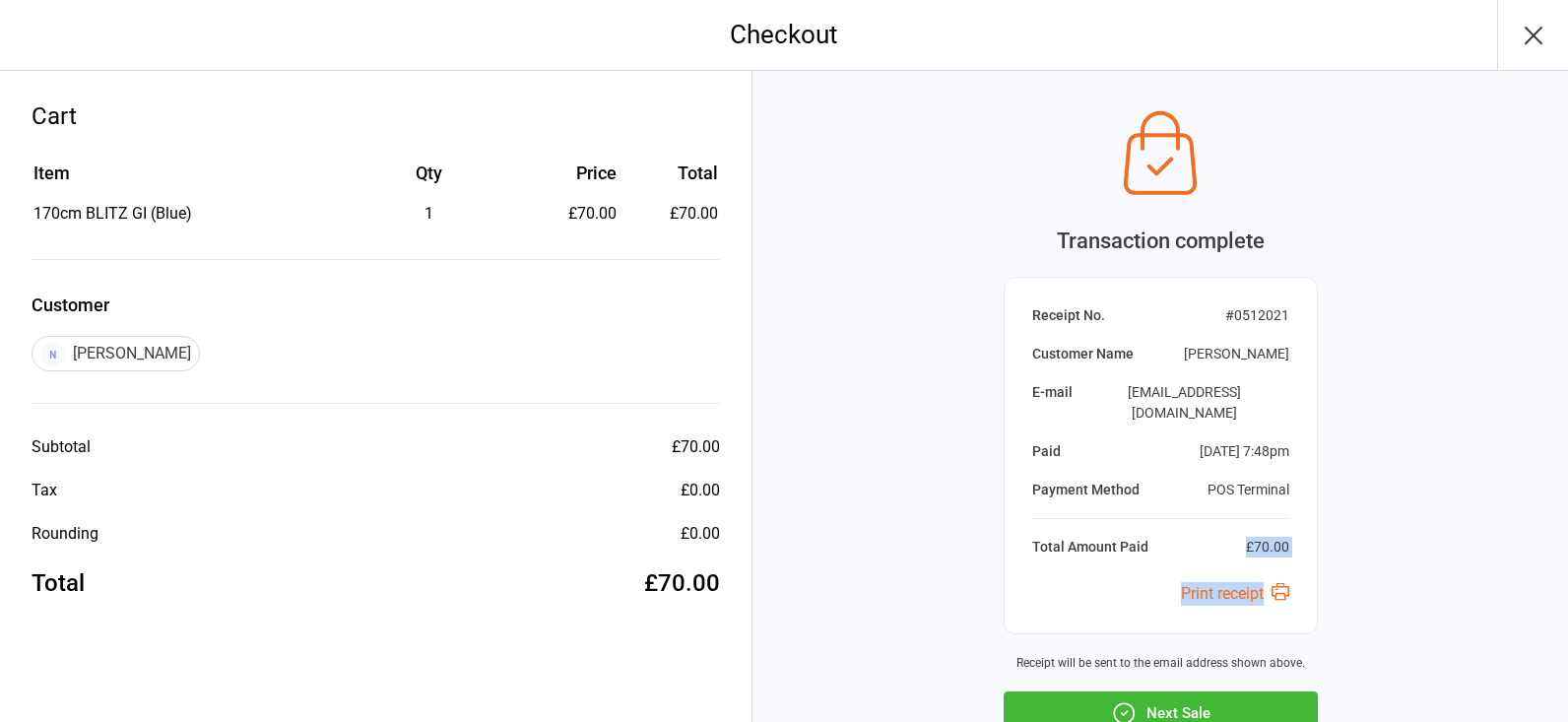
scroll to position [1, 0]
click at [1176, 690] on button "Next Sale" at bounding box center [1160, 712] width 314 height 44
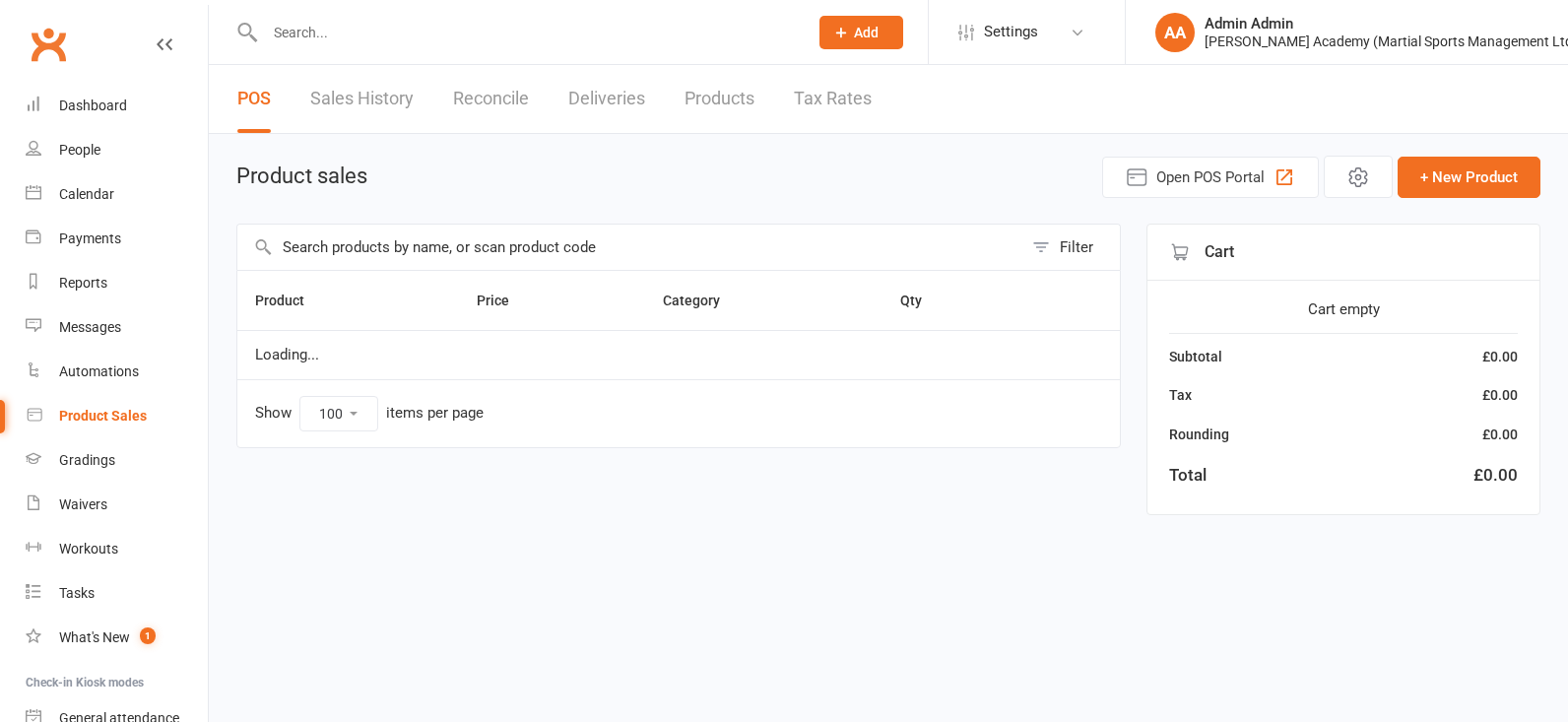
select select "100"
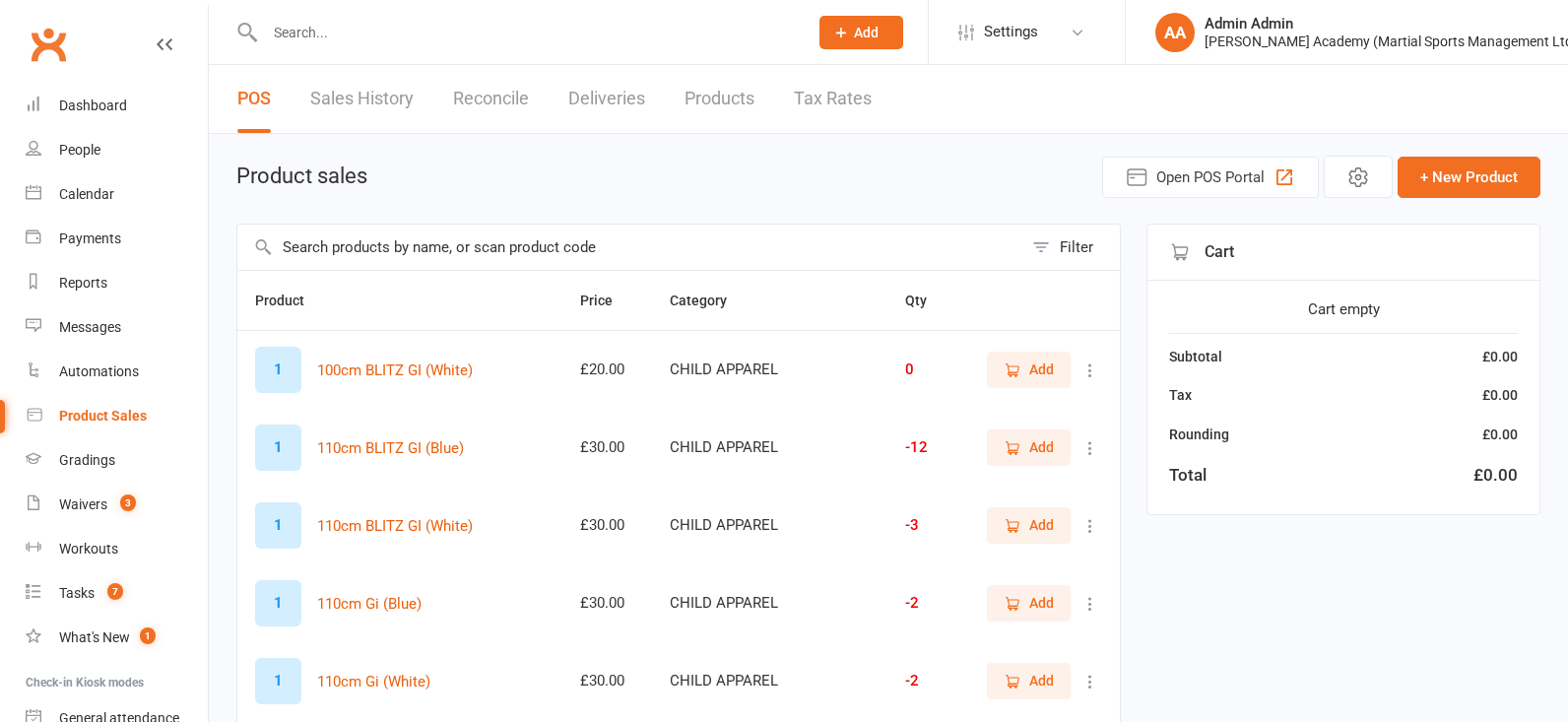
click at [435, 245] on input "text" at bounding box center [629, 248] width 785 height 46
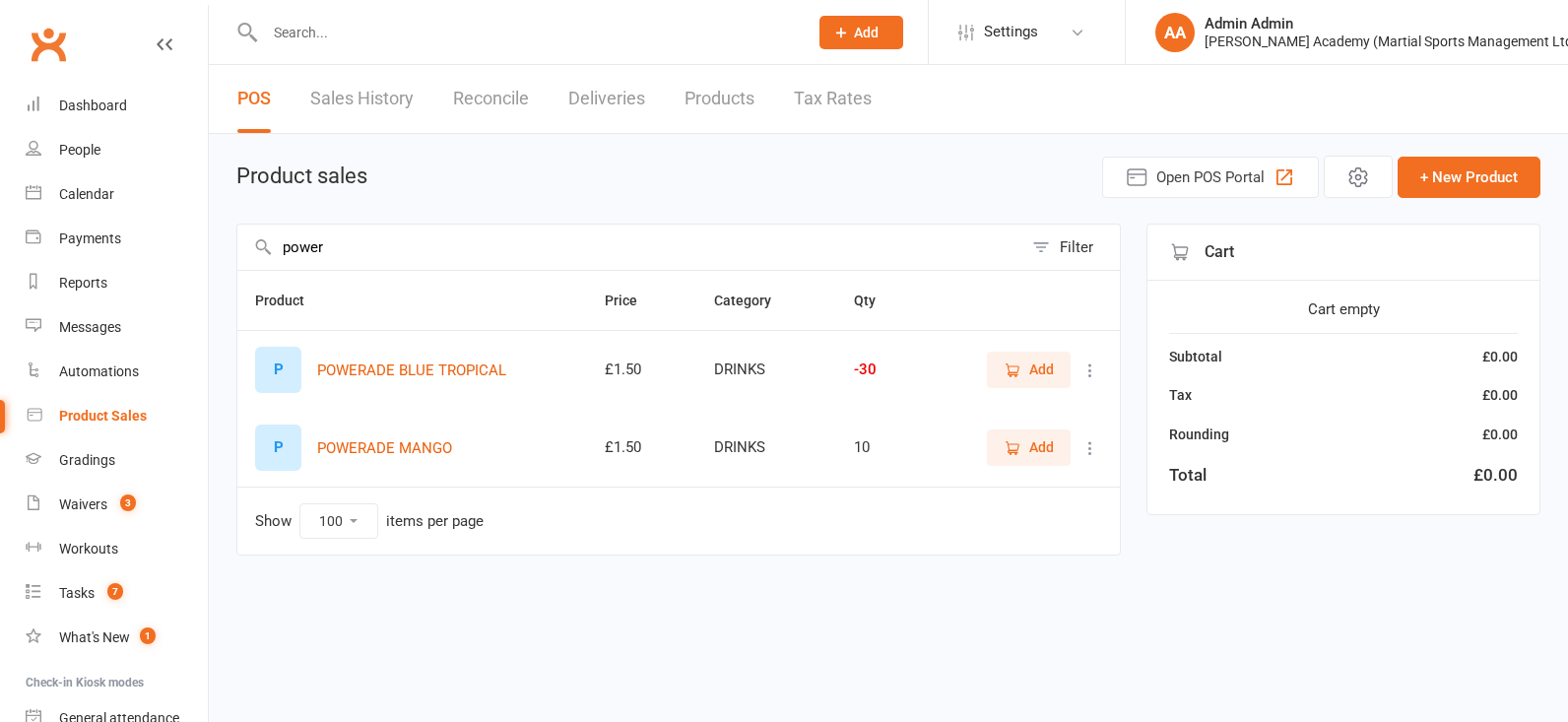
type input "power"
click at [1034, 368] on span "Add" at bounding box center [1041, 370] width 25 height 22
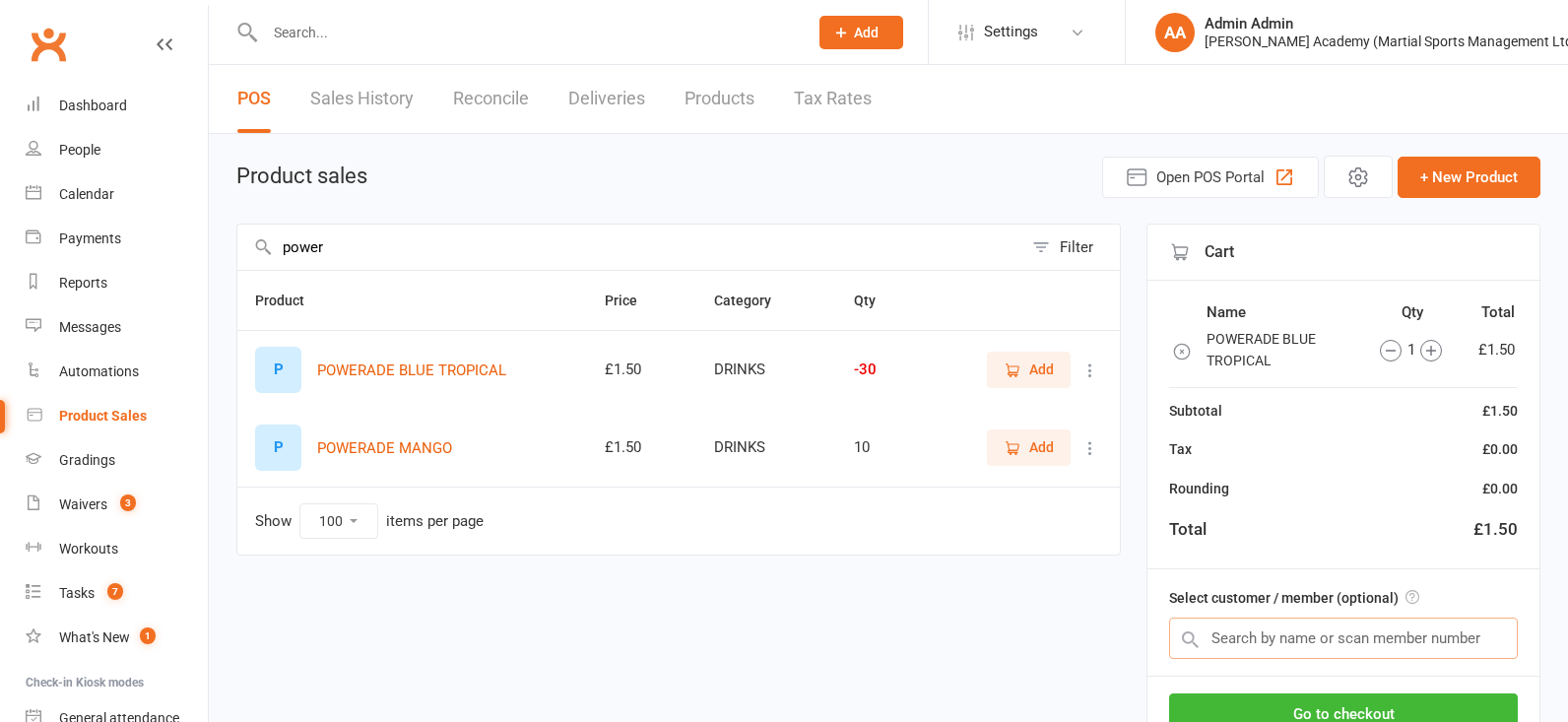
click at [1403, 637] on input "text" at bounding box center [1343, 639] width 349 height 42
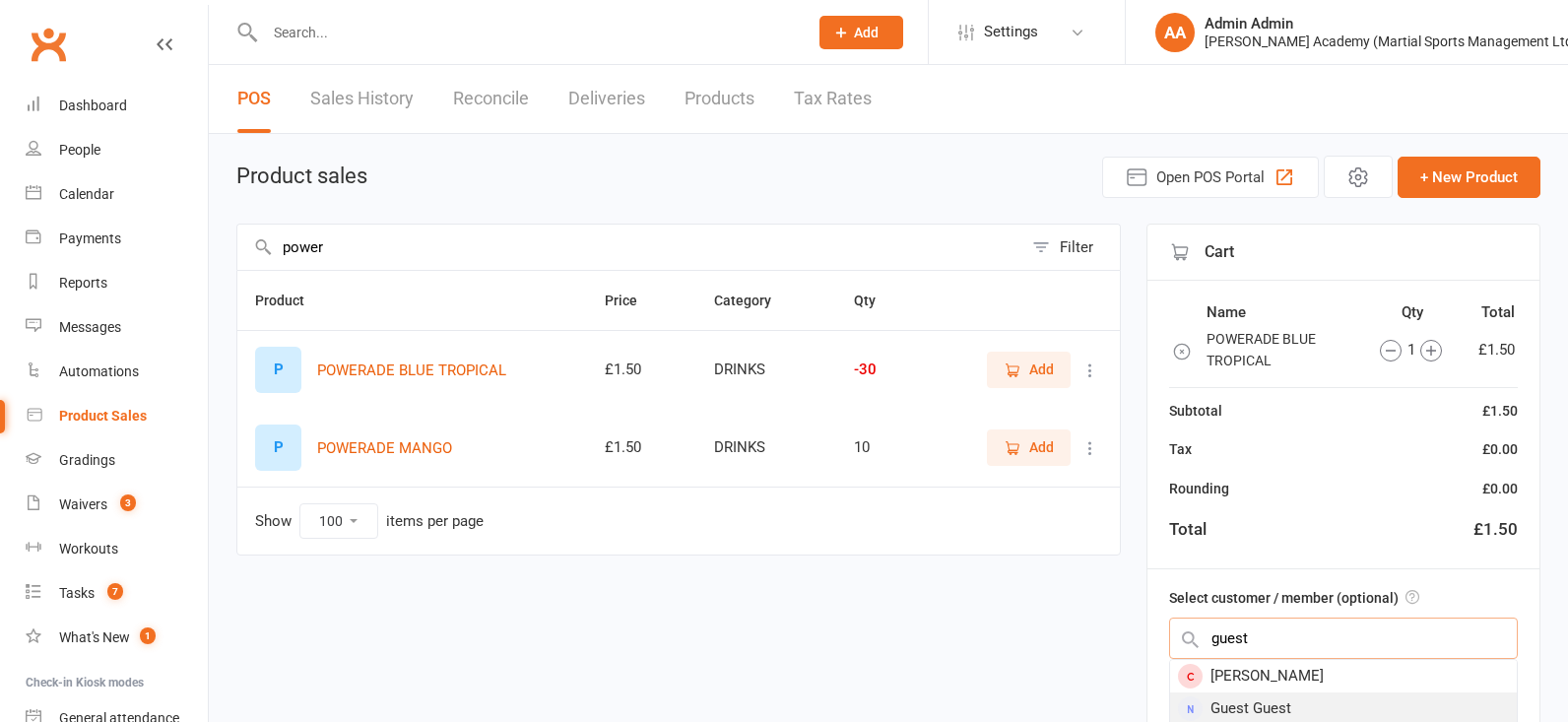
type input "guest"
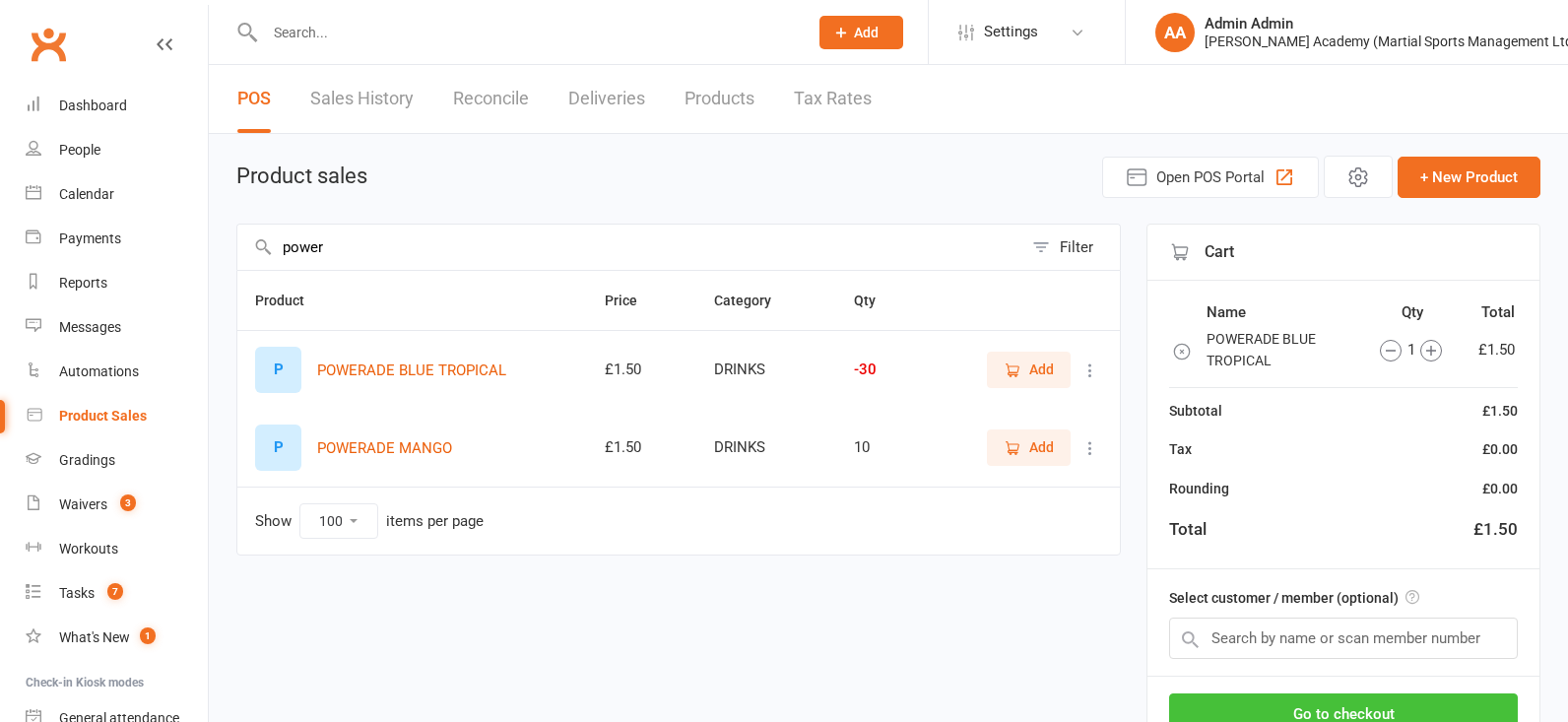
click at [1374, 707] on button "Go to checkout" at bounding box center [1343, 714] width 349 height 42
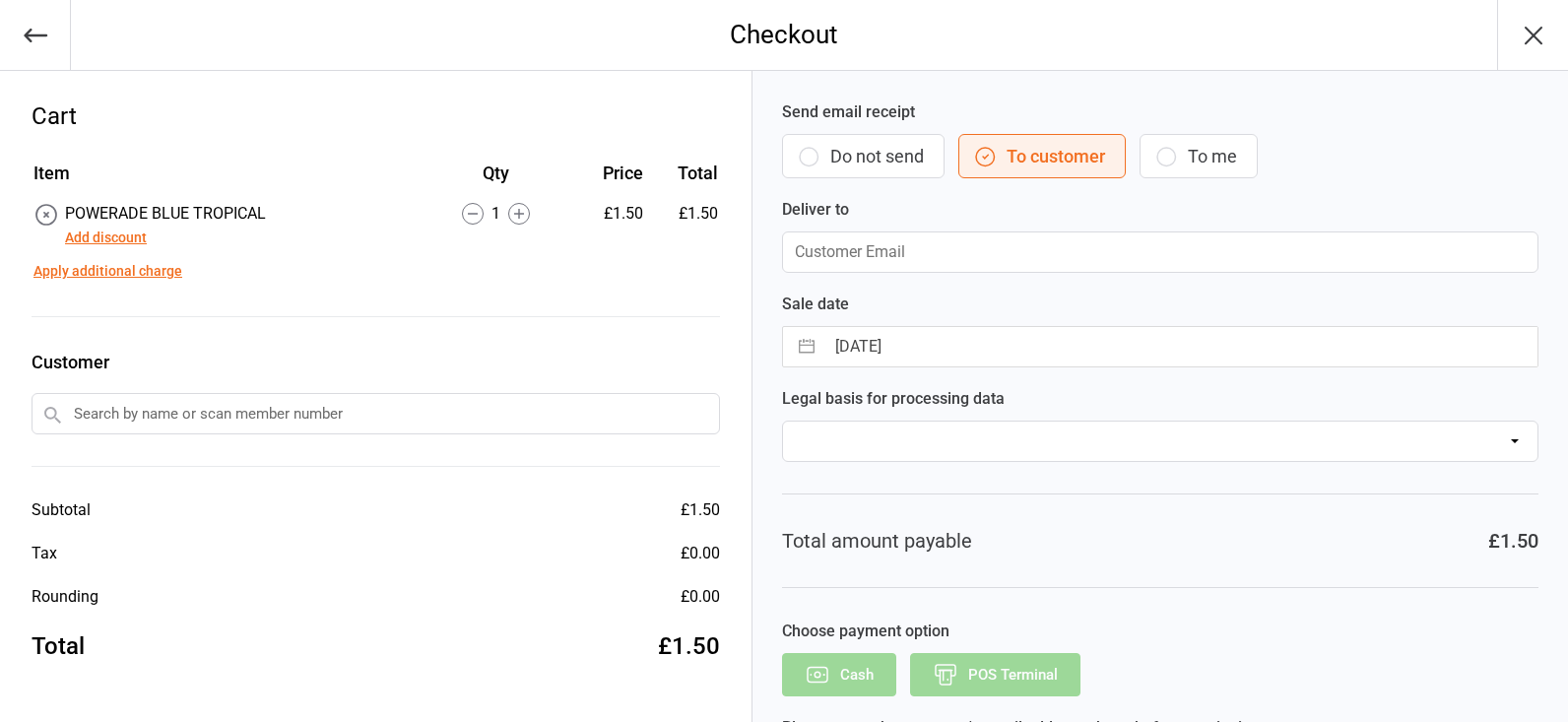
click at [634, 400] on input "text" at bounding box center [376, 414] width 689 height 42
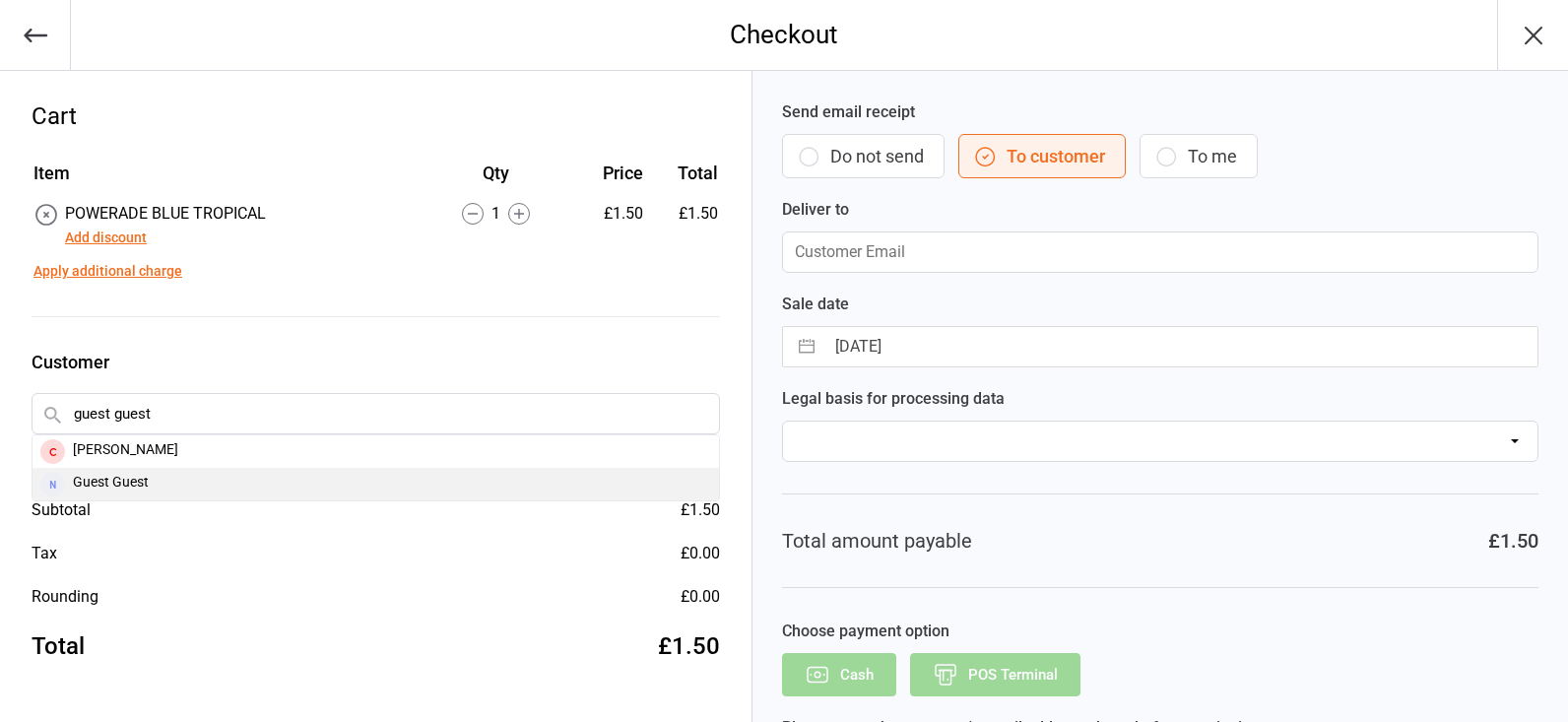
type input "guest guest"
click at [157, 474] on div "Guest Guest" at bounding box center [376, 484] width 687 height 33
type input "maggie@raystevensacademy.co.uk"
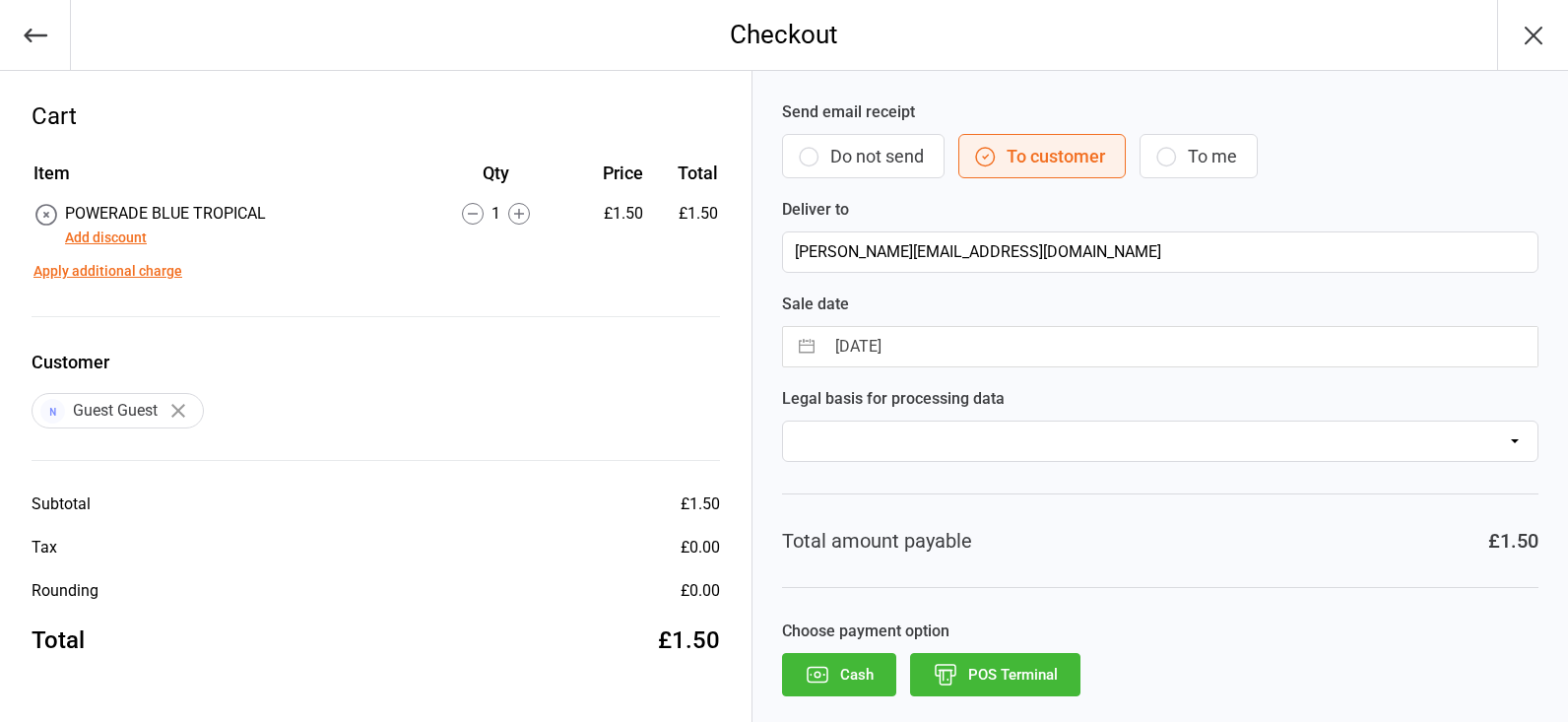
click at [1008, 668] on button "POS Terminal" at bounding box center [995, 675] width 170 height 44
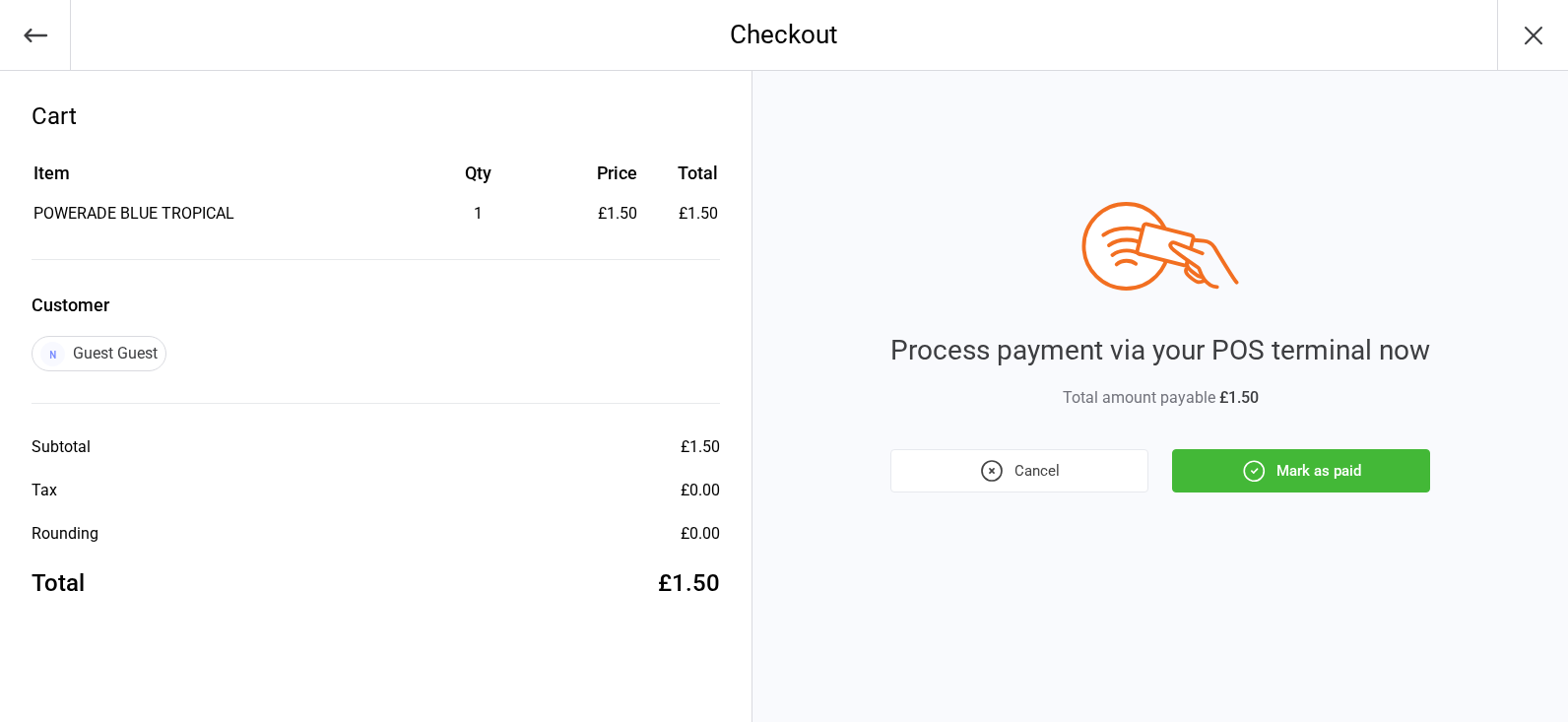
click at [1275, 463] on button "Mark as paid" at bounding box center [1300, 471] width 258 height 44
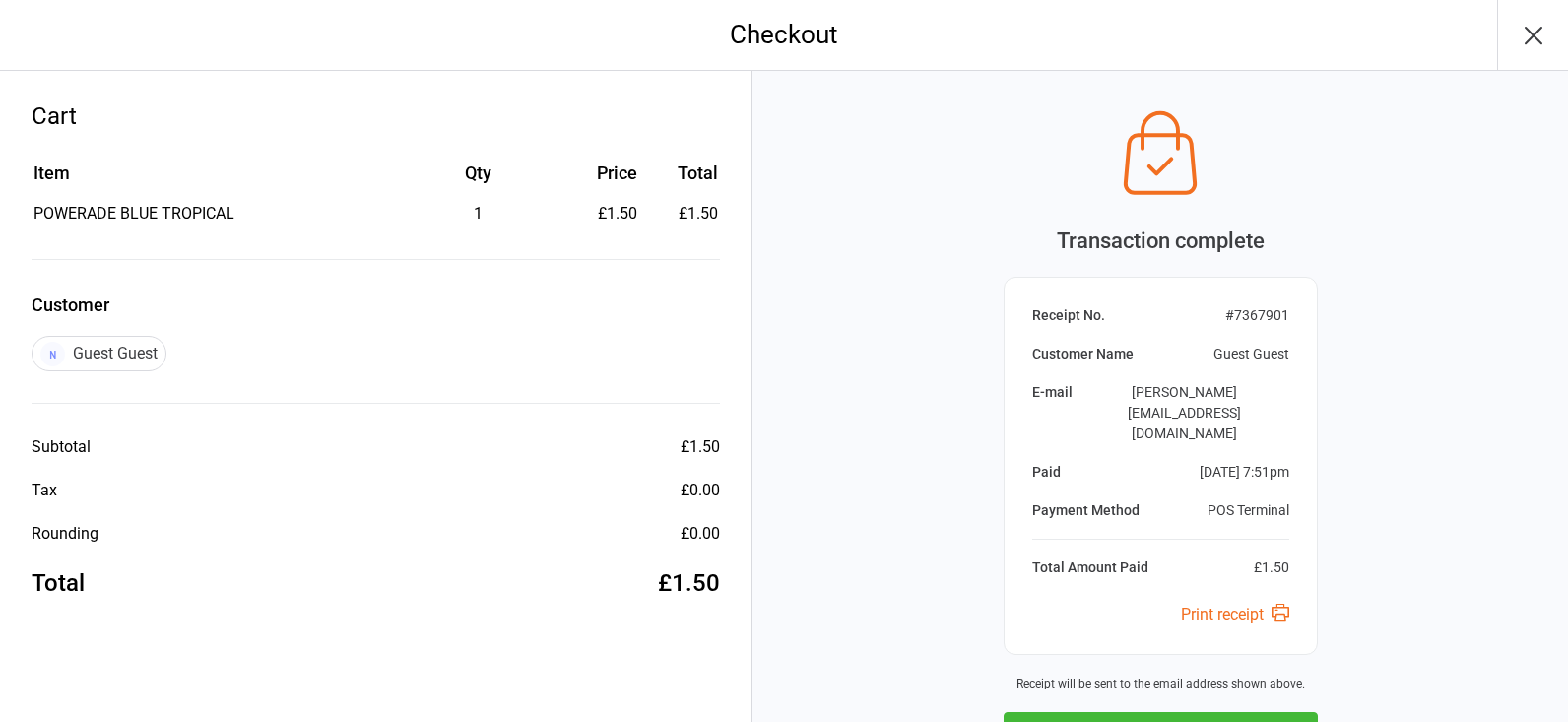
click at [1212, 712] on button "Next Sale" at bounding box center [1160, 734] width 314 height 44
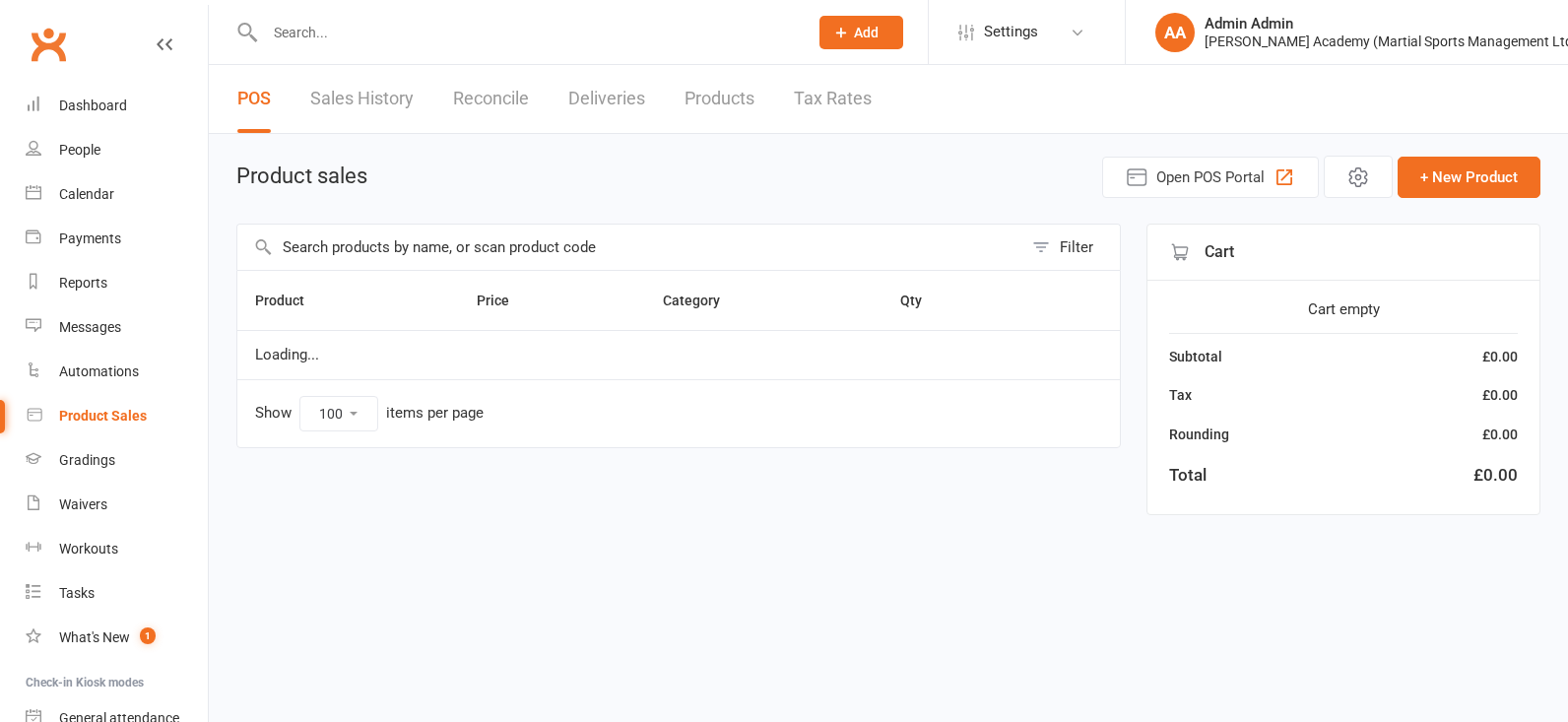
select select "100"
